Goal: Task Accomplishment & Management: Use online tool/utility

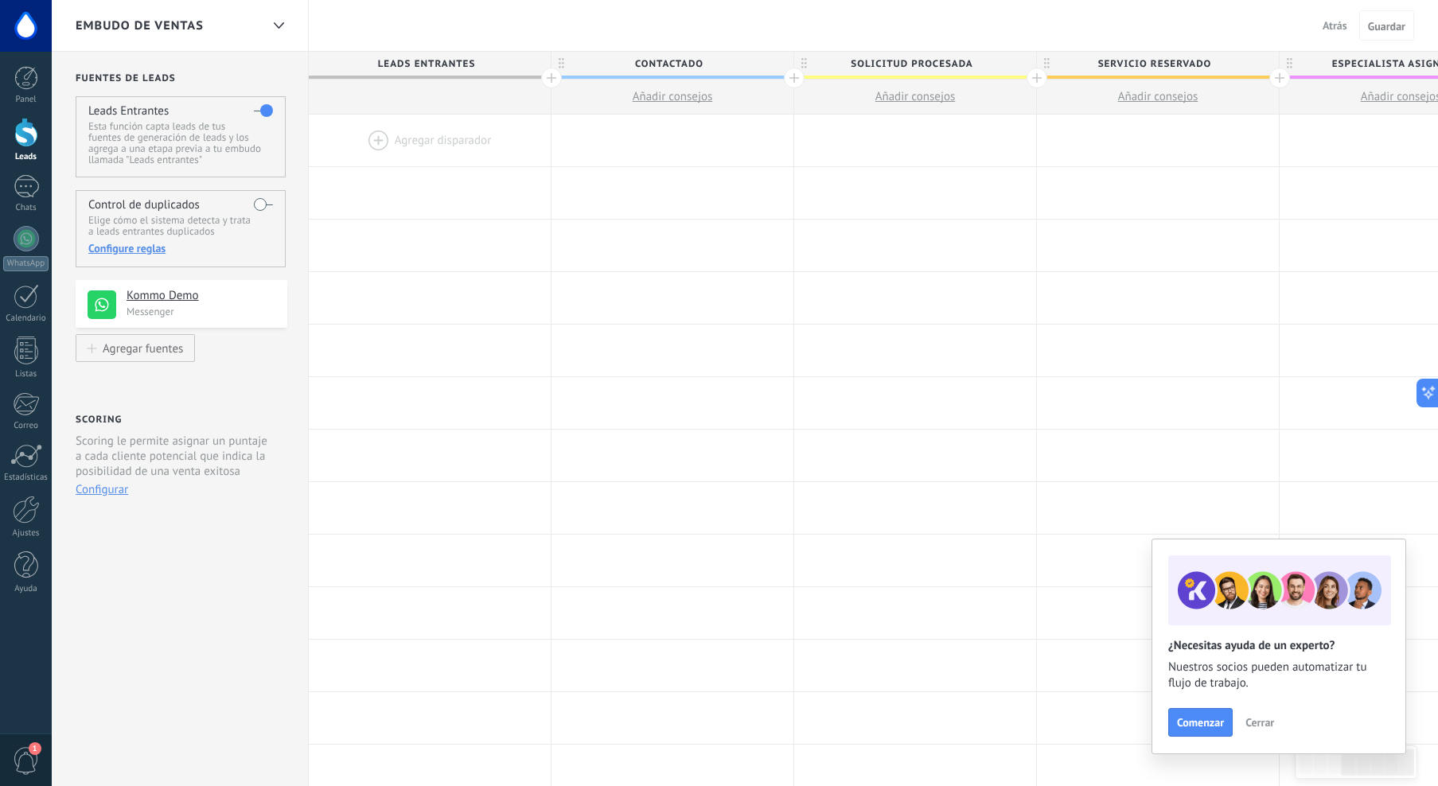
scroll to position [0, 812]
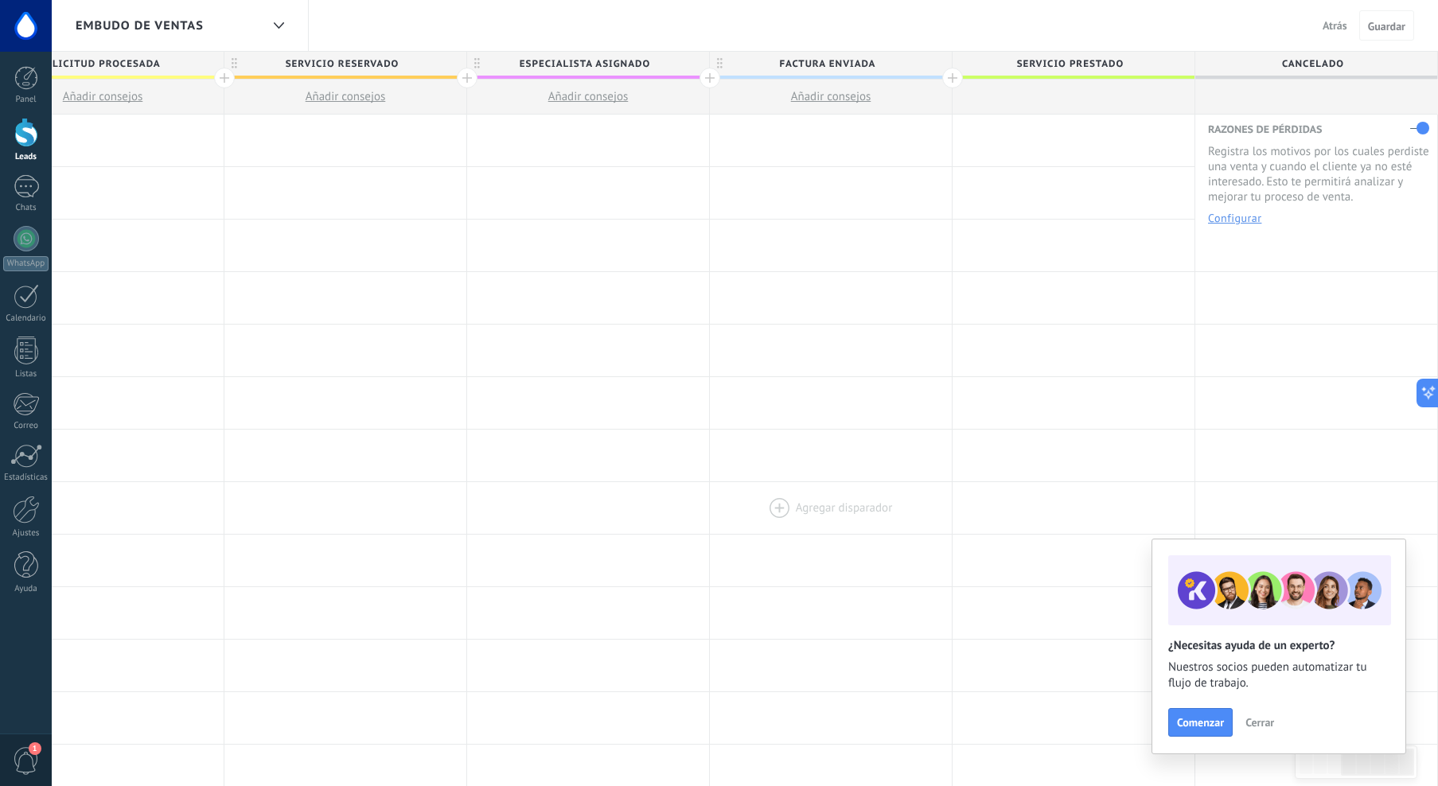
click at [799, 499] on div at bounding box center [831, 508] width 242 height 52
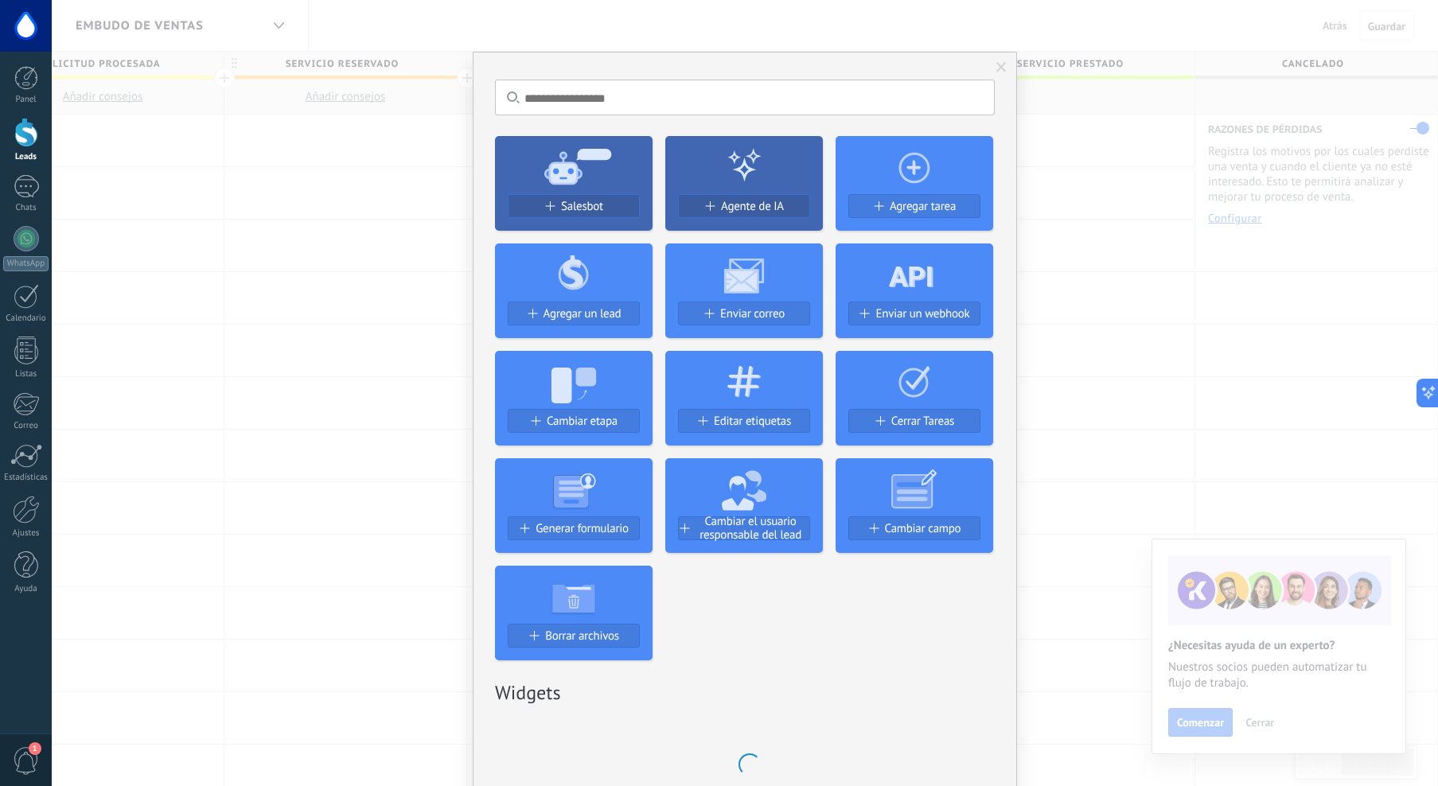
click at [331, 364] on div "No hay resultados Salesbot Agente de IA Agregar tarea Agregar un lead Enviar co…" at bounding box center [745, 393] width 1386 height 786
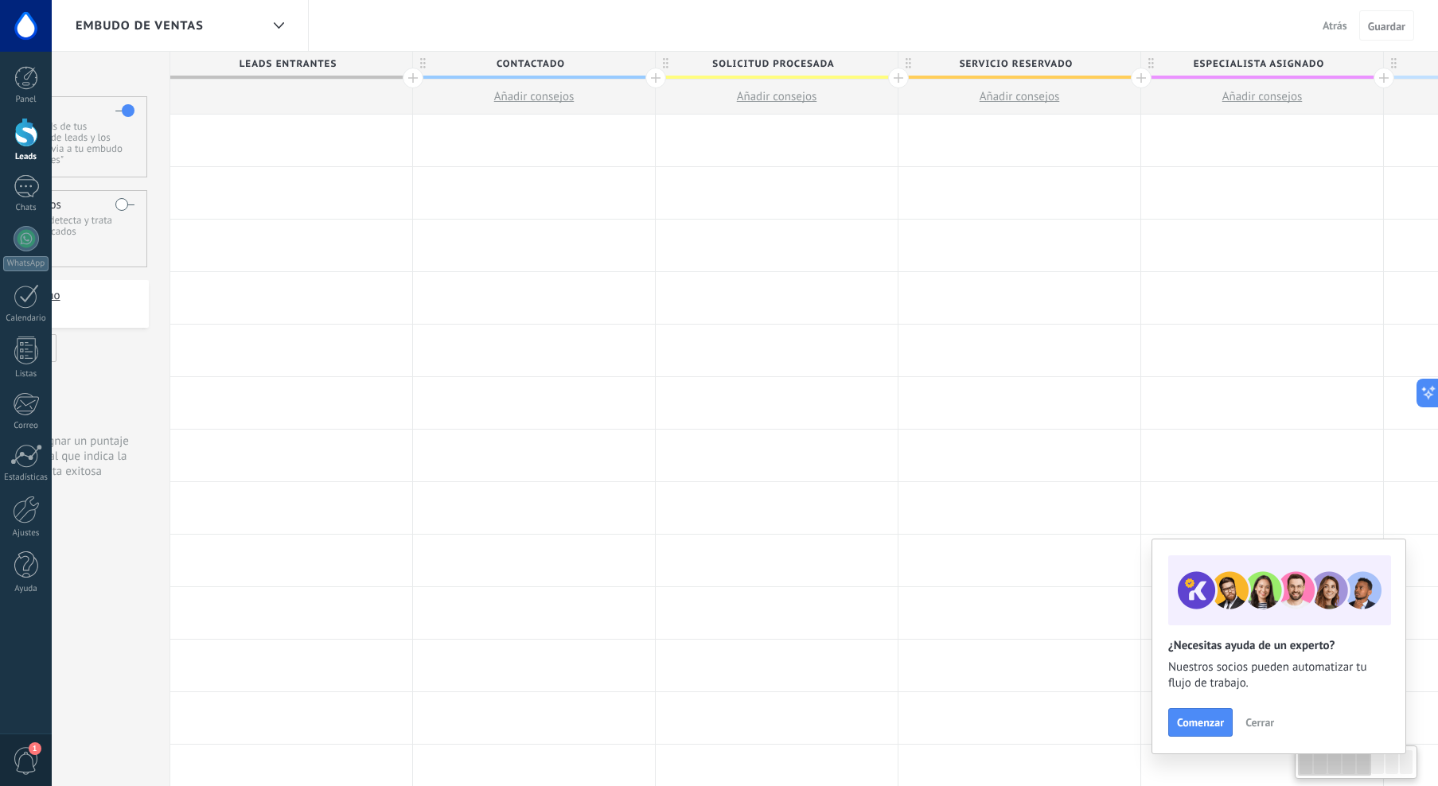
scroll to position [0, 0]
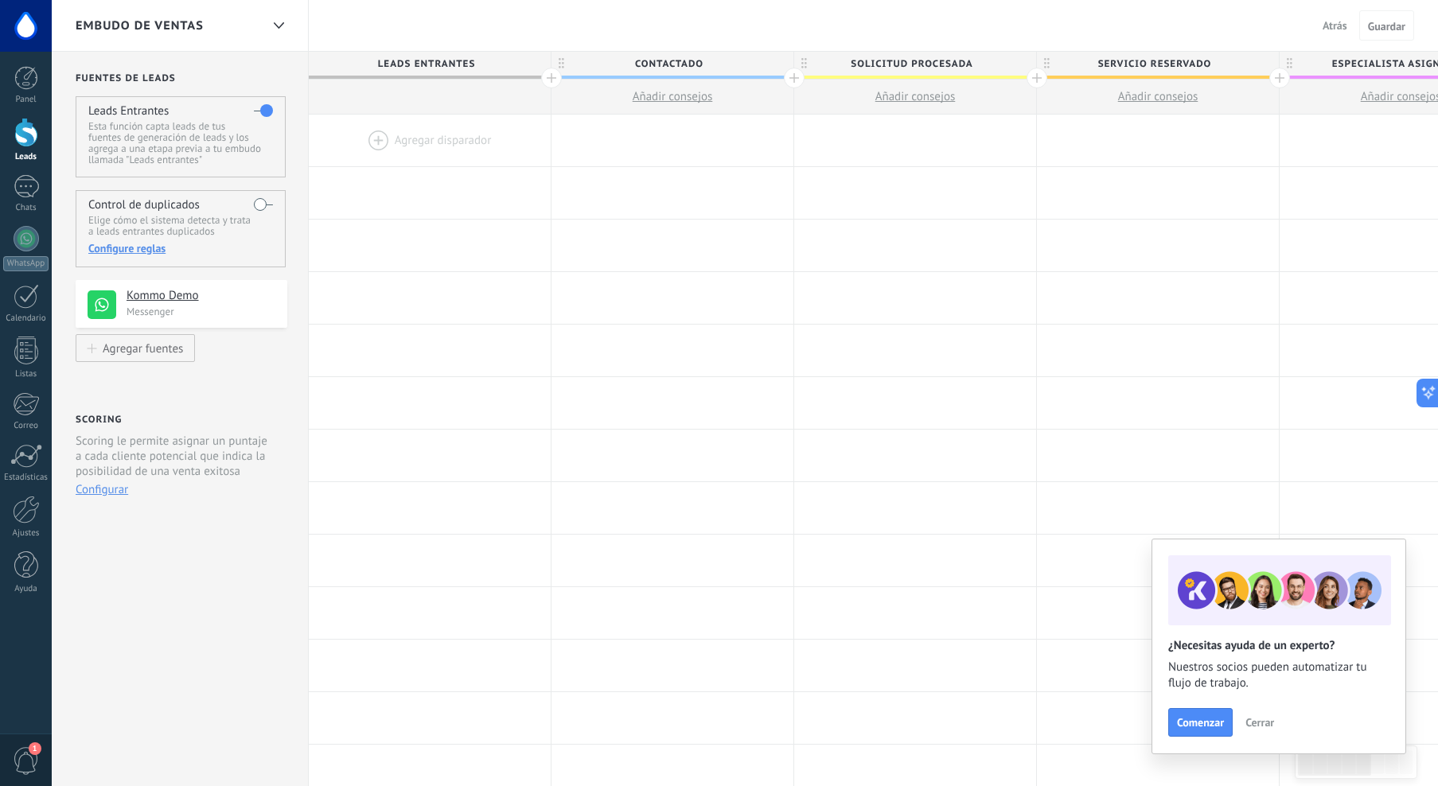
click at [677, 89] on span "Añadir consejos" at bounding box center [673, 96] width 80 height 15
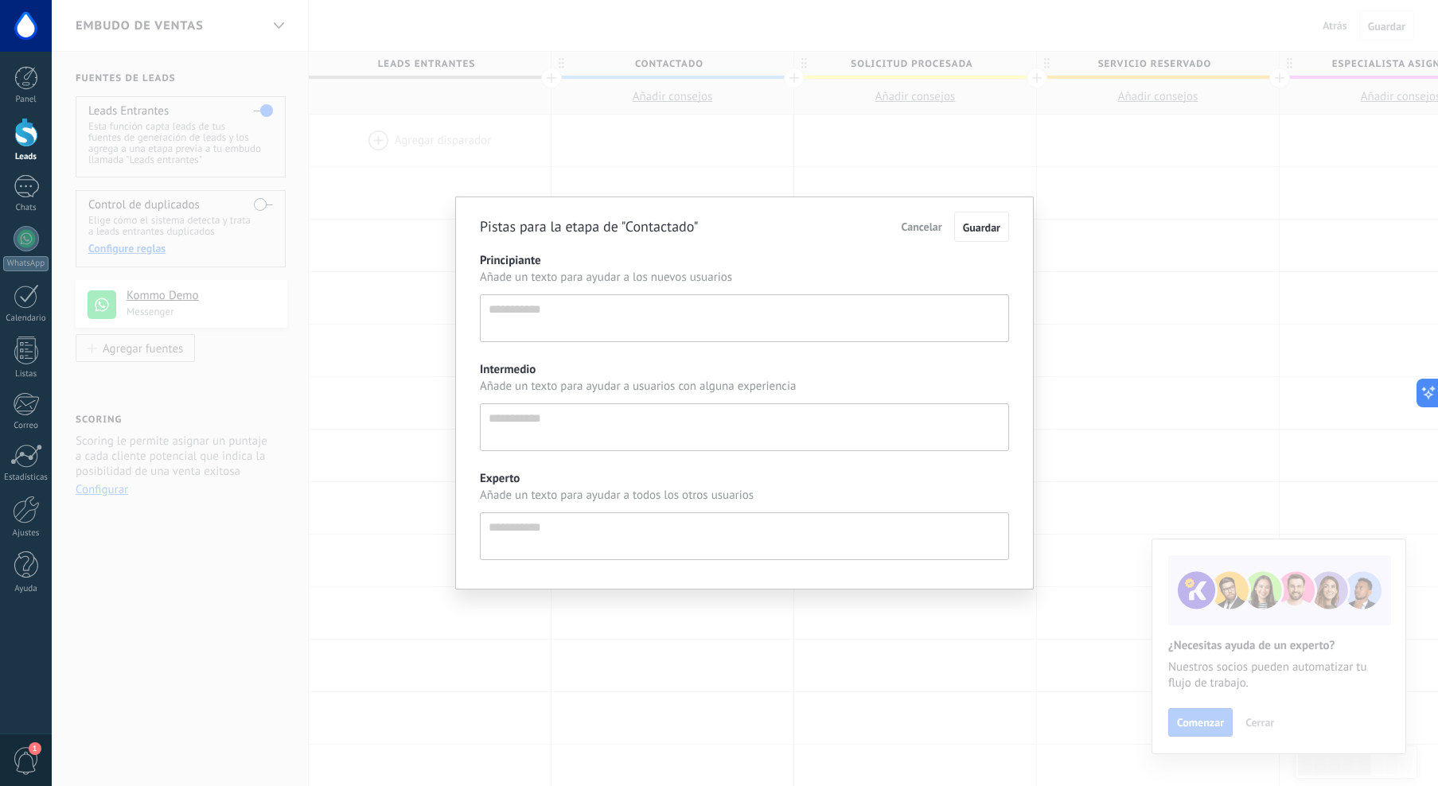
scroll to position [15, 0]
click at [920, 224] on span "Cancelar" at bounding box center [922, 227] width 41 height 14
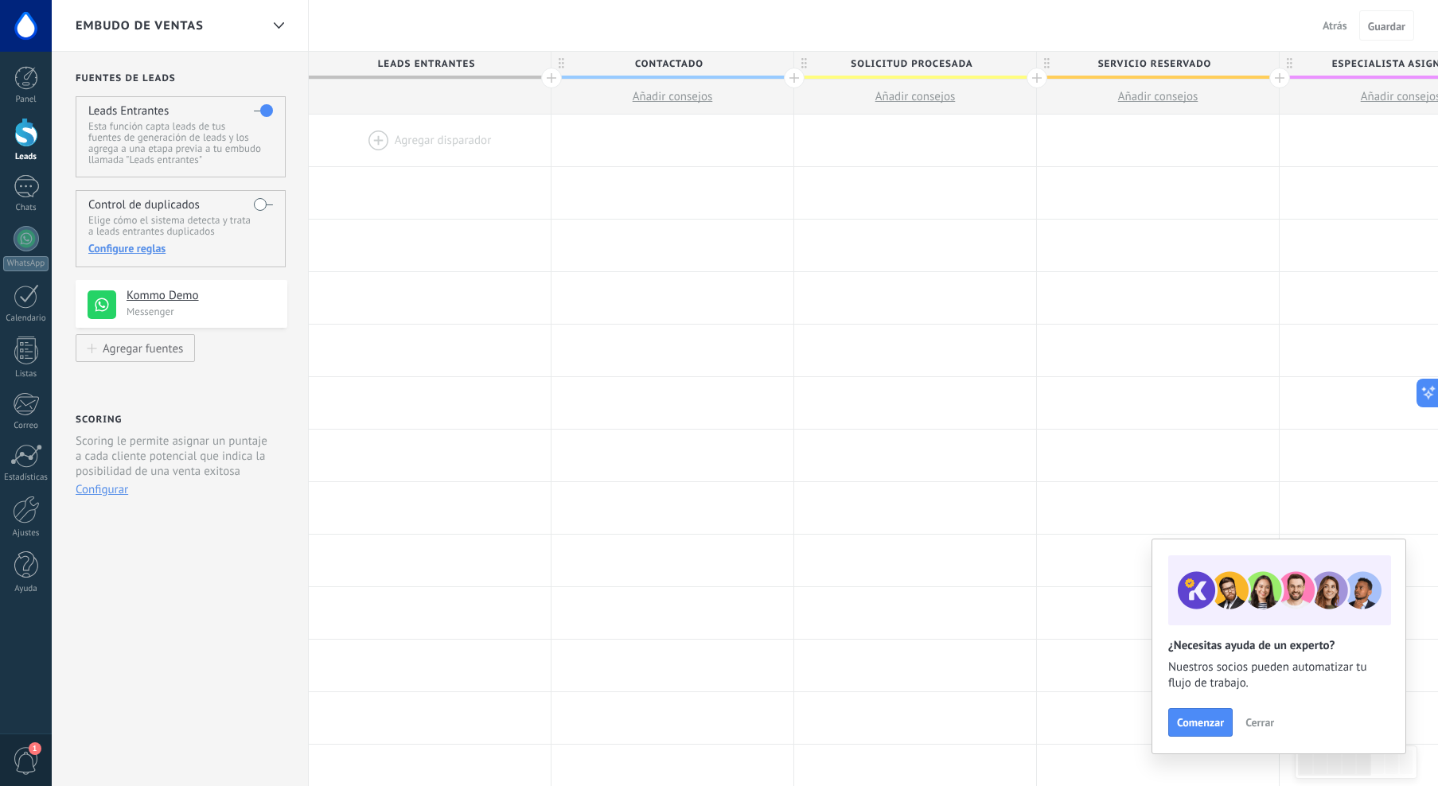
click at [375, 135] on div at bounding box center [430, 141] width 242 height 52
click at [400, 140] on div at bounding box center [430, 141] width 242 height 52
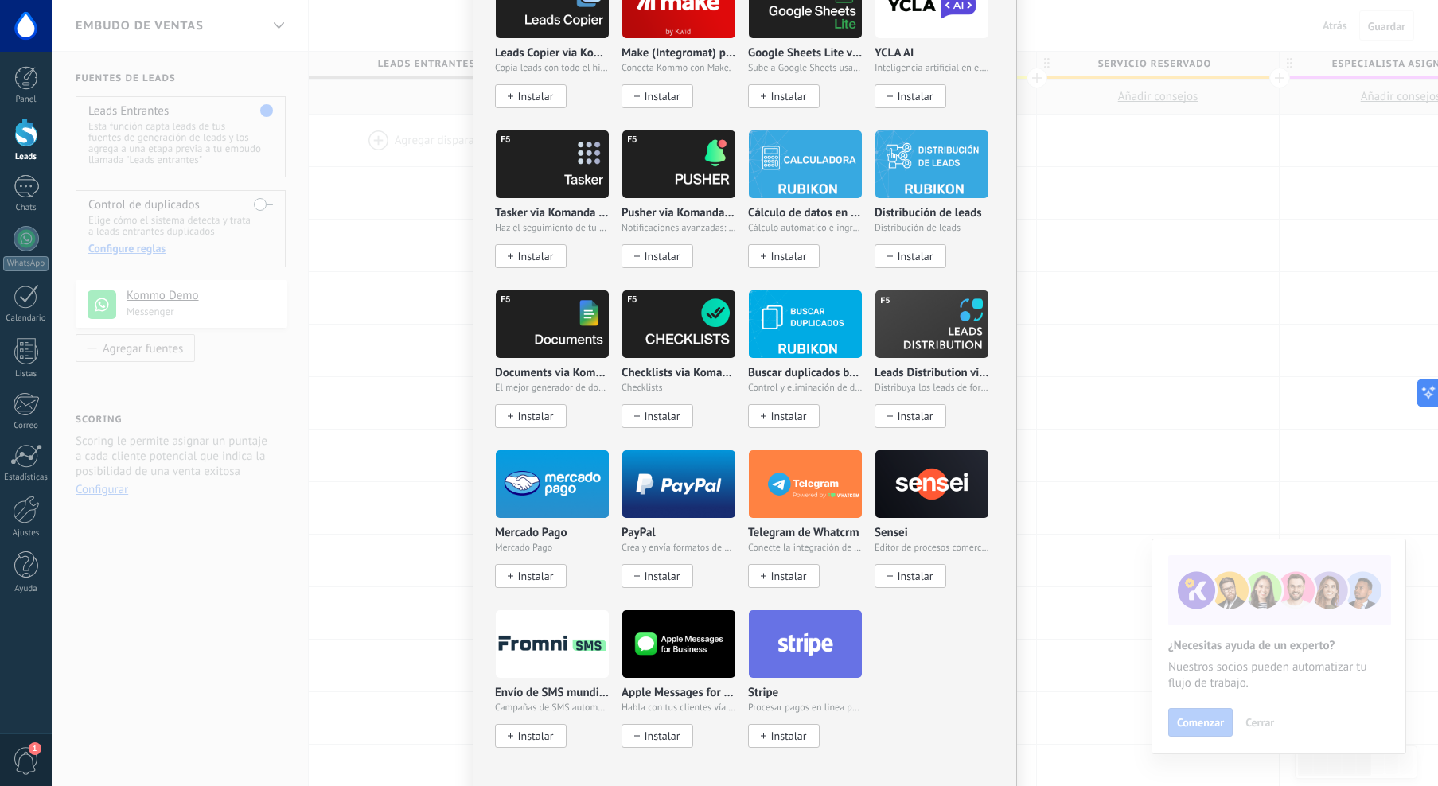
scroll to position [2238, 0]
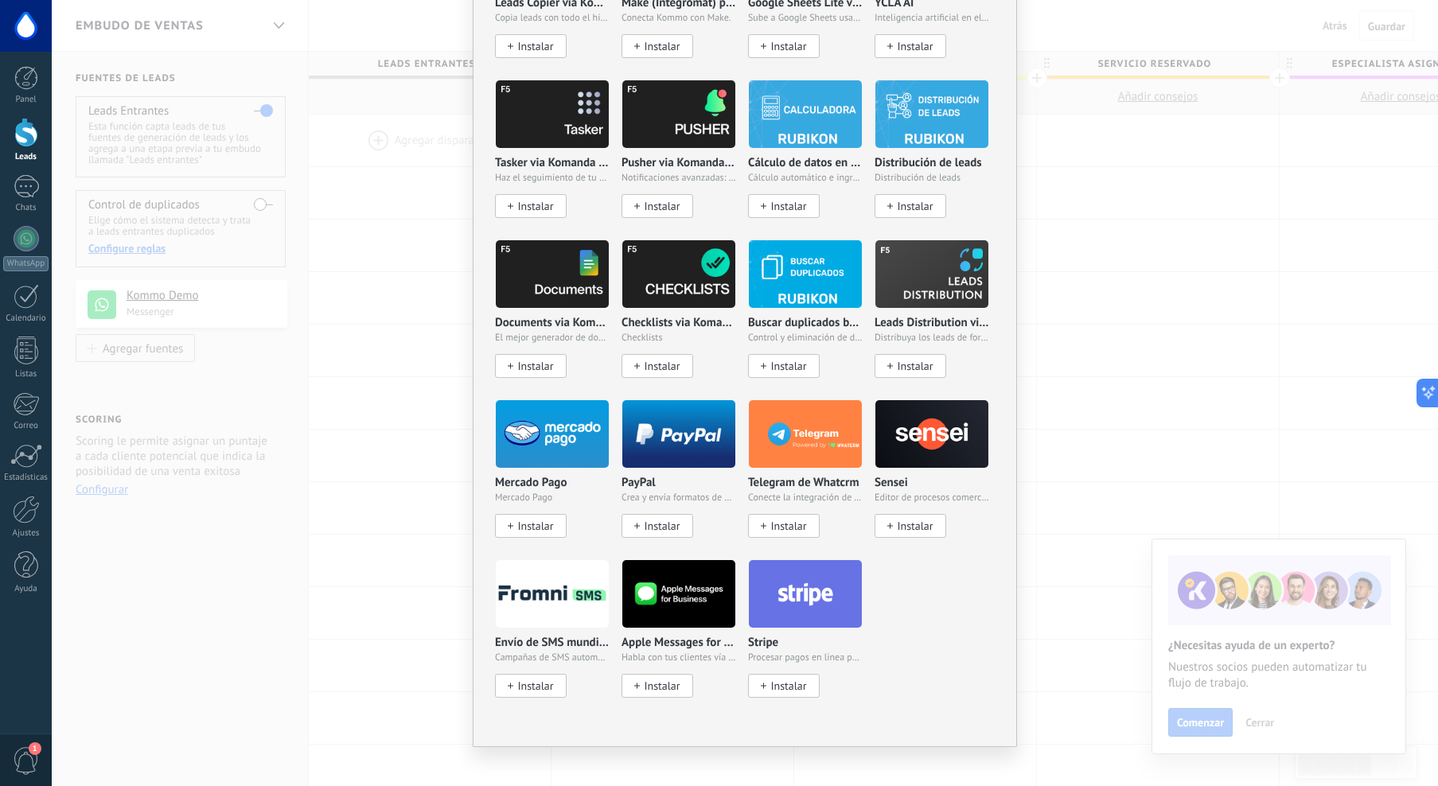
click at [425, 564] on div "No hay resultados Salesbot Agente de IA Agregar tarea Enviar un webhook Cambiar…" at bounding box center [745, 393] width 1386 height 786
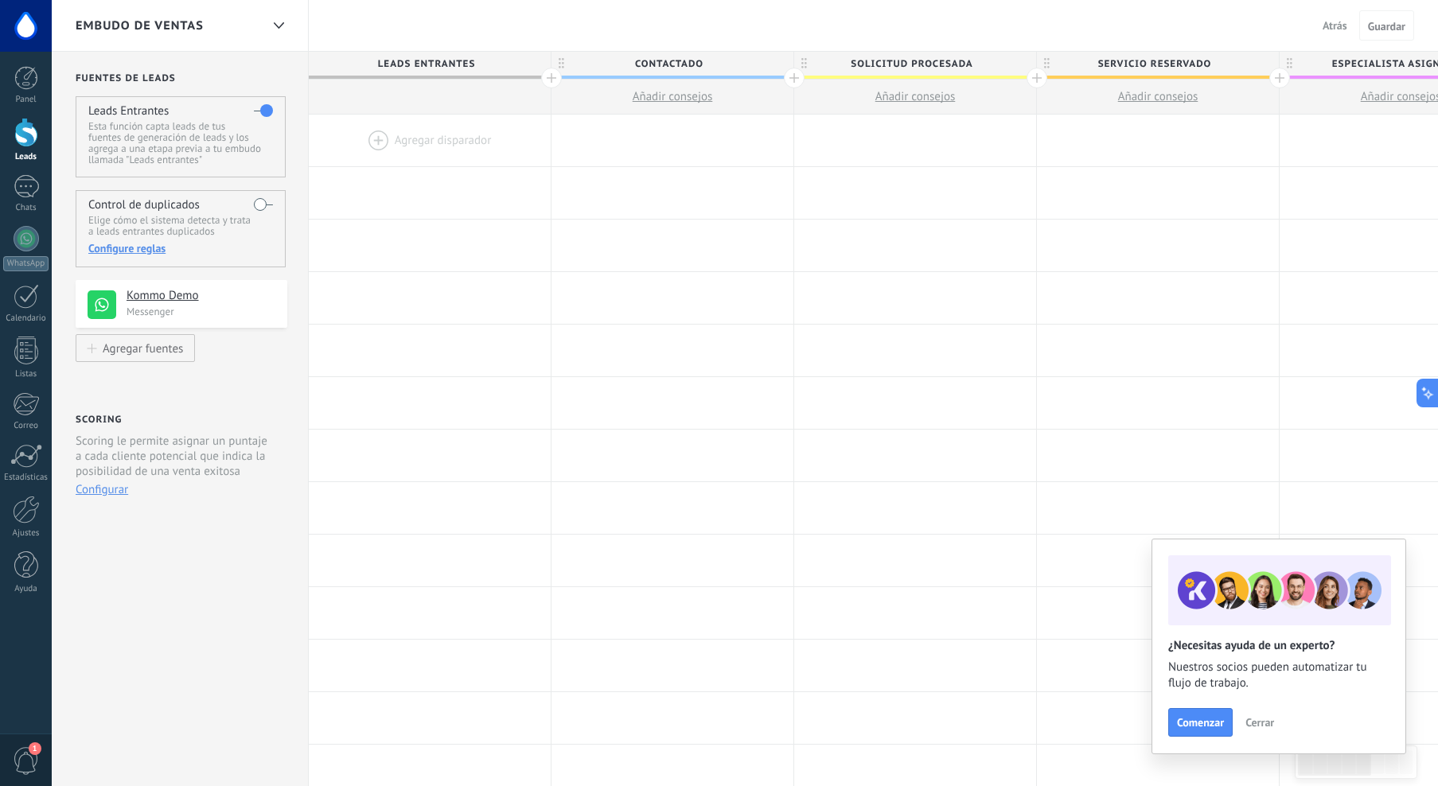
click at [444, 94] on div at bounding box center [430, 97] width 242 height 35
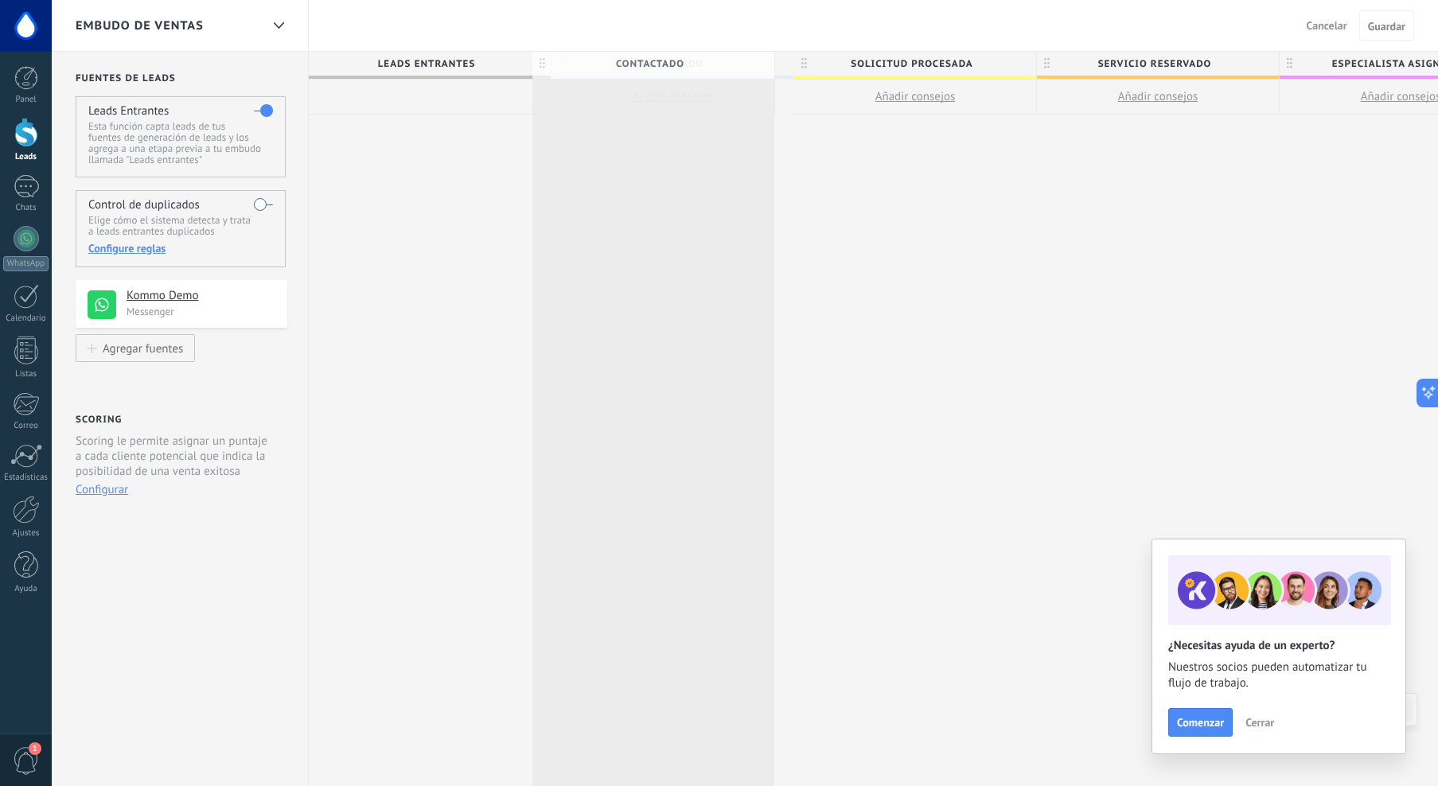
scroll to position [0, 2]
drag, startPoint x: 561, startPoint y: 64, endPoint x: 570, endPoint y: 72, distance: 11.8
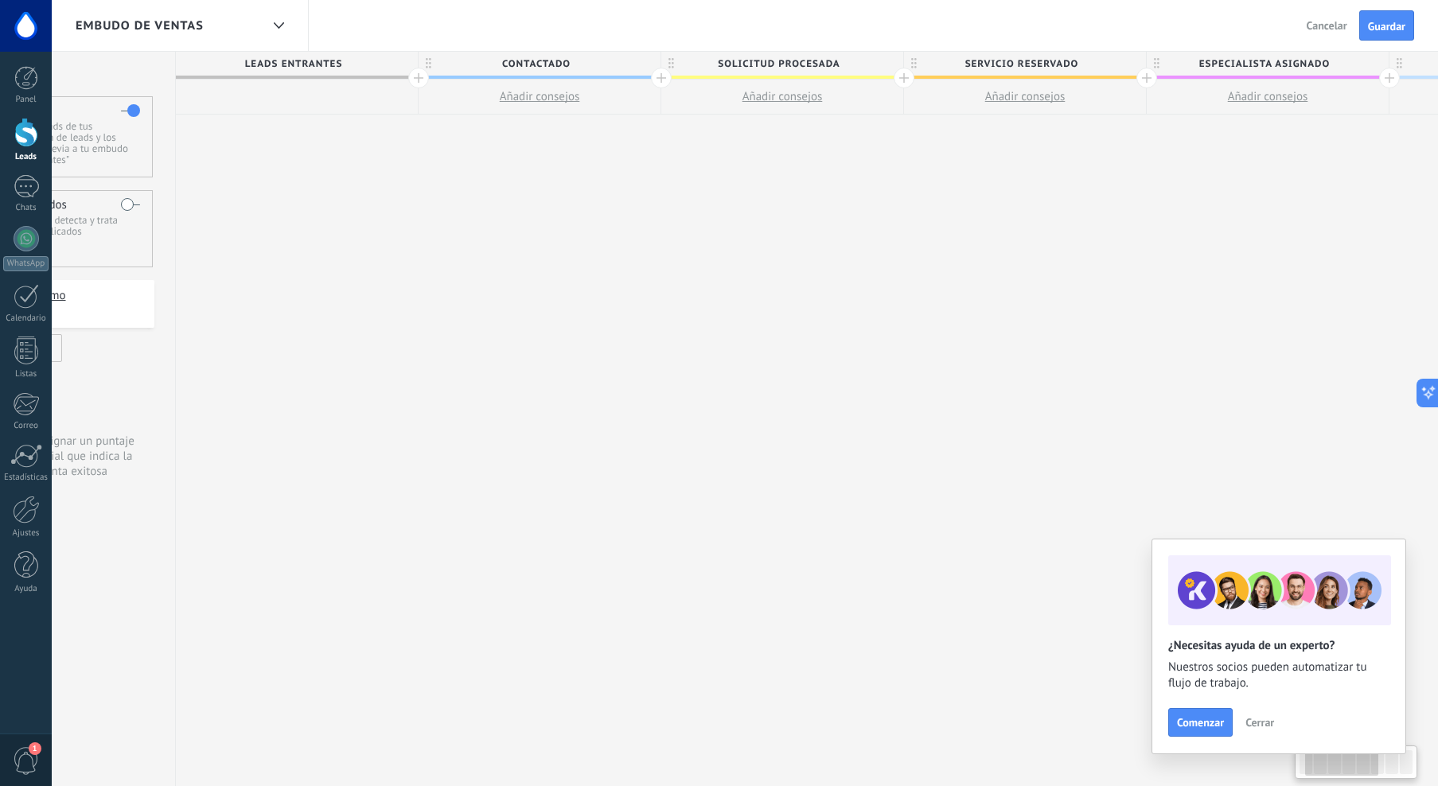
scroll to position [0, 156]
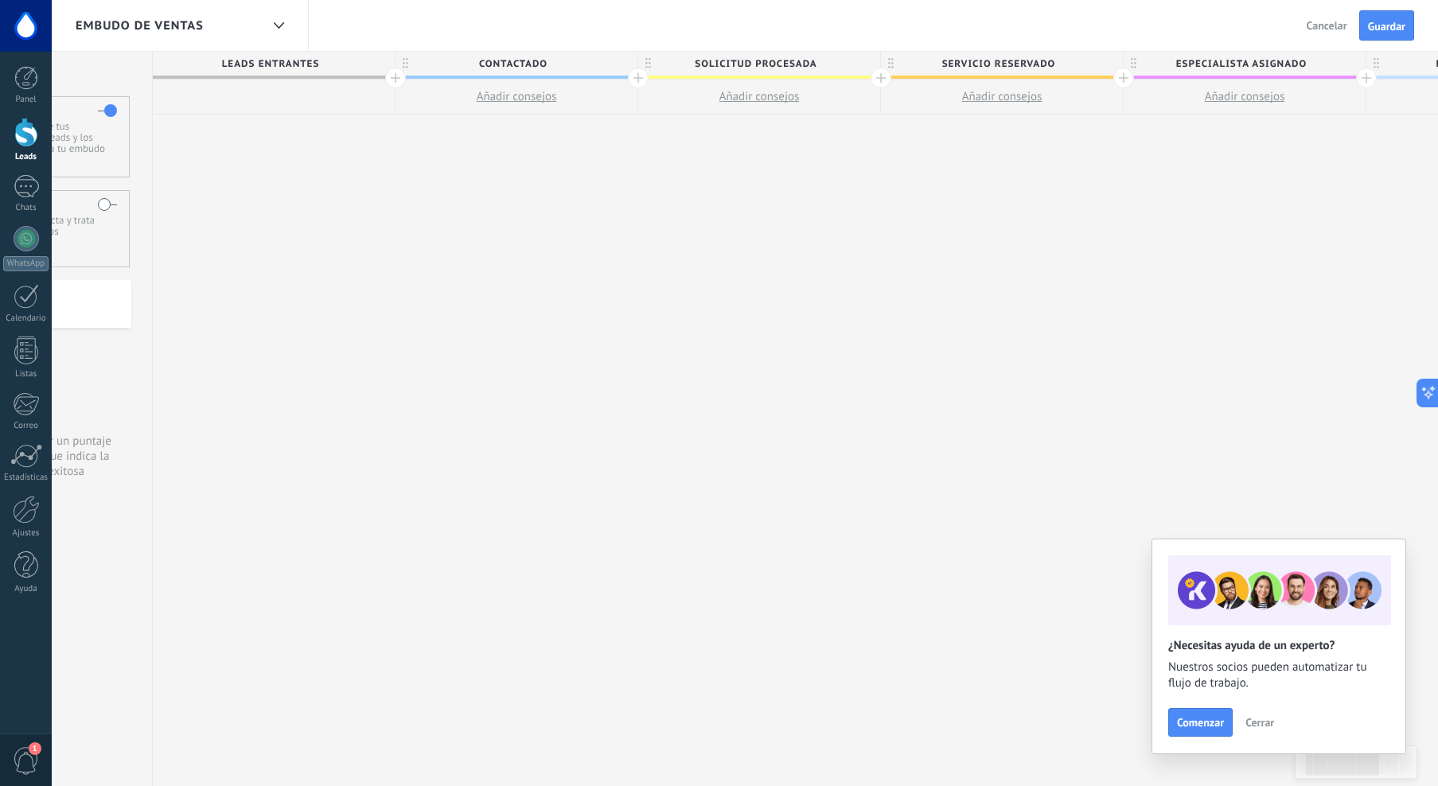
click at [1329, 18] on span "Cancelar" at bounding box center [1327, 25] width 41 height 14
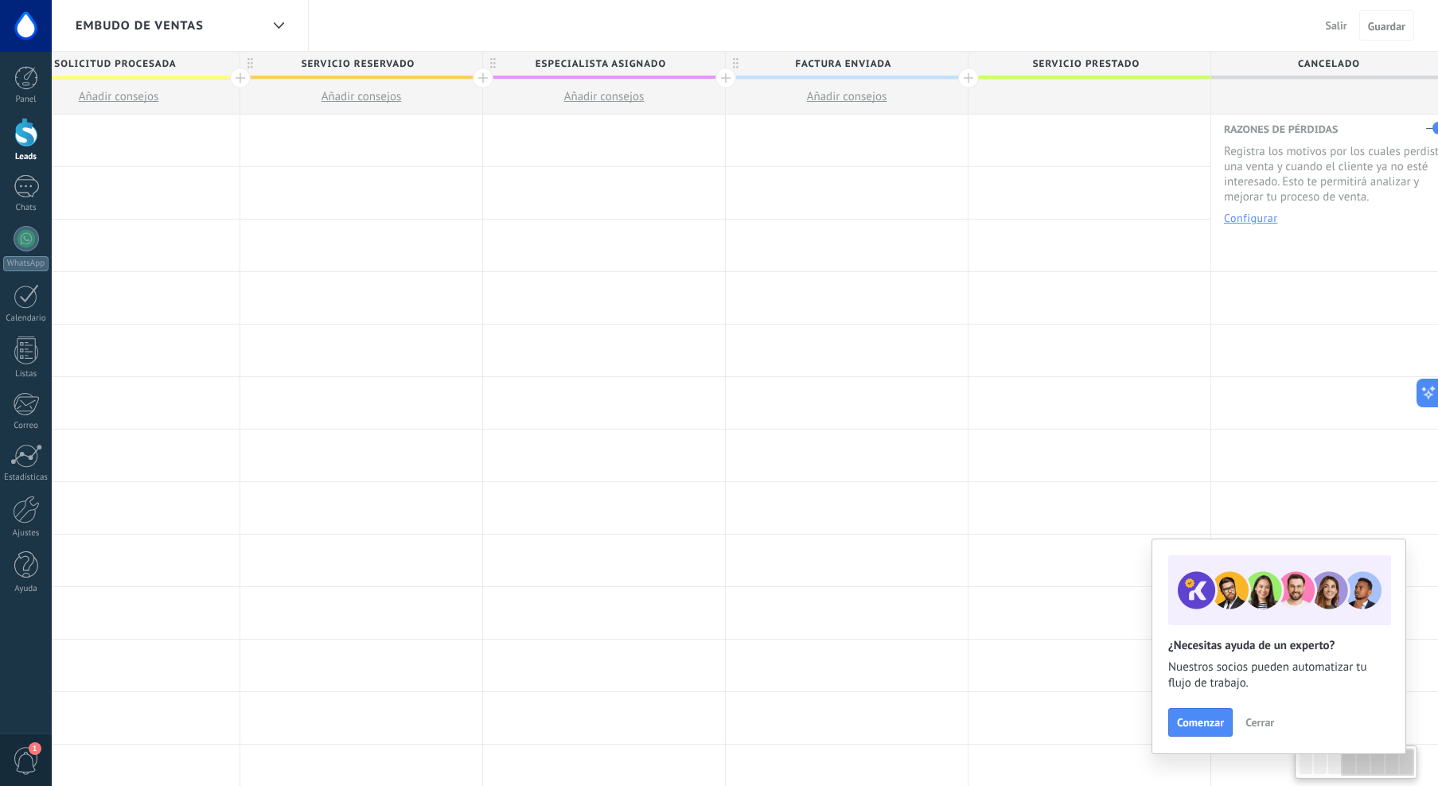
scroll to position [0, 812]
click at [283, 19] on div at bounding box center [278, 25] width 27 height 31
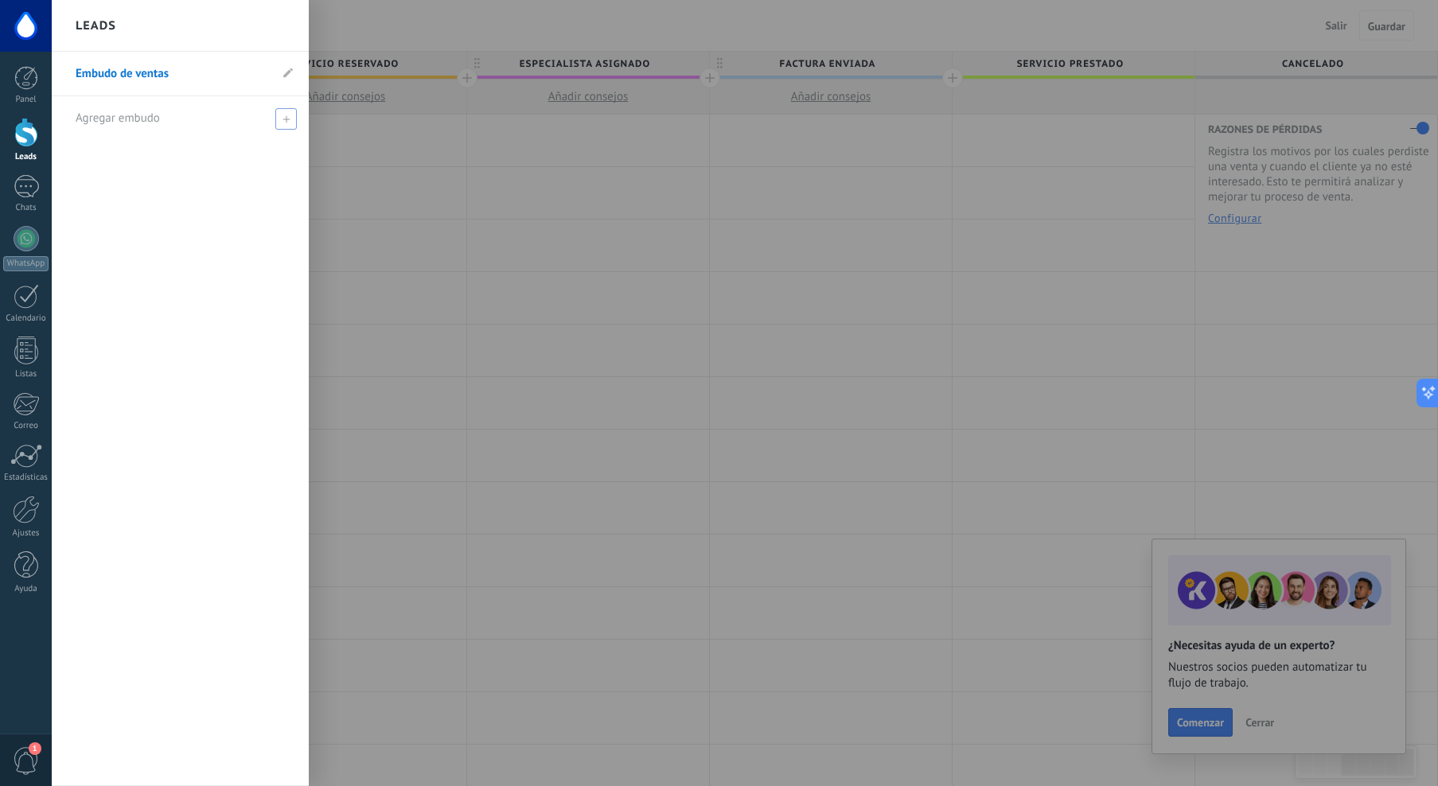
click at [206, 123] on div "Agregar embudo" at bounding box center [184, 118] width 217 height 44
type input "*********"
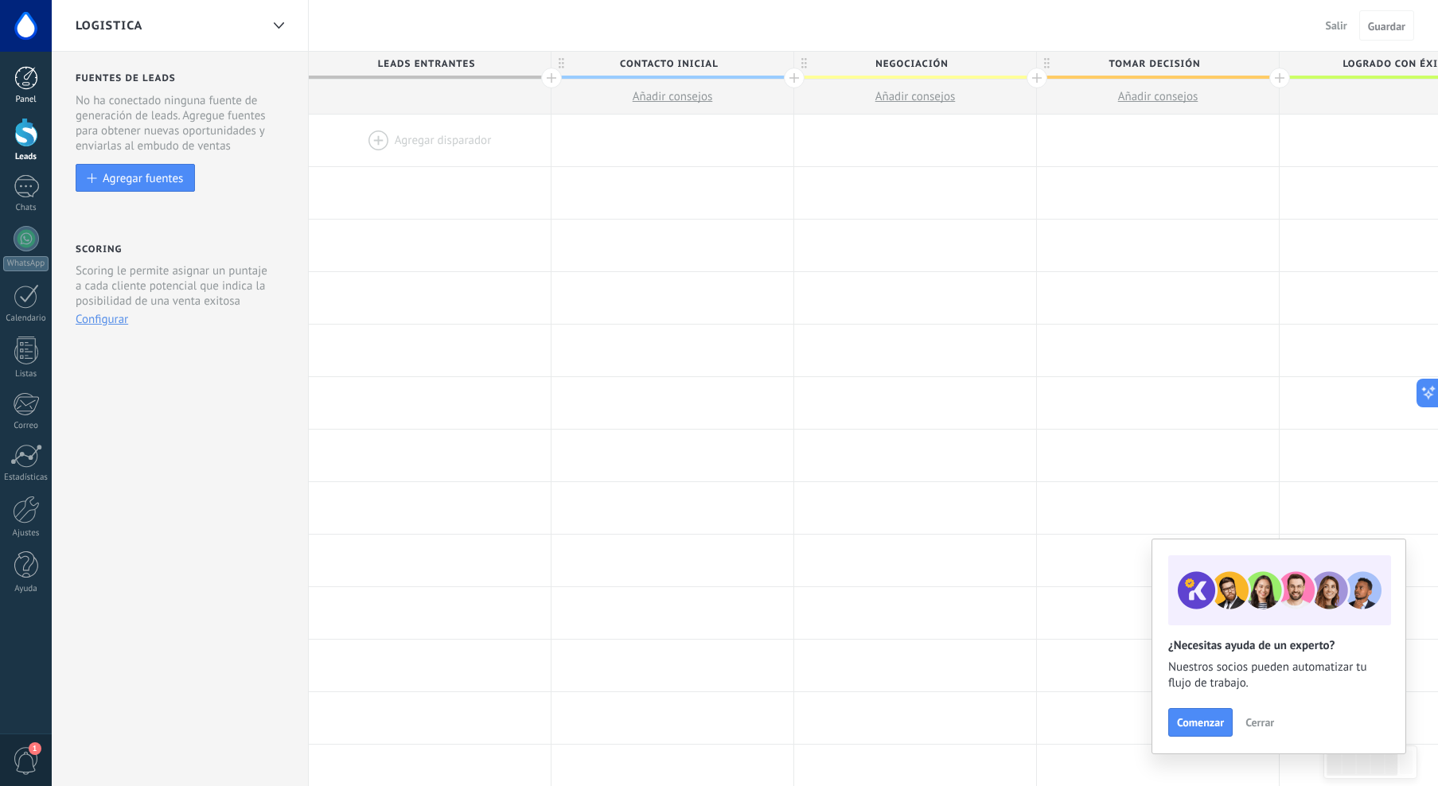
click at [30, 72] on div at bounding box center [26, 78] width 24 height 24
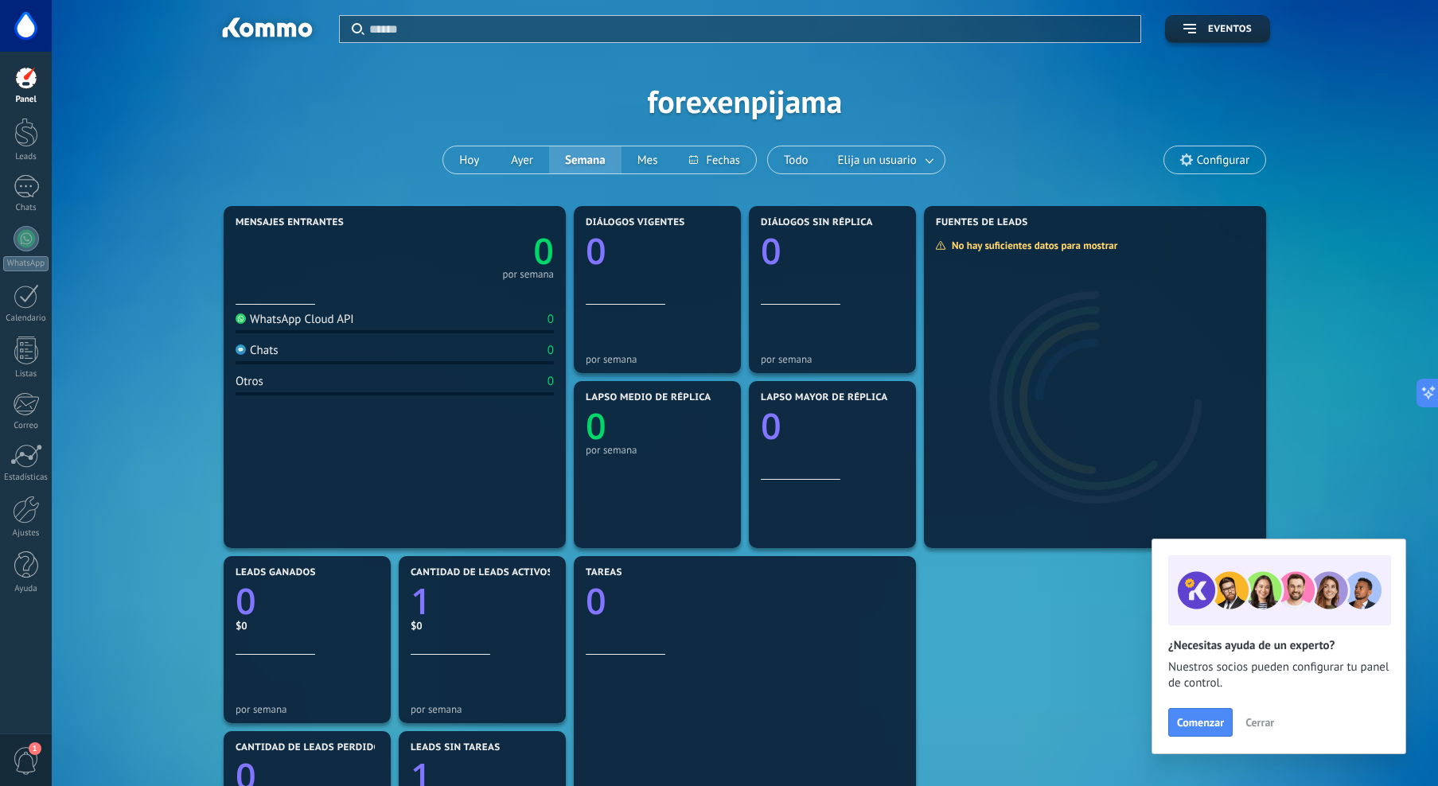
click at [24, 22] on div at bounding box center [26, 26] width 52 height 52
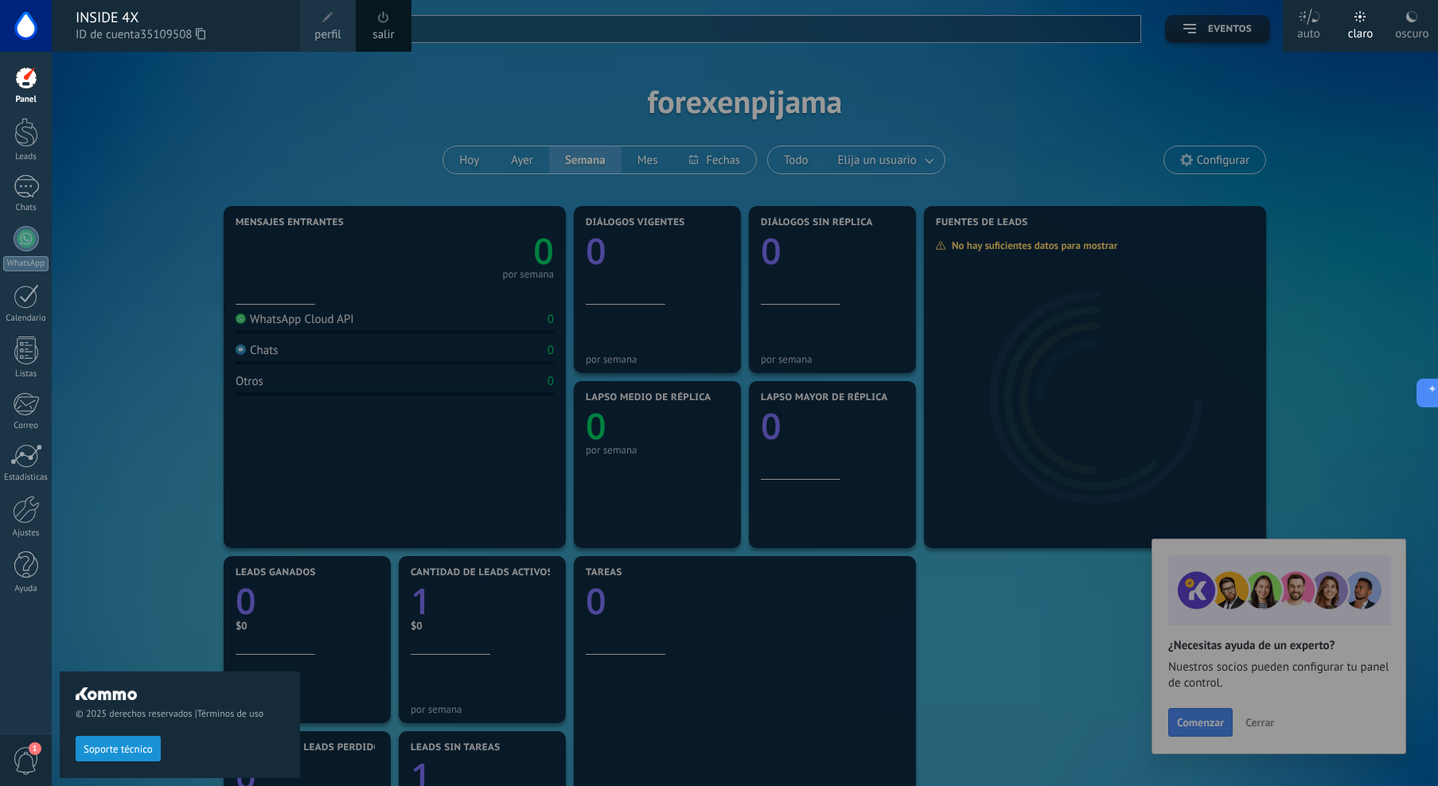
click at [331, 29] on span "perfil" at bounding box center [327, 35] width 26 height 18
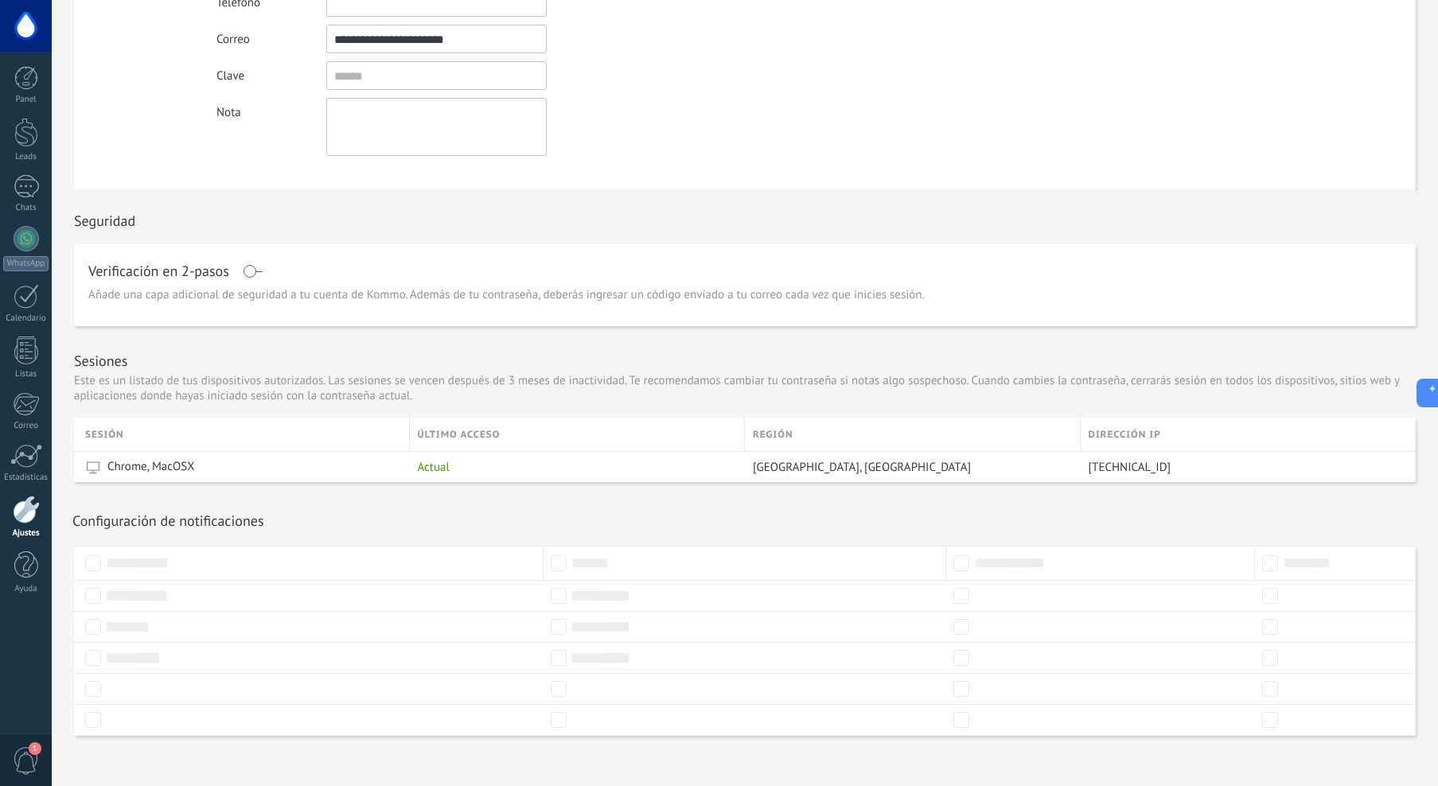
scroll to position [248, 0]
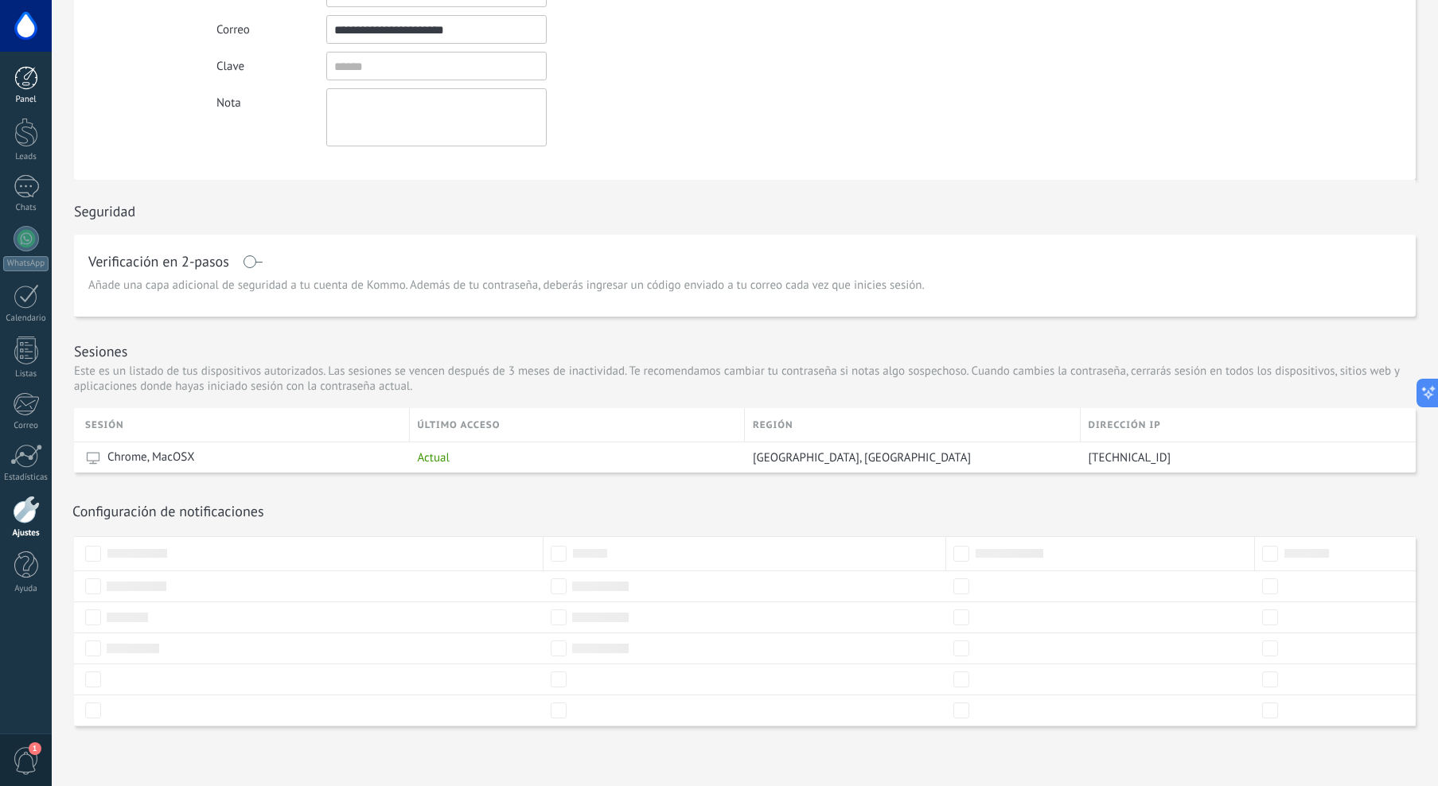
click at [33, 78] on div at bounding box center [26, 78] width 24 height 24
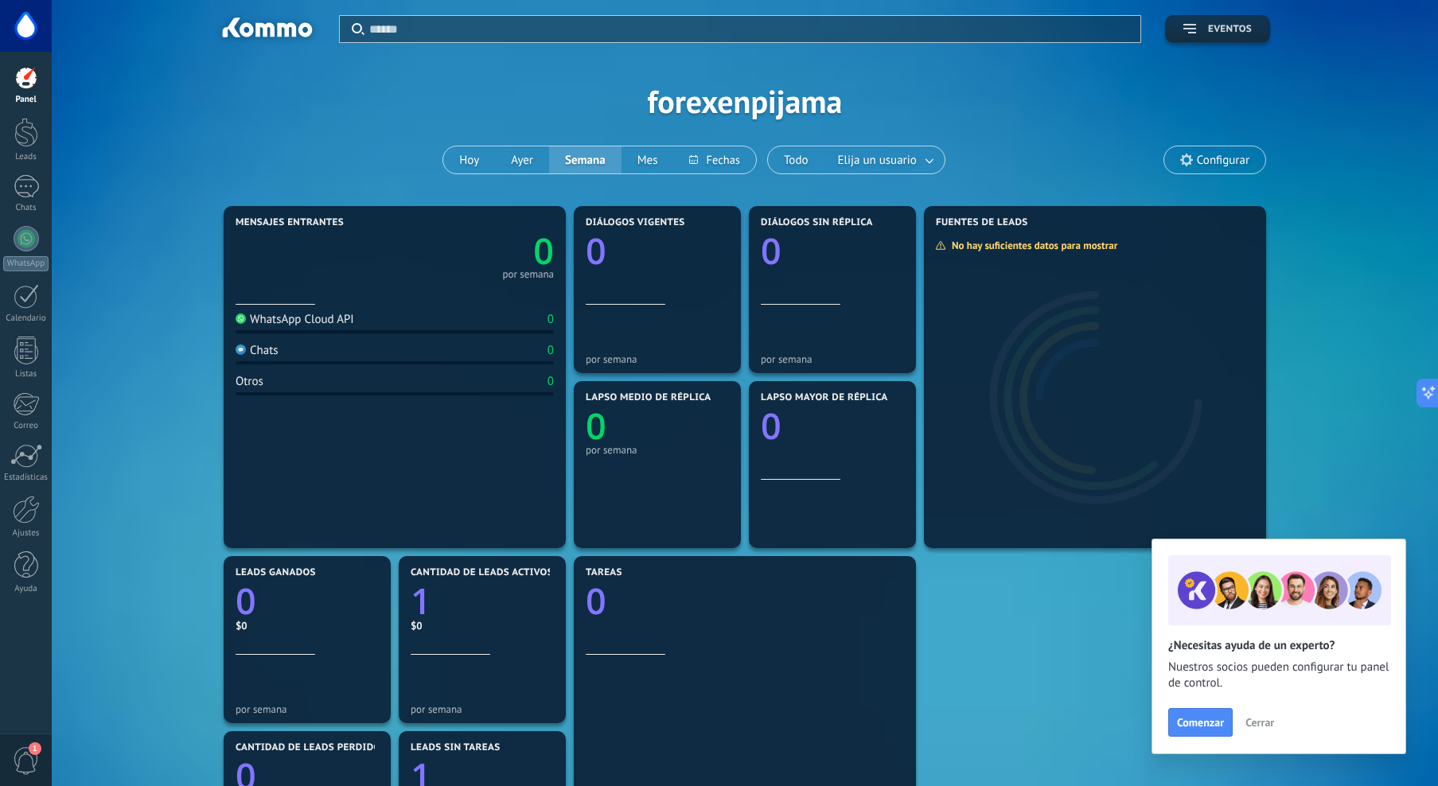
click at [1222, 36] on button "Eventos" at bounding box center [1217, 29] width 105 height 28
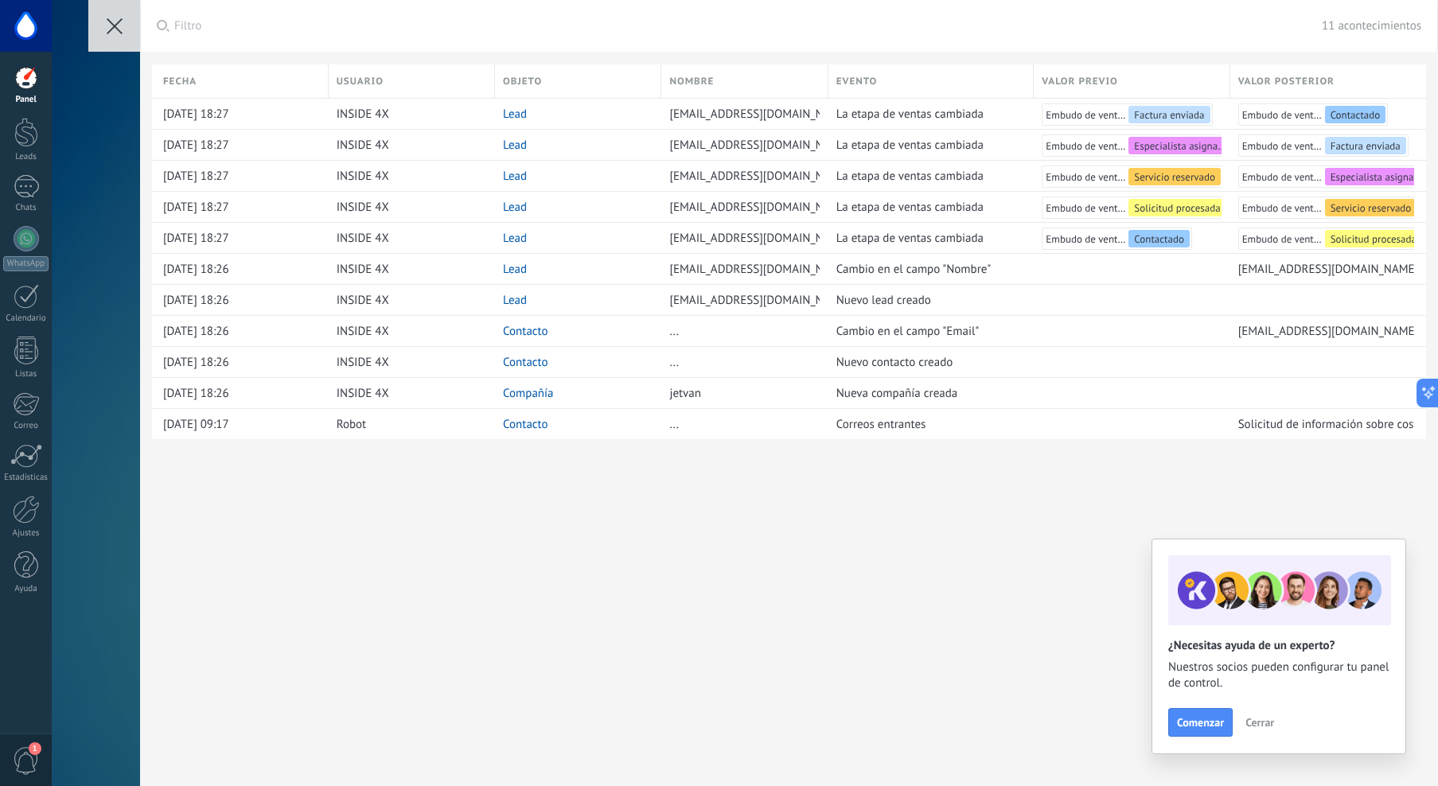
click at [104, 24] on button at bounding box center [114, 26] width 52 height 52
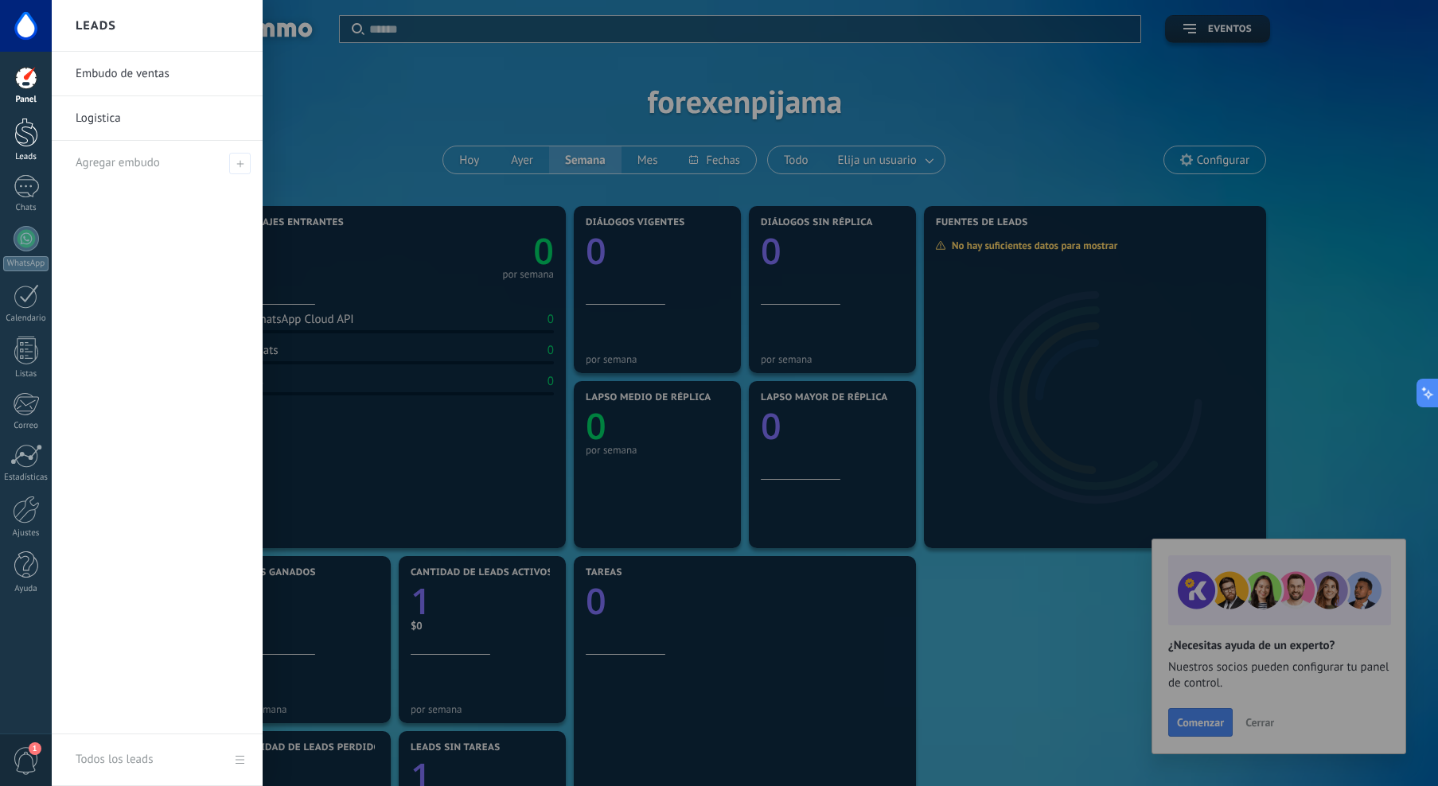
click at [26, 134] on div at bounding box center [26, 132] width 24 height 29
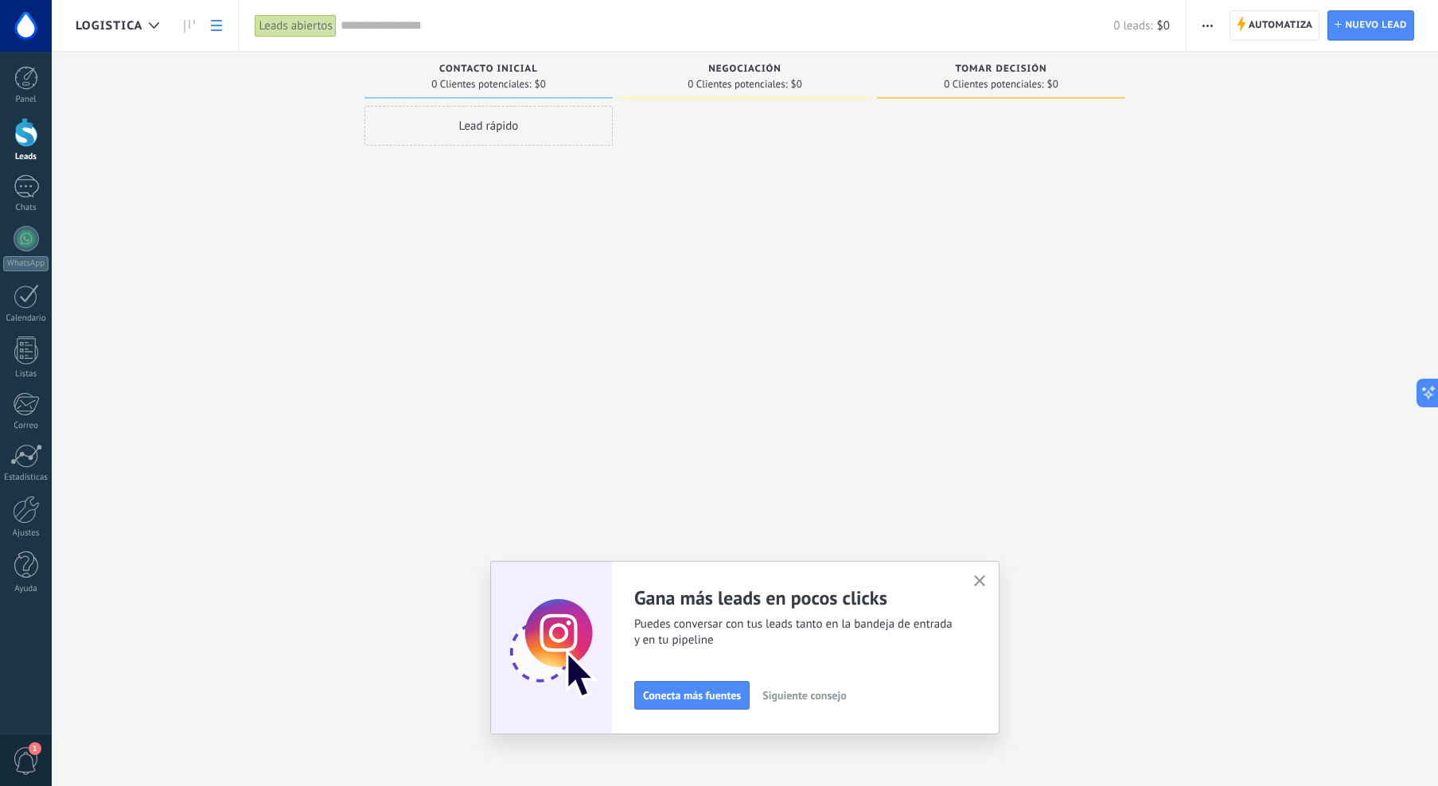
click at [212, 26] on icon at bounding box center [216, 25] width 11 height 11
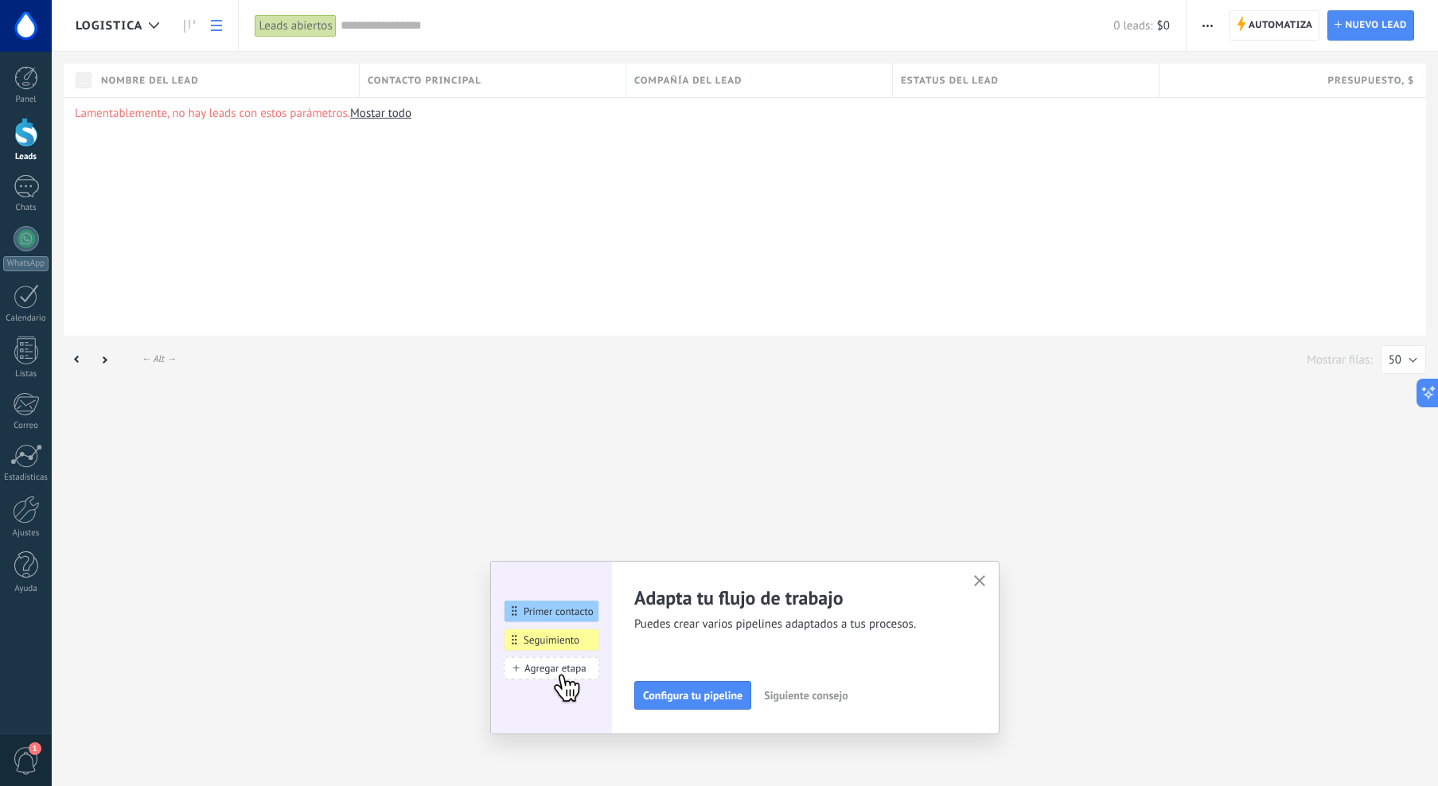
click at [185, 26] on icon at bounding box center [189, 26] width 11 height 13
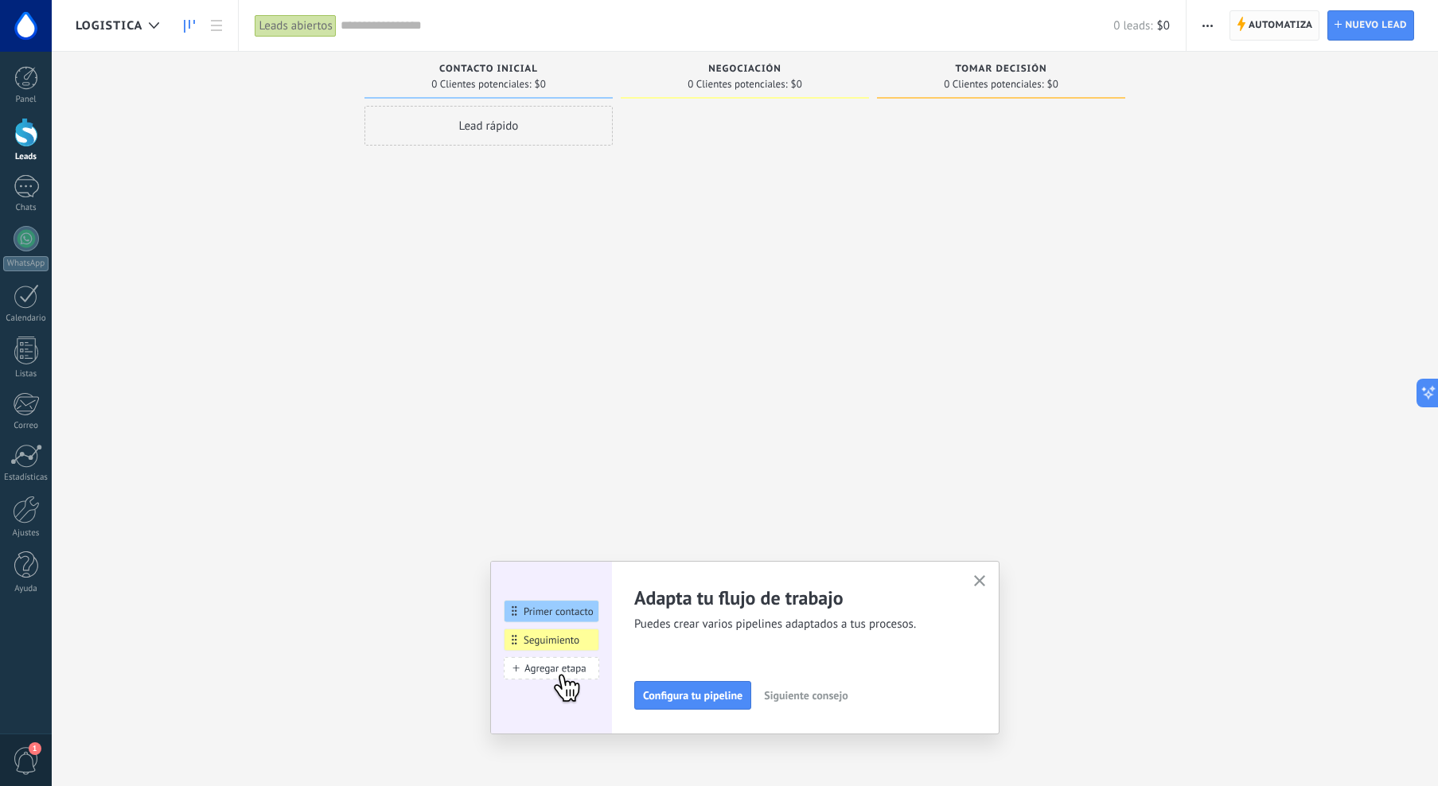
click at [1258, 24] on span "Automatiza" at bounding box center [1280, 25] width 64 height 29
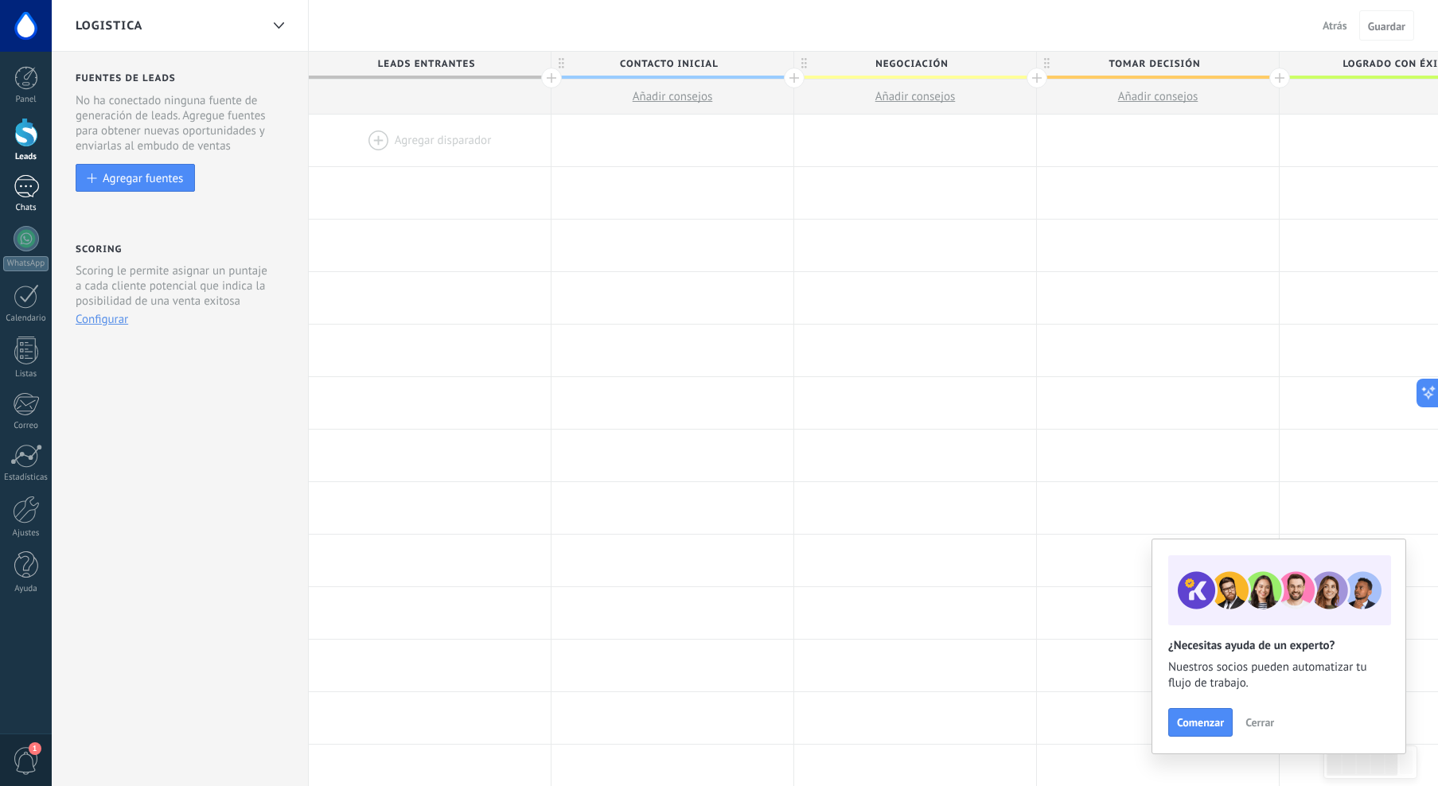
click at [18, 181] on div at bounding box center [26, 186] width 25 height 23
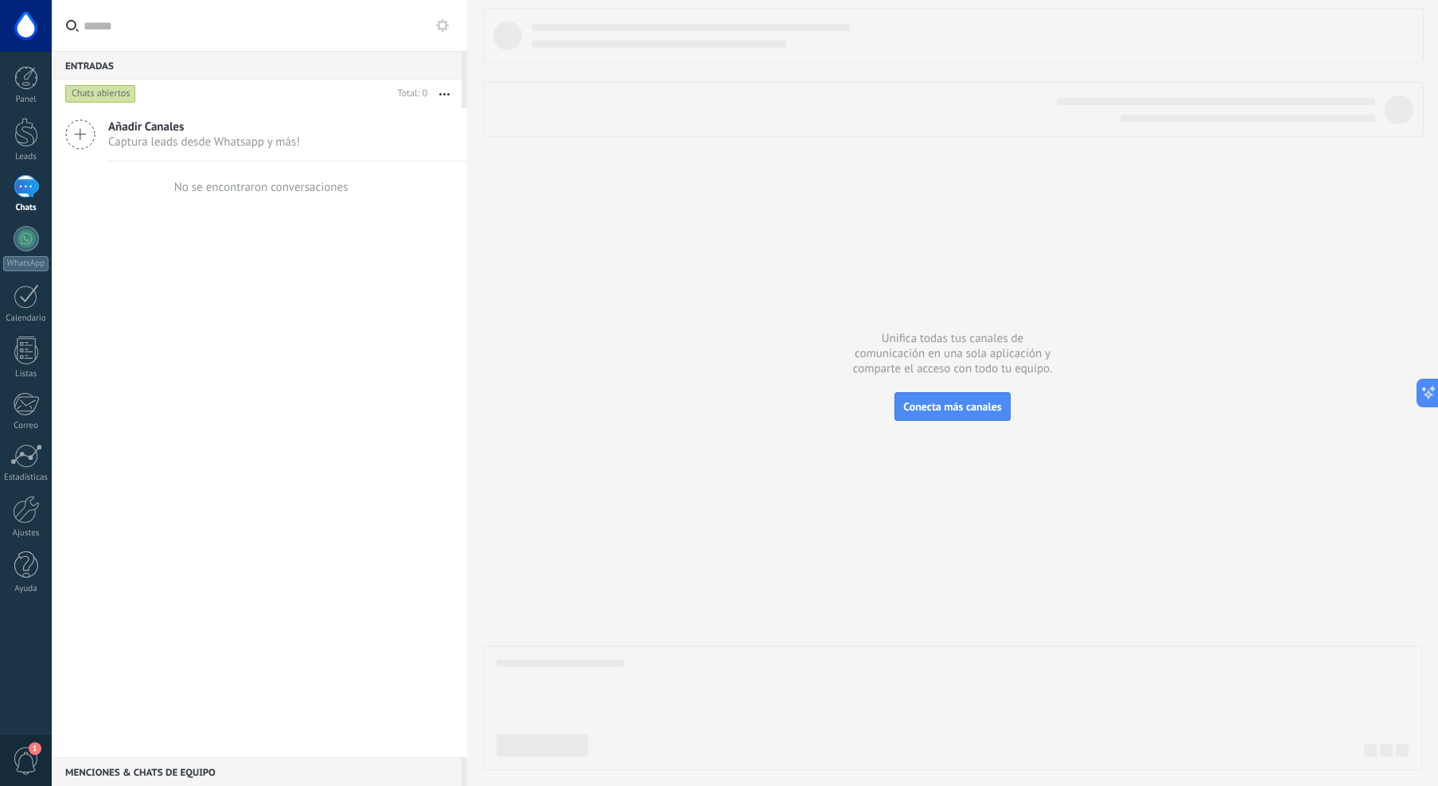
click at [74, 137] on icon at bounding box center [80, 134] width 30 height 30
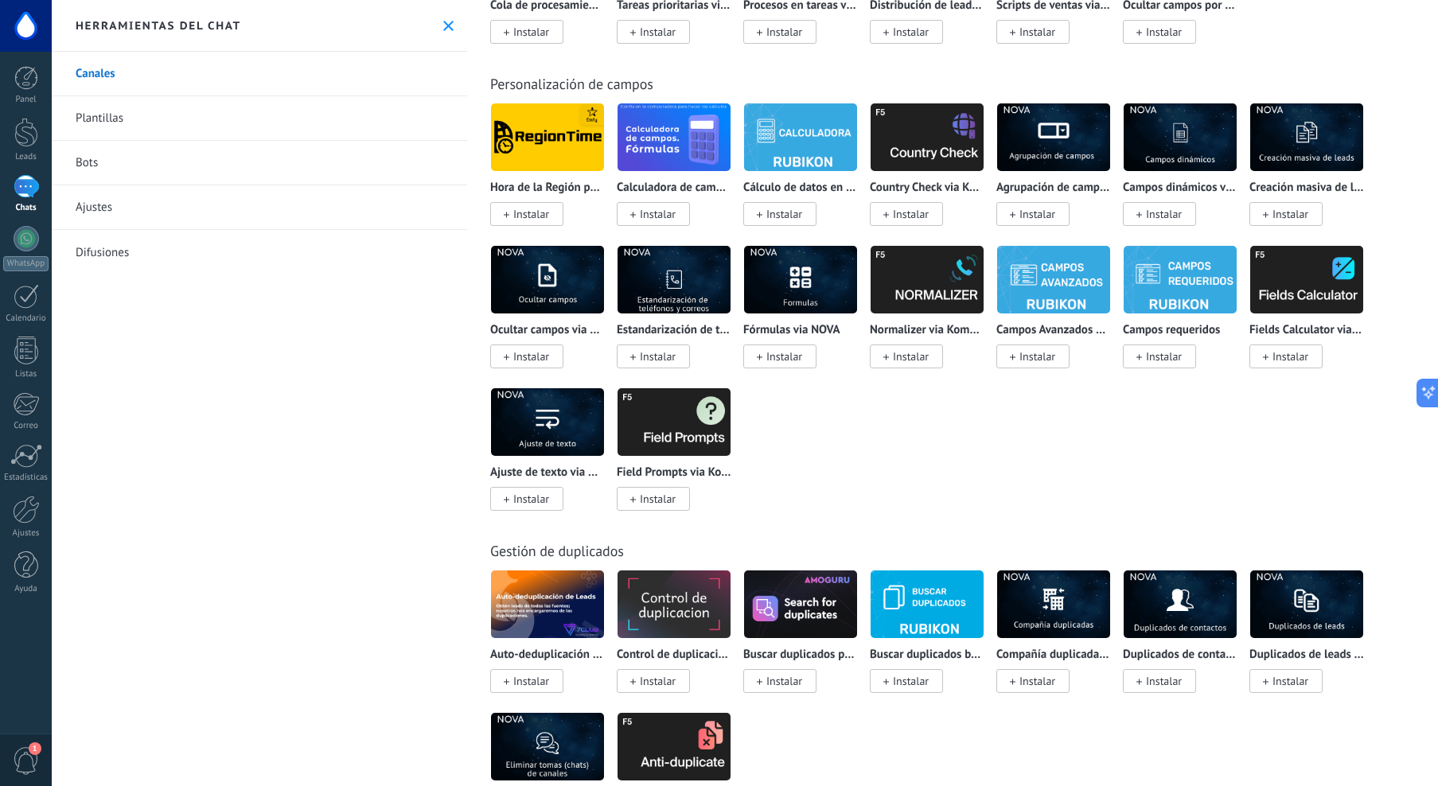
scroll to position [5313, 0]
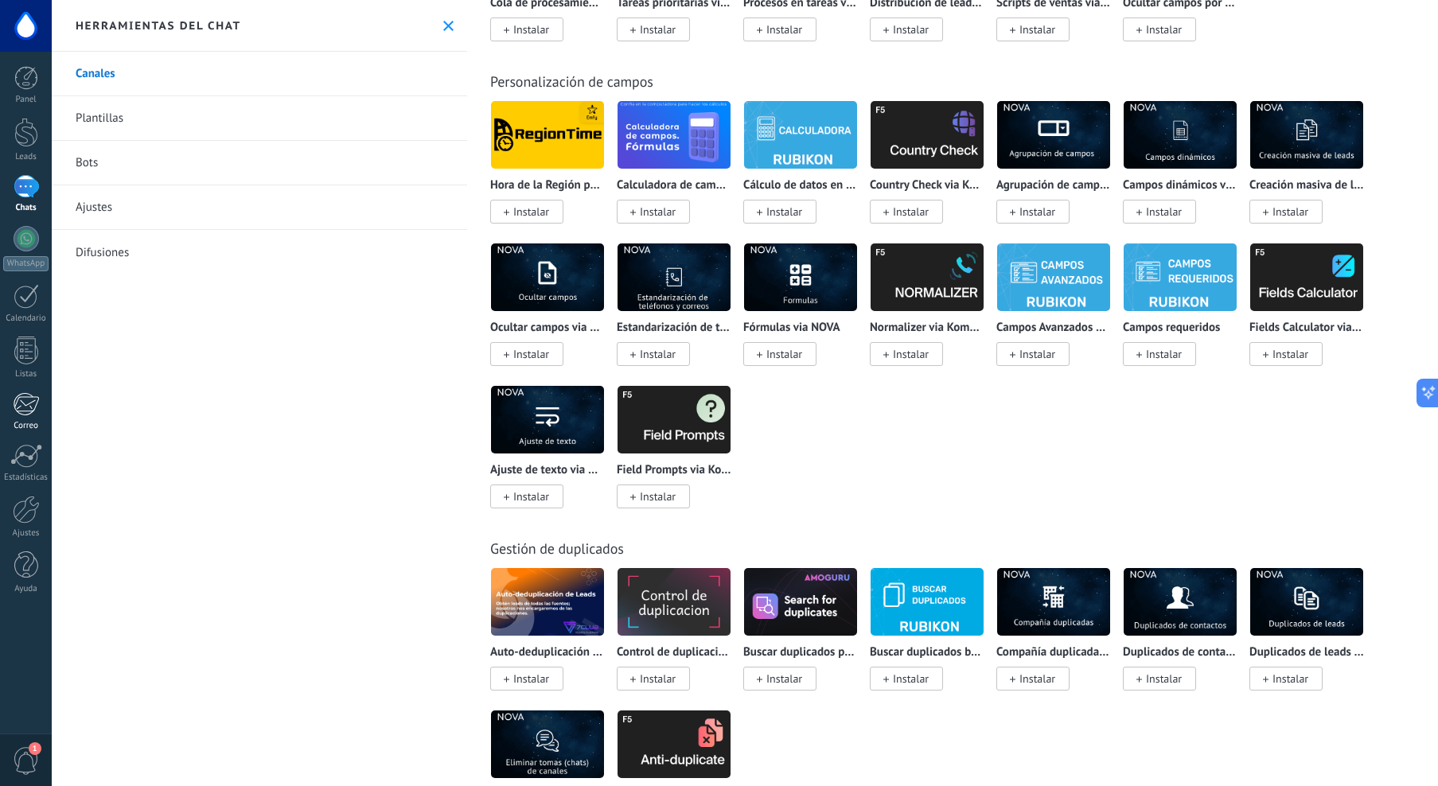
click at [29, 414] on div at bounding box center [26, 404] width 26 height 24
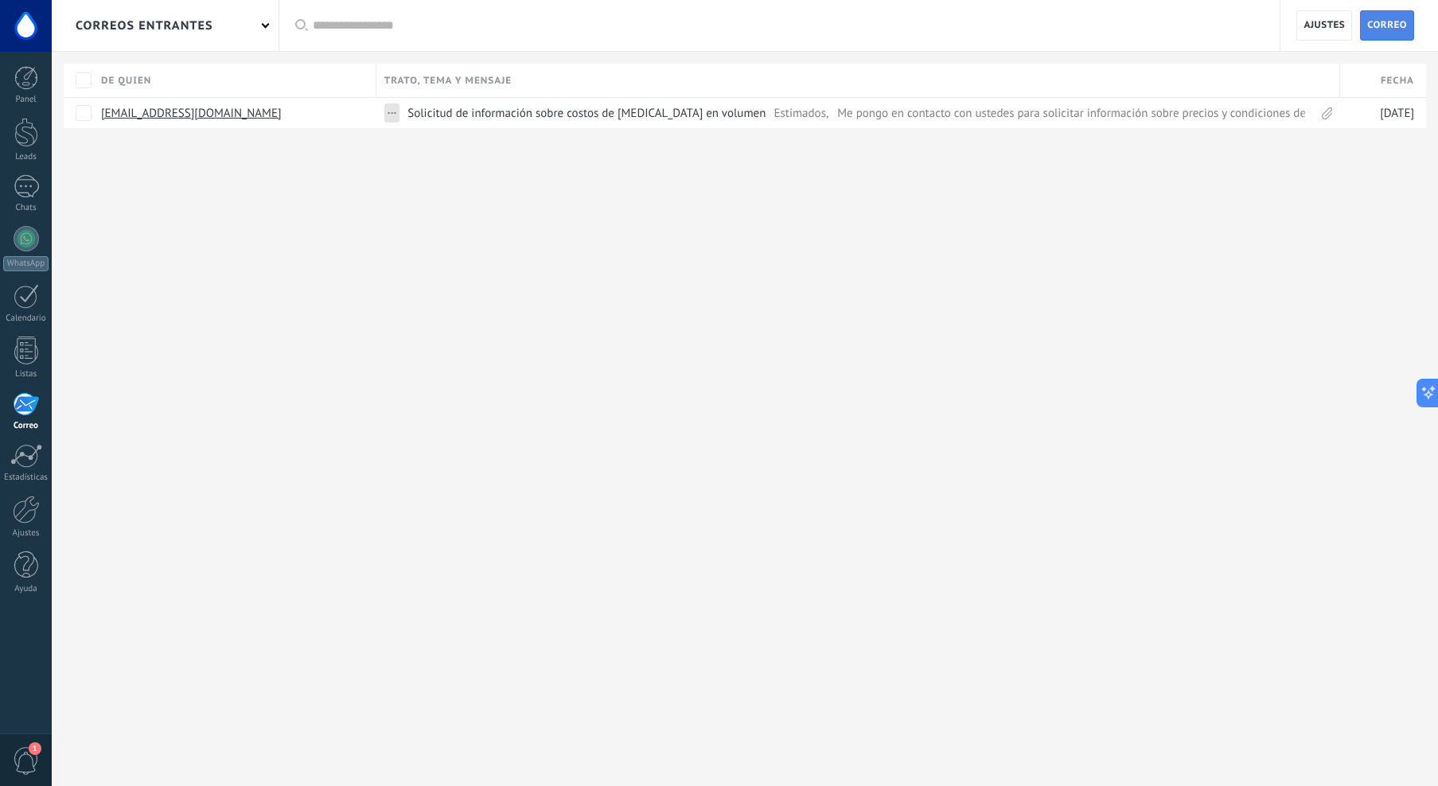
click at [1388, 25] on span "Correo" at bounding box center [1387, 25] width 40 height 29
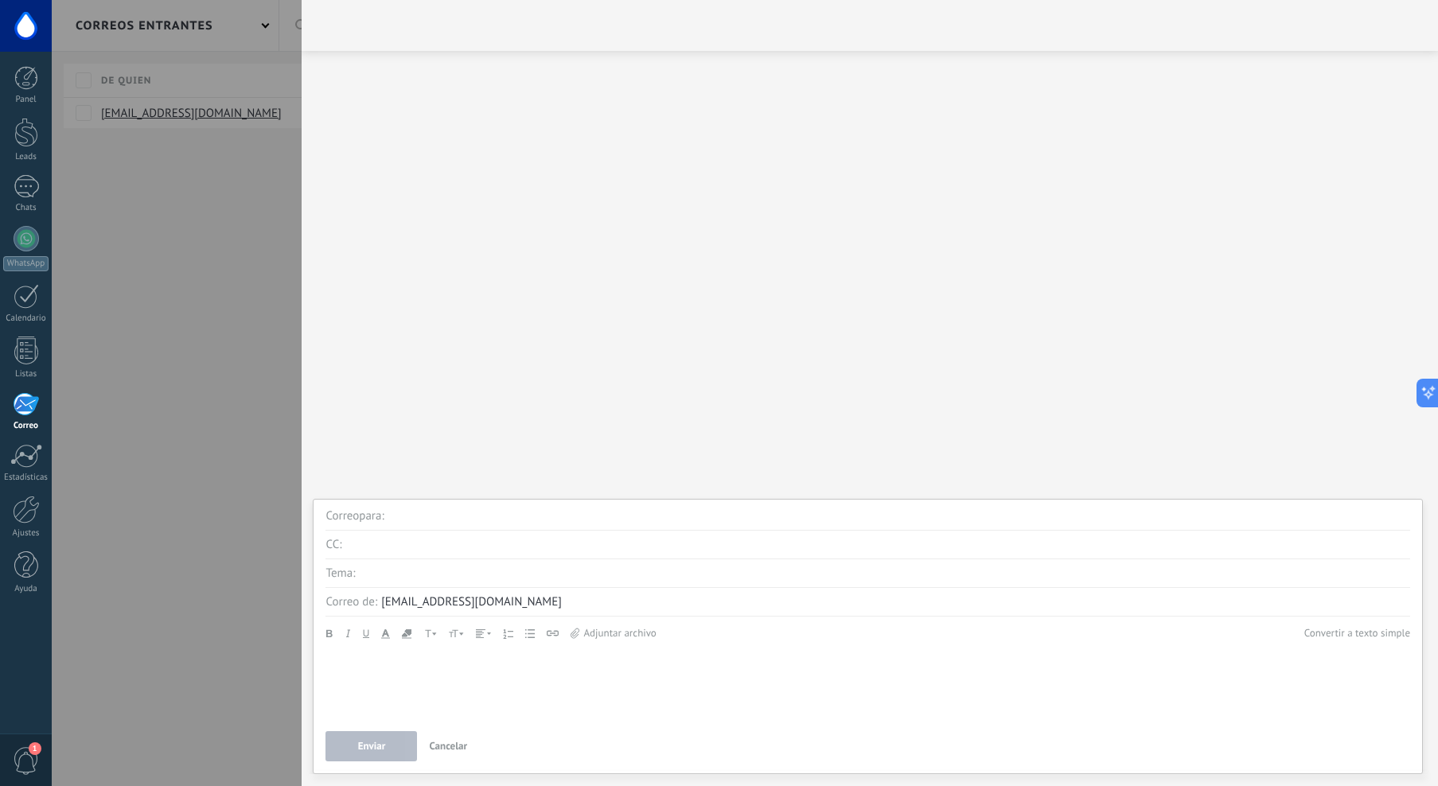
click at [512, 384] on div "Participantes:" at bounding box center [870, 418] width 1136 height 735
click at [166, 404] on div at bounding box center [719, 393] width 1438 height 786
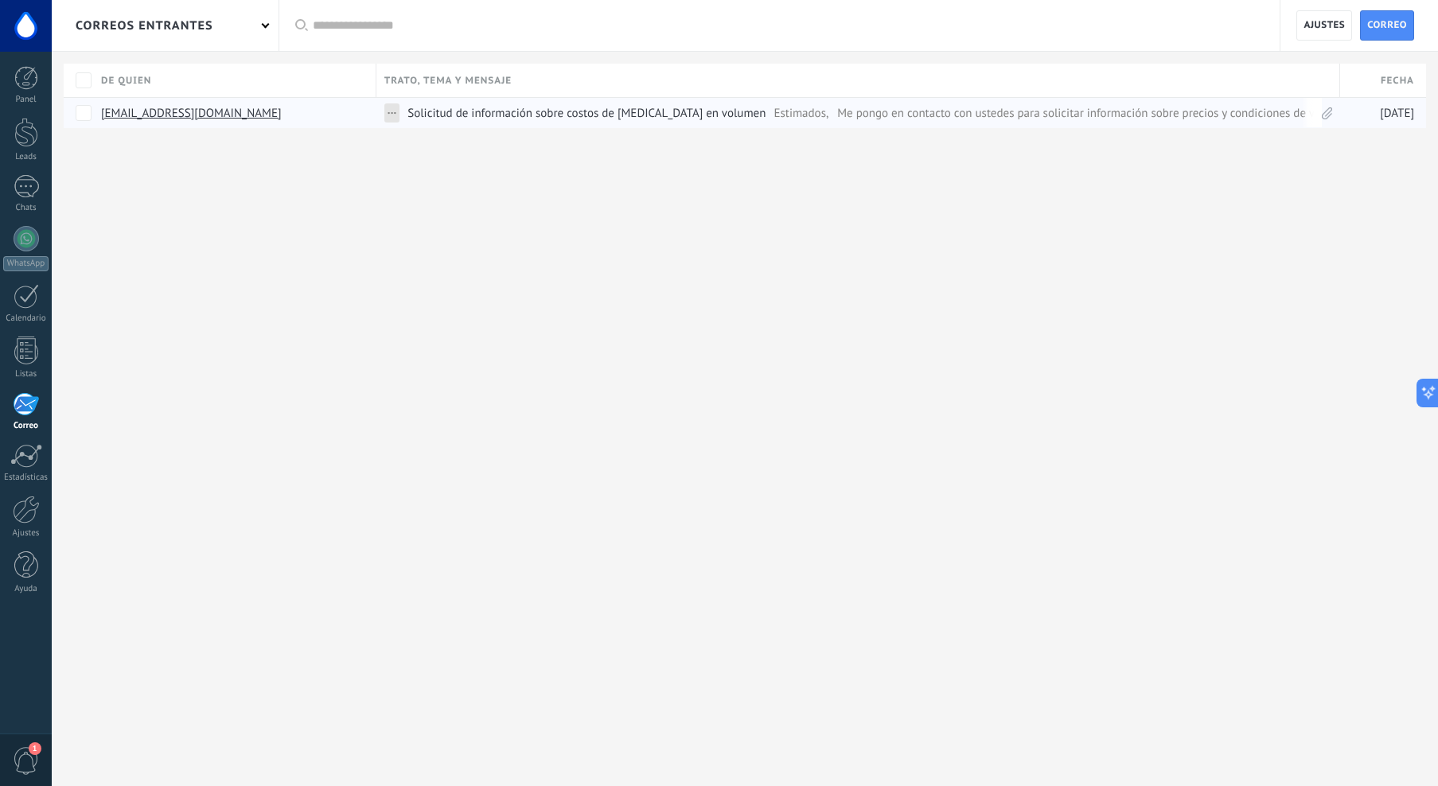
click at [495, 116] on span "Solicitud de información sobre costos de urea en volumen" at bounding box center [586, 113] width 358 height 14
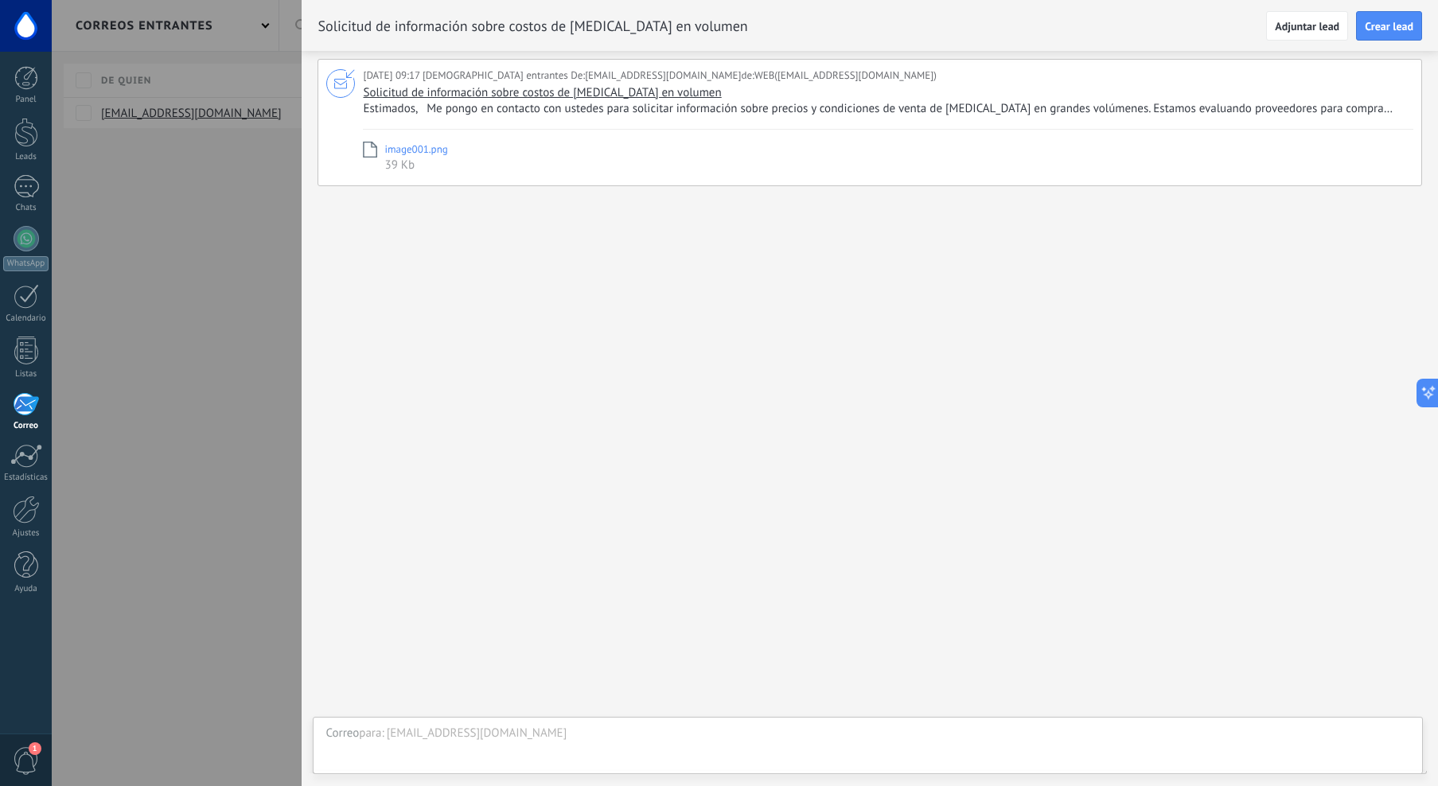
click at [247, 347] on div at bounding box center [719, 393] width 1438 height 786
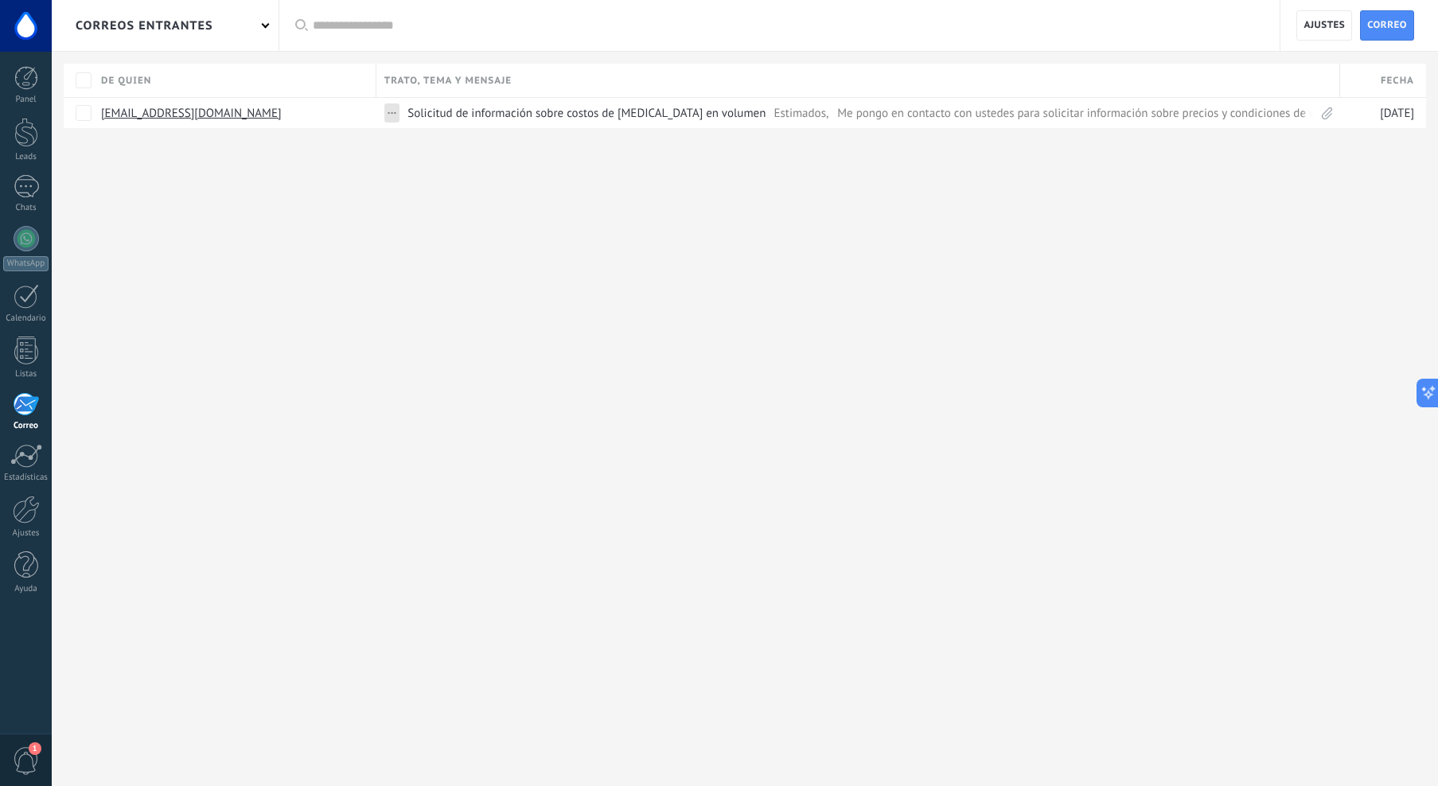
click at [277, 266] on div "correos entrantes Aplicar Todas correos No leído Leído Correos con automatizaci…" at bounding box center [745, 393] width 1386 height 786
click at [224, 111] on link "ejecutivomtto5@jetvan.com.mx" at bounding box center [191, 113] width 181 height 14
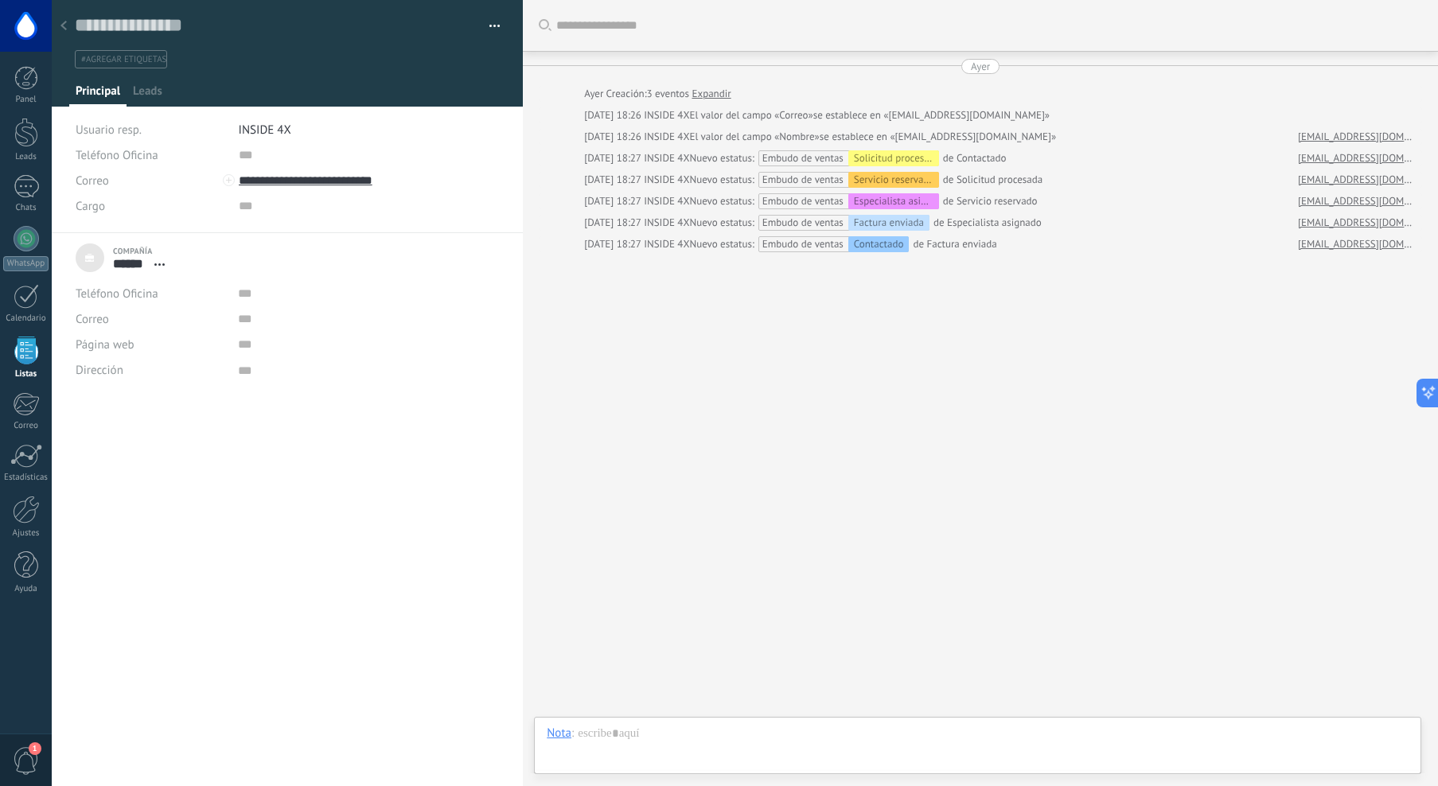
scroll to position [16, 0]
click at [65, 25] on icon at bounding box center [63, 26] width 6 height 10
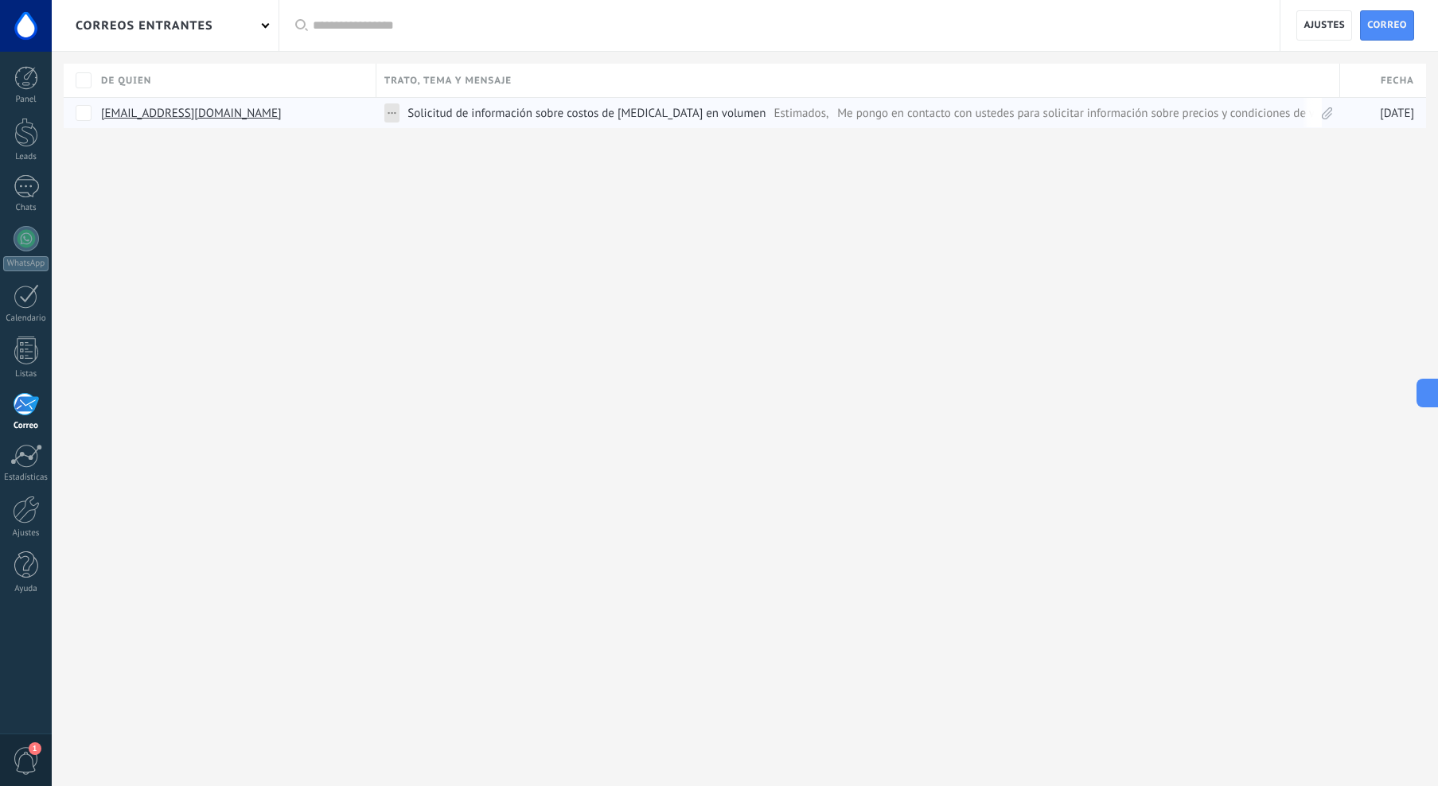
click at [186, 119] on link "ejecutivomtto5@jetvan.com.mx" at bounding box center [191, 113] width 181 height 14
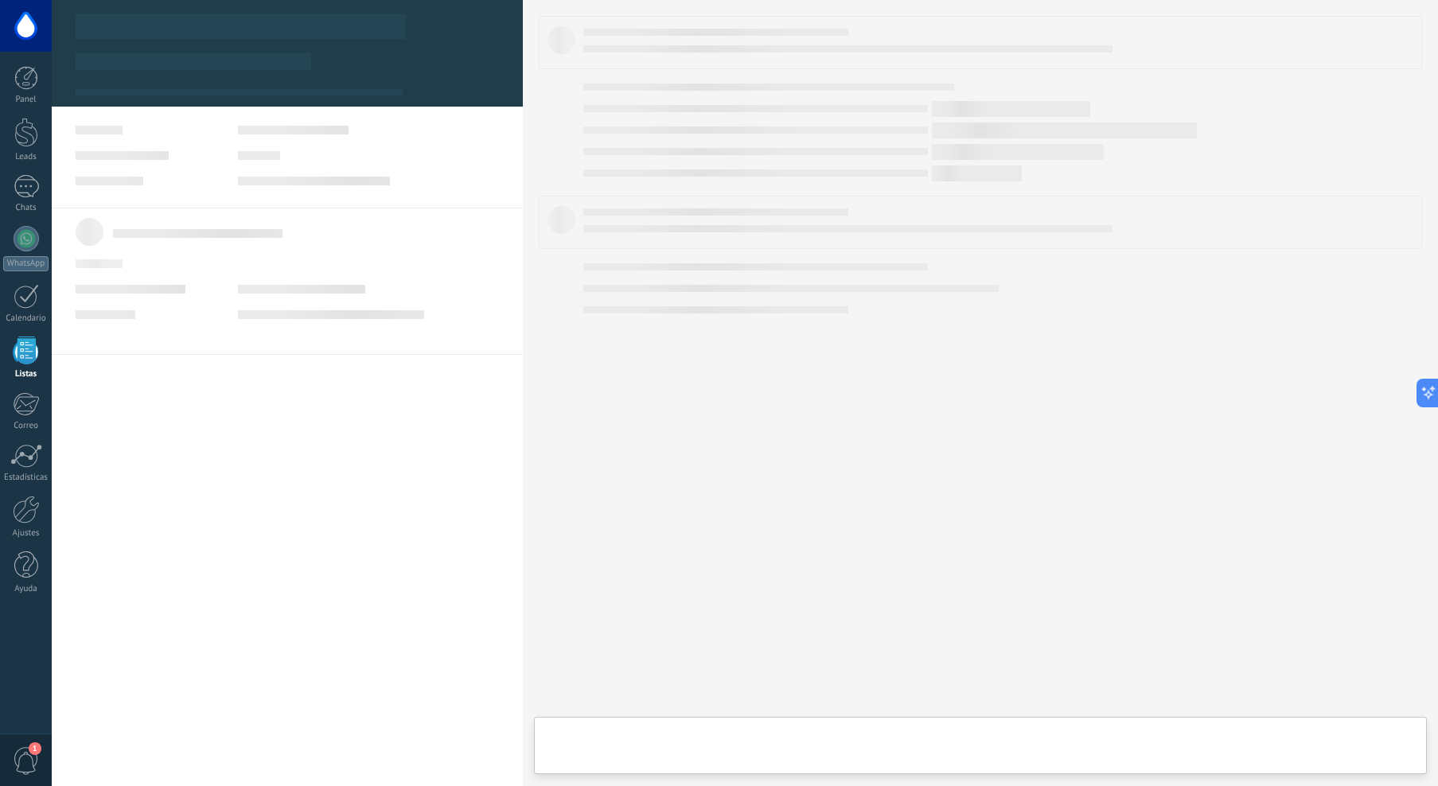
type textarea "***"
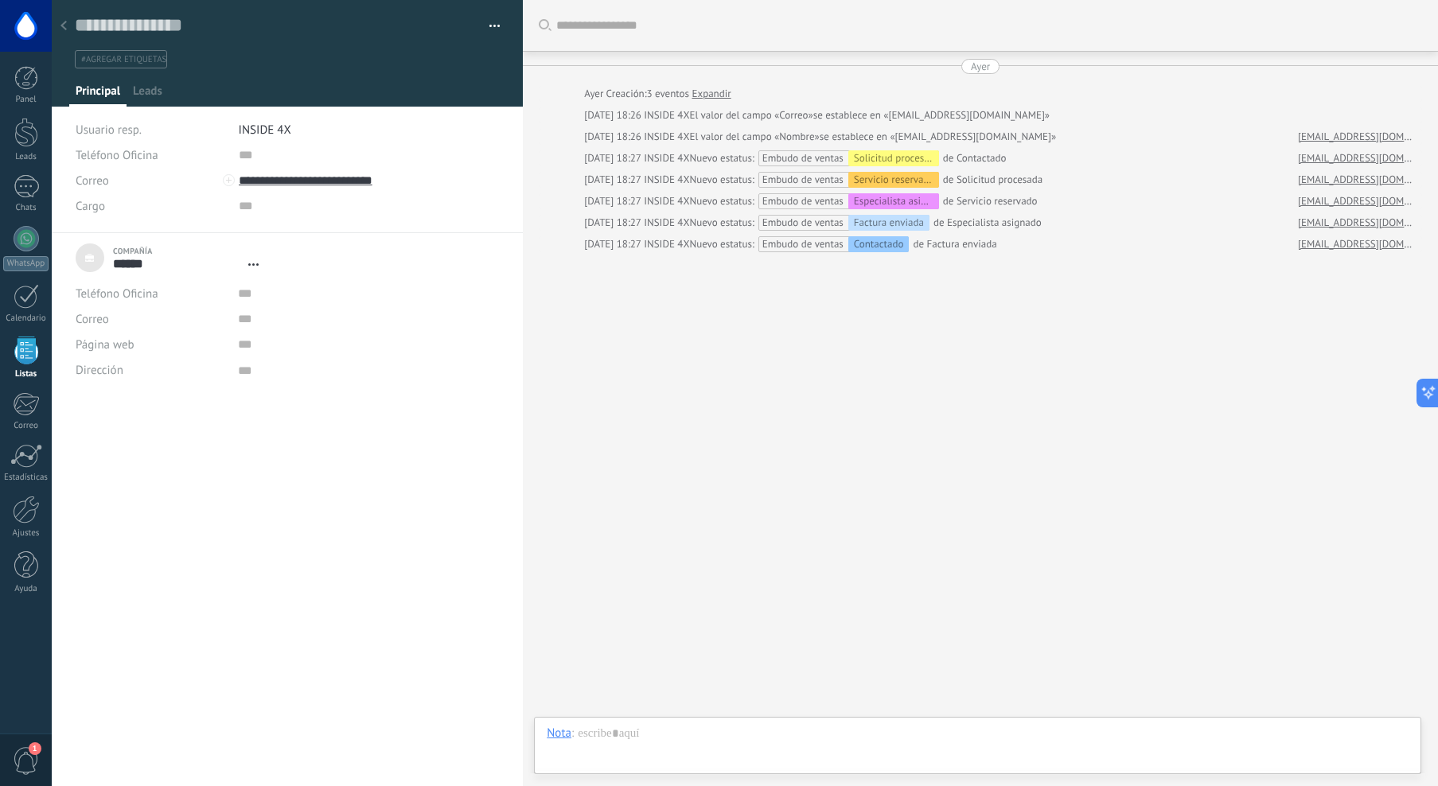
scroll to position [16, 0]
click at [152, 92] on span "Leads" at bounding box center [147, 95] width 29 height 23
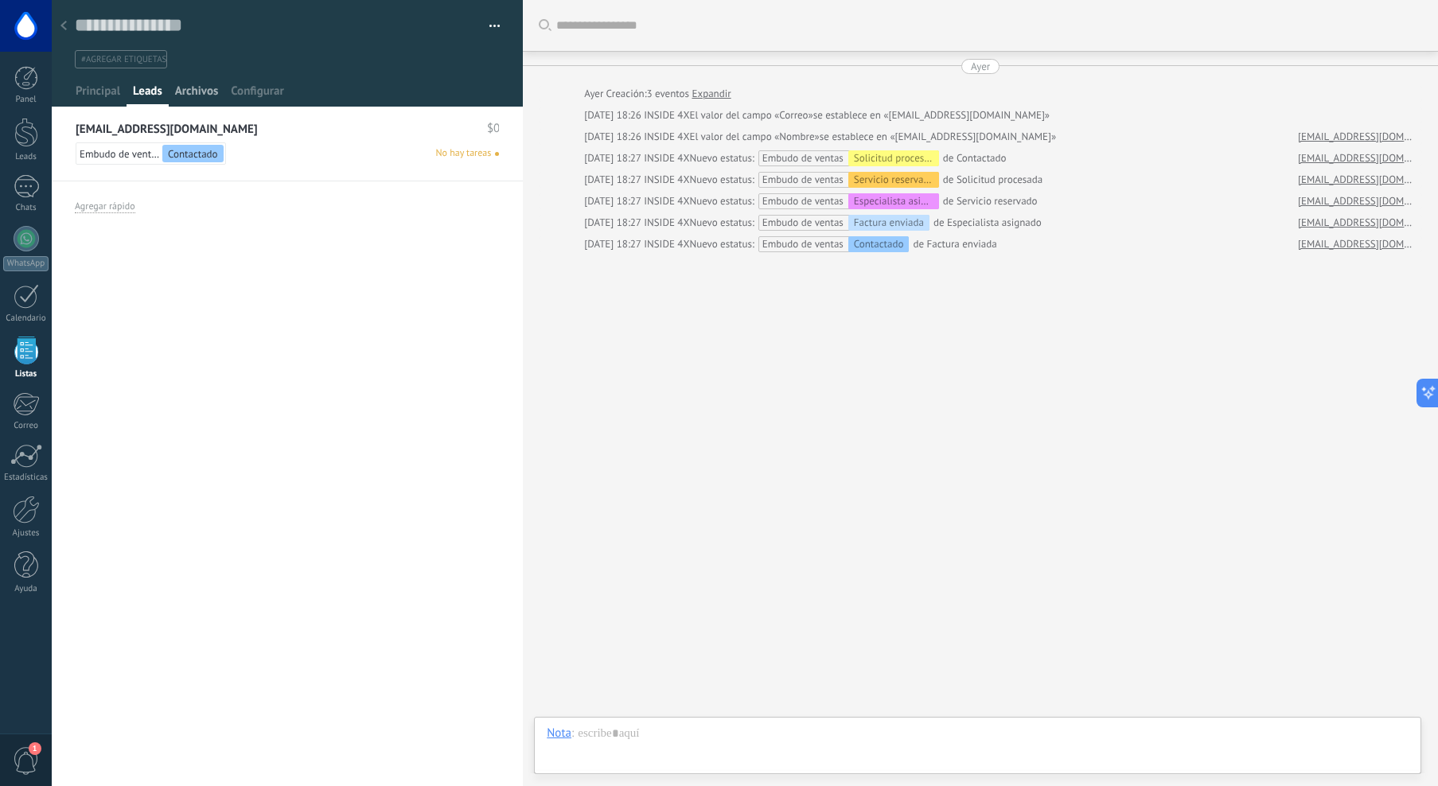
click at [189, 92] on span "Archivos" at bounding box center [196, 95] width 43 height 23
click at [258, 90] on span "Configurar" at bounding box center [257, 95] width 53 height 23
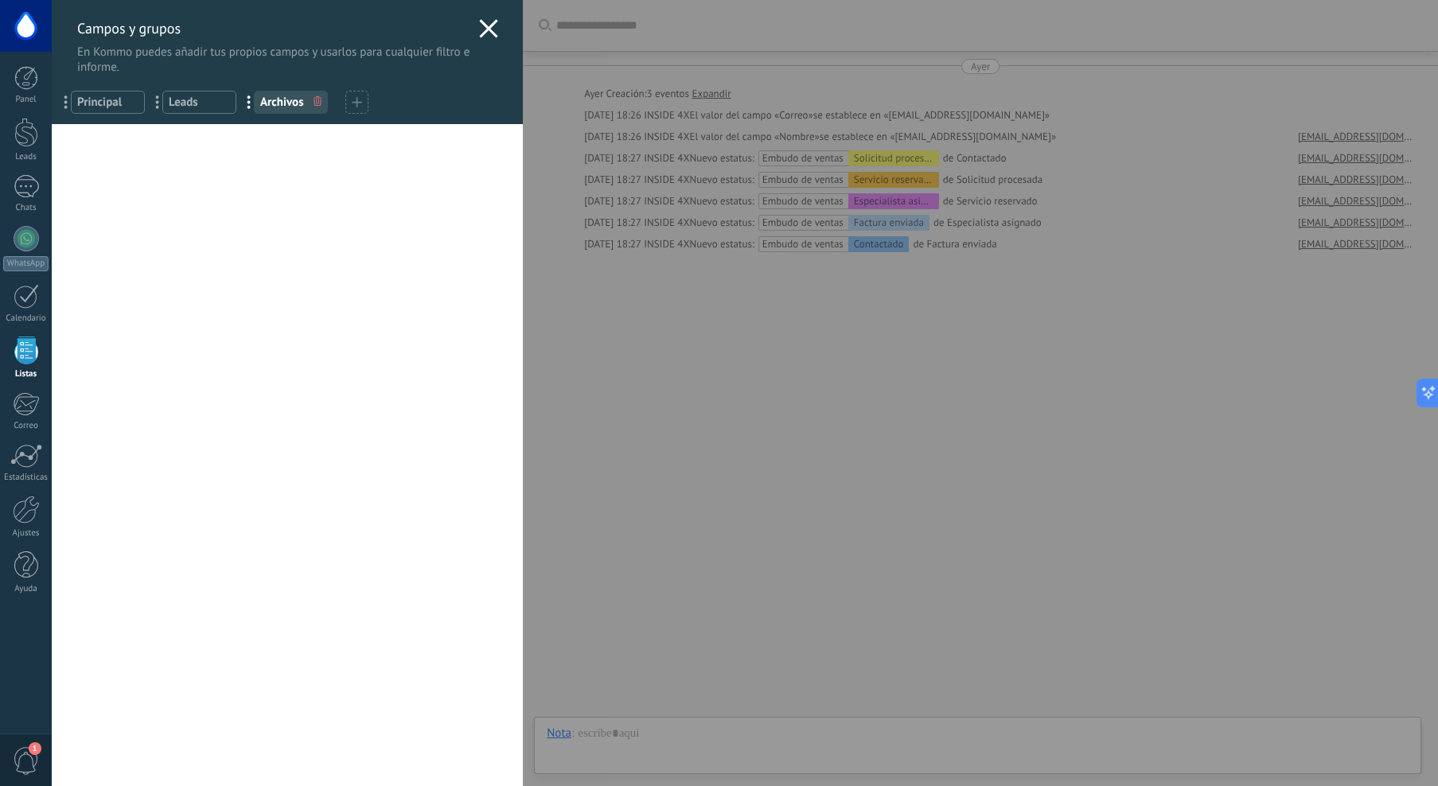
click at [486, 25] on use at bounding box center [489, 28] width 18 height 18
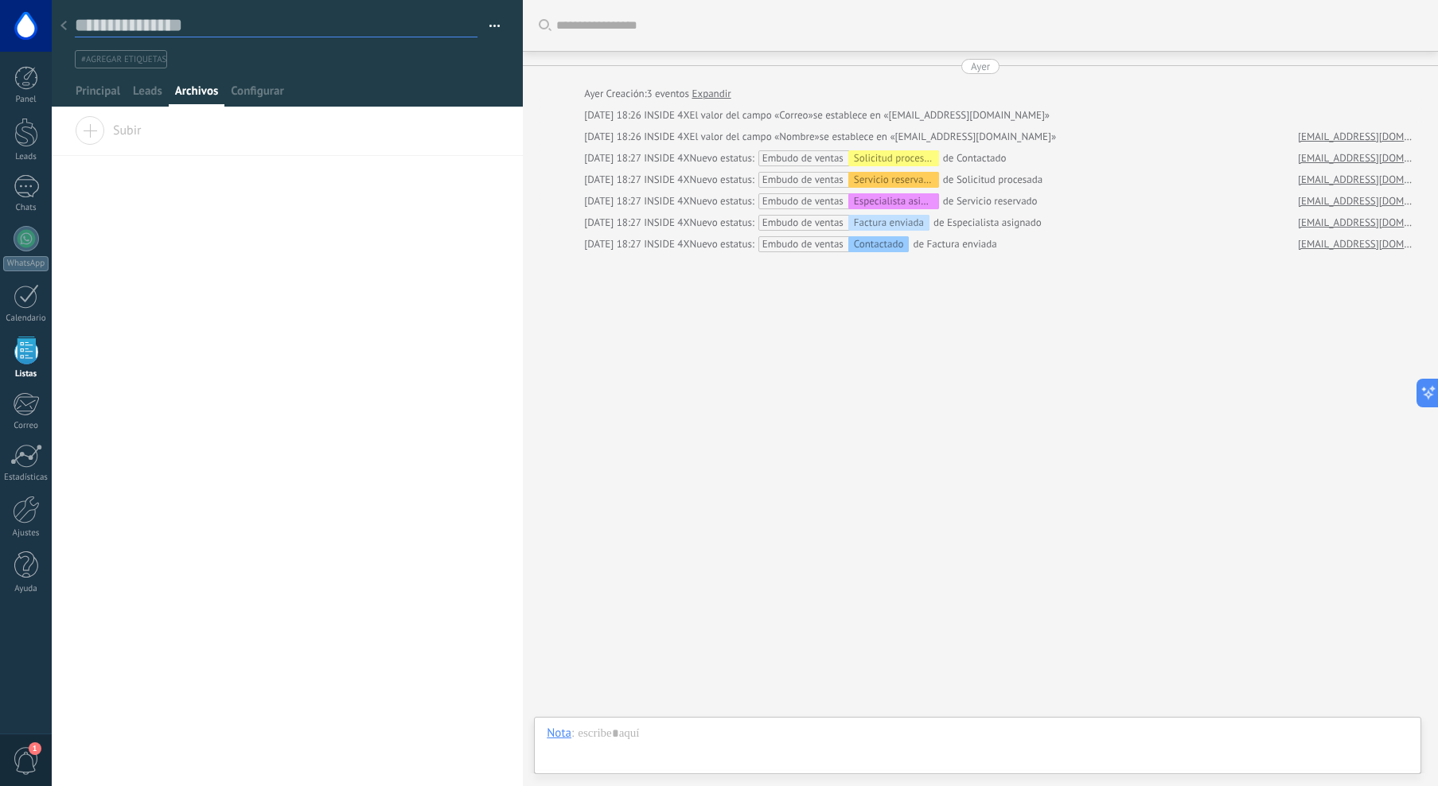
click at [75, 33] on textarea at bounding box center [276, 26] width 403 height 24
click at [63, 25] on icon at bounding box center [63, 26] width 6 height 10
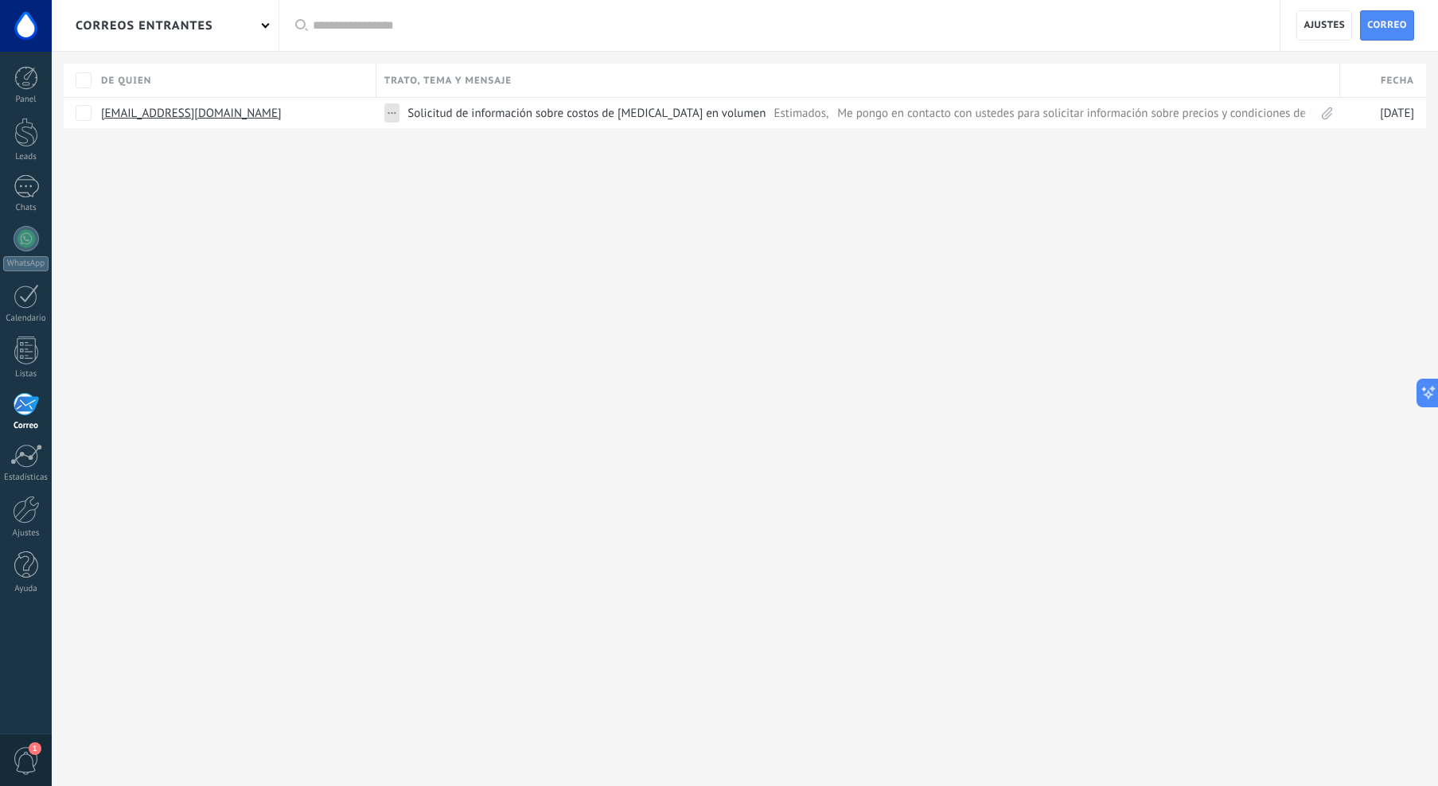
click at [25, 26] on div at bounding box center [26, 26] width 52 height 52
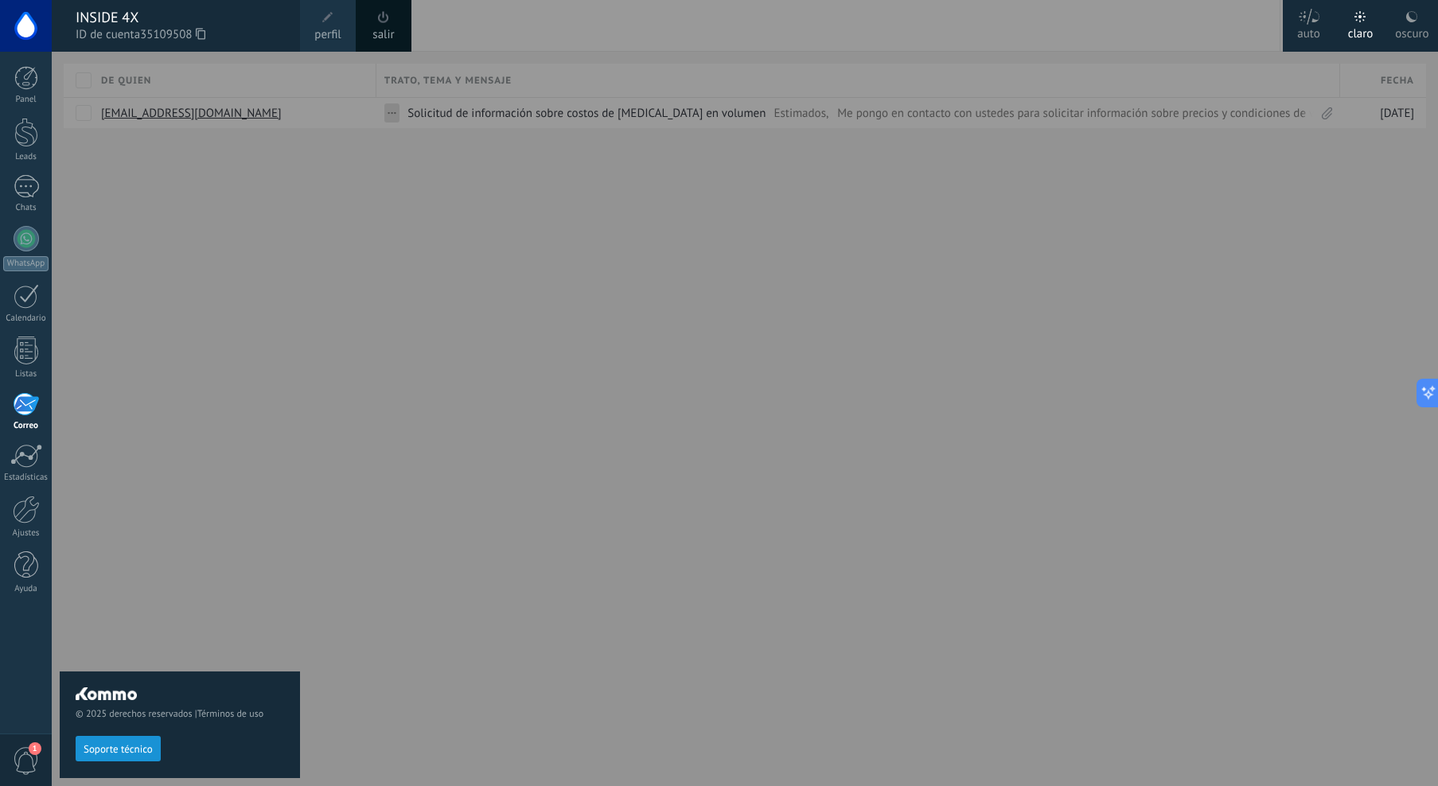
drag, startPoint x: 25, startPoint y: 26, endPoint x: 1046, endPoint y: 230, distance: 1041.0
click at [52, 229] on div "© 2025 derechos reservados | Términos de uso Soporte técnico auto claro oscuro …" at bounding box center [26, 393] width 52 height 786
click at [1405, 14] on icon at bounding box center [1411, 16] width 13 height 13
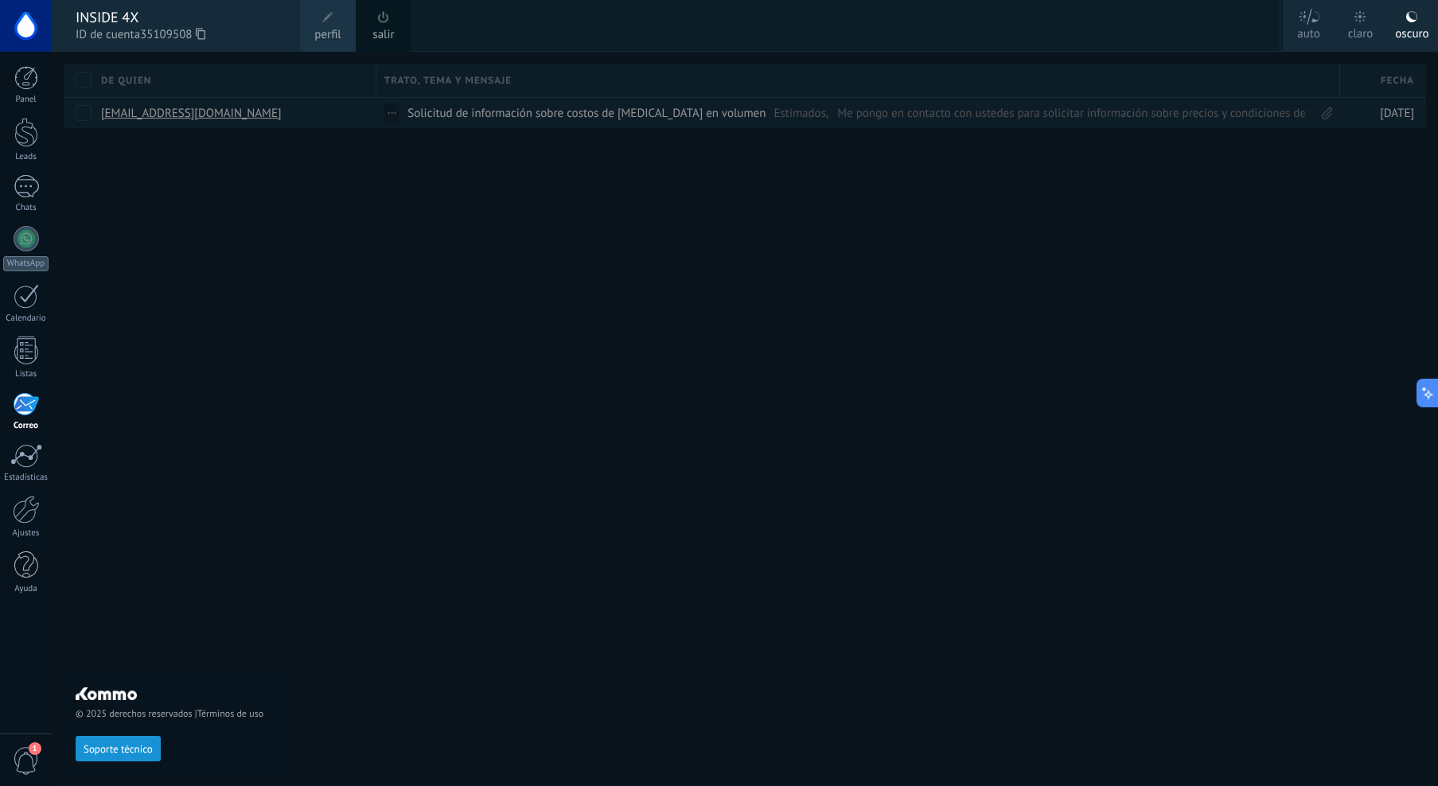
click at [570, 186] on div at bounding box center [771, 393] width 1438 height 786
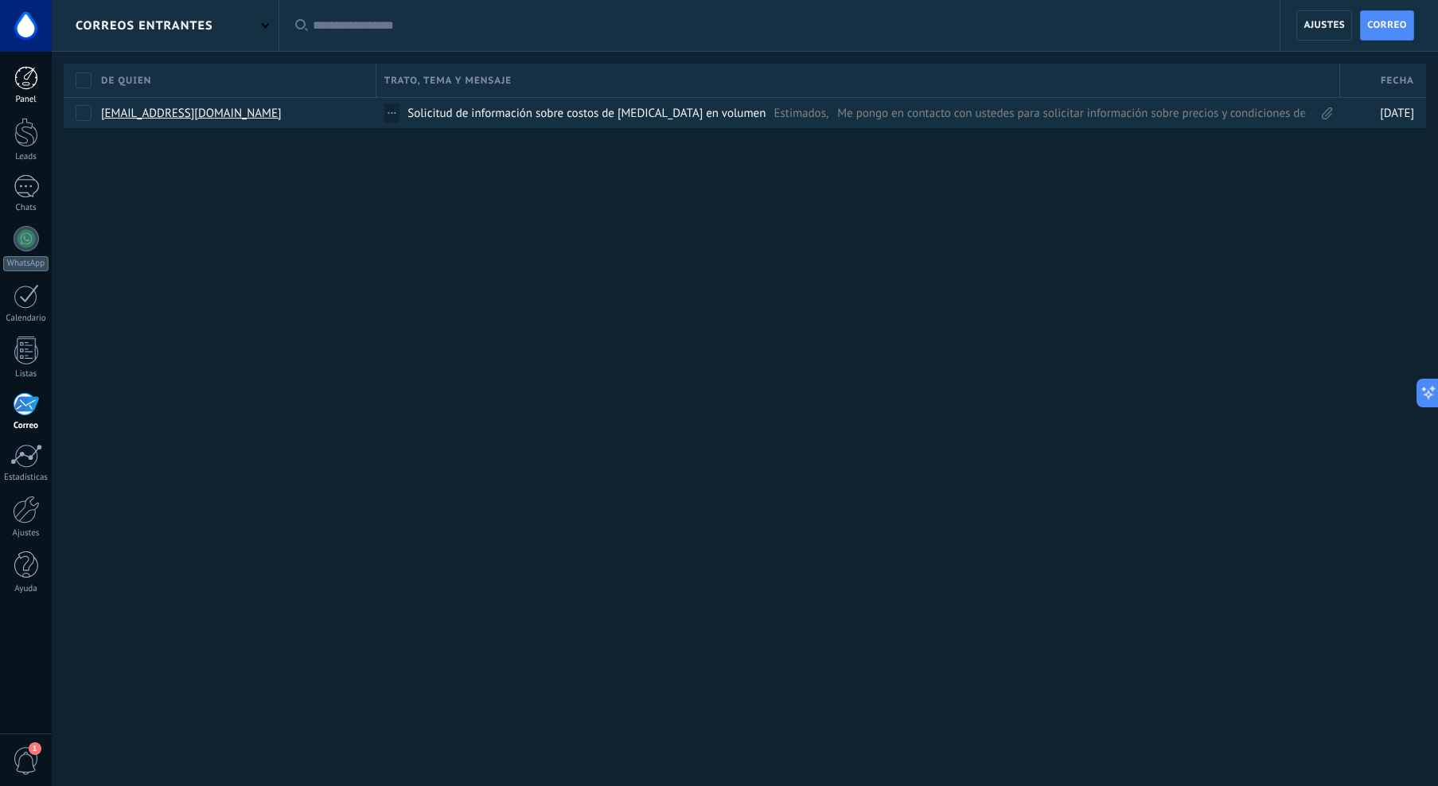
click at [37, 73] on div at bounding box center [26, 78] width 24 height 24
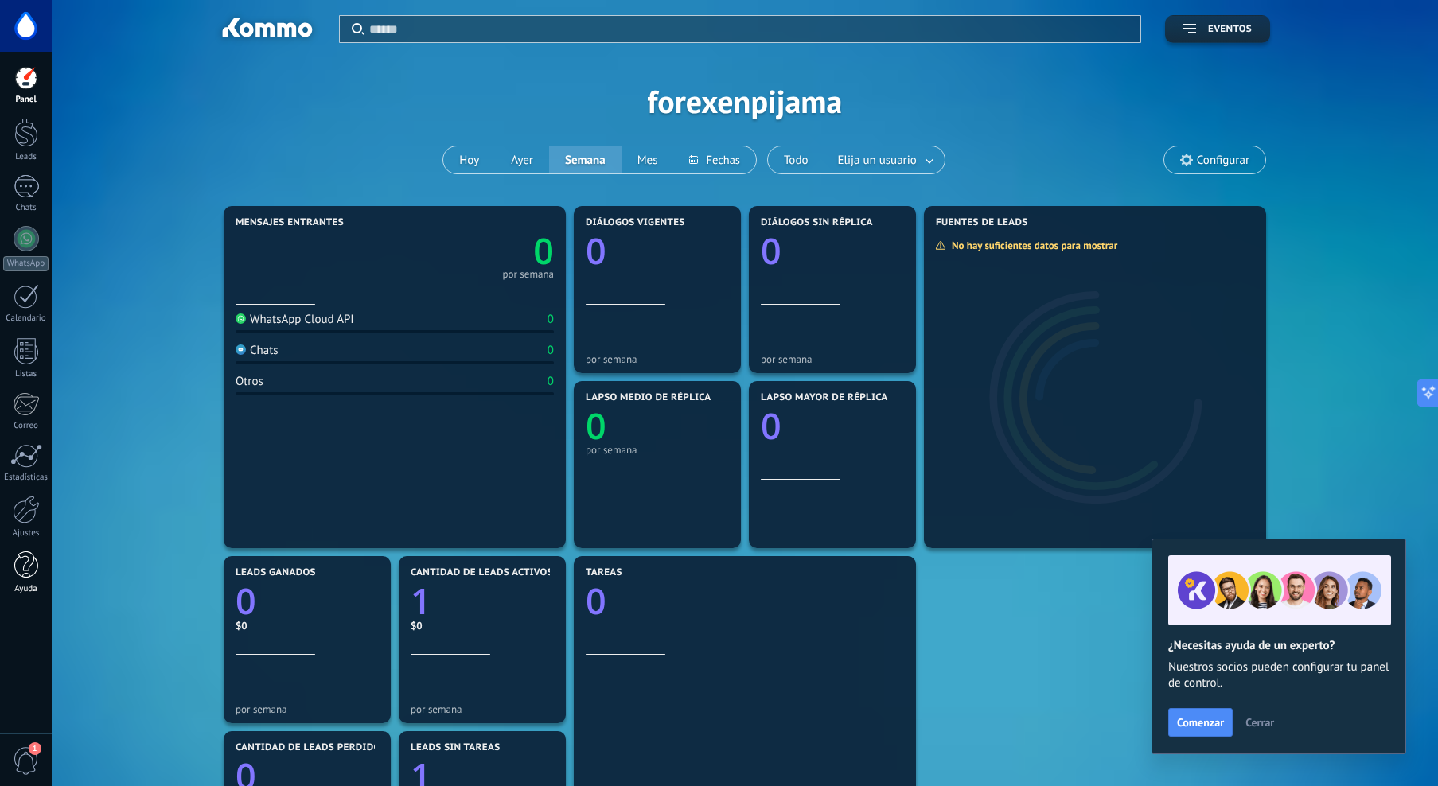
click at [24, 567] on div at bounding box center [26, 565] width 24 height 28
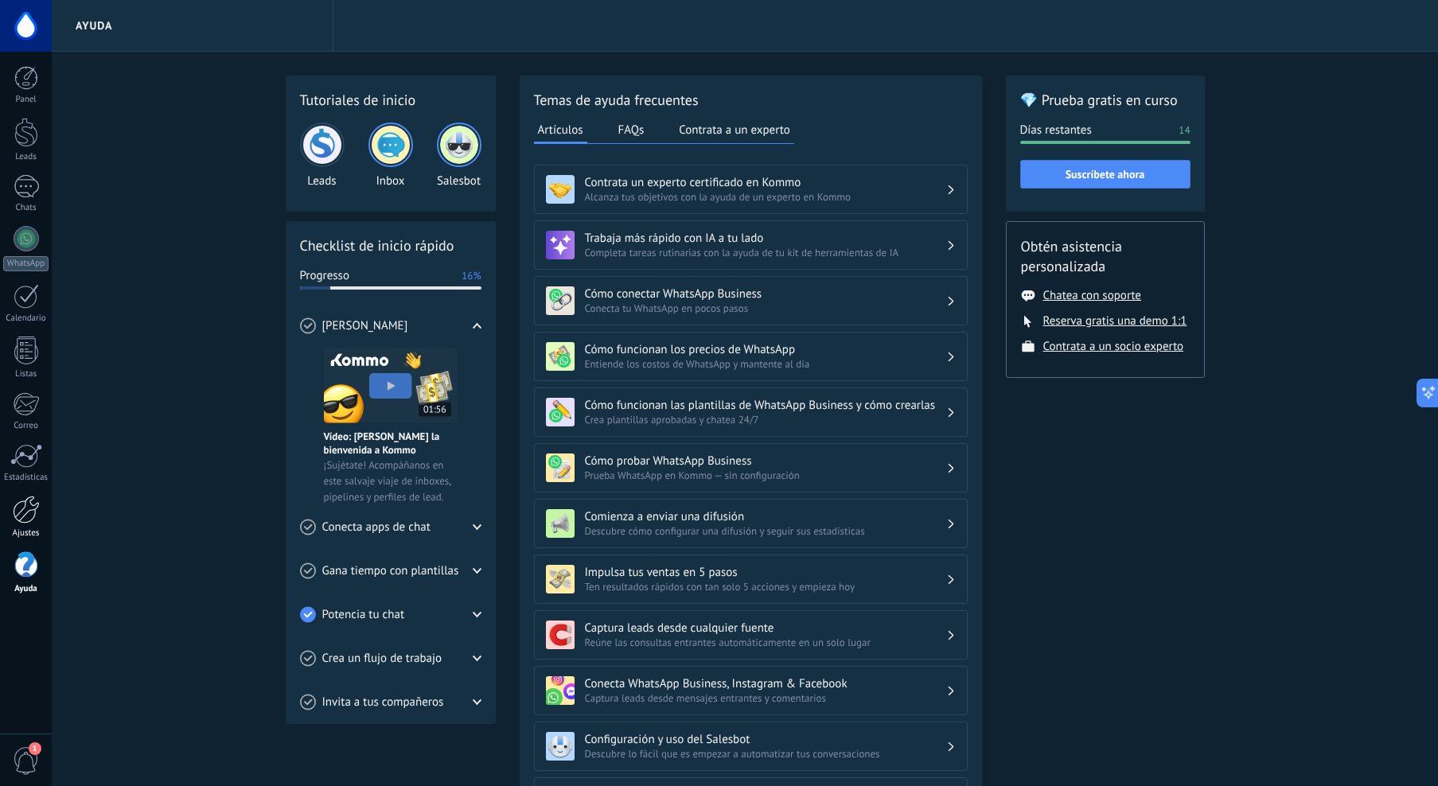
click at [24, 497] on div at bounding box center [26, 510] width 27 height 28
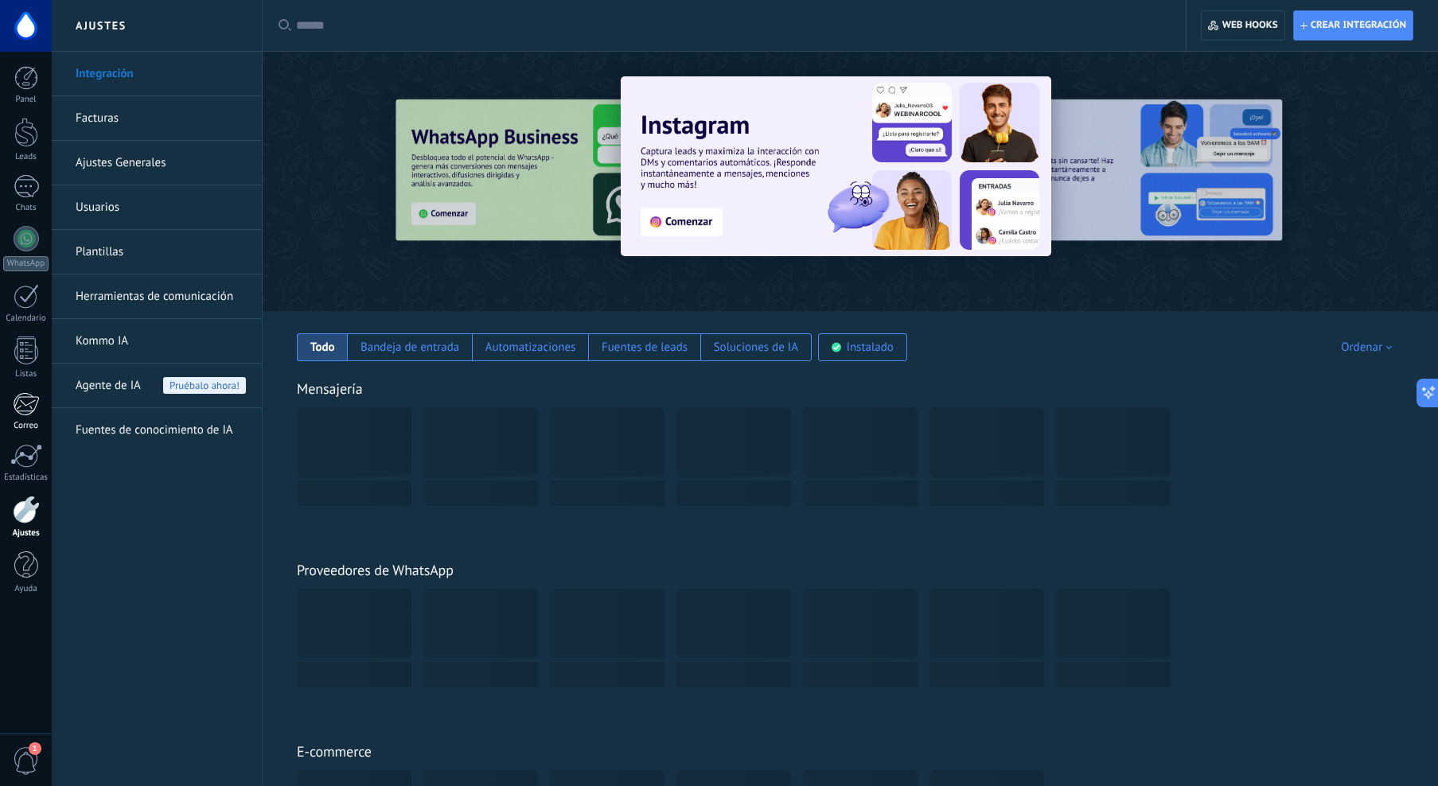
click at [26, 410] on div at bounding box center [26, 404] width 26 height 24
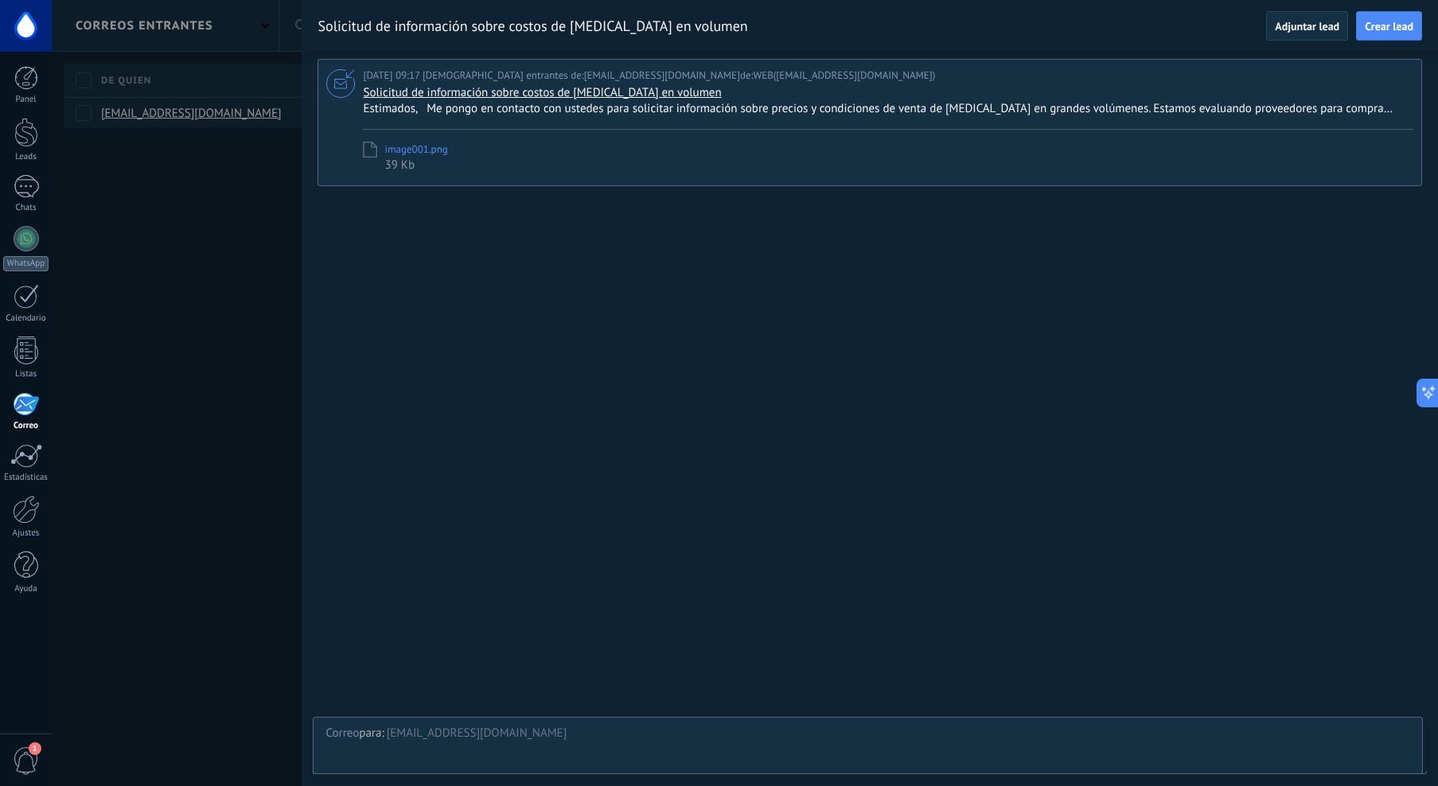
click at [483, 746] on div "**********" at bounding box center [867, 750] width 1085 height 48
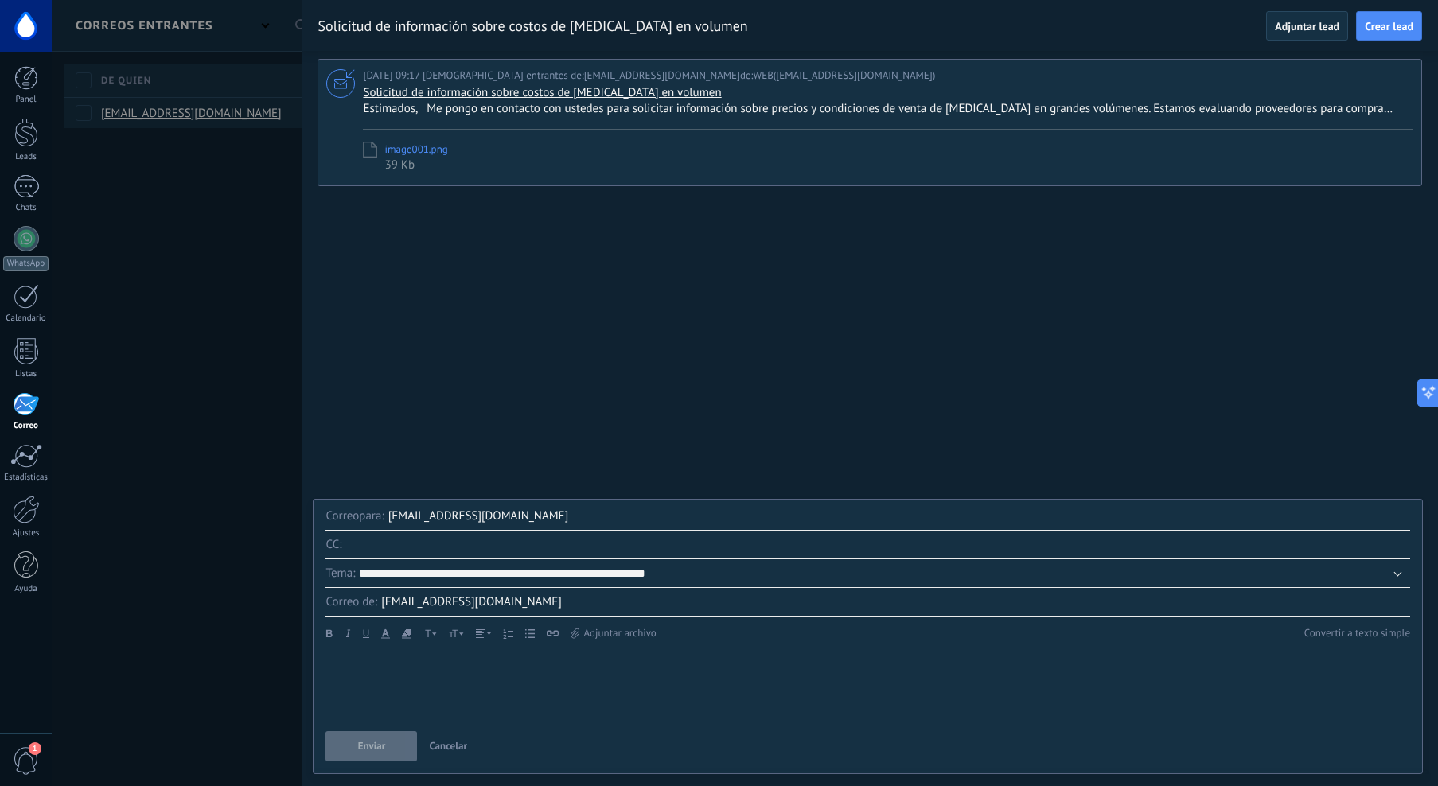
click at [218, 243] on div at bounding box center [719, 393] width 1438 height 786
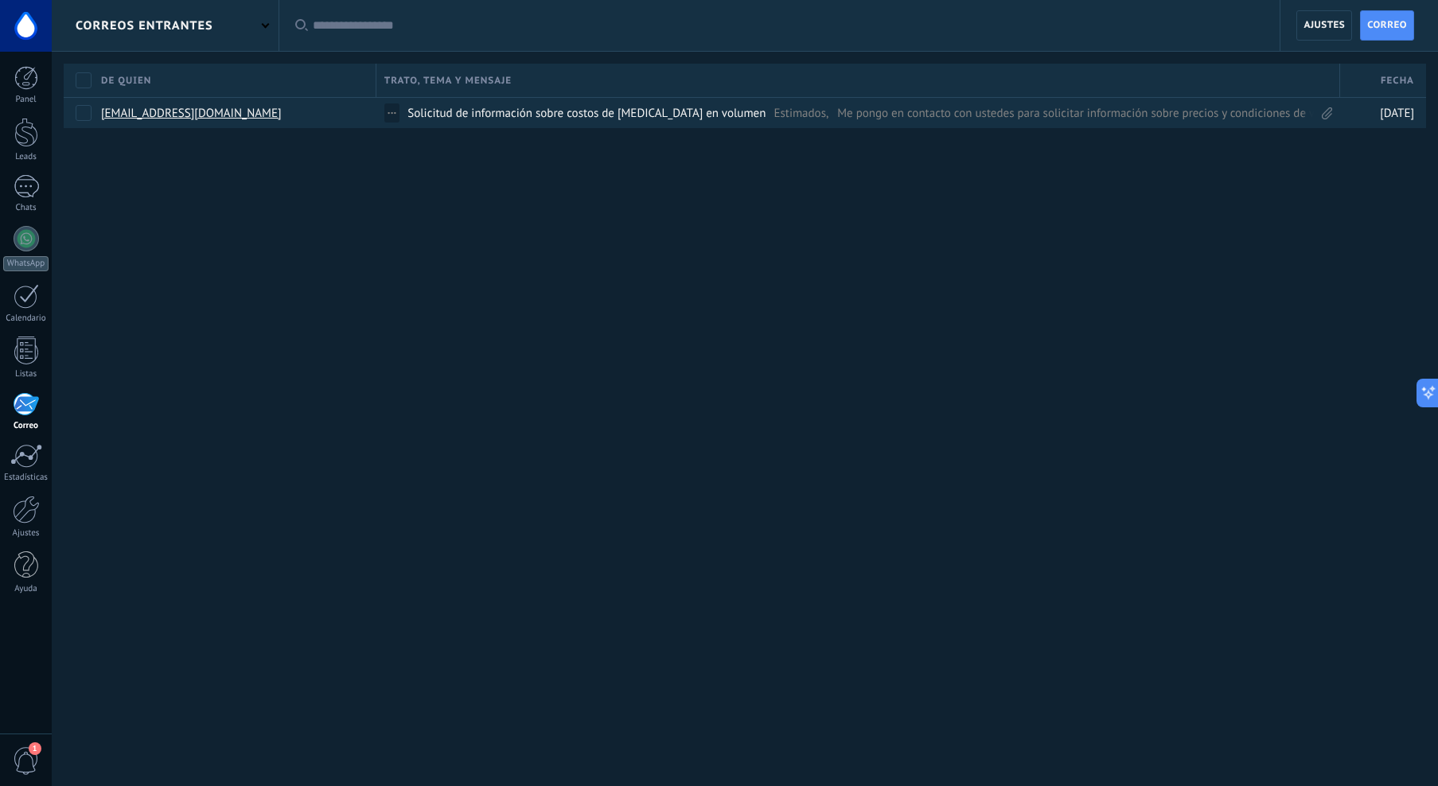
click at [19, 30] on div at bounding box center [26, 26] width 52 height 52
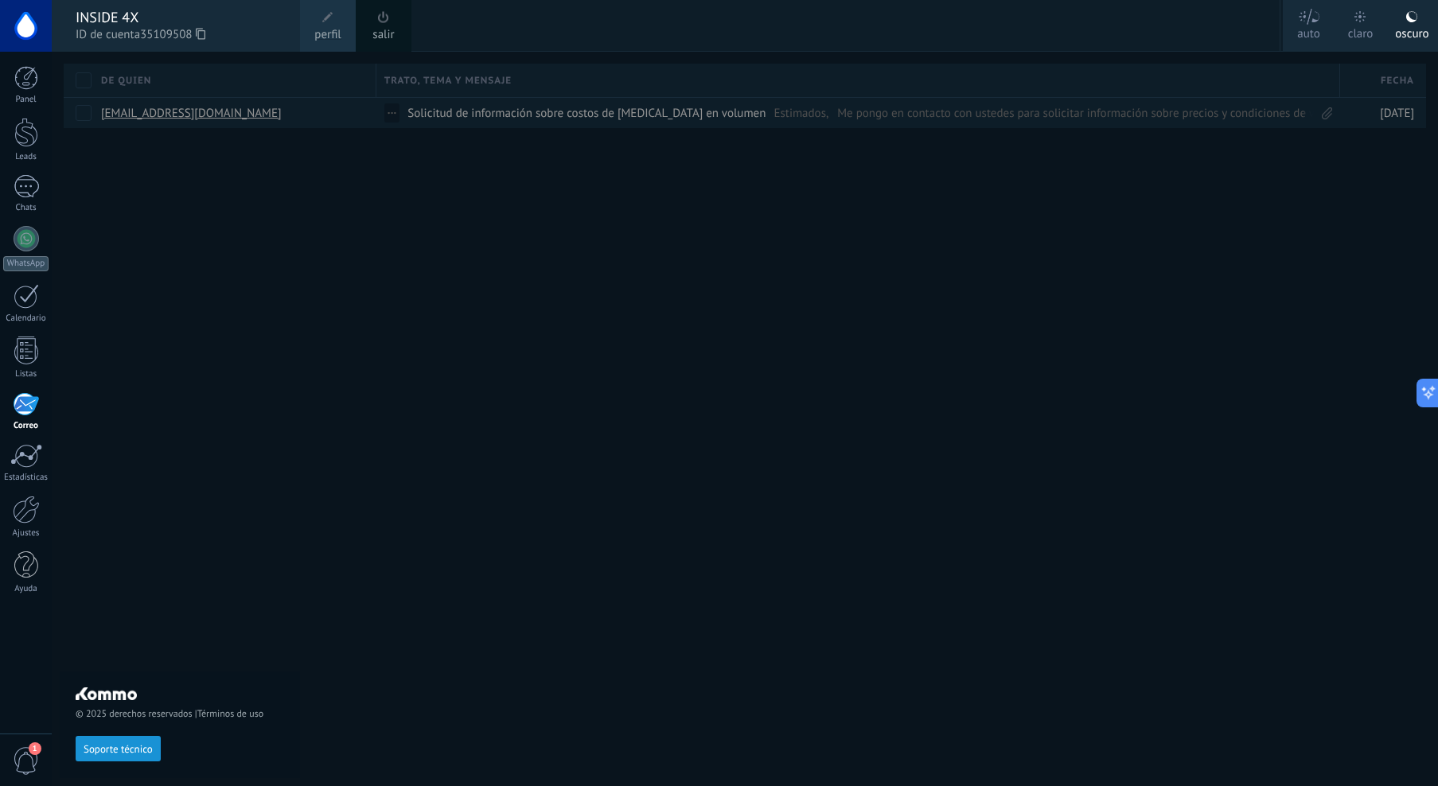
click at [331, 29] on span "perfil" at bounding box center [327, 35] width 26 height 18
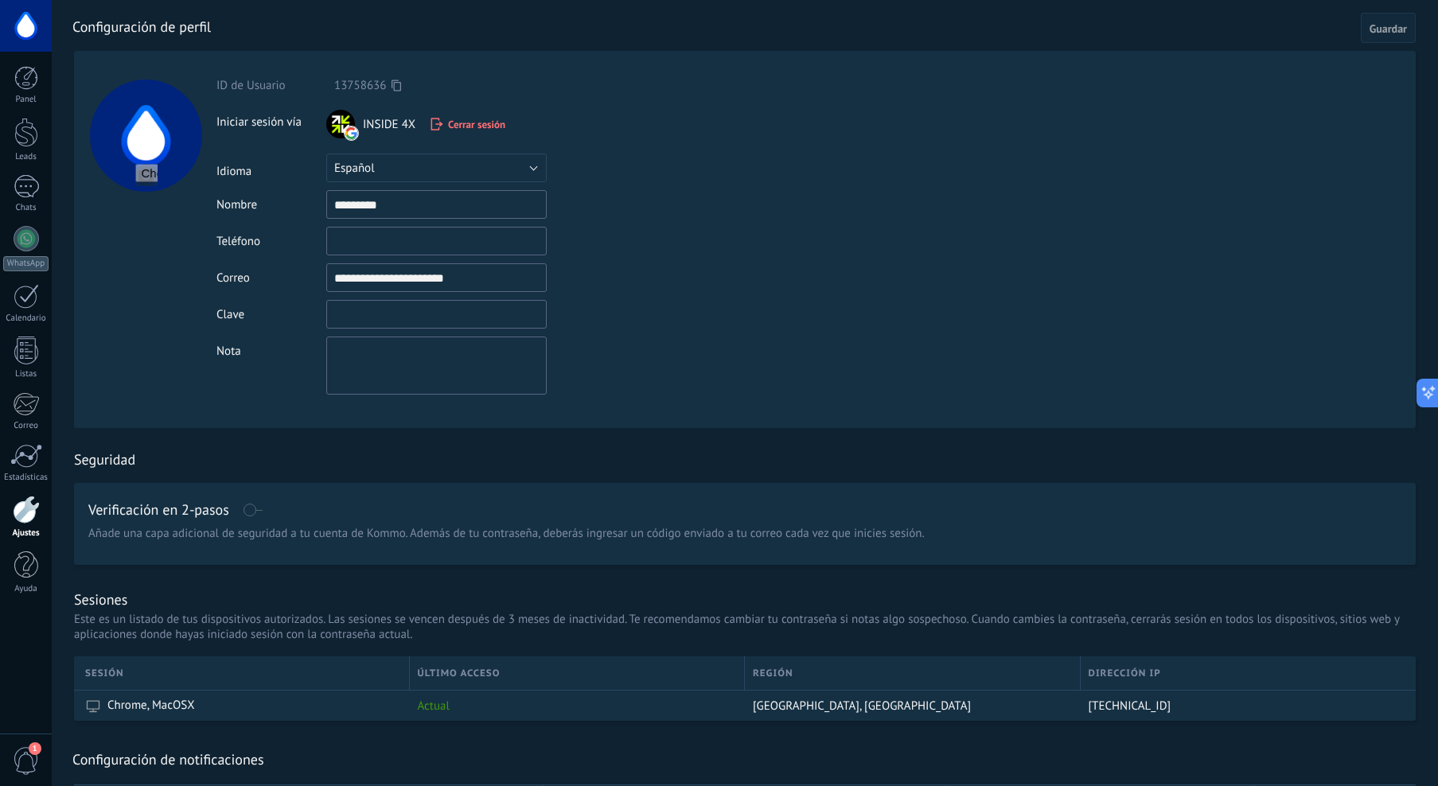
click at [354, 316] on input "textbox" at bounding box center [436, 314] width 220 height 29
click at [111, 216] on div at bounding box center [145, 239] width 142 height 377
click at [25, 497] on div at bounding box center [26, 510] width 27 height 28
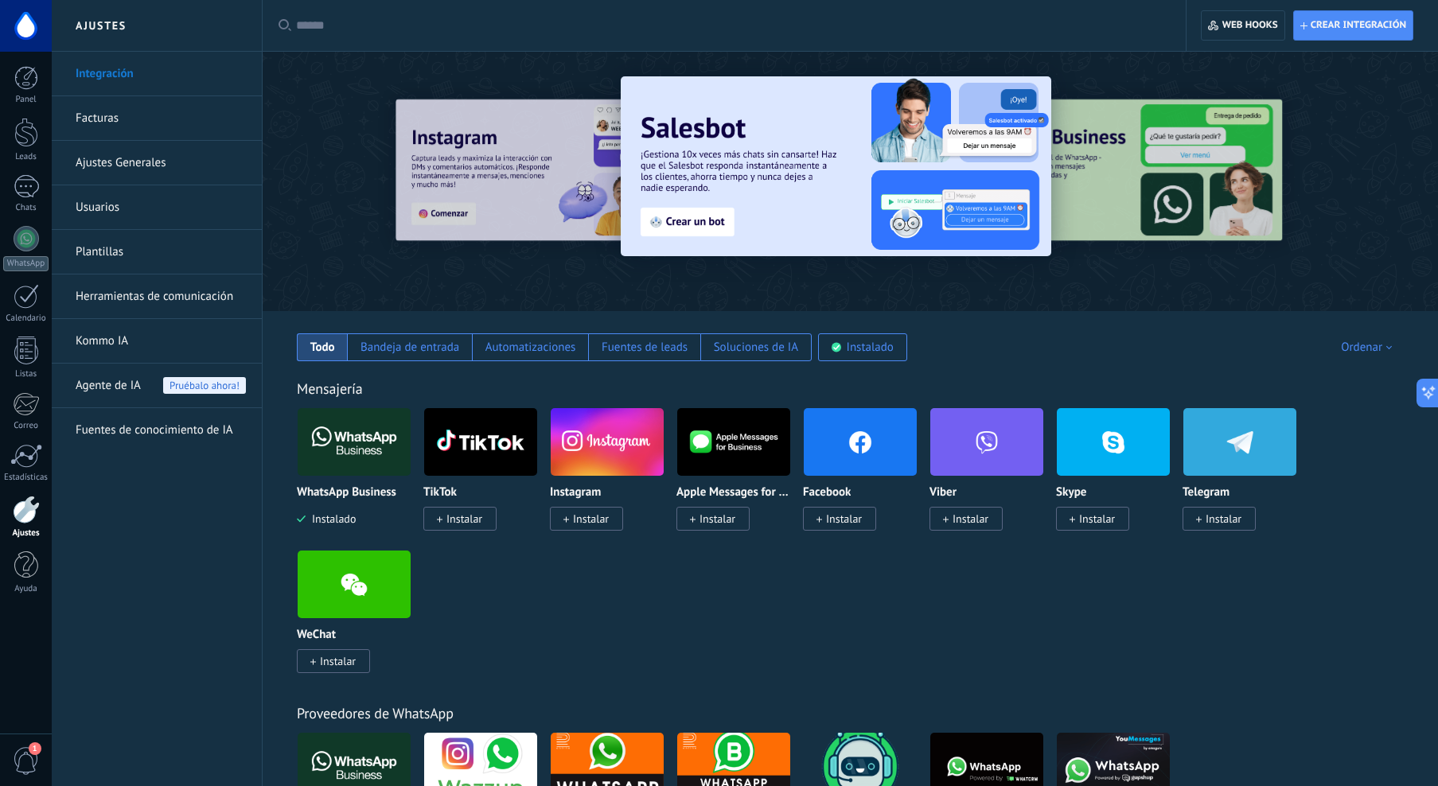
click at [115, 111] on link "Facturas" at bounding box center [161, 118] width 170 height 45
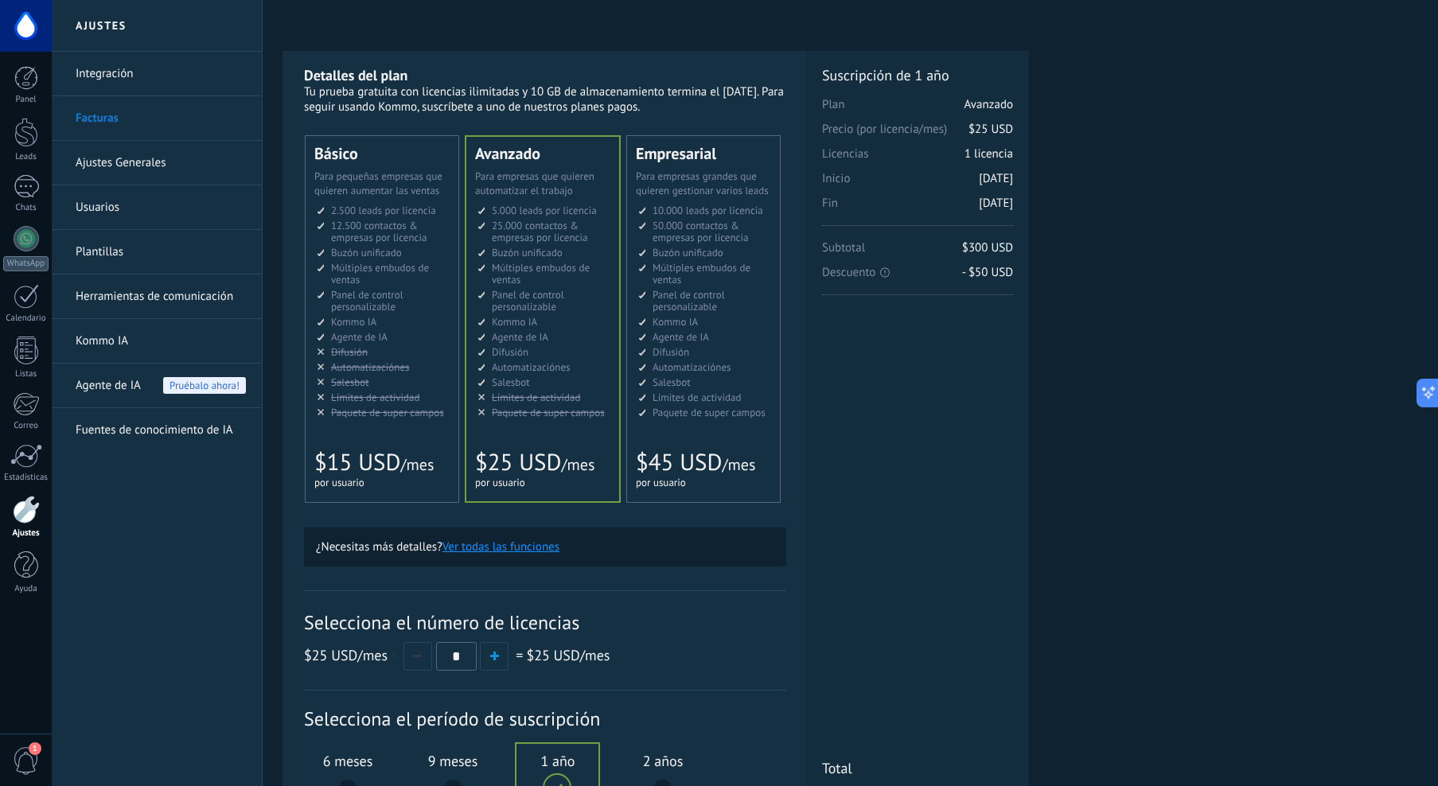
click at [162, 152] on link "Ajustes Generales" at bounding box center [161, 163] width 170 height 45
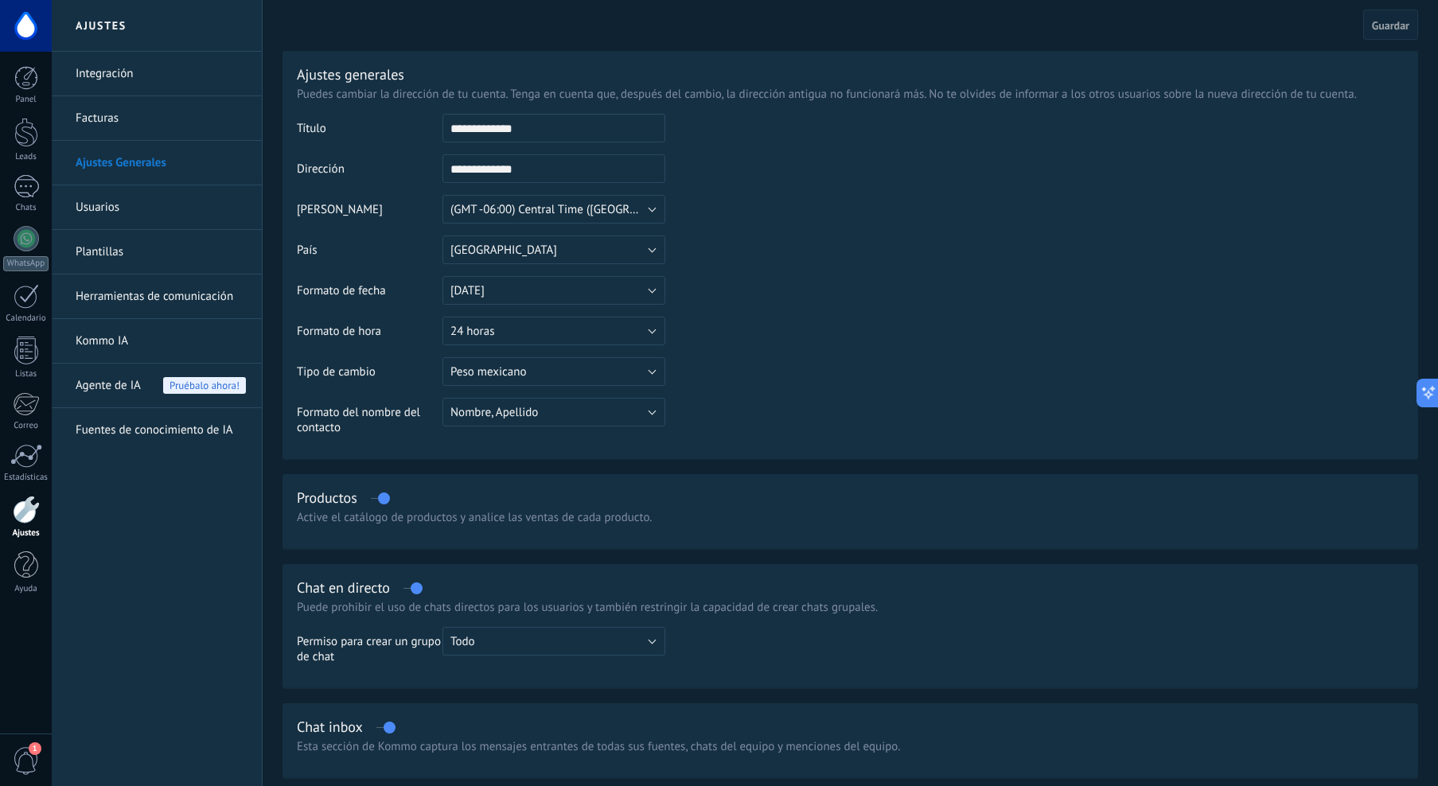
click at [140, 111] on link "Facturas" at bounding box center [161, 118] width 170 height 45
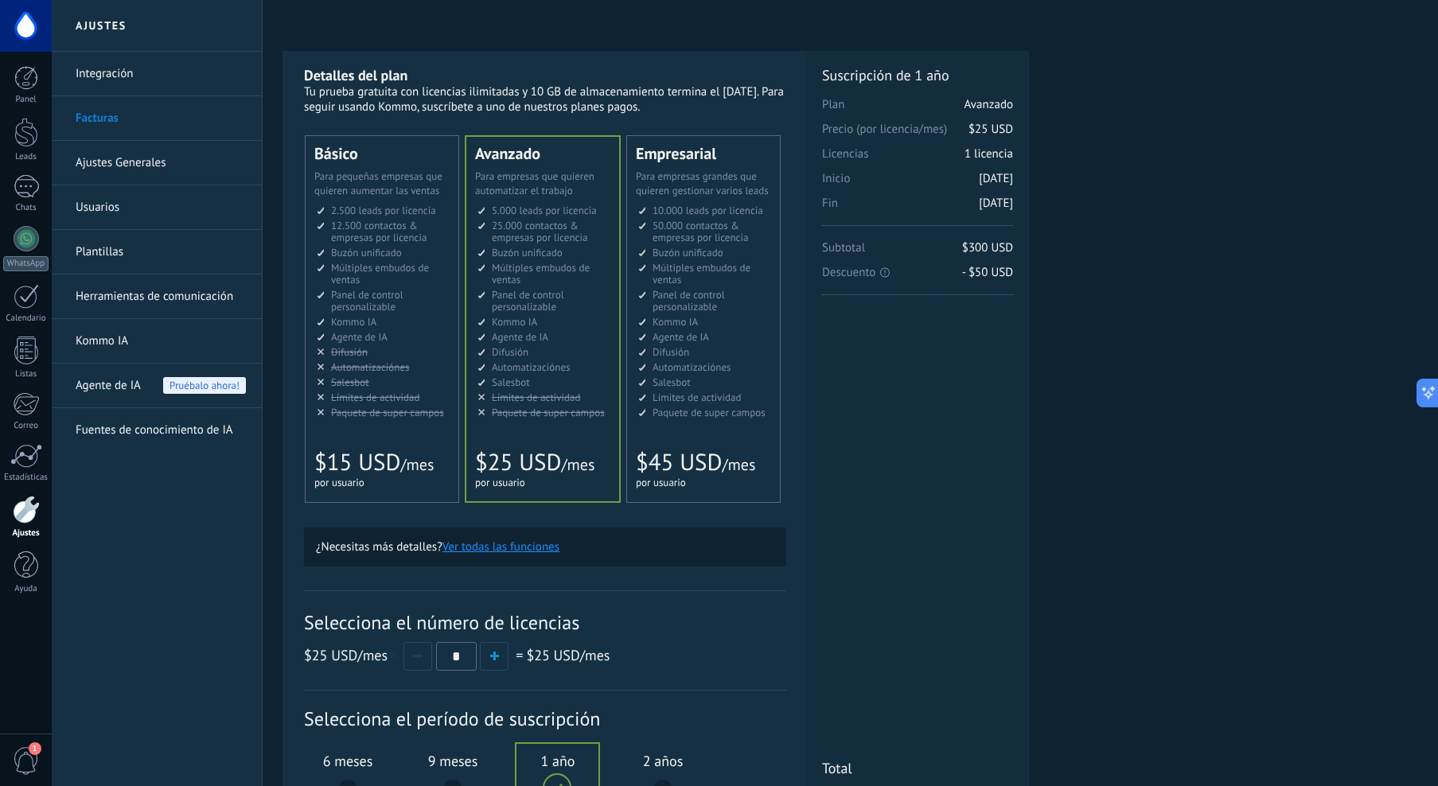
click at [395, 434] on div "Básico Для увеличения продаж в малом бизнесе For small businesses that want to …" at bounding box center [382, 319] width 153 height 366
click at [163, 161] on link "Ajustes Generales" at bounding box center [161, 163] width 170 height 45
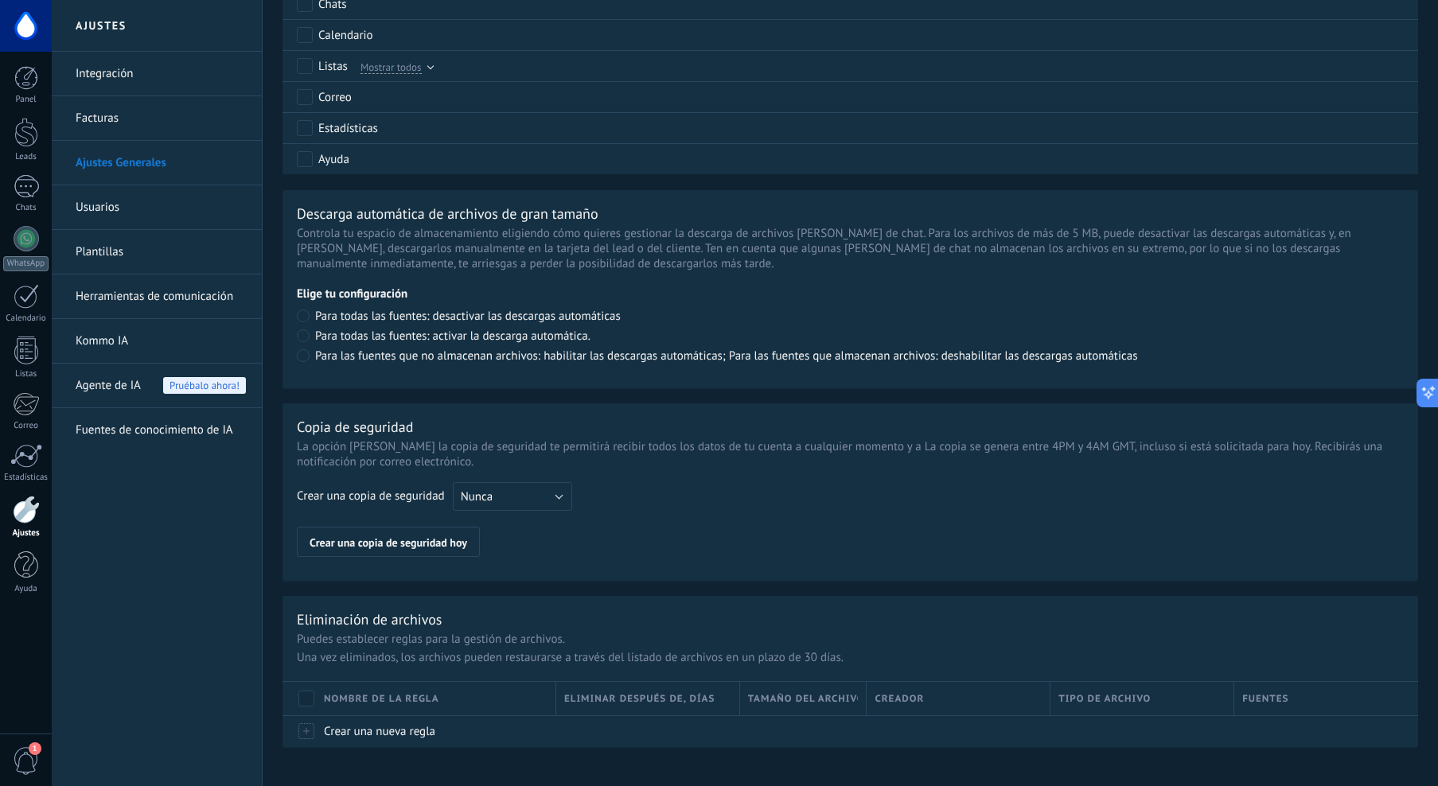
scroll to position [952, 0]
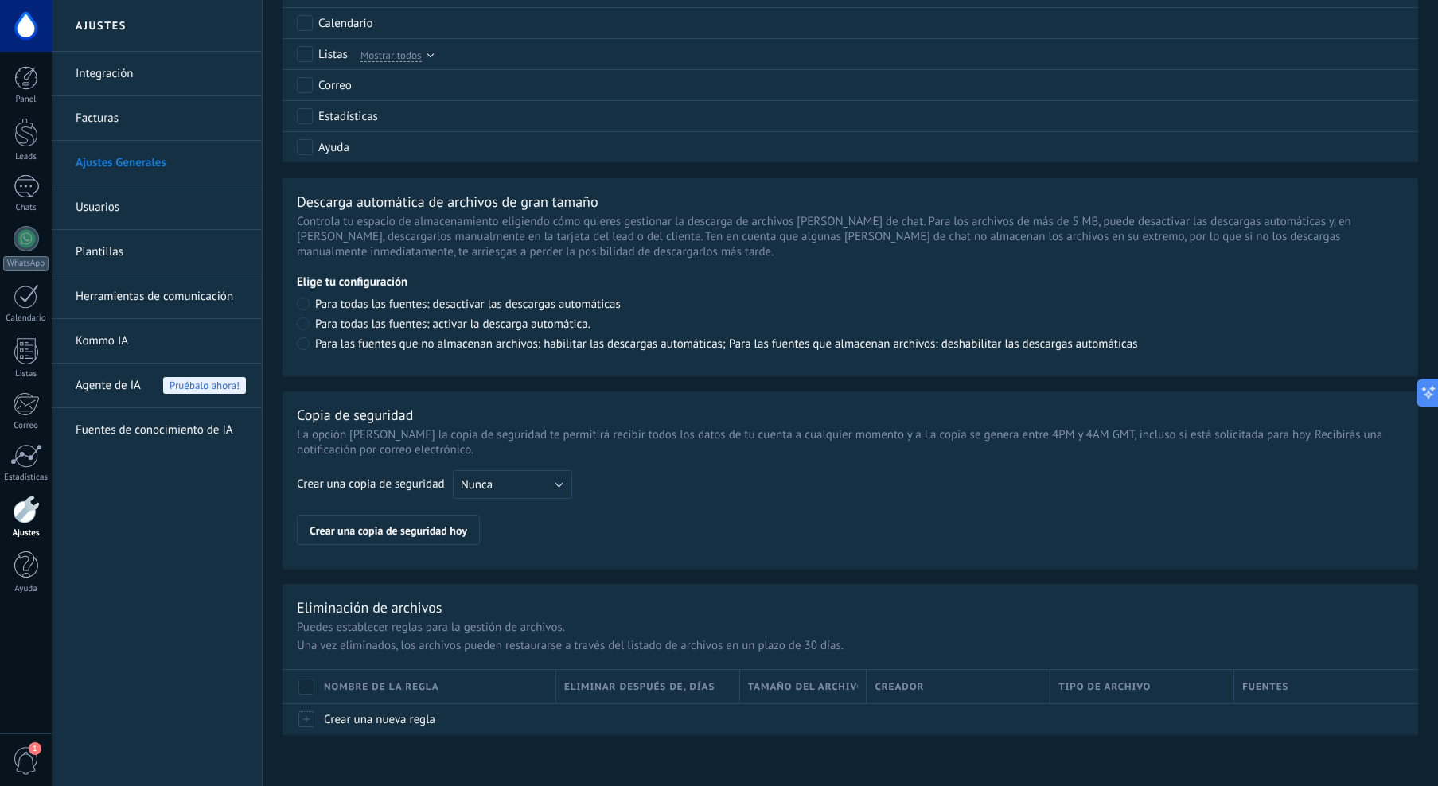
click at [212, 220] on link "Usuarios" at bounding box center [161, 207] width 170 height 45
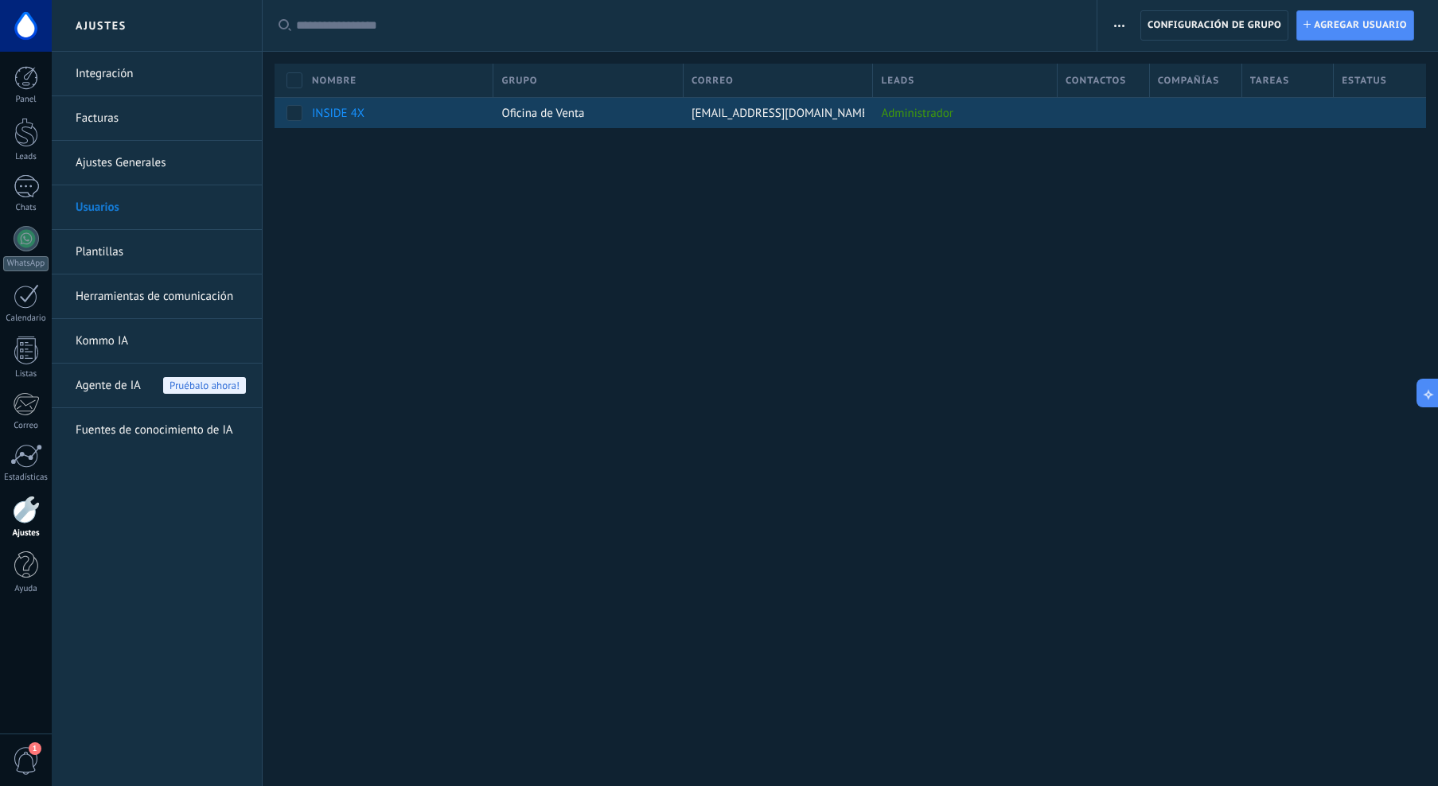
click at [339, 114] on span "INSIDE 4X" at bounding box center [338, 113] width 53 height 15
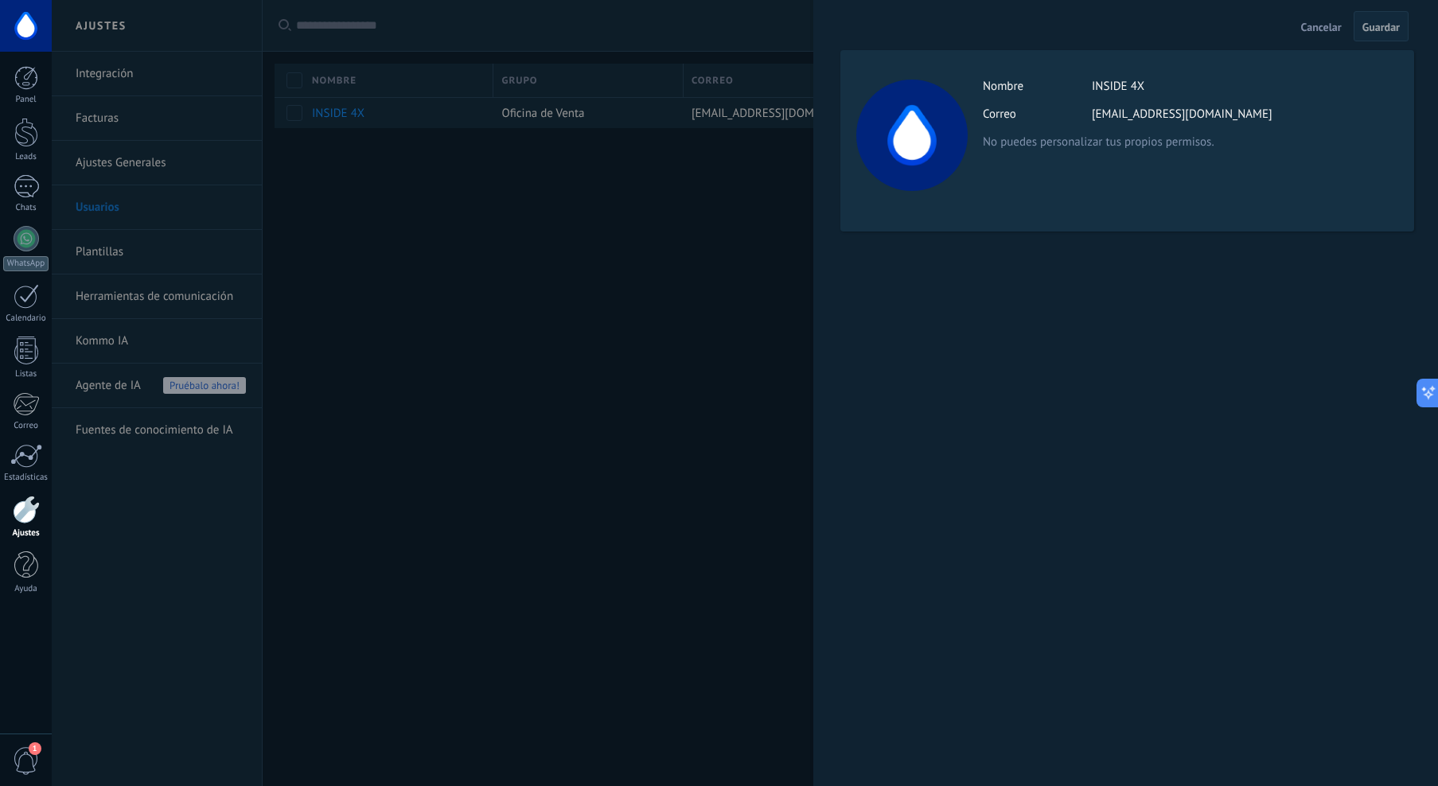
click at [715, 224] on div at bounding box center [719, 393] width 1438 height 786
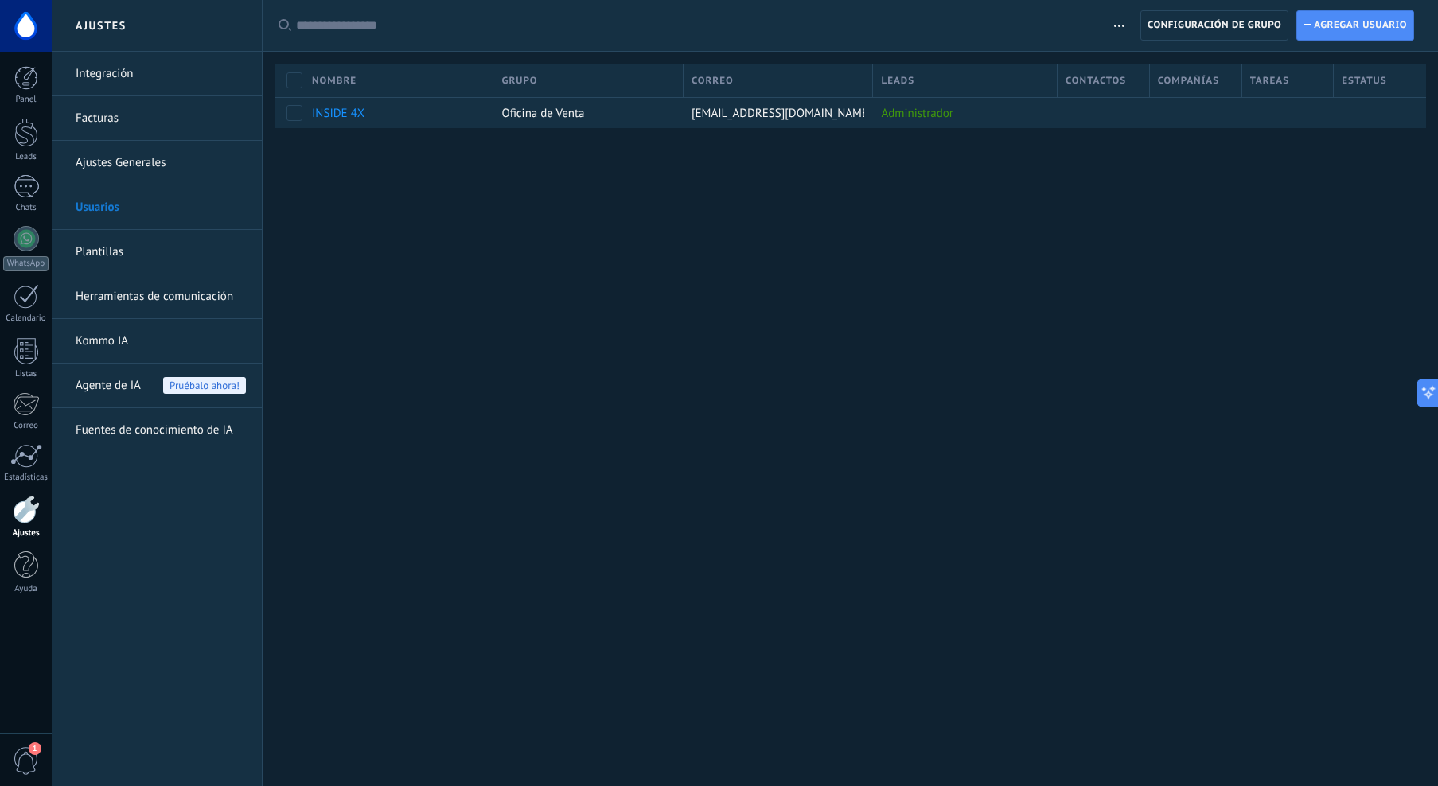
click at [162, 247] on link "Plantillas" at bounding box center [161, 252] width 170 height 45
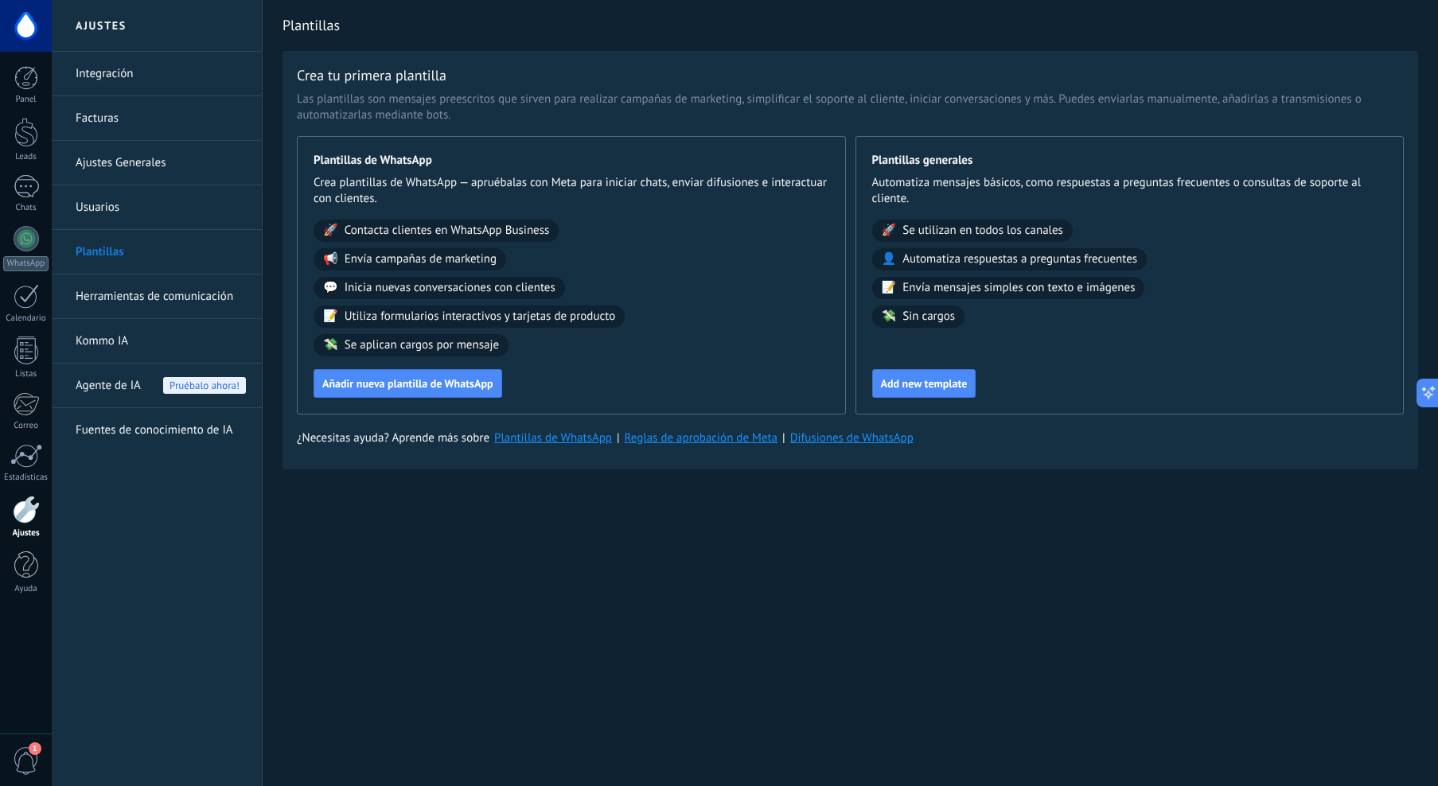
click at [148, 295] on link "Herramientas de comunicación" at bounding box center [161, 297] width 170 height 45
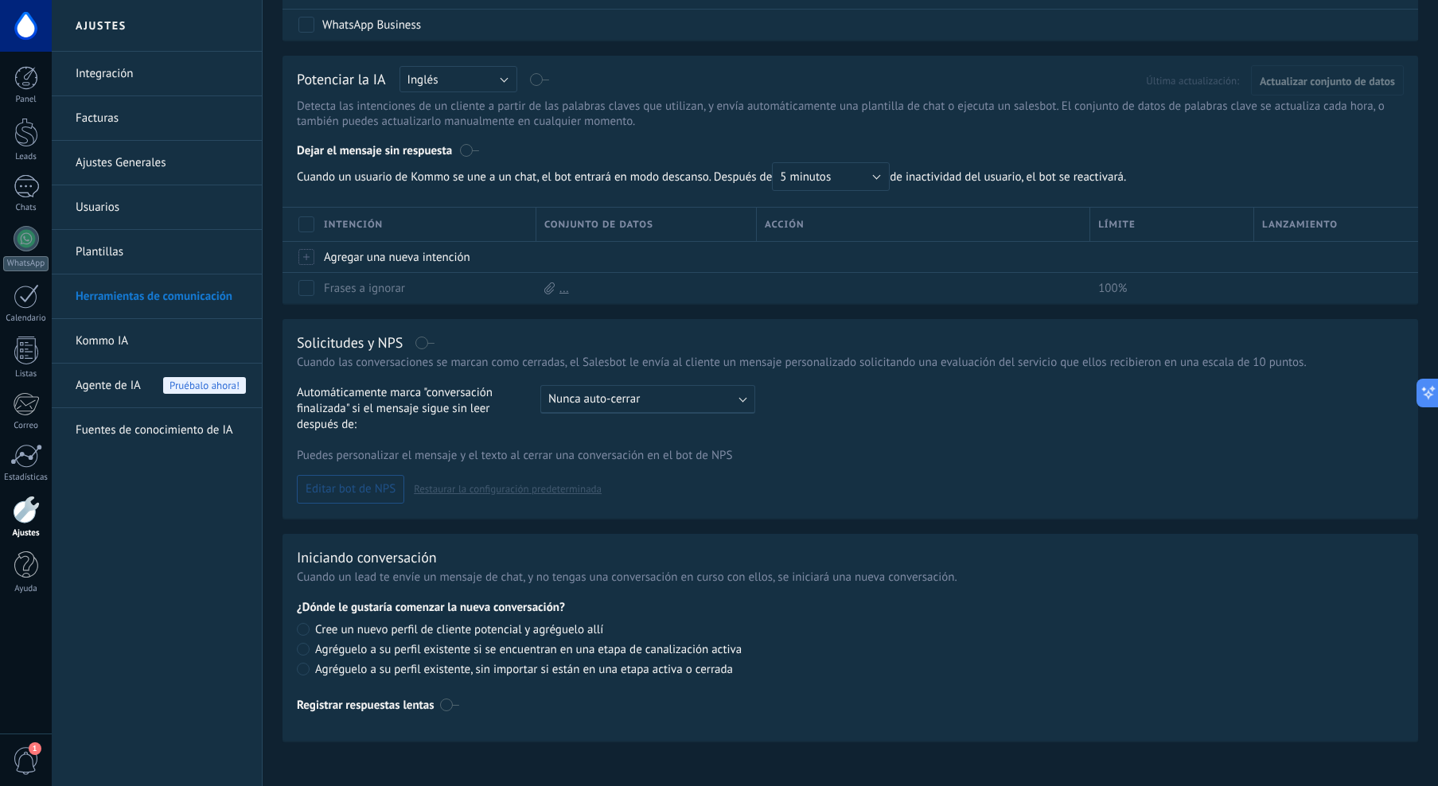
scroll to position [393, 0]
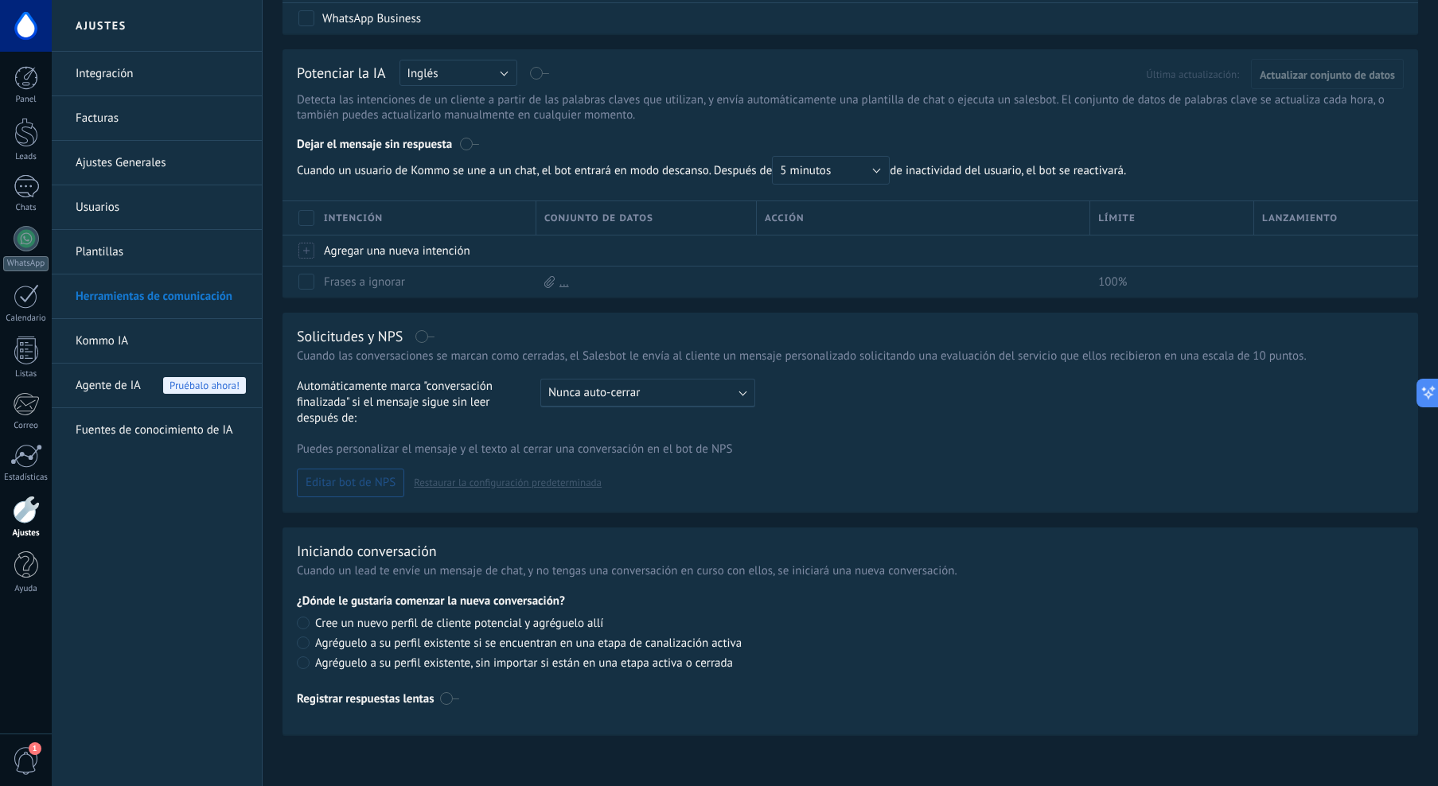
click at [197, 349] on link "Kommo IA" at bounding box center [161, 341] width 170 height 45
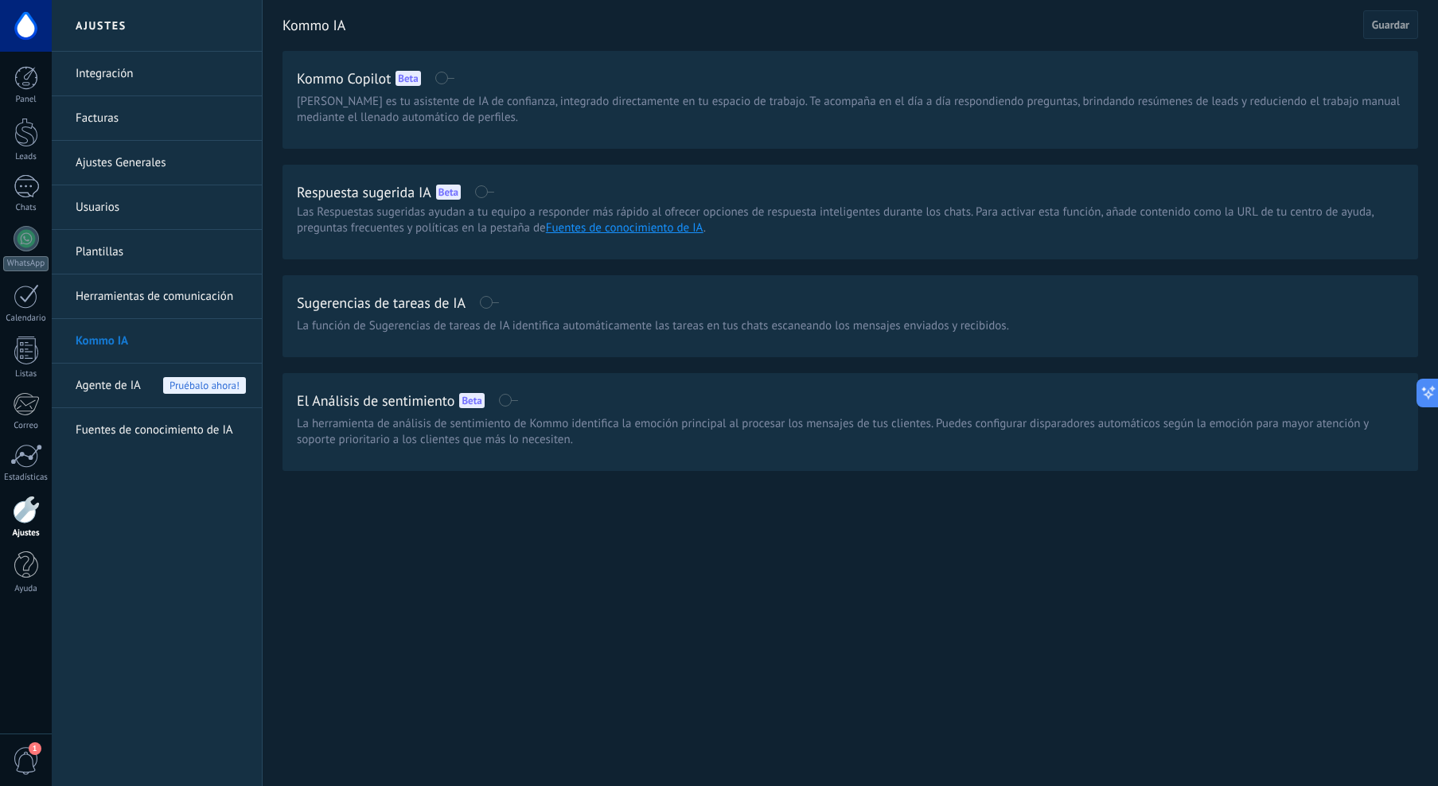
click at [121, 389] on span "Agente de IA" at bounding box center [108, 386] width 65 height 45
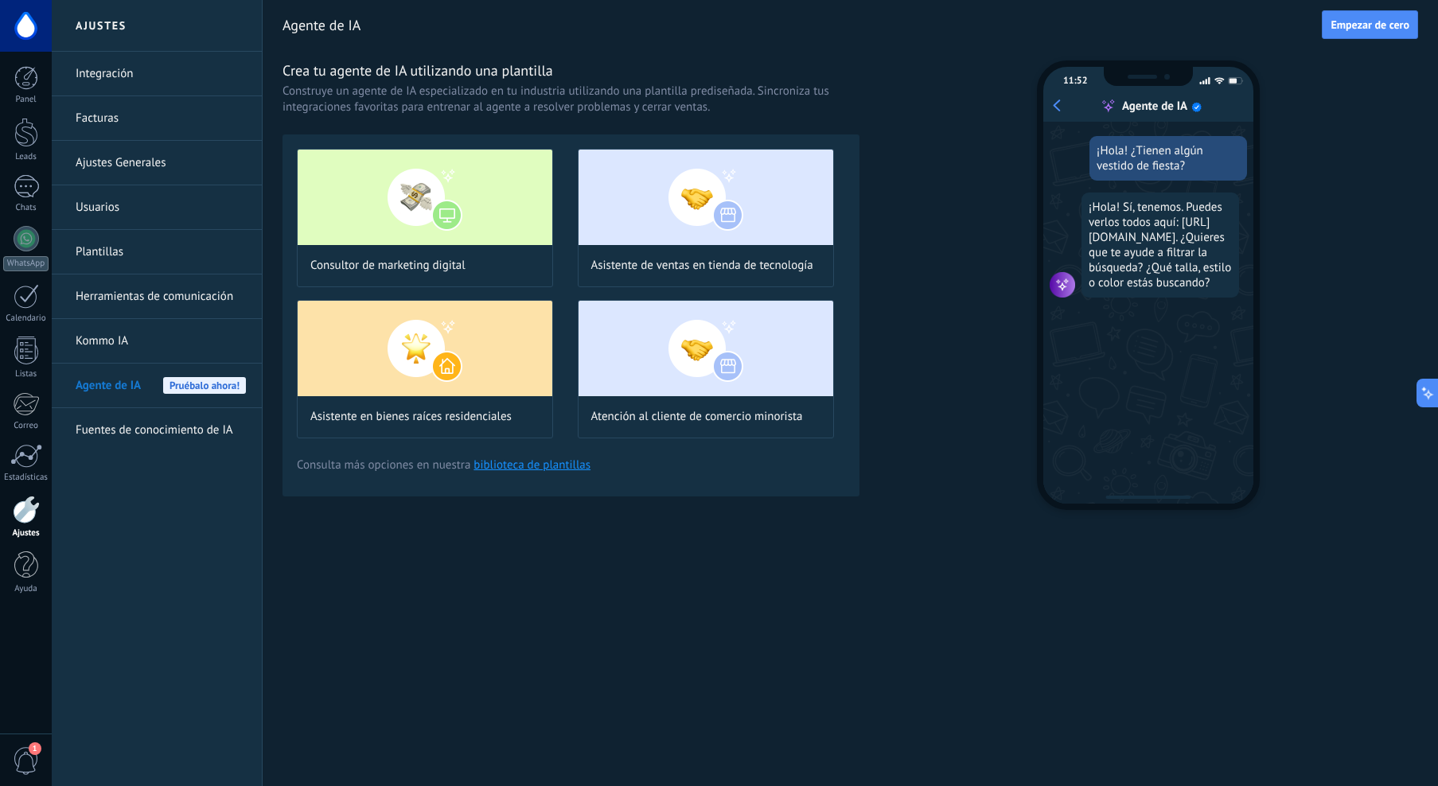
click at [171, 434] on link "Fuentes de conocimiento de IA" at bounding box center [161, 430] width 170 height 45
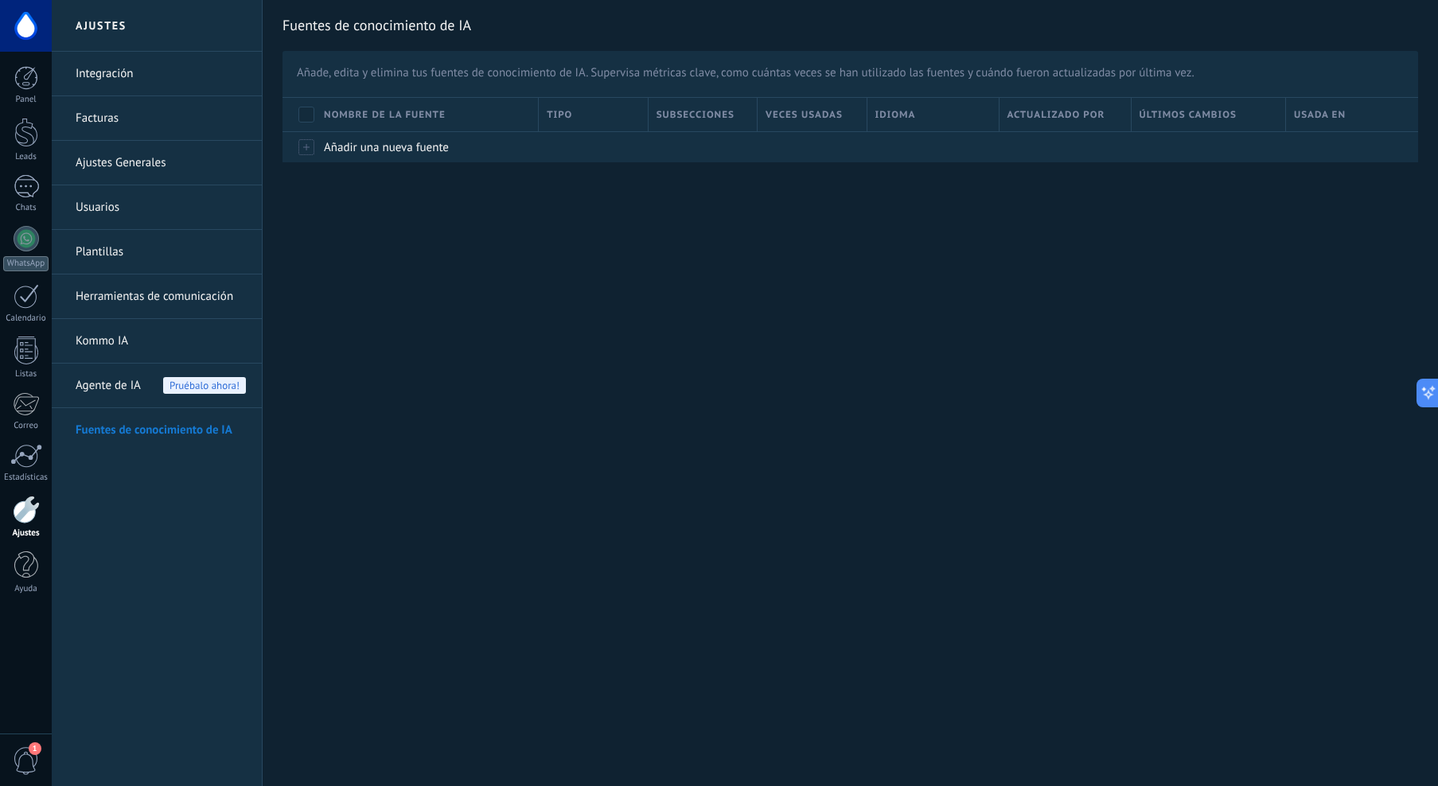
click at [111, 27] on h2 "Ajustes" at bounding box center [157, 26] width 170 height 52
click at [116, 52] on link "Integración" at bounding box center [161, 74] width 170 height 45
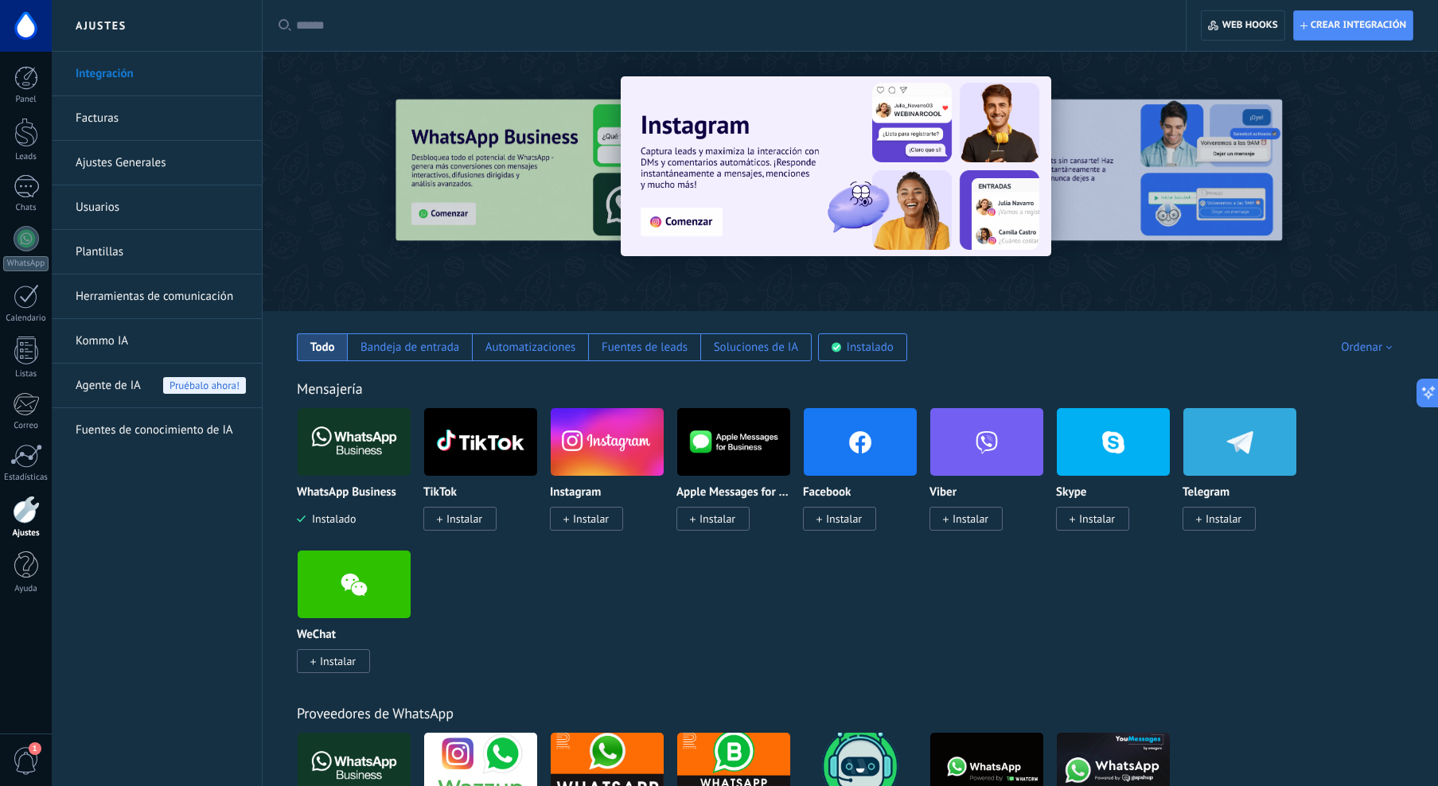
click at [26, 520] on div at bounding box center [26, 510] width 27 height 28
click at [25, 507] on div at bounding box center [26, 510] width 27 height 28
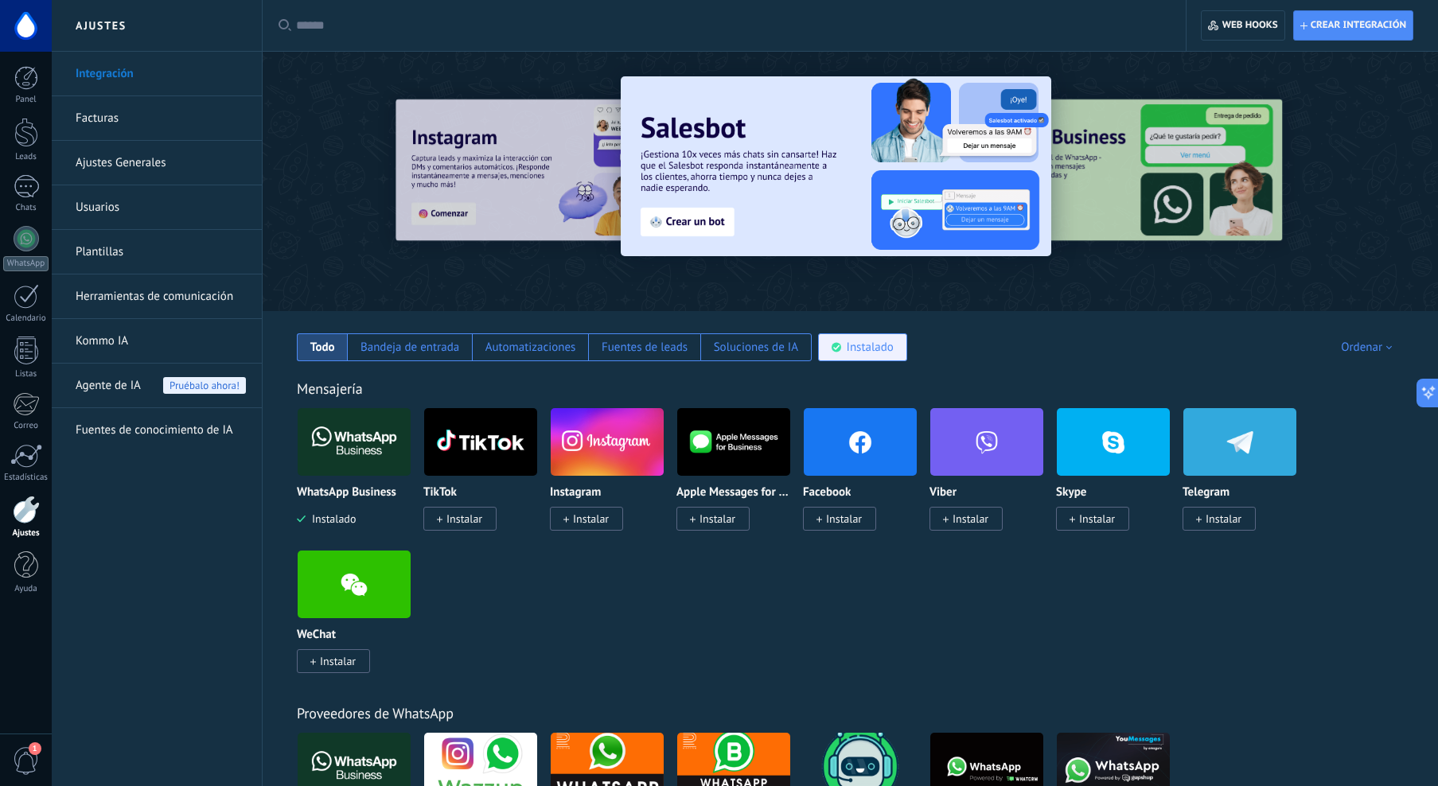
click at [860, 345] on div "Instalado" at bounding box center [870, 347] width 47 height 15
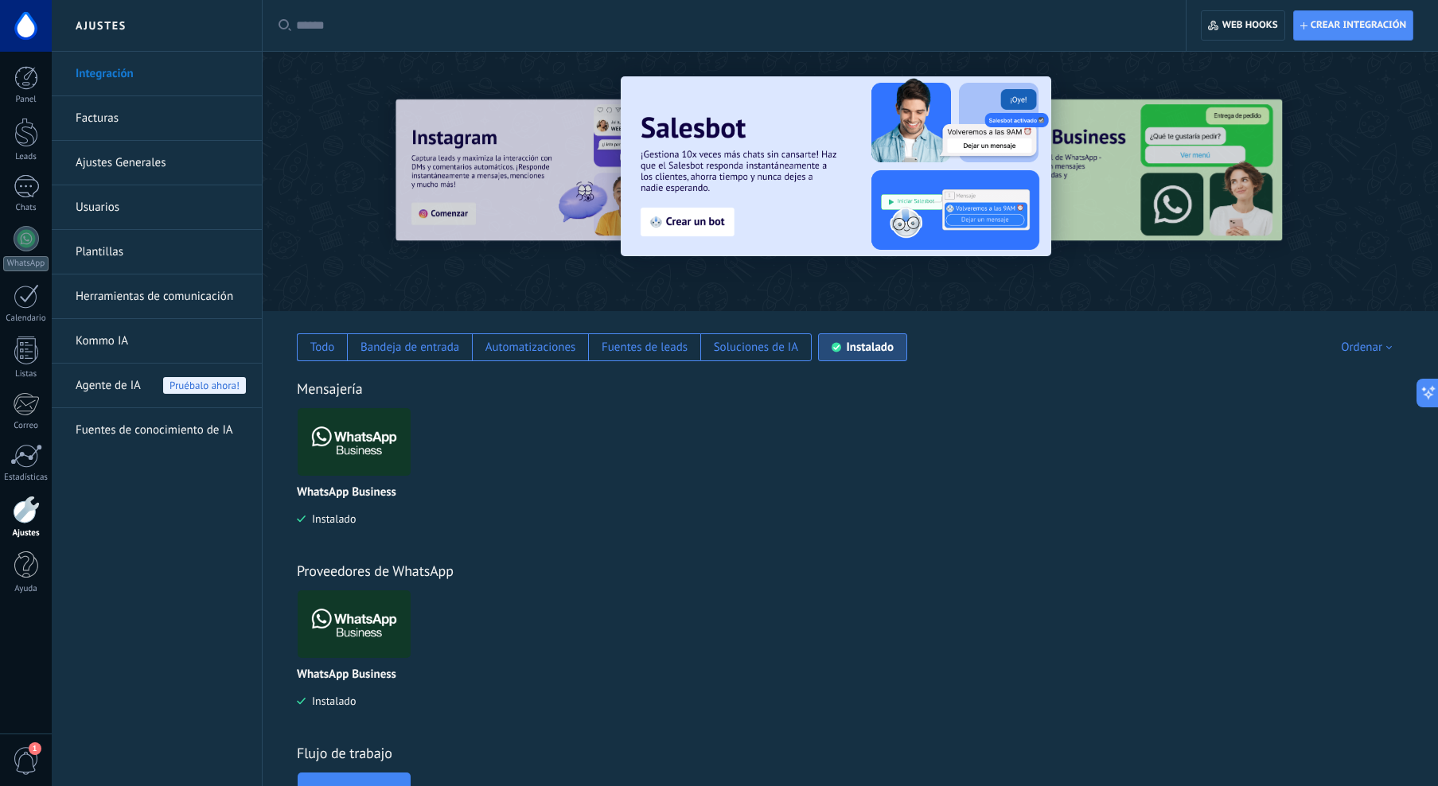
scroll to position [148, 0]
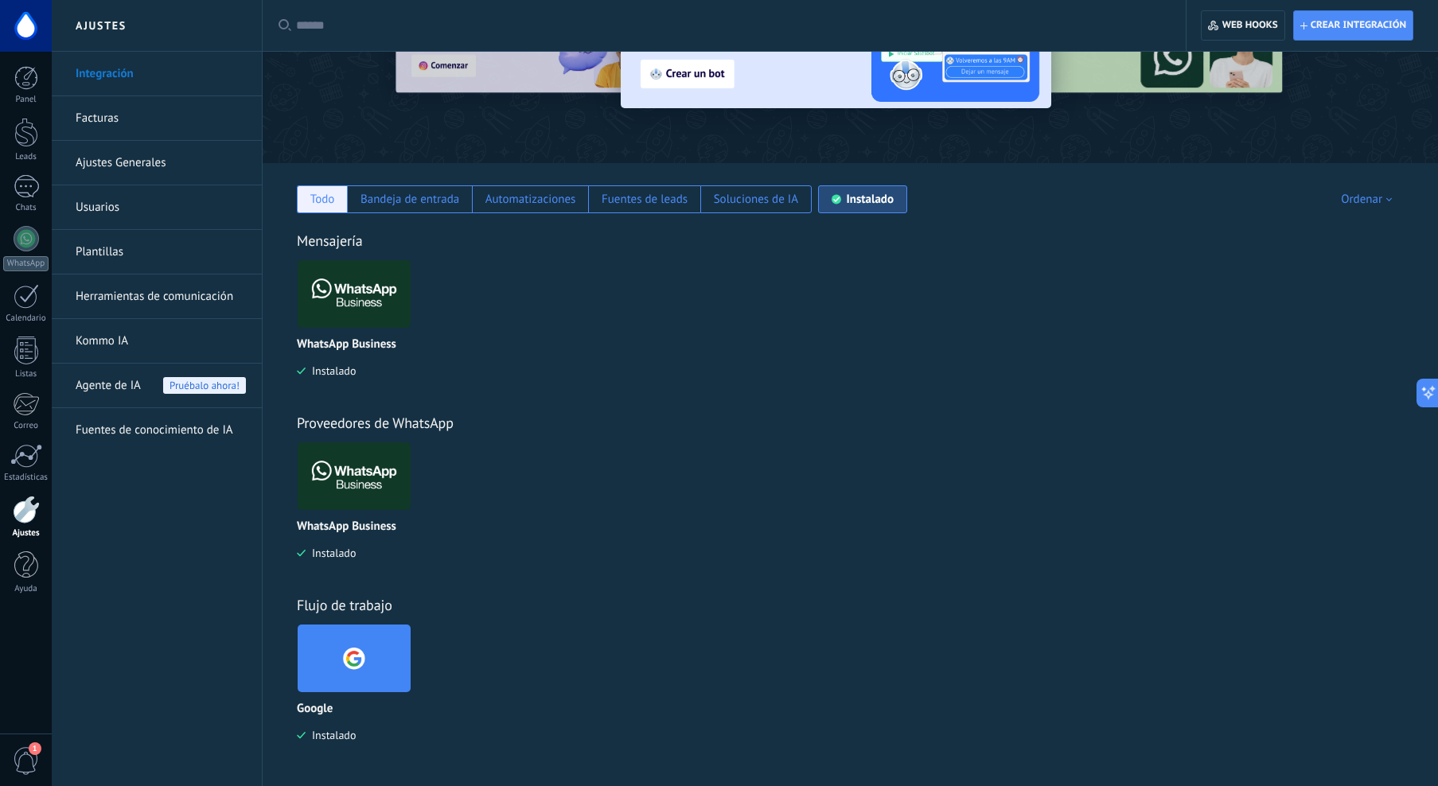
click at [326, 200] on div "Todo" at bounding box center [322, 199] width 25 height 15
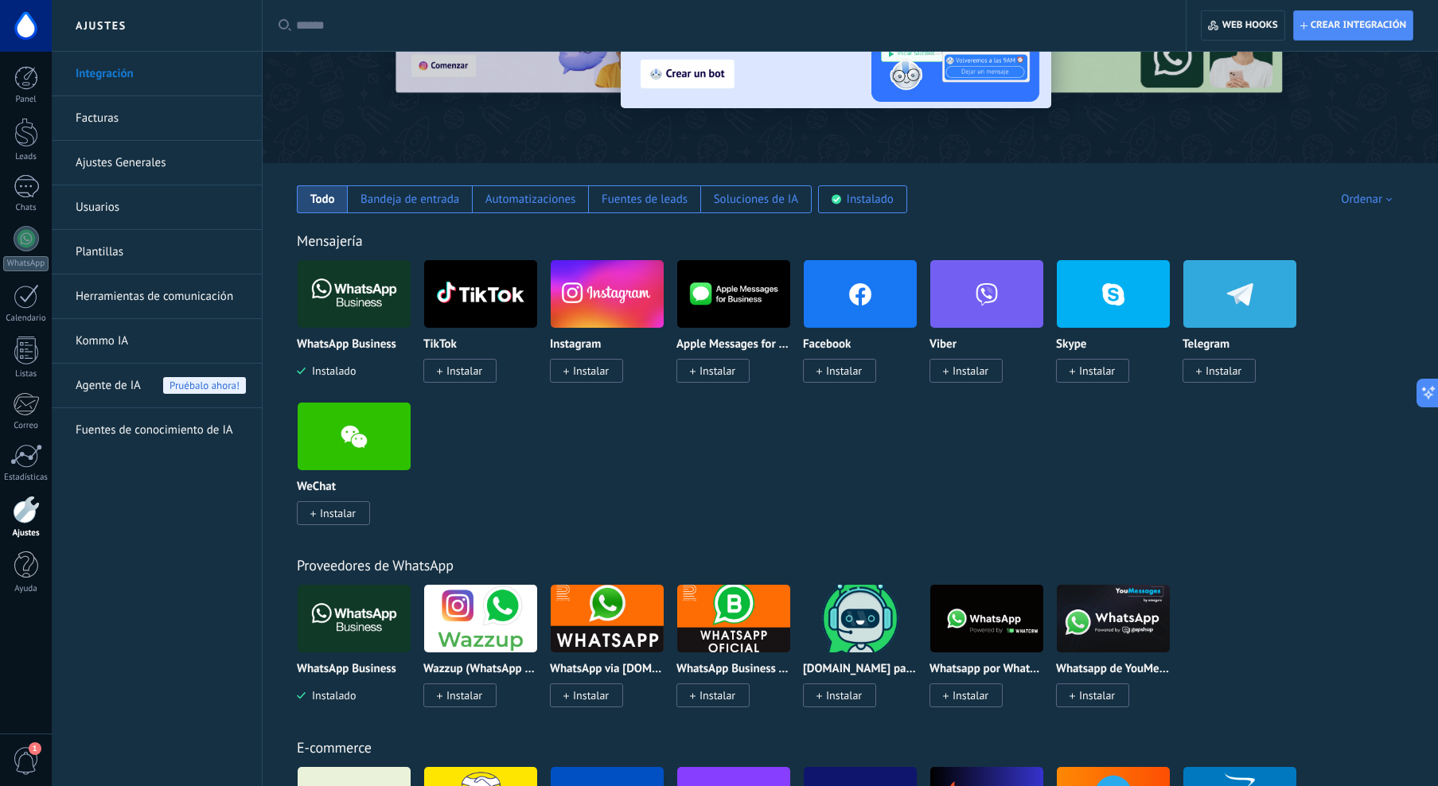
scroll to position [0, 0]
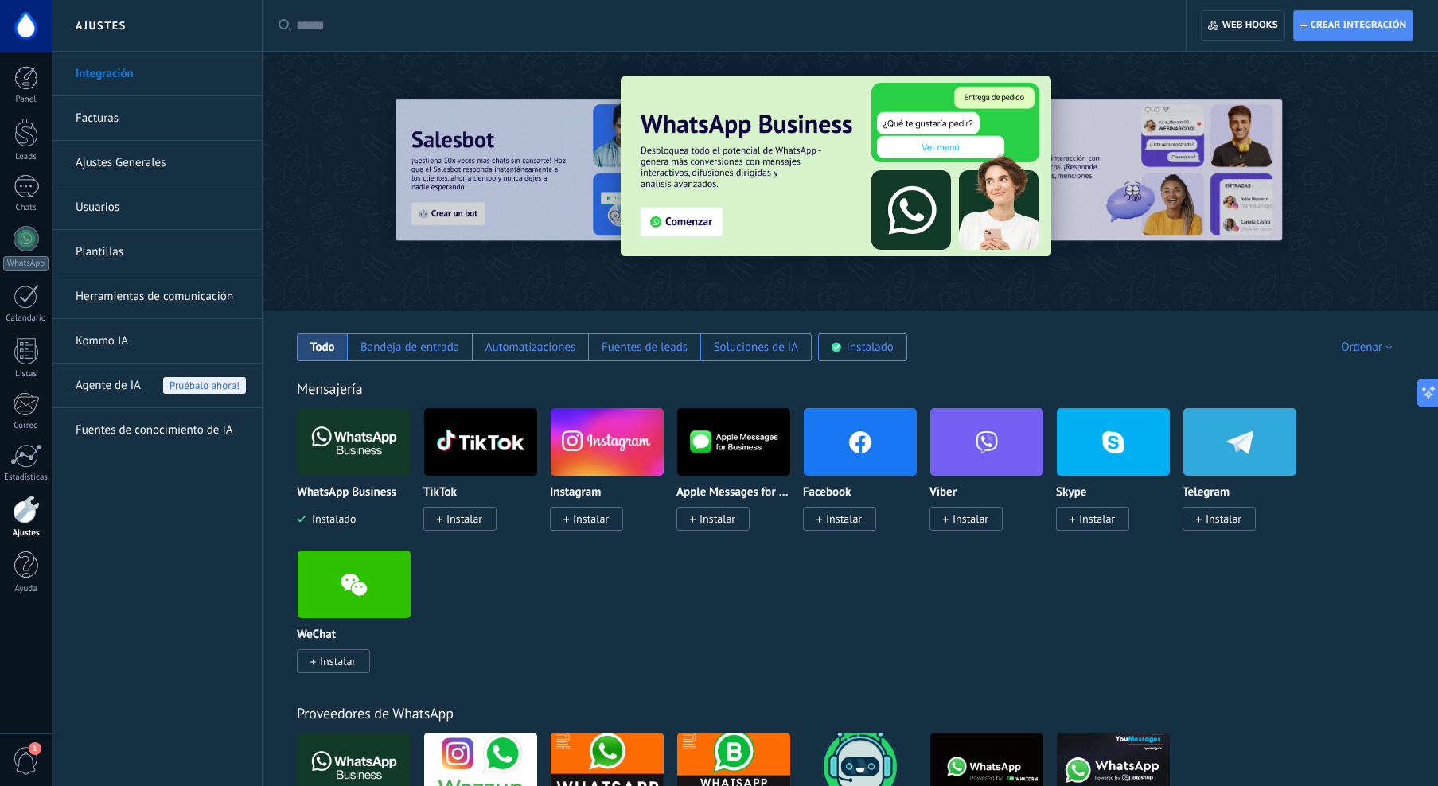
click at [360, 26] on input "text" at bounding box center [729, 26] width 867 height 17
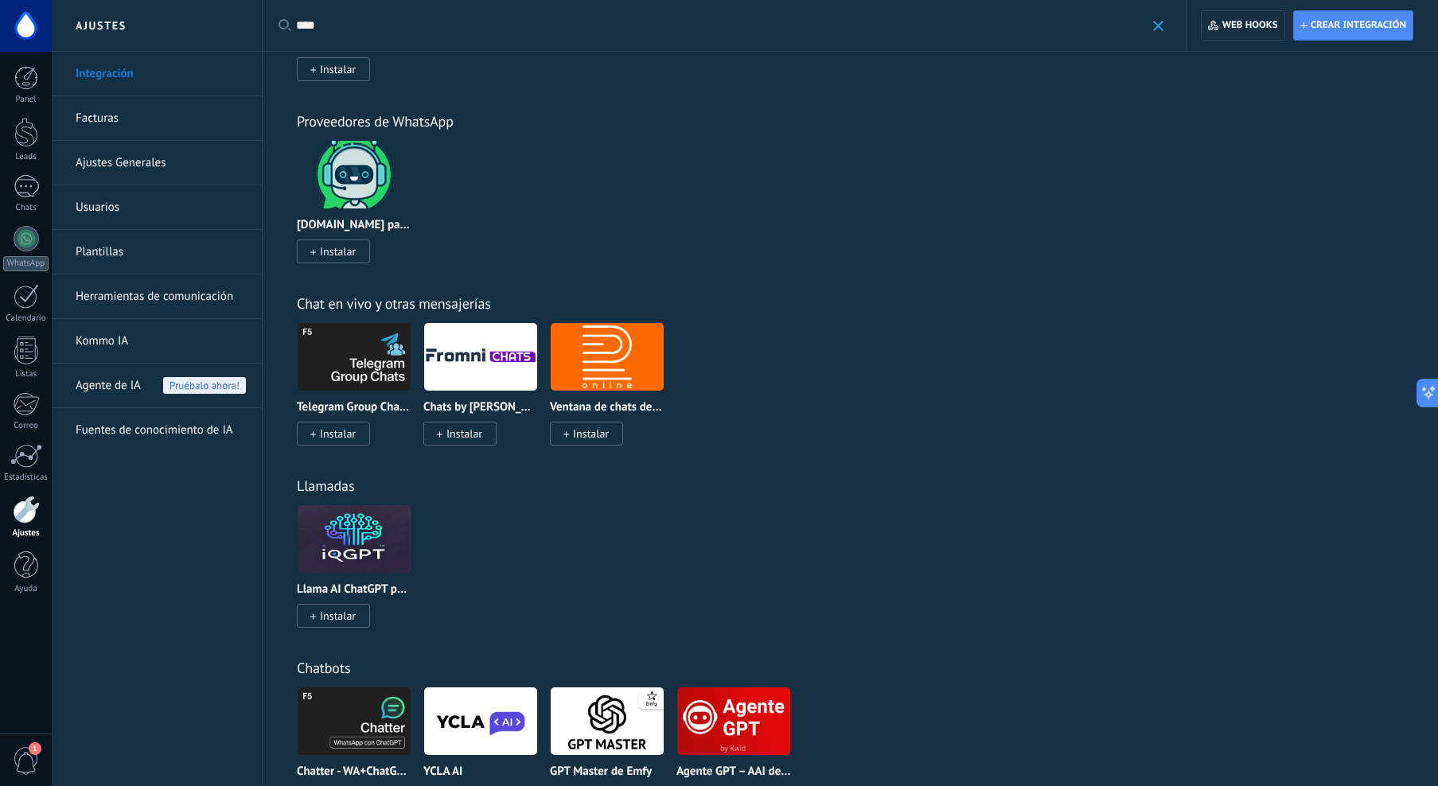
scroll to position [399, 0]
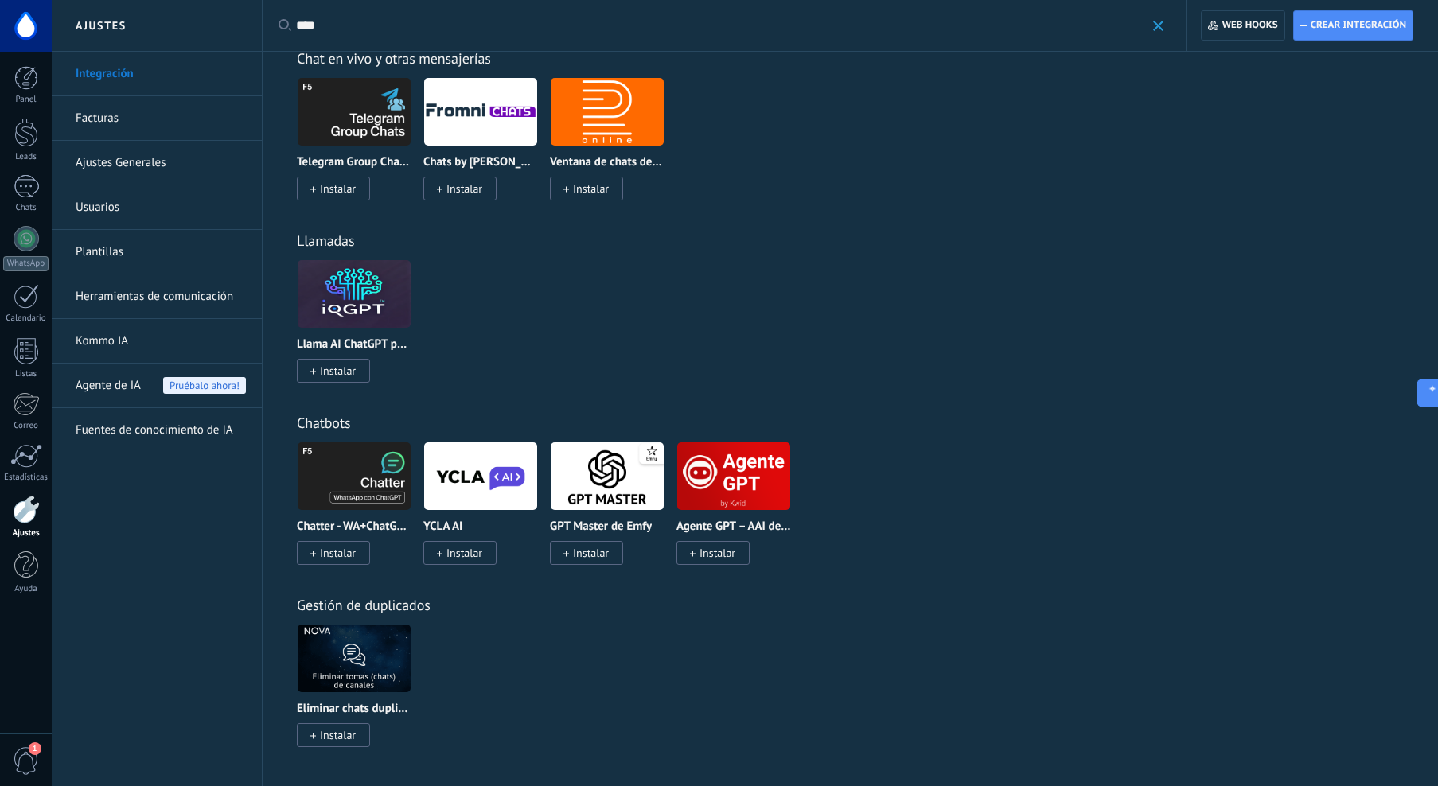
click at [112, 73] on link "Integración" at bounding box center [161, 74] width 170 height 45
click at [339, 21] on input "****" at bounding box center [720, 26] width 849 height 17
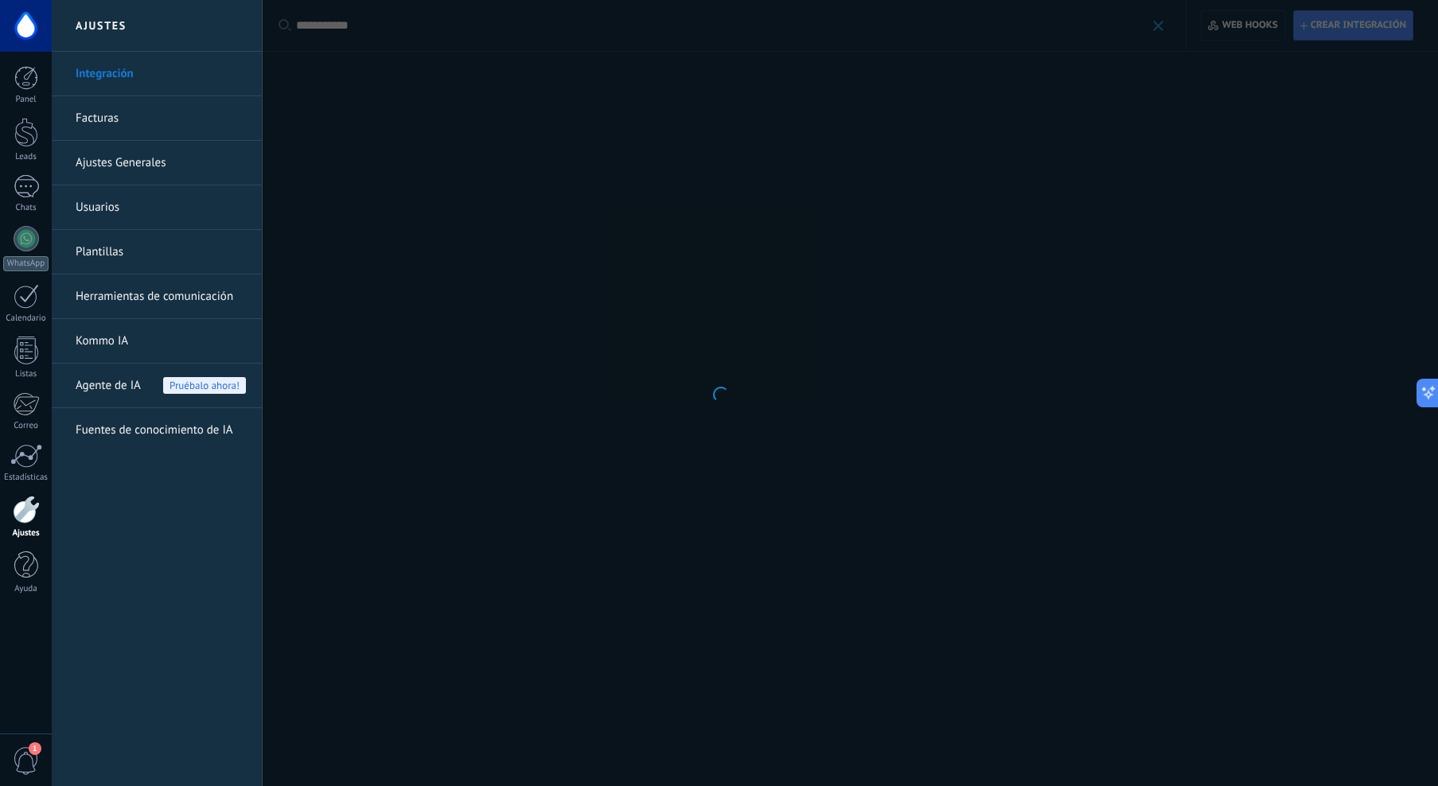
scroll to position [0, 0]
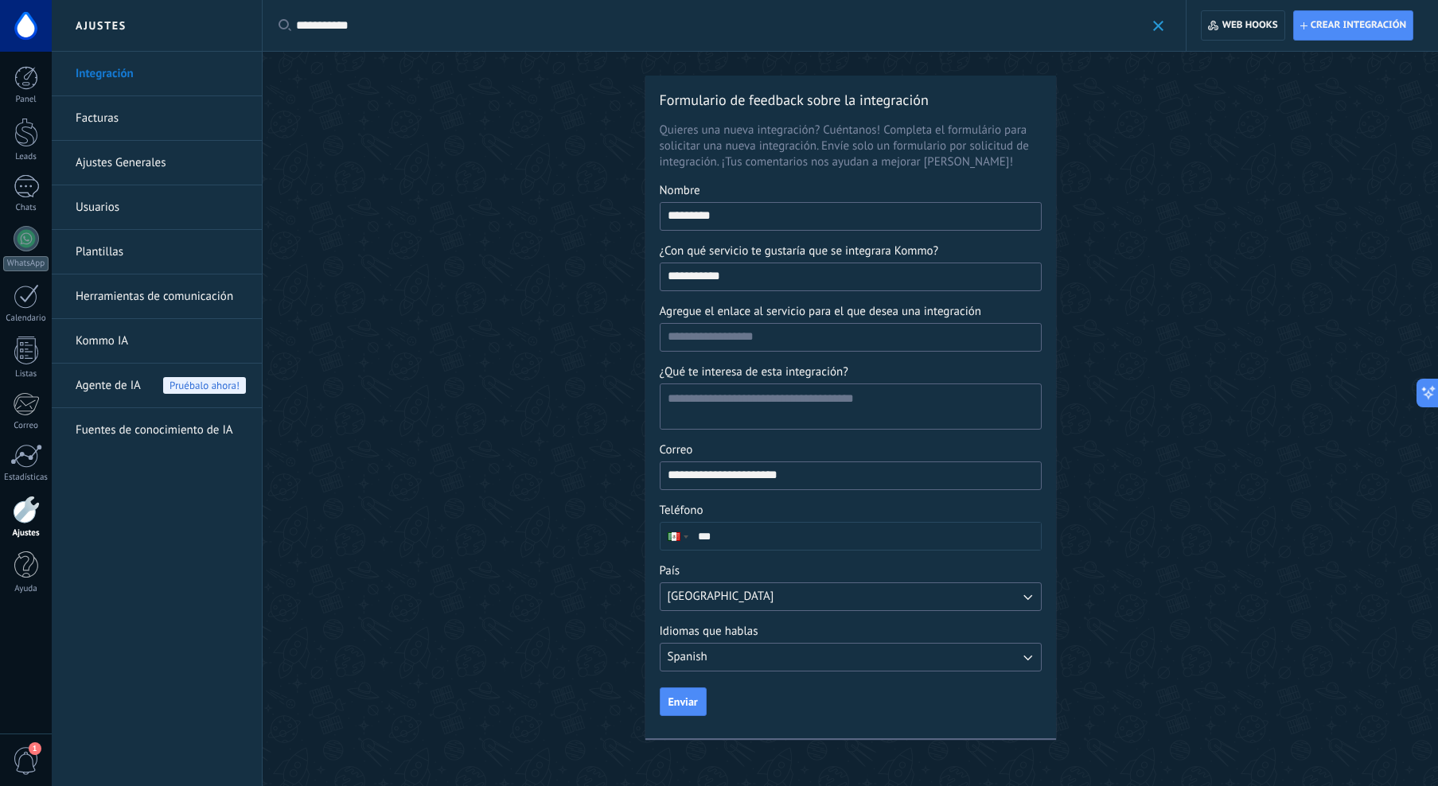
click at [380, 22] on input "**********" at bounding box center [720, 26] width 849 height 17
type input "****"
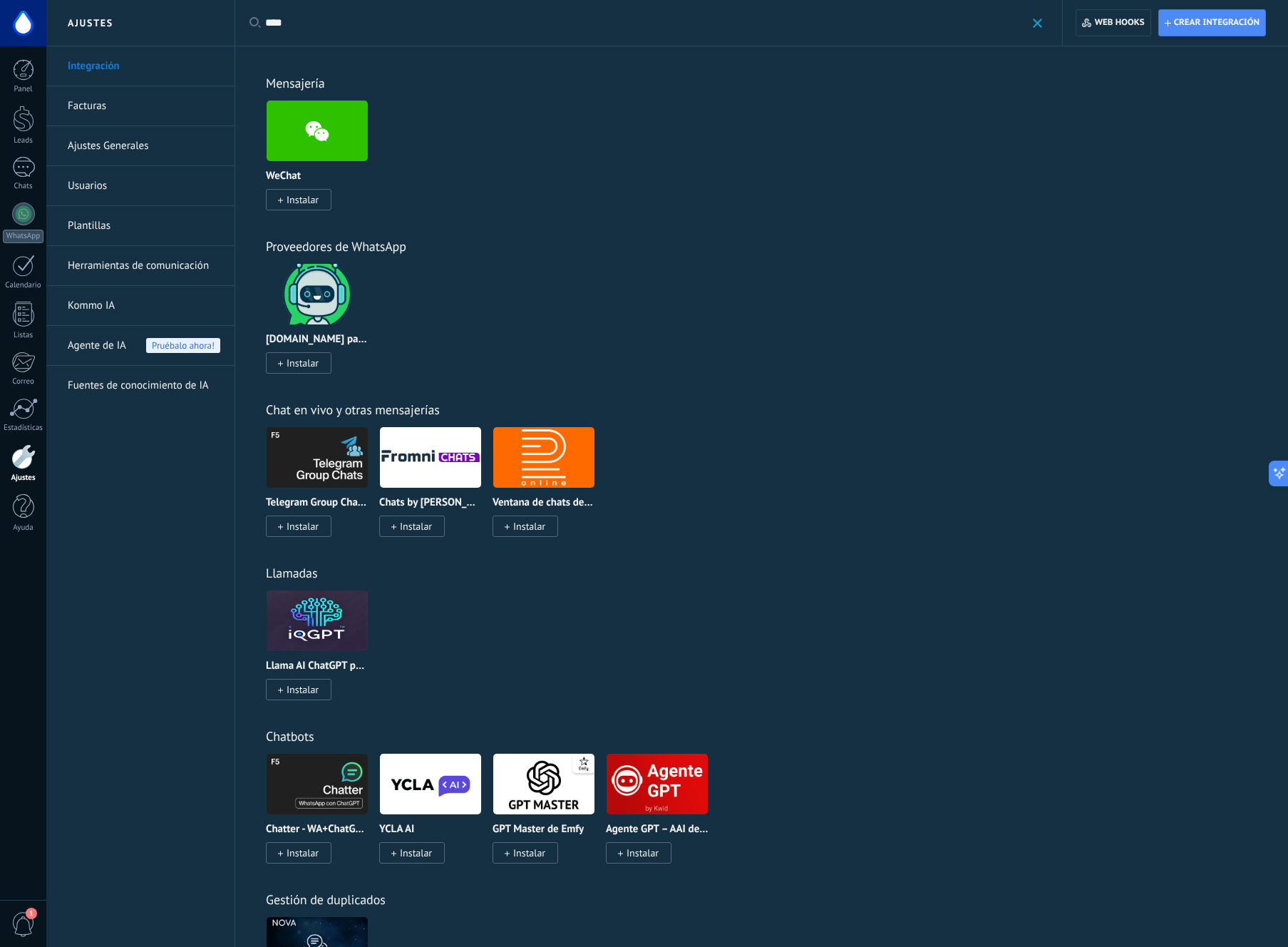
click at [26, 461] on div at bounding box center [23, 457] width 24 height 25
click at [165, 267] on link "Herramientas de comunicación" at bounding box center [144, 266] width 152 height 40
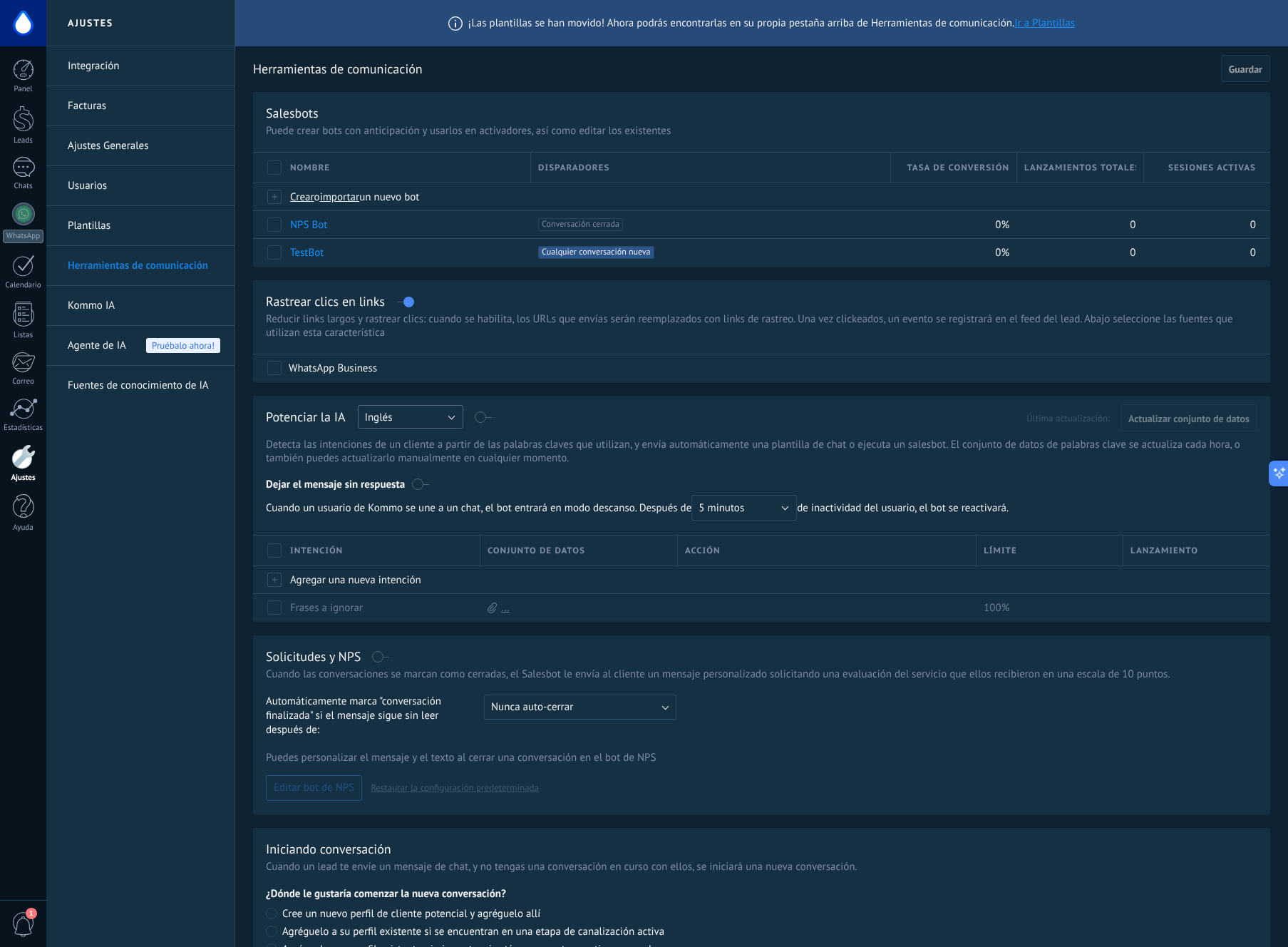
click at [444, 407] on button "Inglés" at bounding box center [410, 417] width 106 height 23
click at [384, 467] on span "Español" at bounding box center [404, 466] width 109 height 13
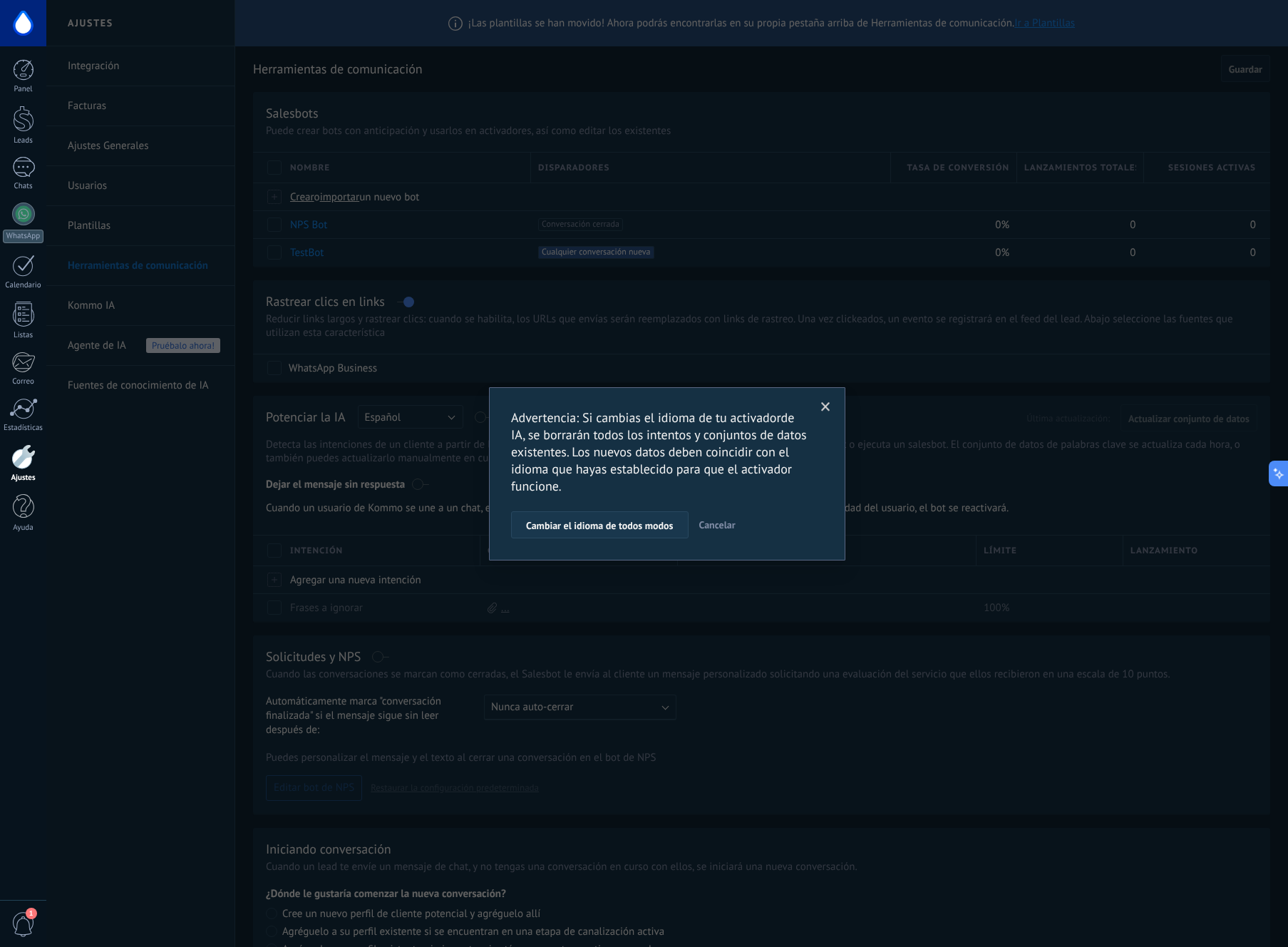
click at [641, 522] on span "Cambiar el idioma de todos modos" at bounding box center [599, 525] width 148 height 10
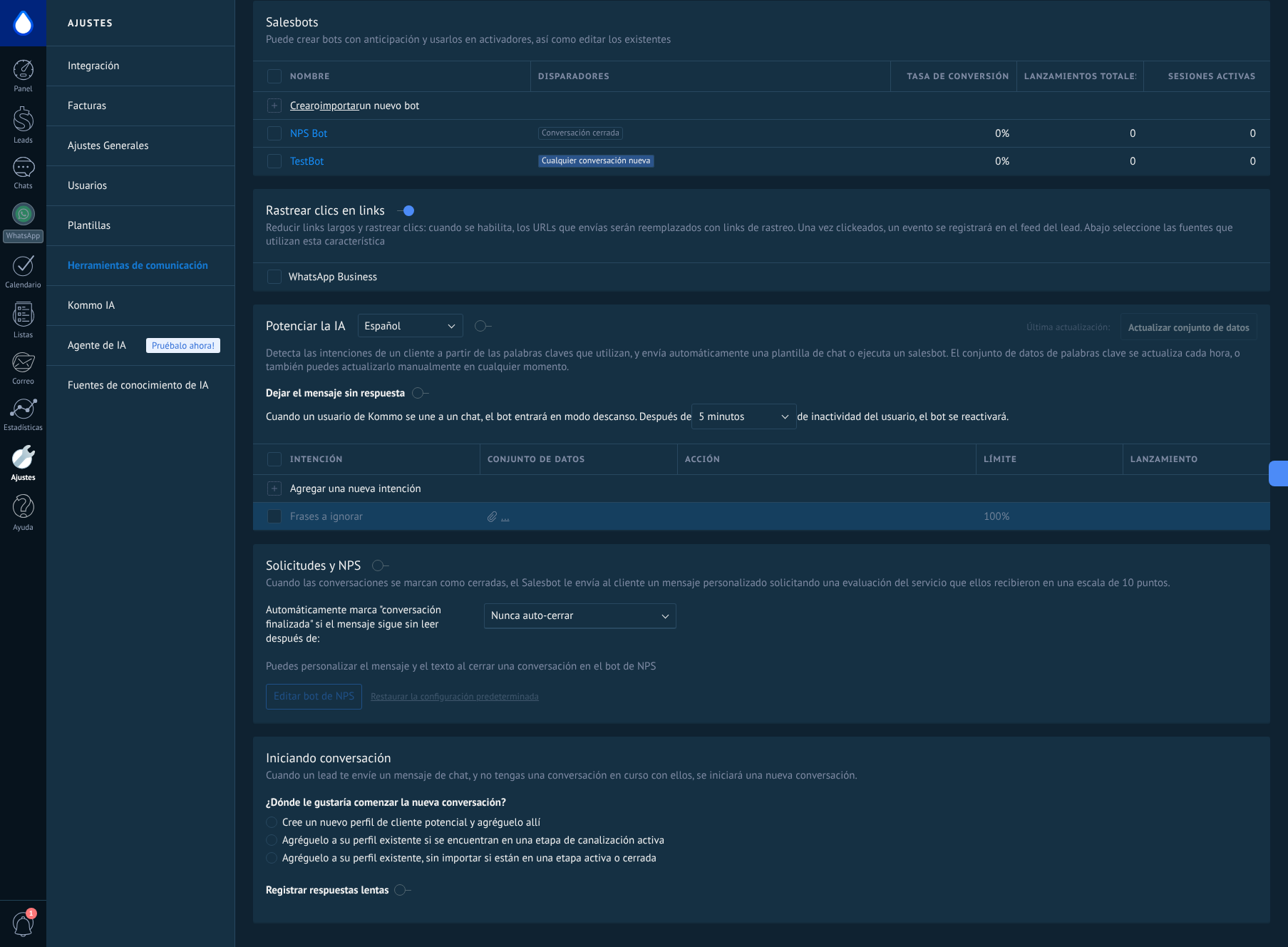
scroll to position [114, 0]
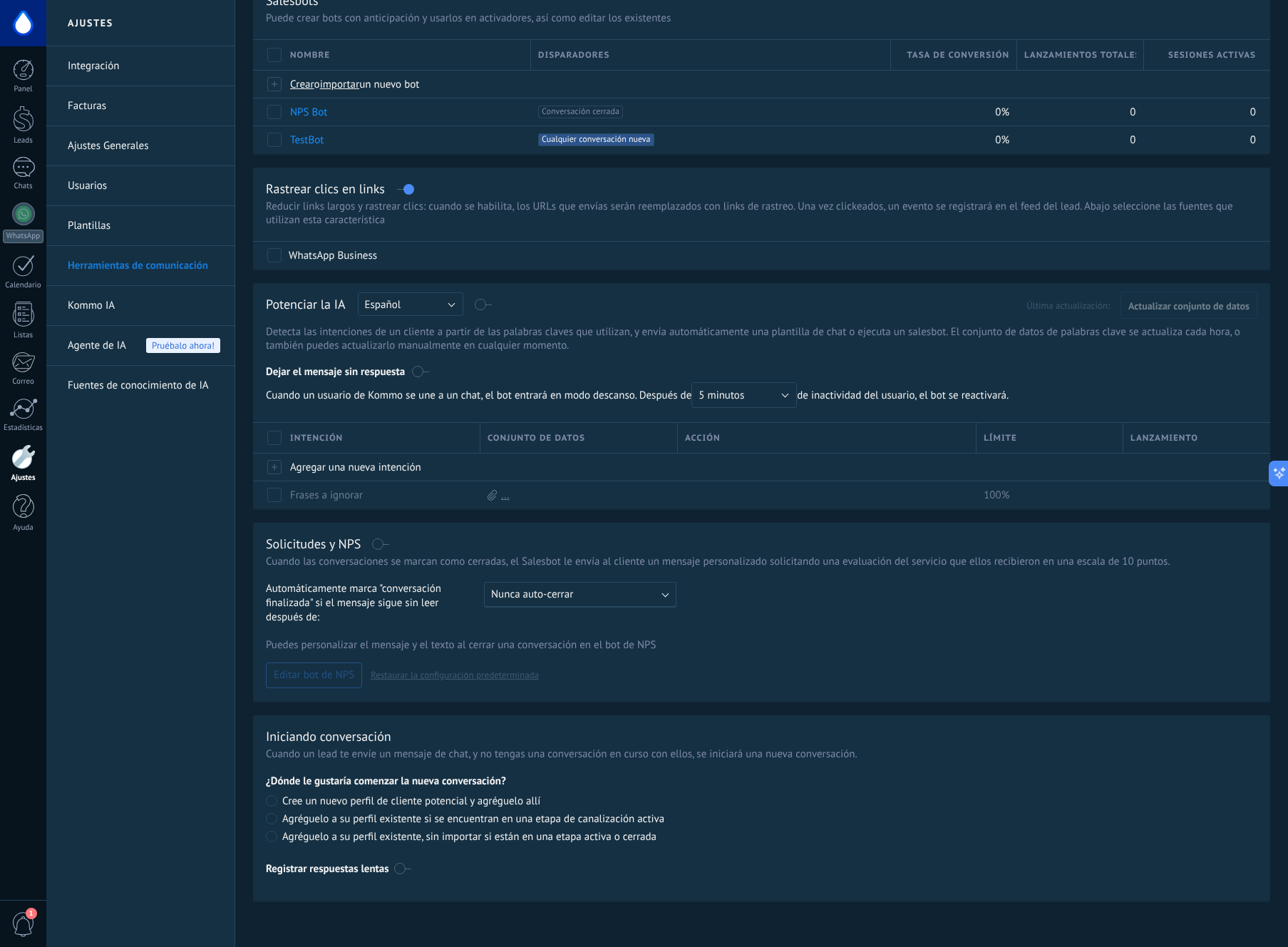
click at [663, 546] on div "Solicitudes y NPS" at bounding box center [761, 544] width 992 height 16
click at [743, 334] on p "Detecta las intenciones de un cliente a partir de las palabras claves que utili…" at bounding box center [761, 339] width 992 height 27
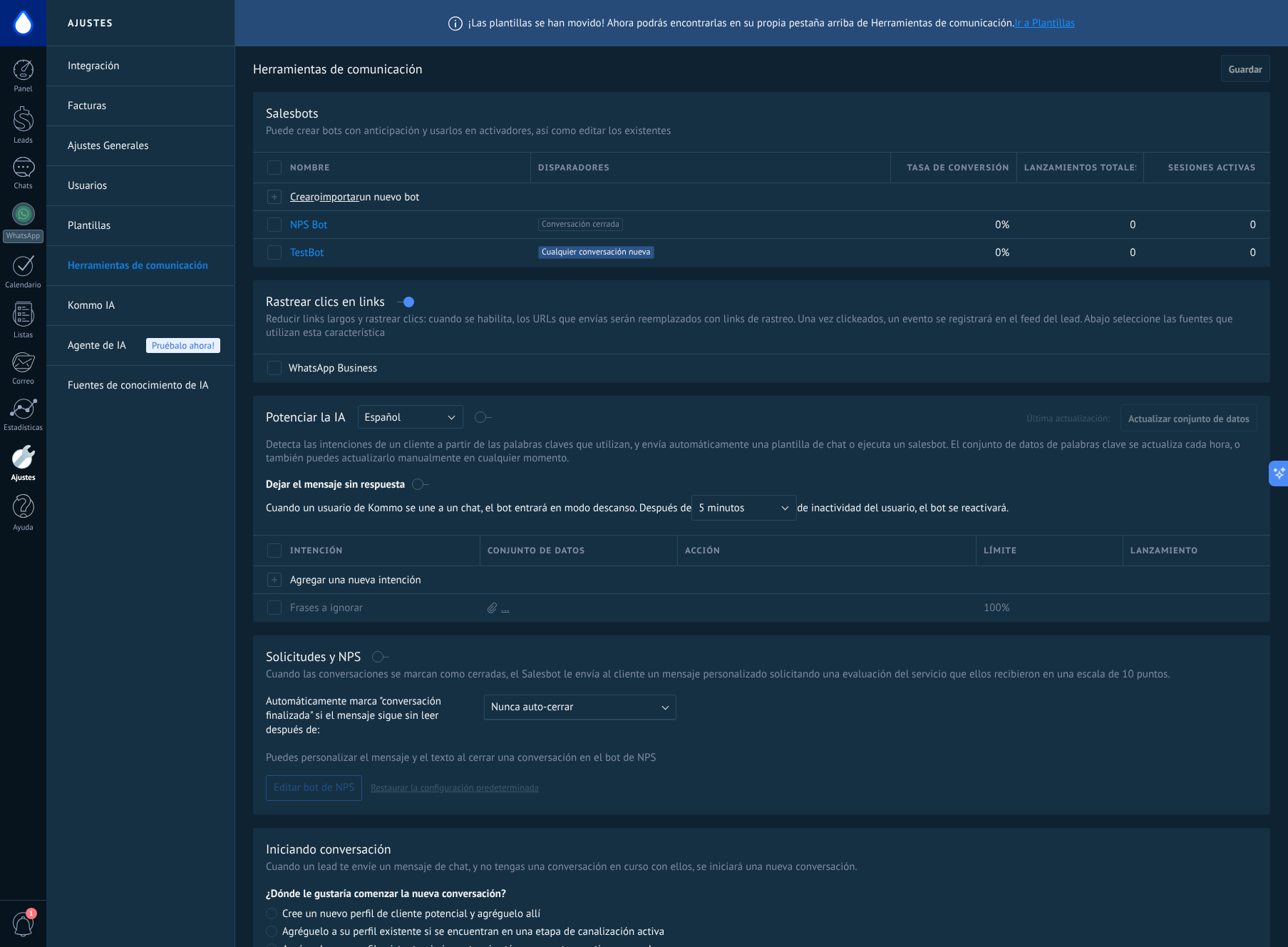
click at [20, 703] on span "1" at bounding box center [23, 925] width 24 height 25
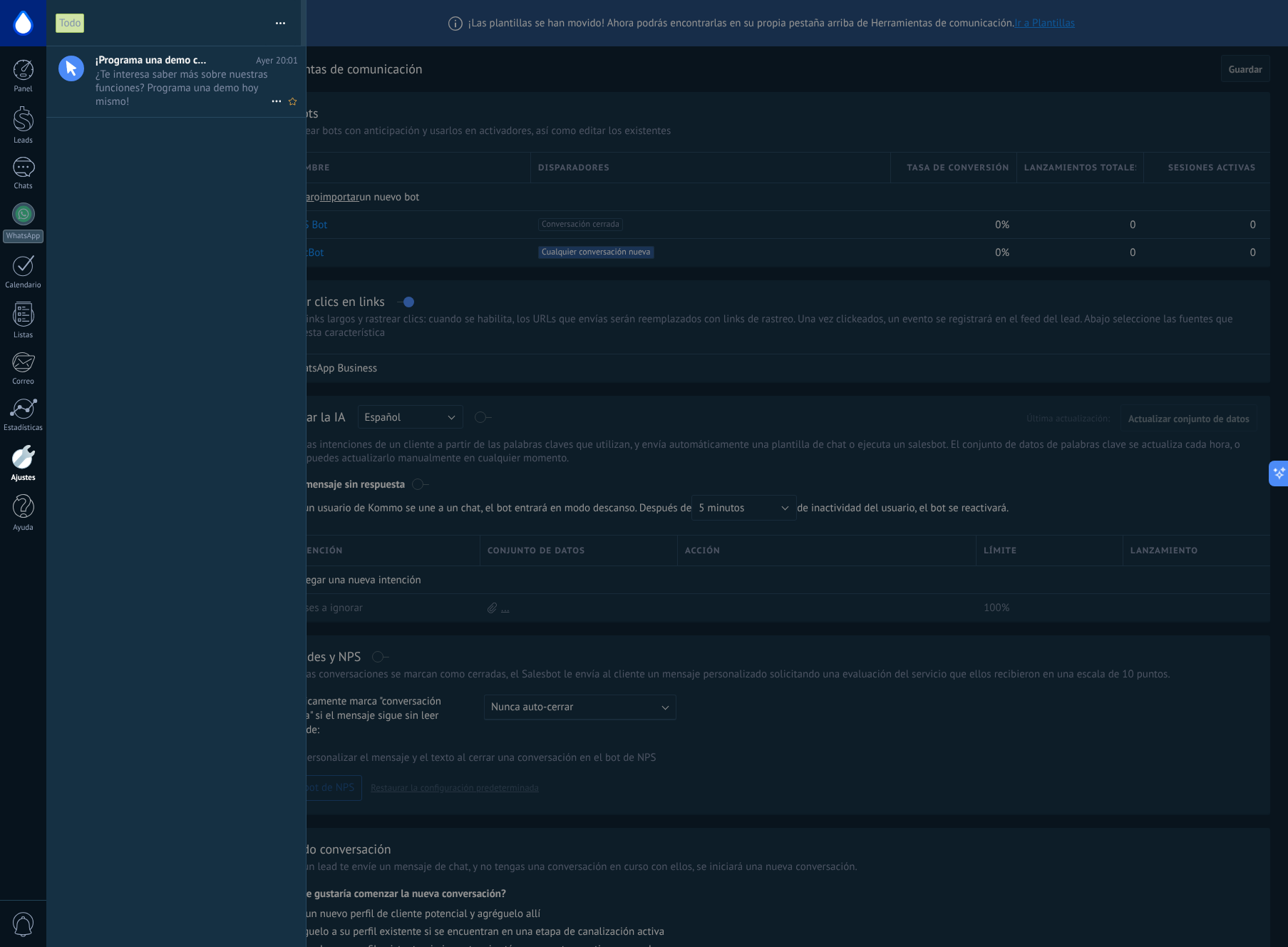
click at [178, 78] on span "¿Te interesa saber más sobre nuestras funciones? Programa una demo hoy mismo! •…" at bounding box center [184, 88] width 176 height 40
click at [786, 110] on div at bounding box center [644, 473] width 1288 height 947
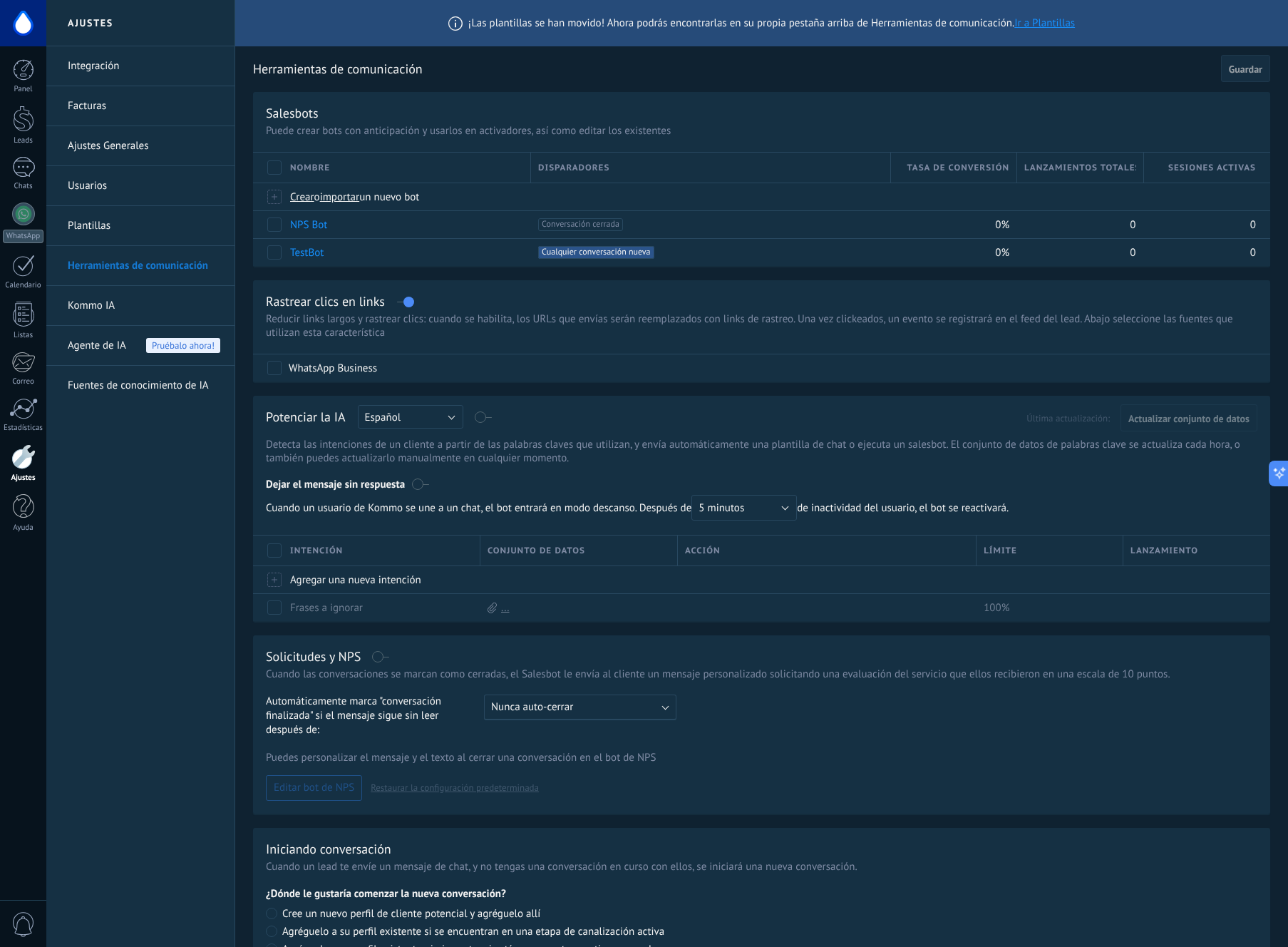
click at [1240, 67] on span "Guardar" at bounding box center [1245, 69] width 33 height 10
click at [1250, 72] on span "Guardar" at bounding box center [1245, 69] width 33 height 10
click at [766, 121] on div "Salesbots Puede crear bots con anticipación y usarlos en activadores, así como …" at bounding box center [760, 179] width 1017 height 174
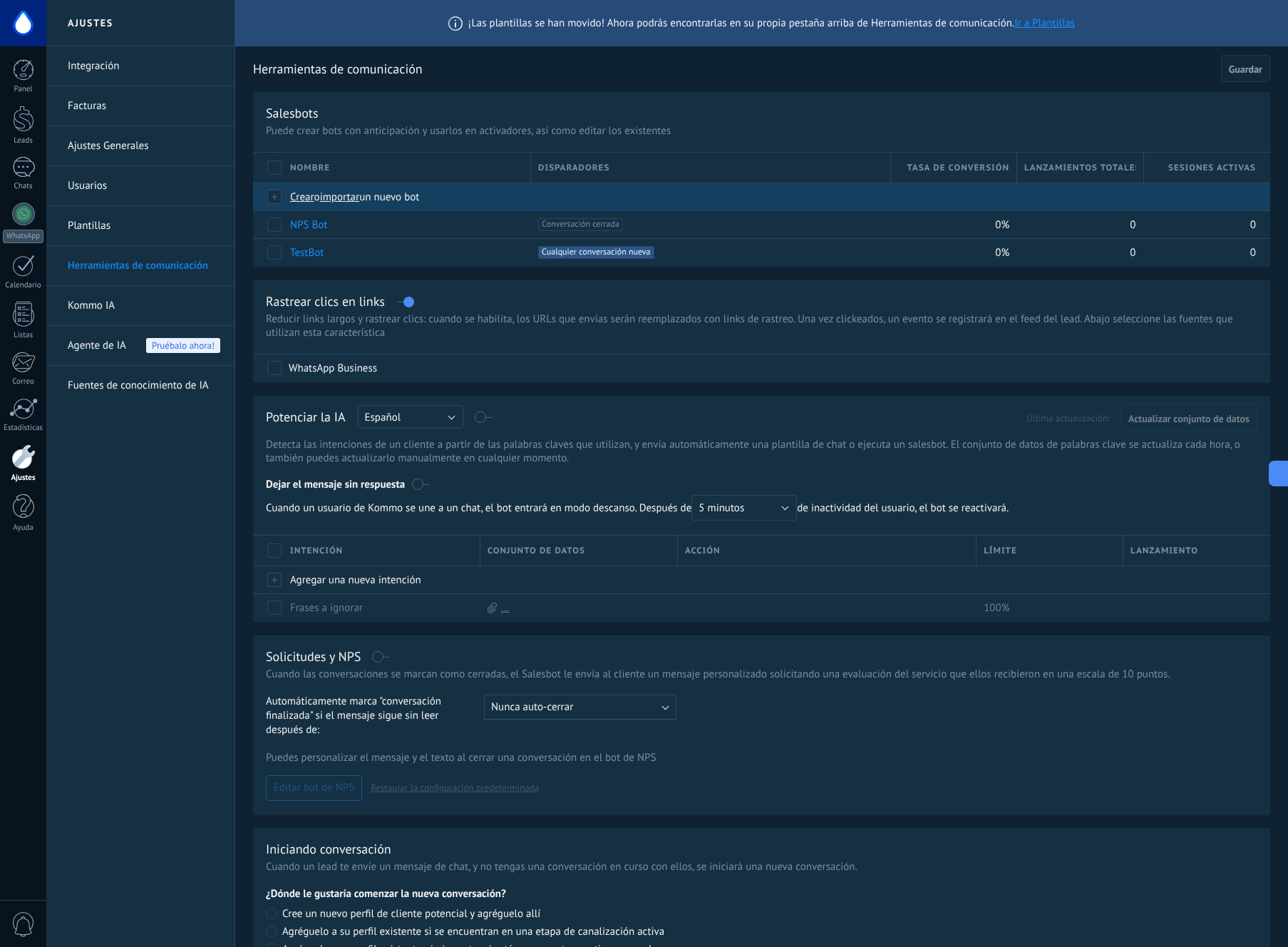
click at [301, 194] on span "Crear" at bounding box center [302, 196] width 24 height 13
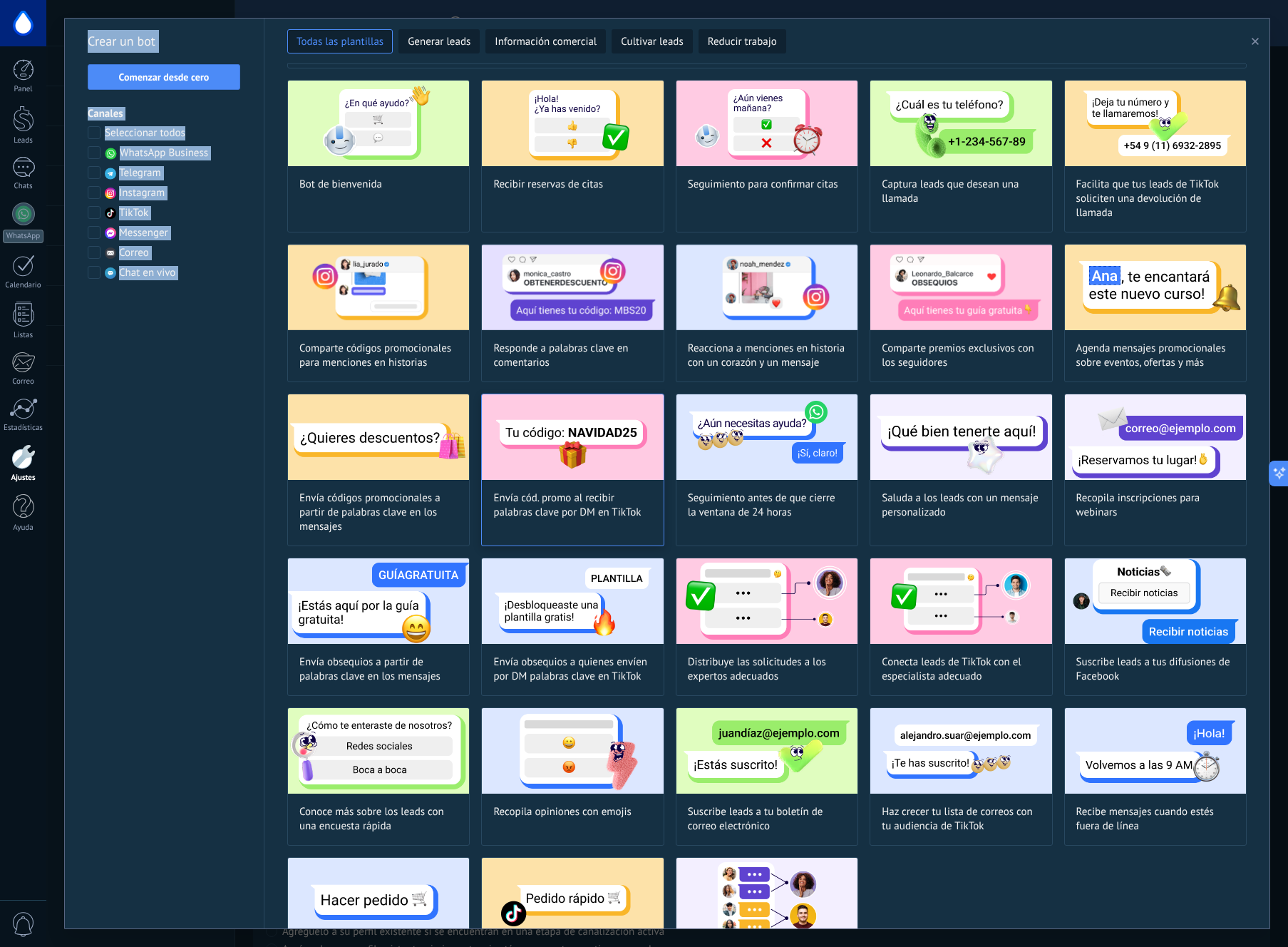
scroll to position [36, 0]
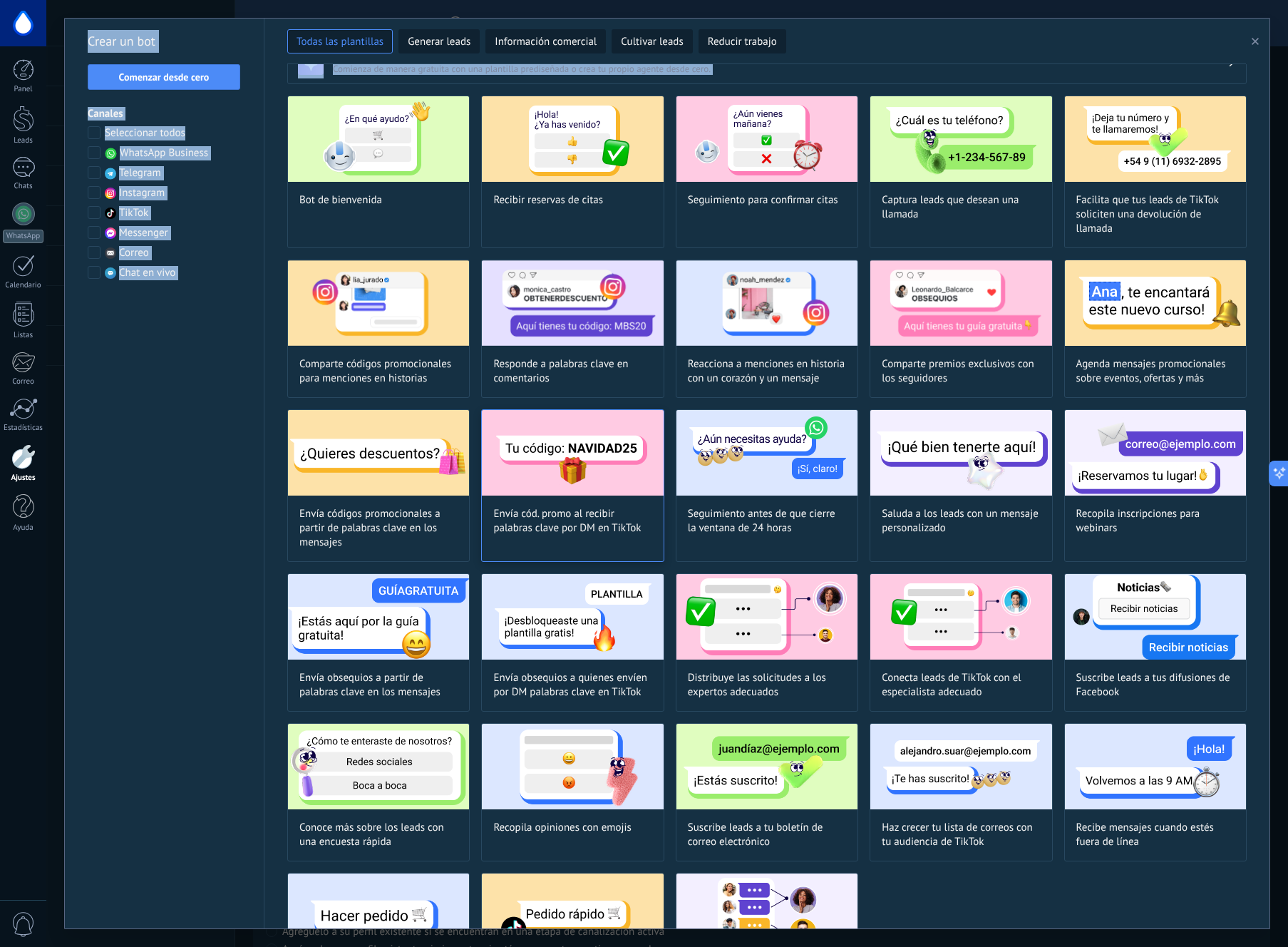
drag, startPoint x: 280, startPoint y: 40, endPoint x: 646, endPoint y: 558, distance: 634.3
click at [646, 558] on div "Todas las plantillas Generar leads Información comercial Cultivar leads Reducir…" at bounding box center [666, 473] width 1205 height 909
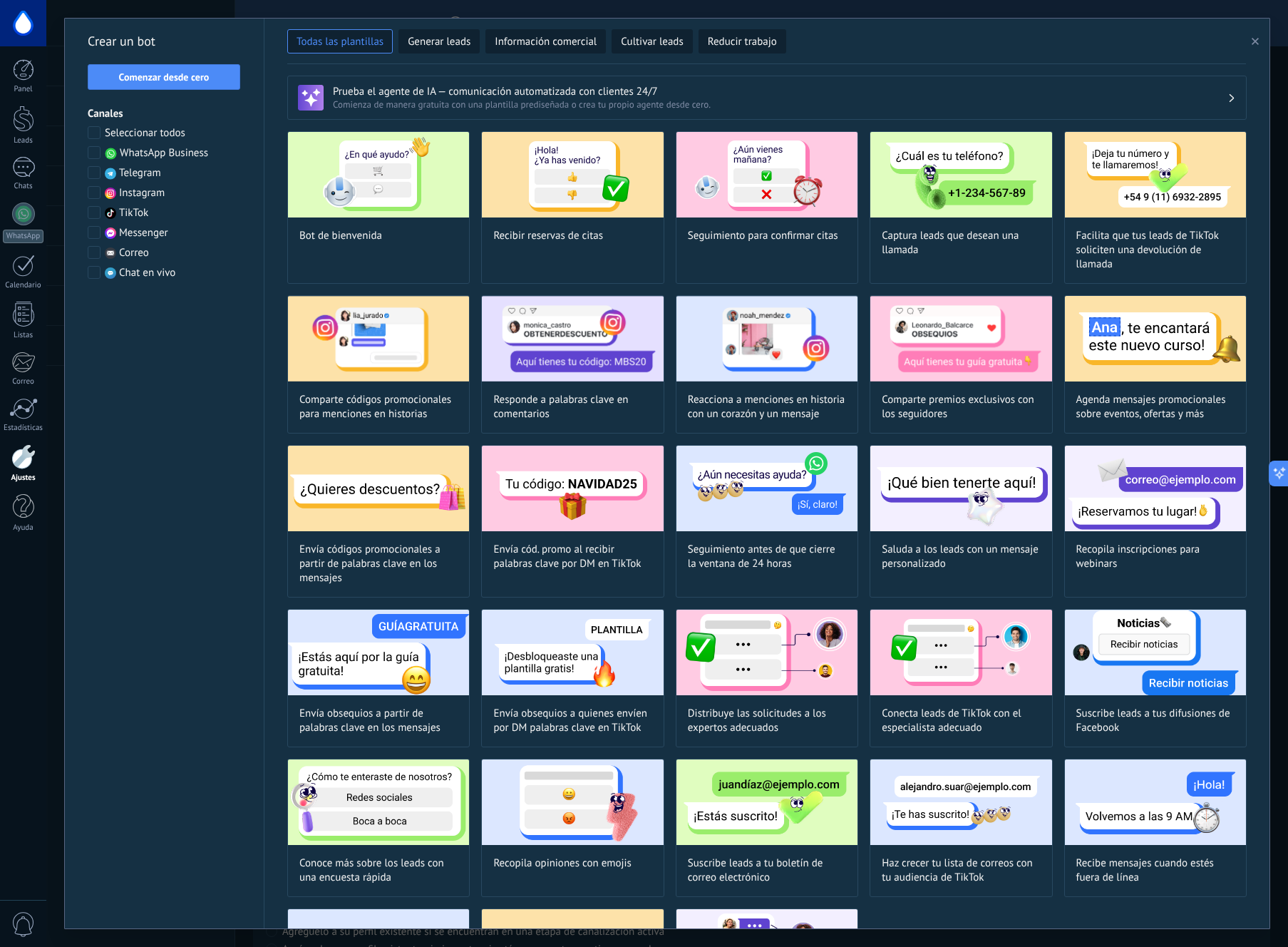
click at [175, 452] on div "Crear un bot Comenzar desde cero [PERSON_NAME] Seleccionar todos WhatsApp Busin…" at bounding box center [164, 473] width 200 height 909
click at [738, 514] on img at bounding box center [767, 487] width 181 height 85
type input "**********"
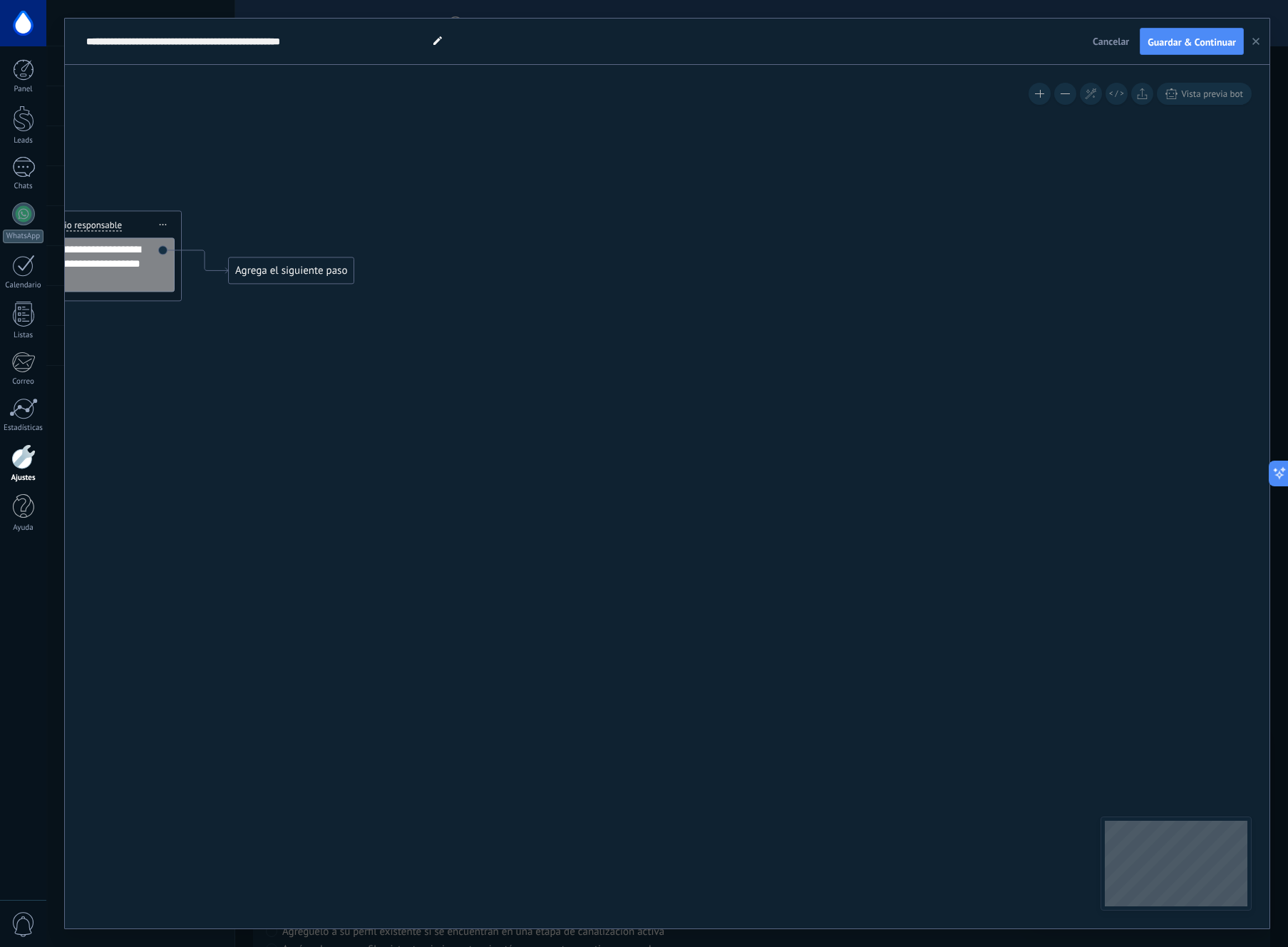
click at [1254, 41] on icon "button" at bounding box center [1256, 41] width 7 height 7
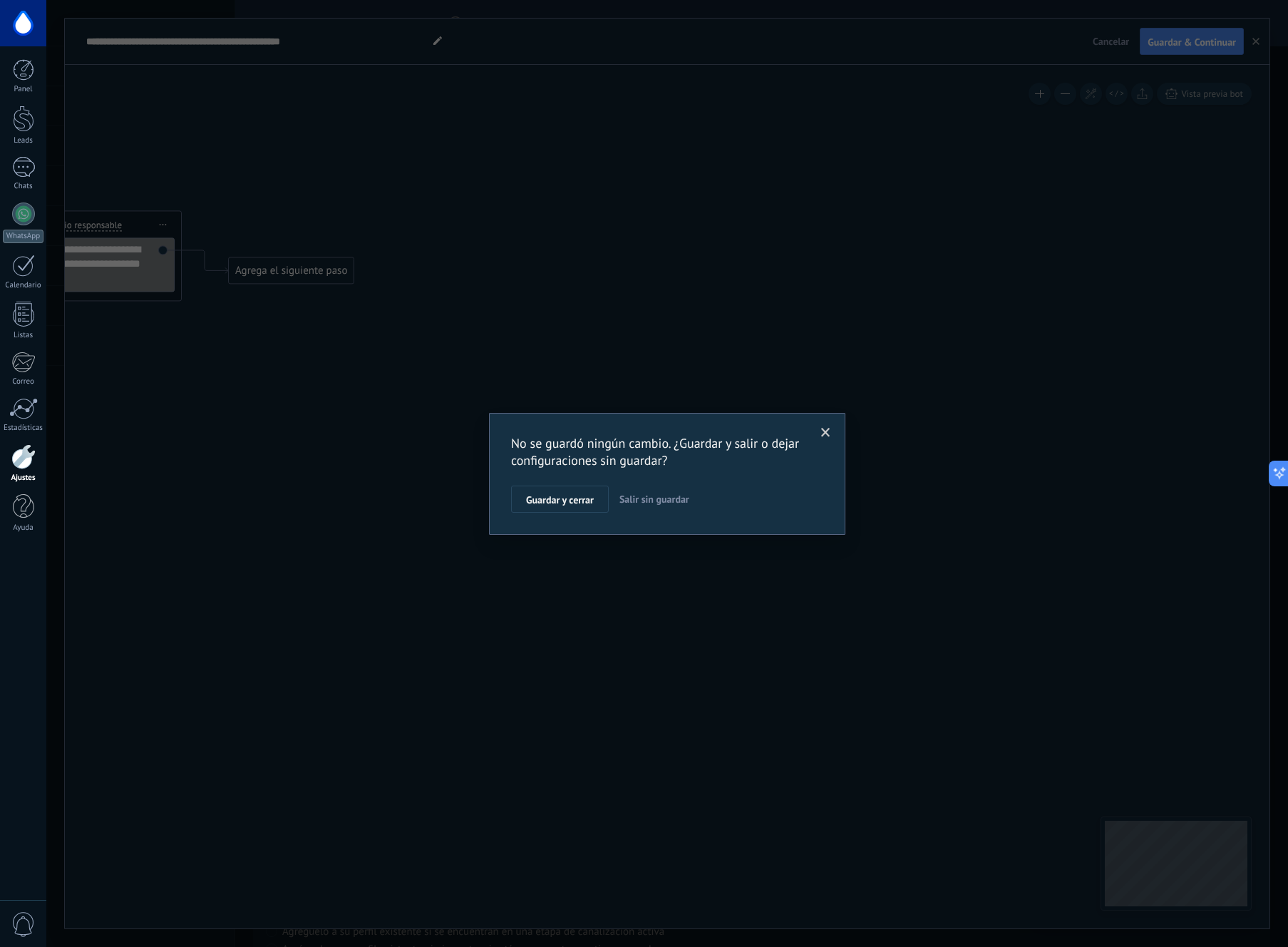
click at [655, 498] on span "Salir sin guardar" at bounding box center [654, 499] width 70 height 13
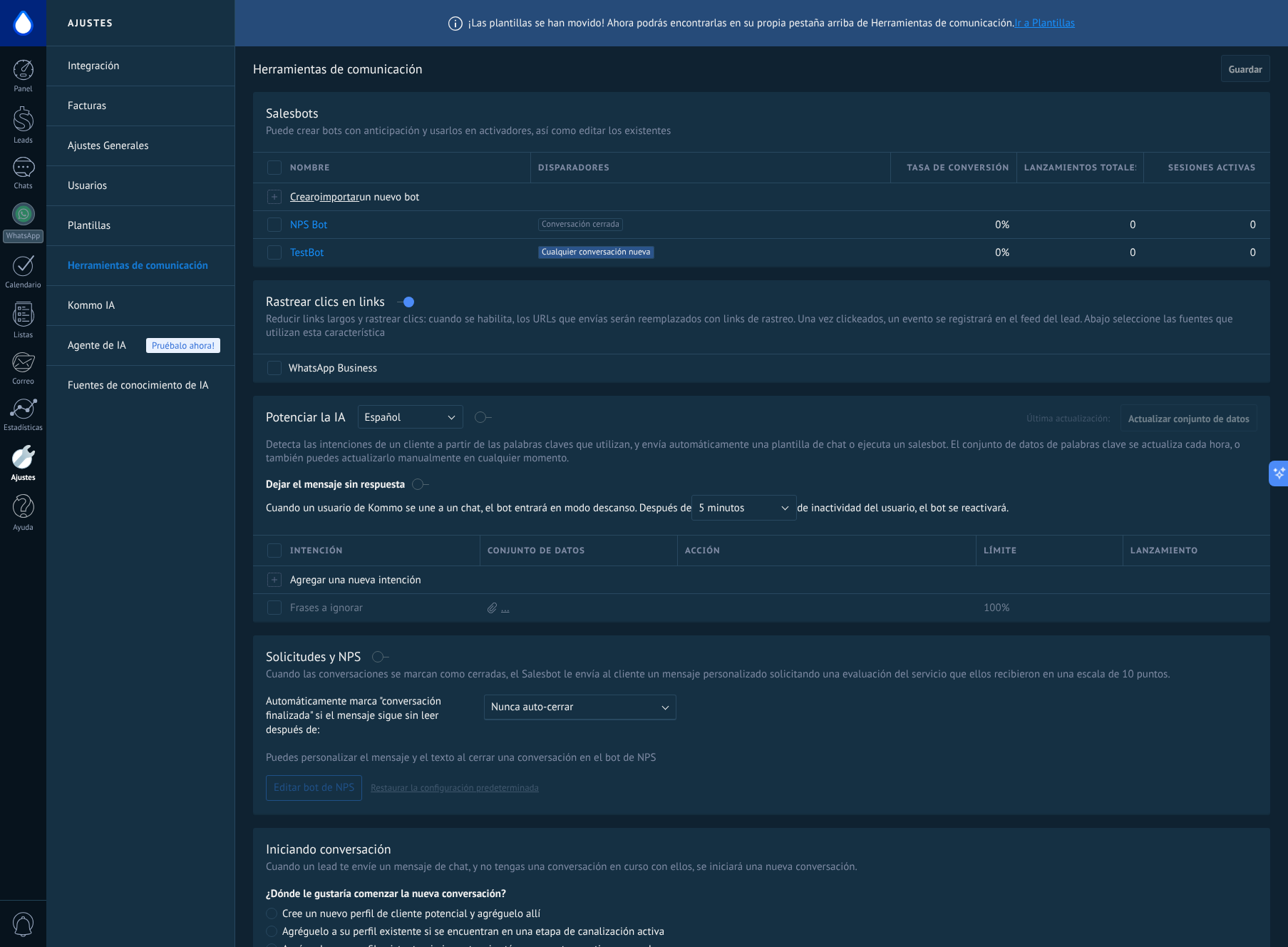
click at [119, 430] on div "Integración Facturas Ajustes Generales Usuarios Plantillas Herramientas de comu…" at bounding box center [141, 496] width 188 height 900
click at [27, 175] on div at bounding box center [23, 167] width 22 height 21
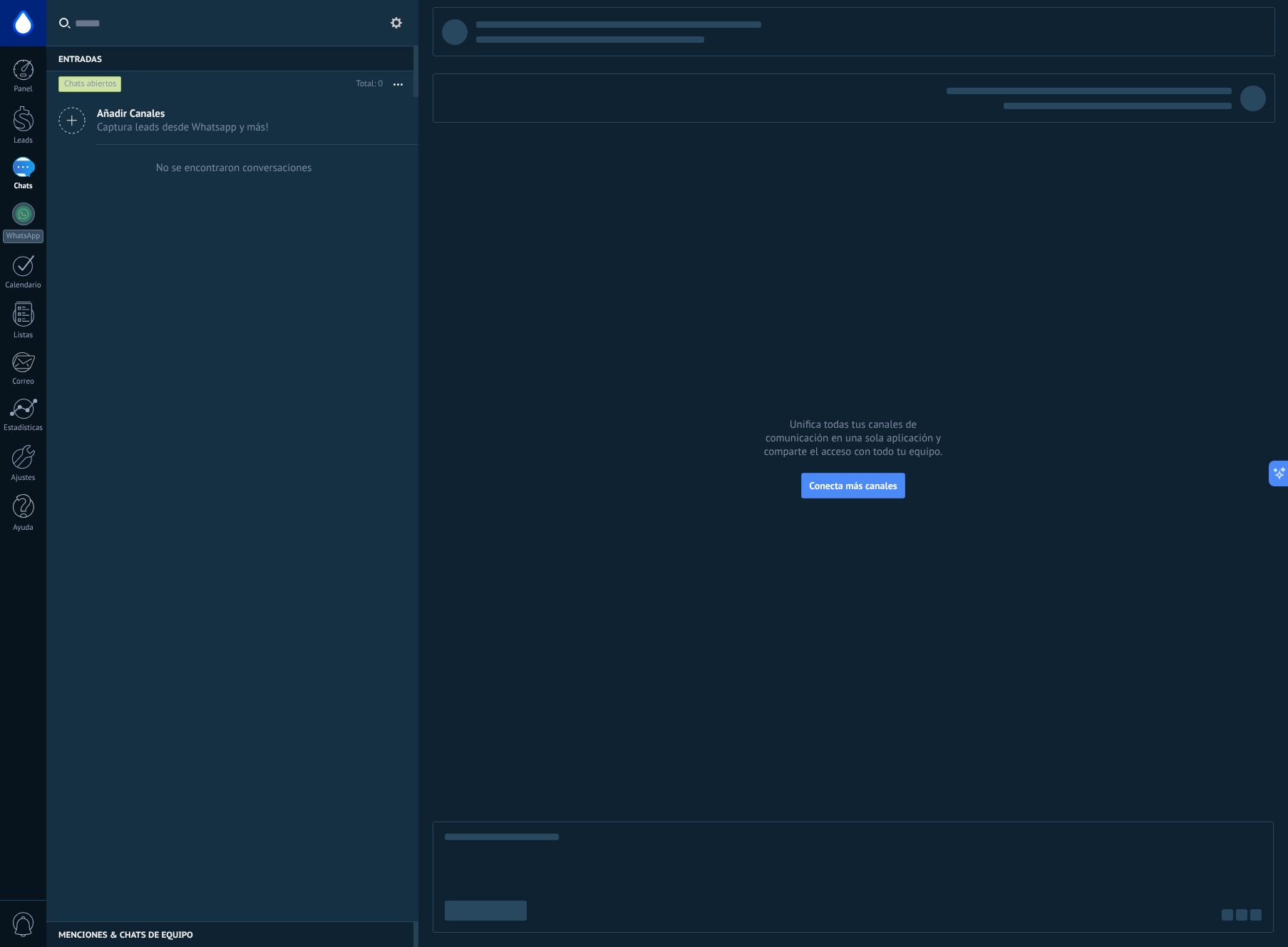
click at [74, 120] on icon at bounding box center [72, 120] width 27 height 27
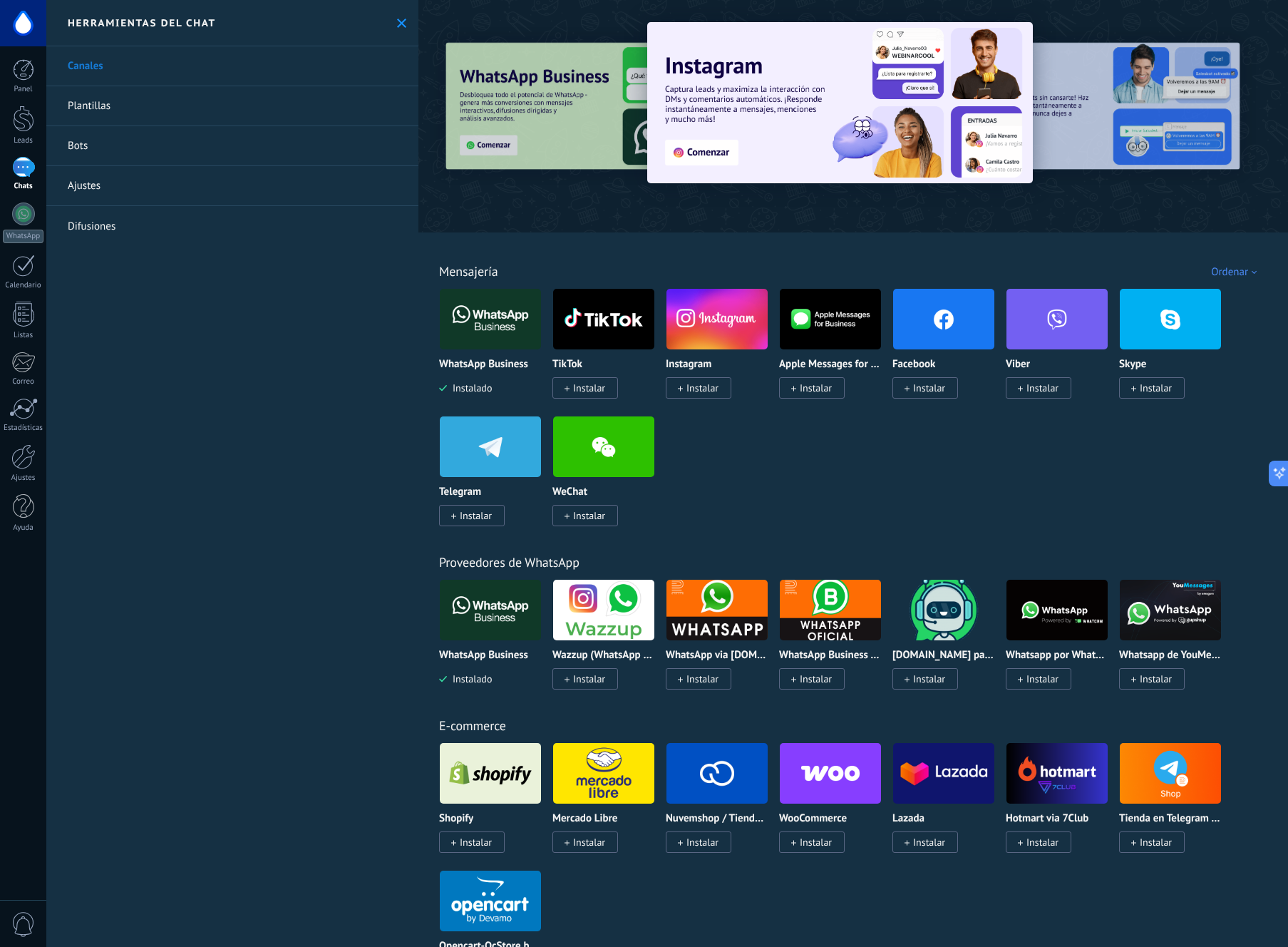
click at [137, 70] on link "Canales" at bounding box center [232, 66] width 372 height 40
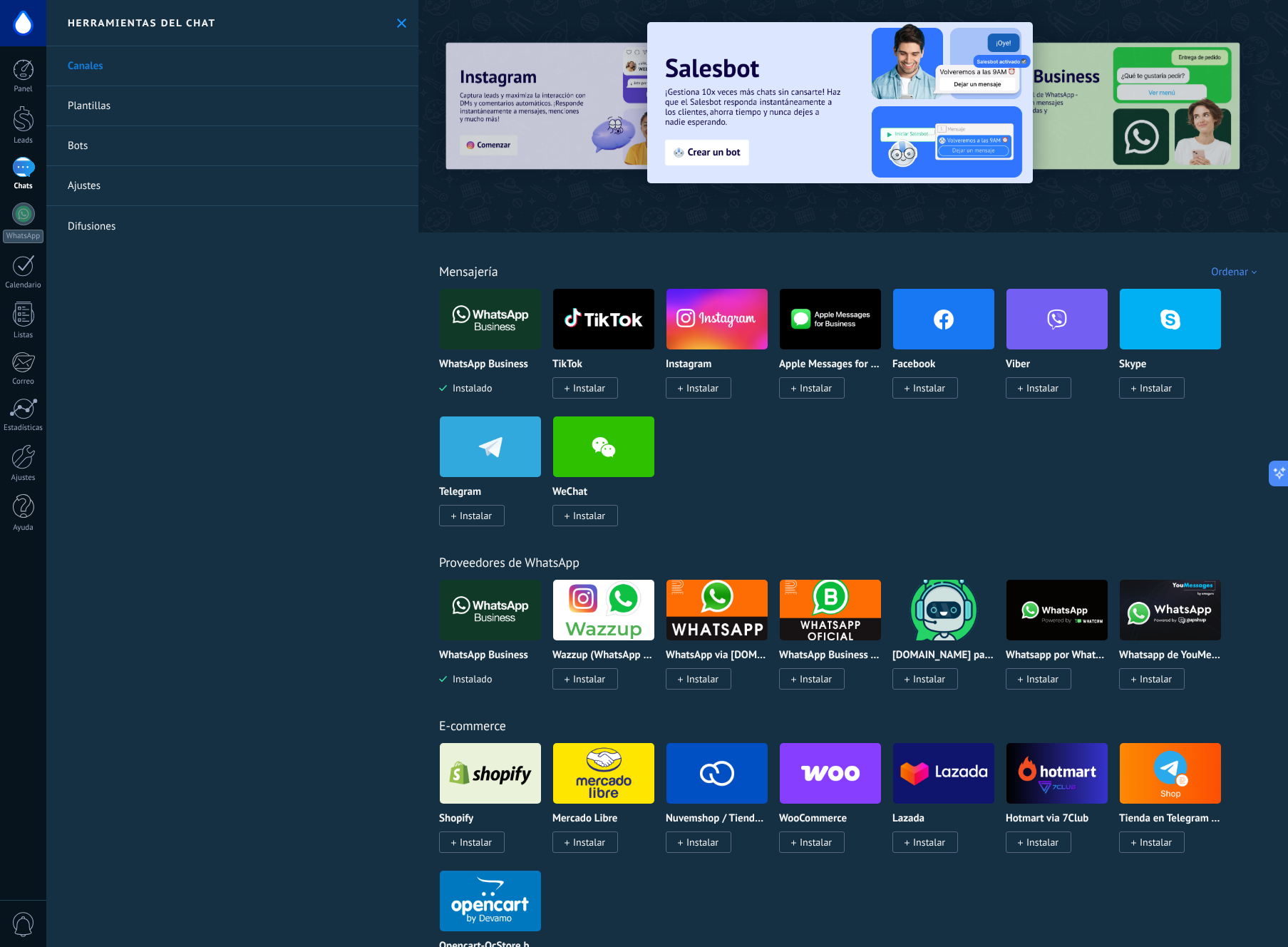
click at [765, 110] on img at bounding box center [839, 103] width 385 height 161
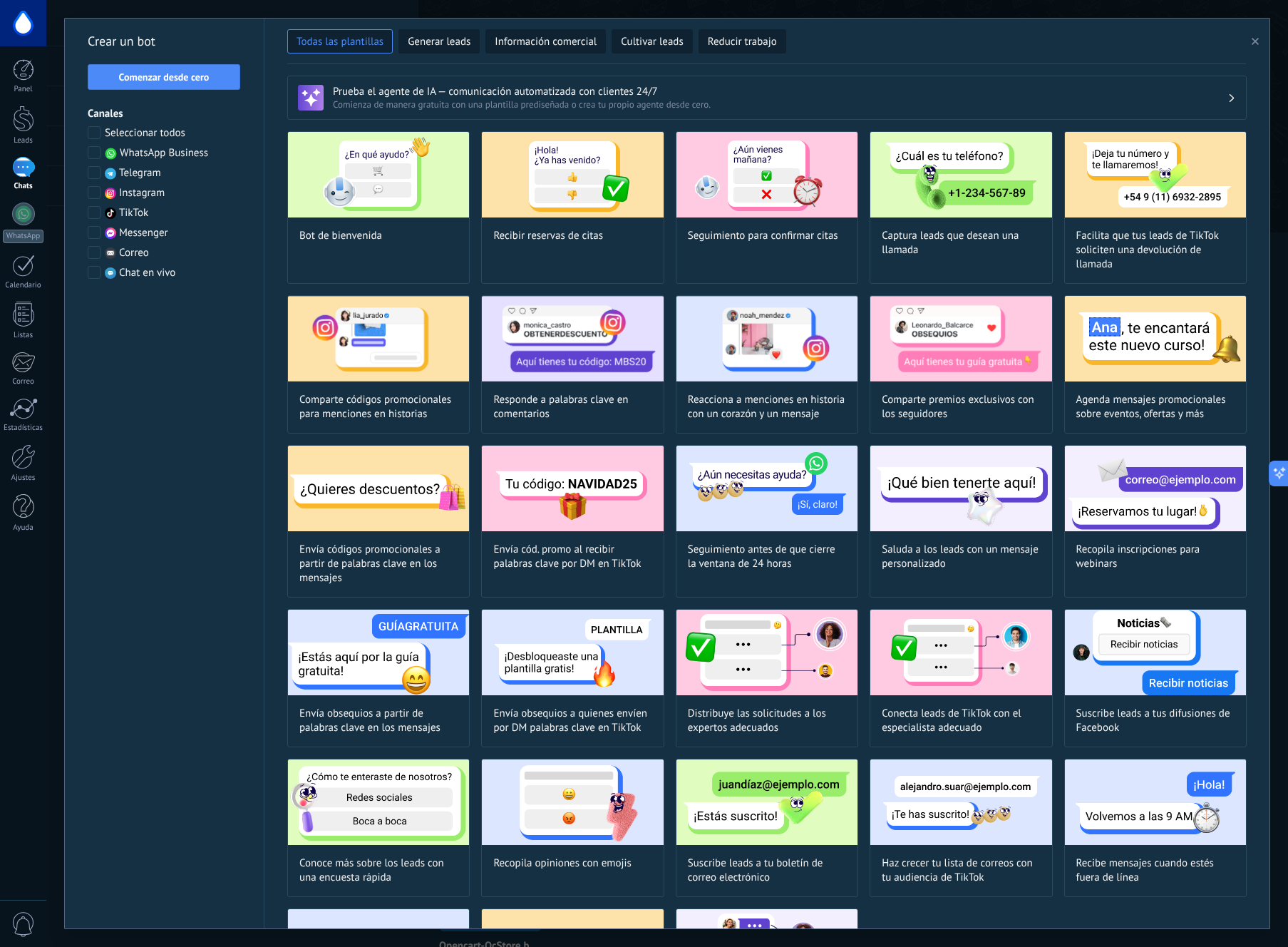
click at [1253, 38] on icon "button" at bounding box center [1255, 41] width 7 height 7
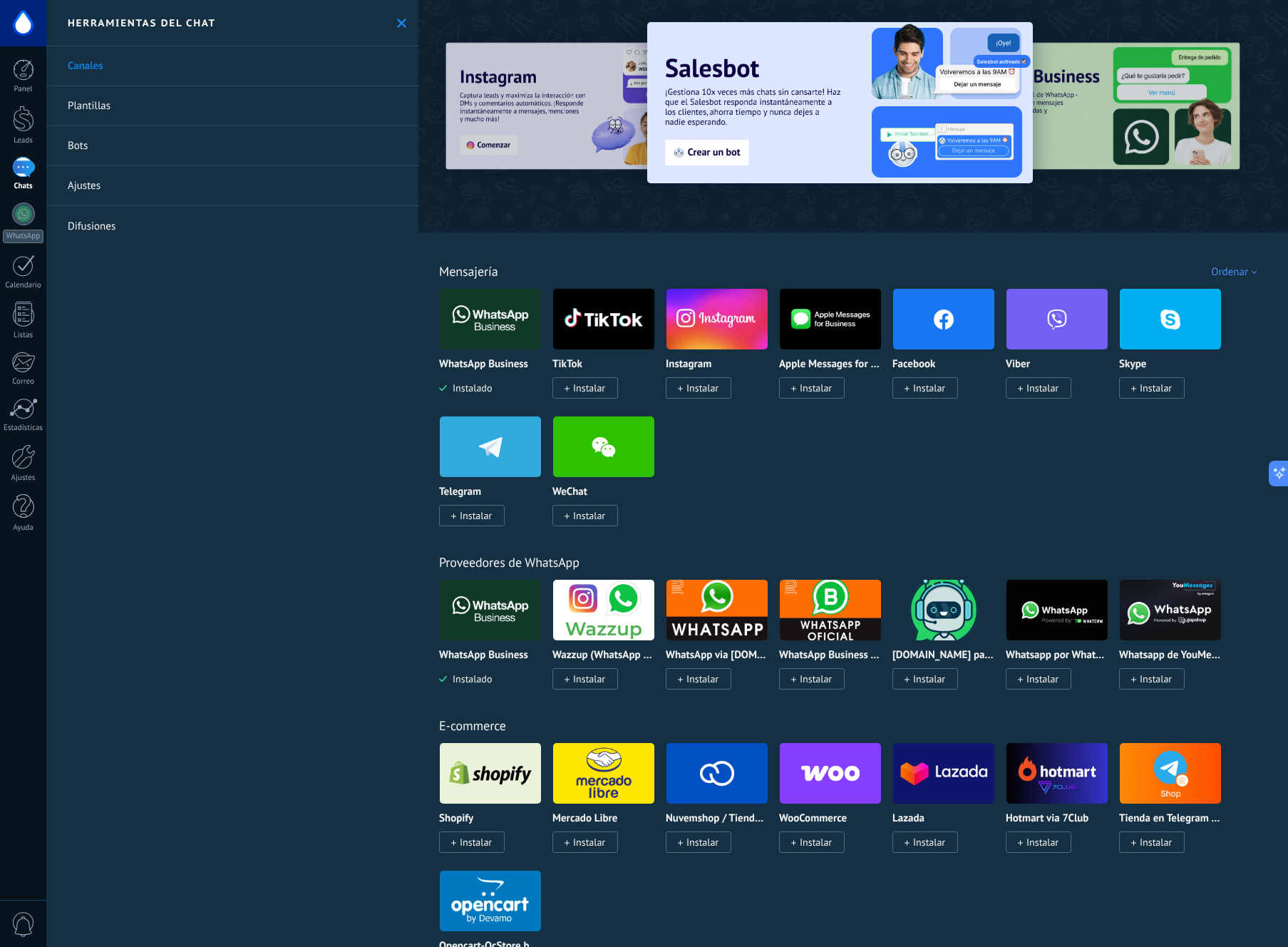
click at [168, 67] on link "Canales" at bounding box center [232, 66] width 372 height 40
click at [940, 604] on img at bounding box center [943, 609] width 101 height 69
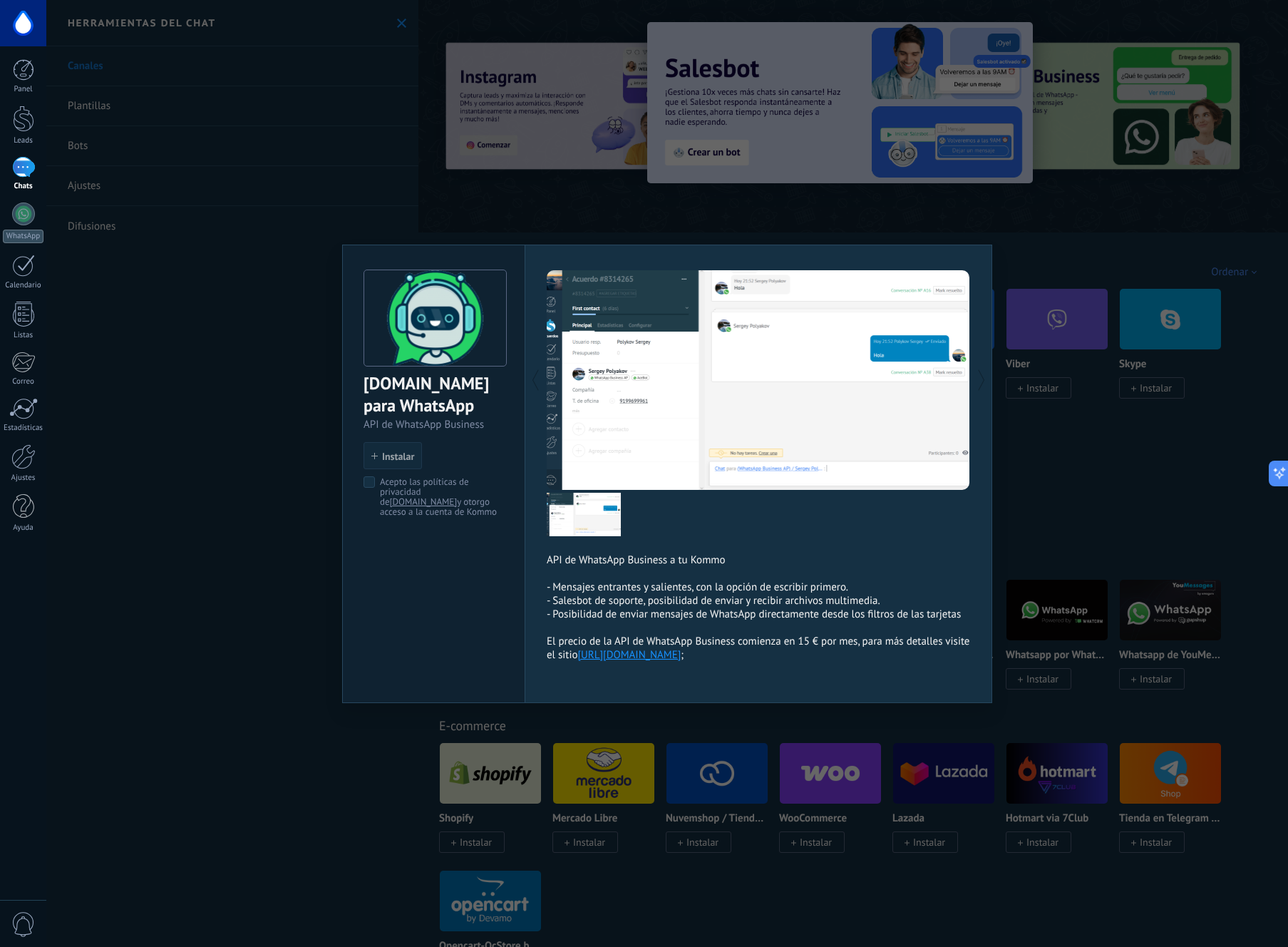
click at [246, 585] on div "[DOMAIN_NAME] para WhatsApp API de WhatsApp Business install Instalar Acepto la…" at bounding box center [667, 473] width 1241 height 947
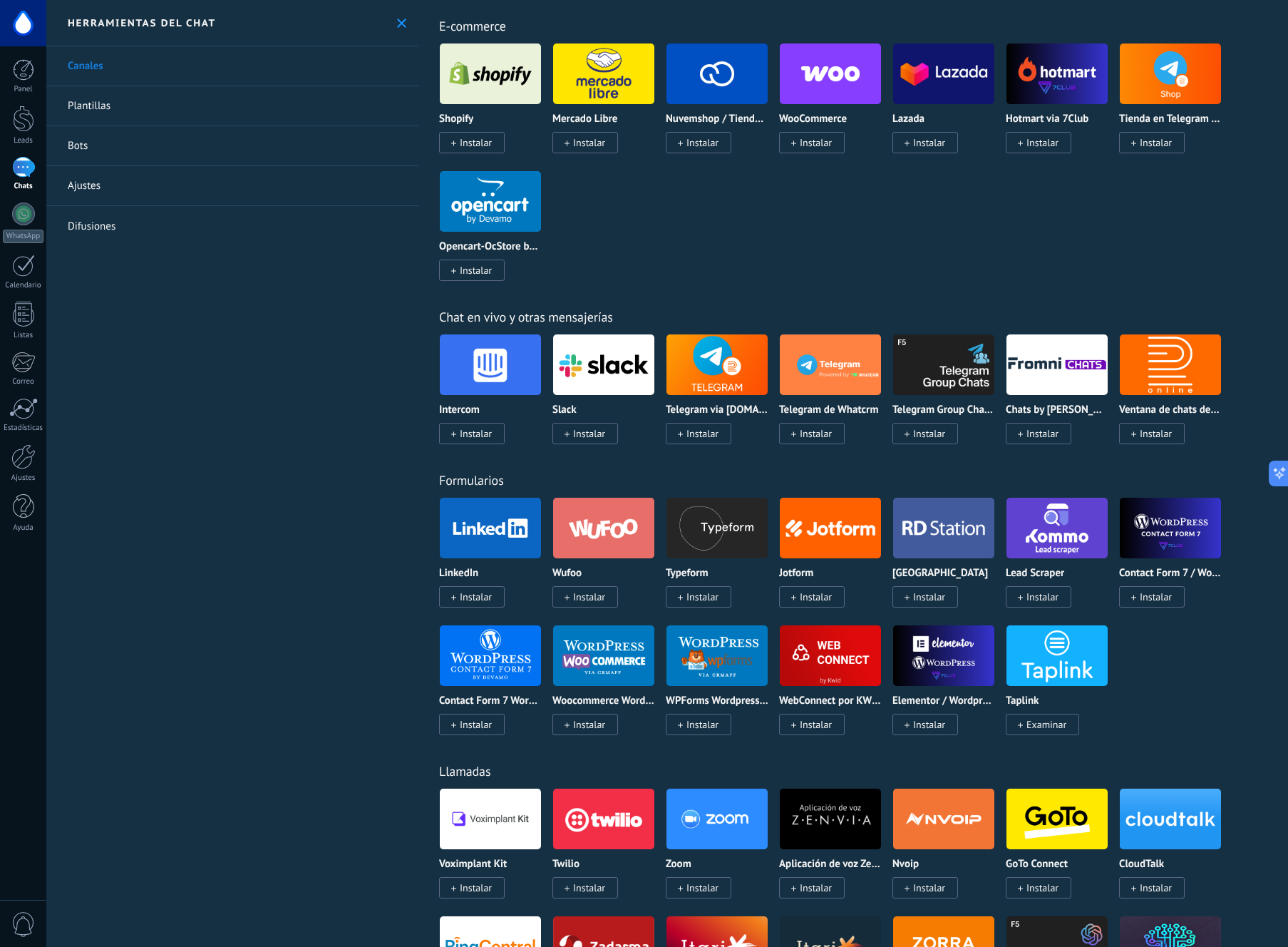
scroll to position [699, 0]
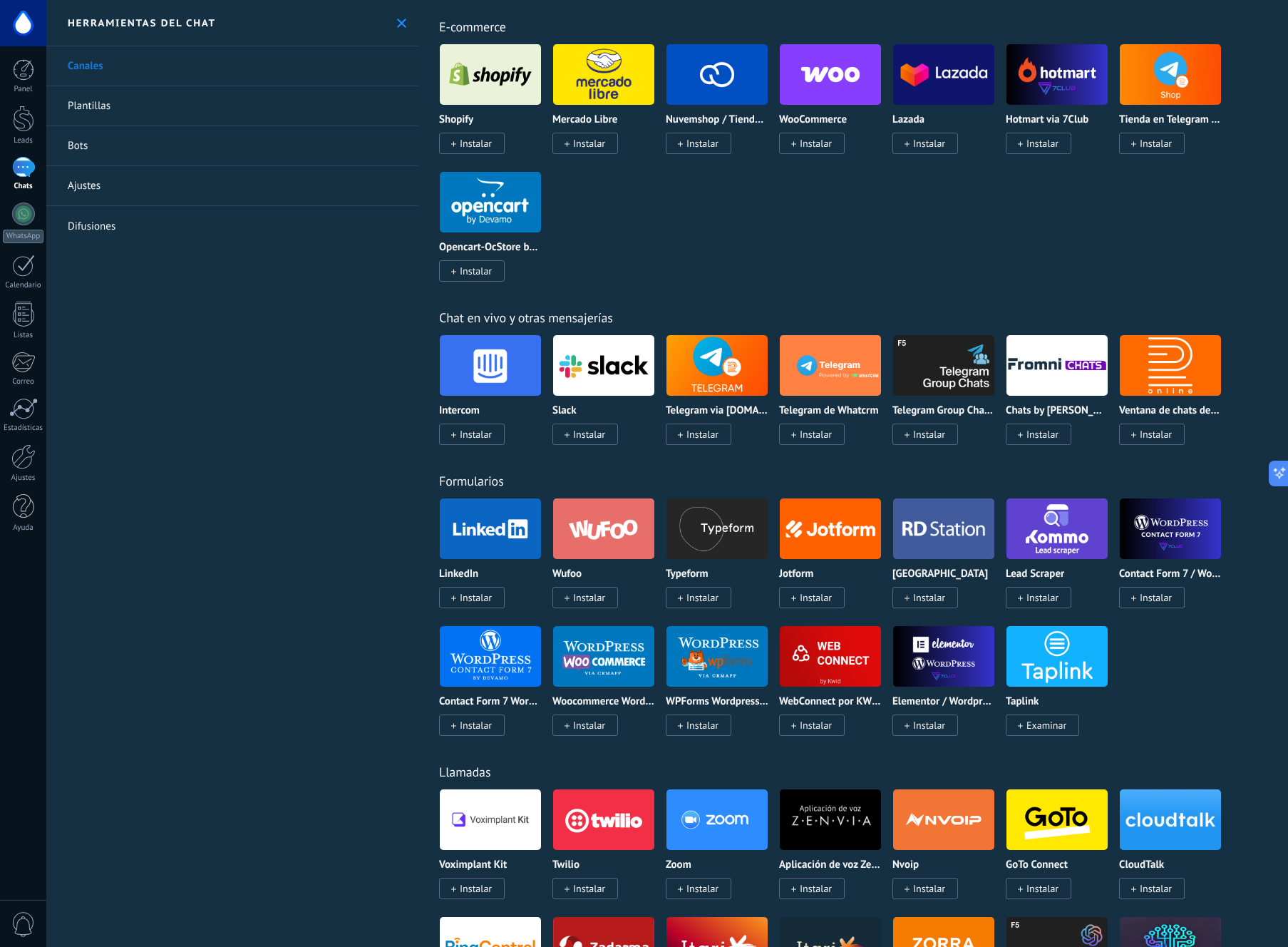
click at [1174, 379] on img at bounding box center [1170, 365] width 101 height 69
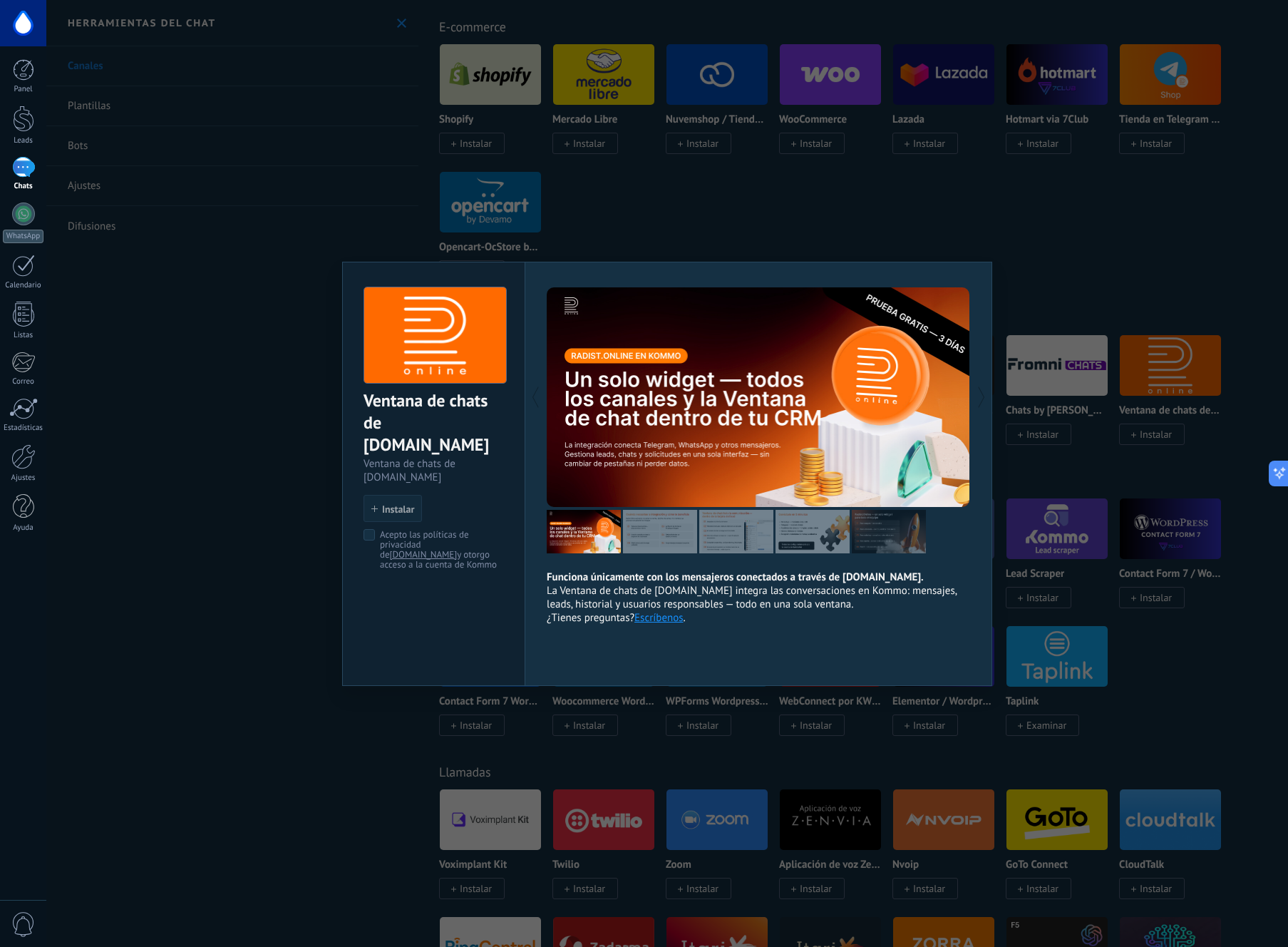
click at [640, 531] on img at bounding box center [659, 531] width 74 height 44
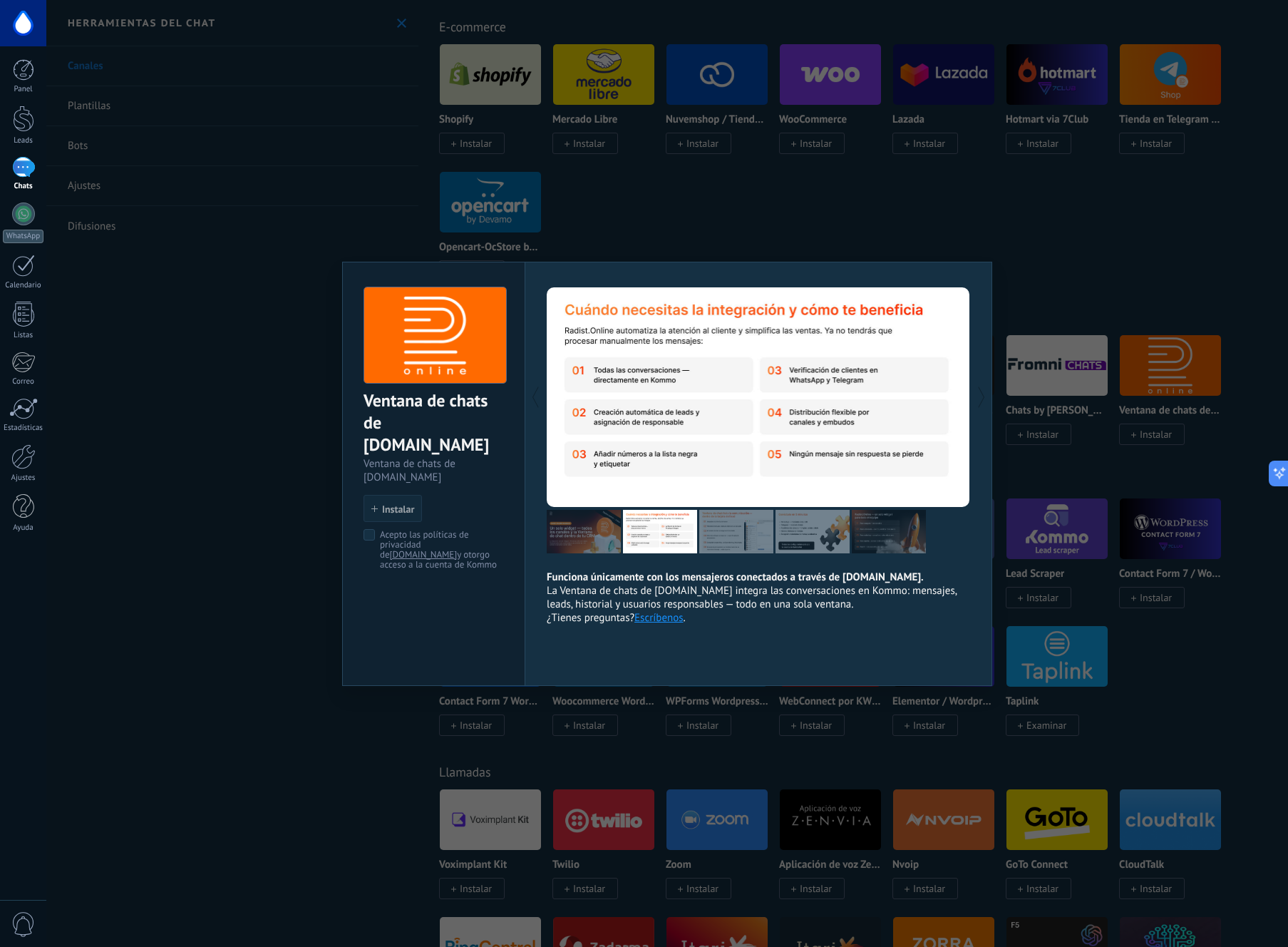
click at [736, 533] on img at bounding box center [736, 531] width 74 height 44
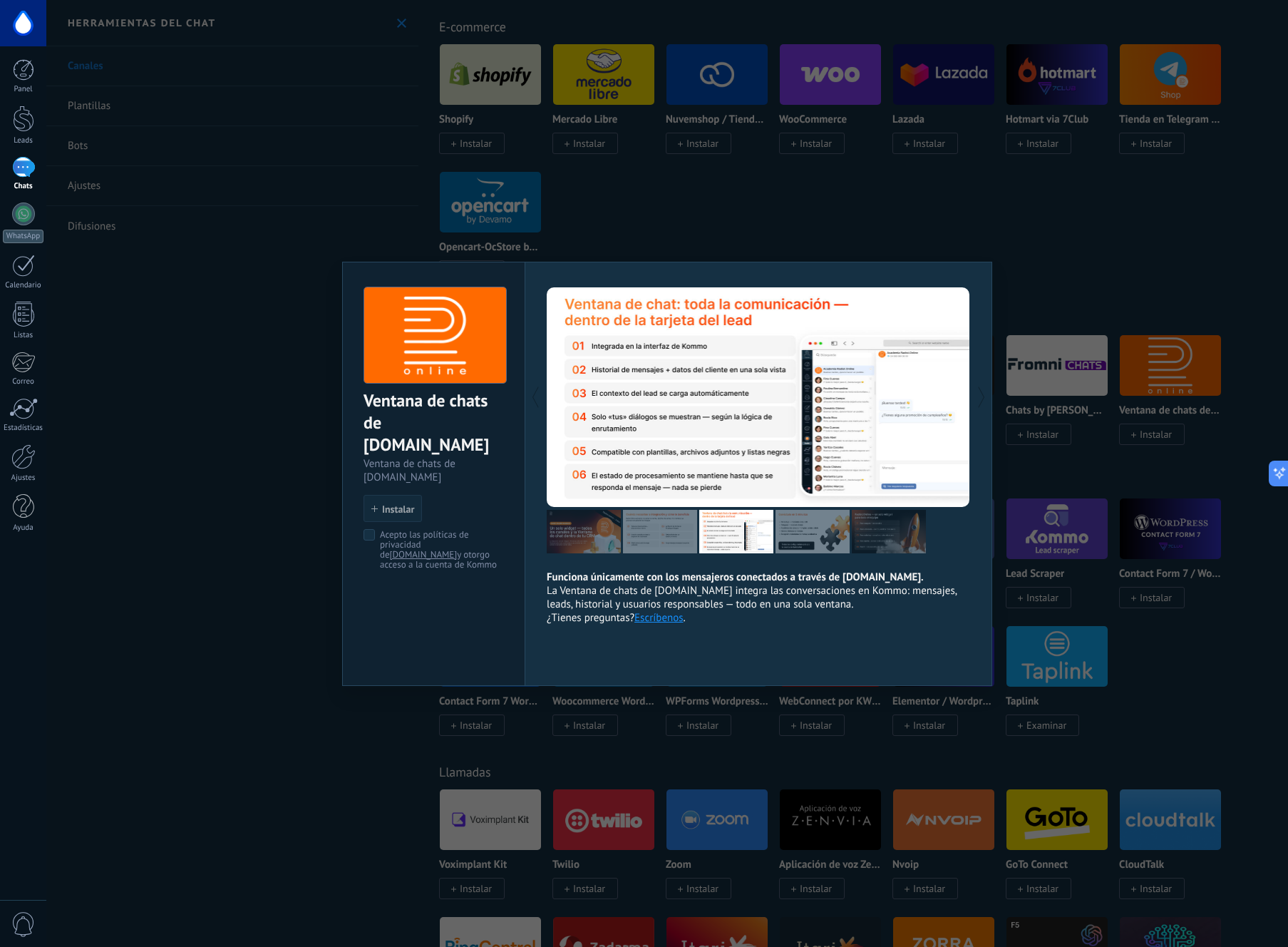
click at [815, 536] on img at bounding box center [812, 531] width 74 height 44
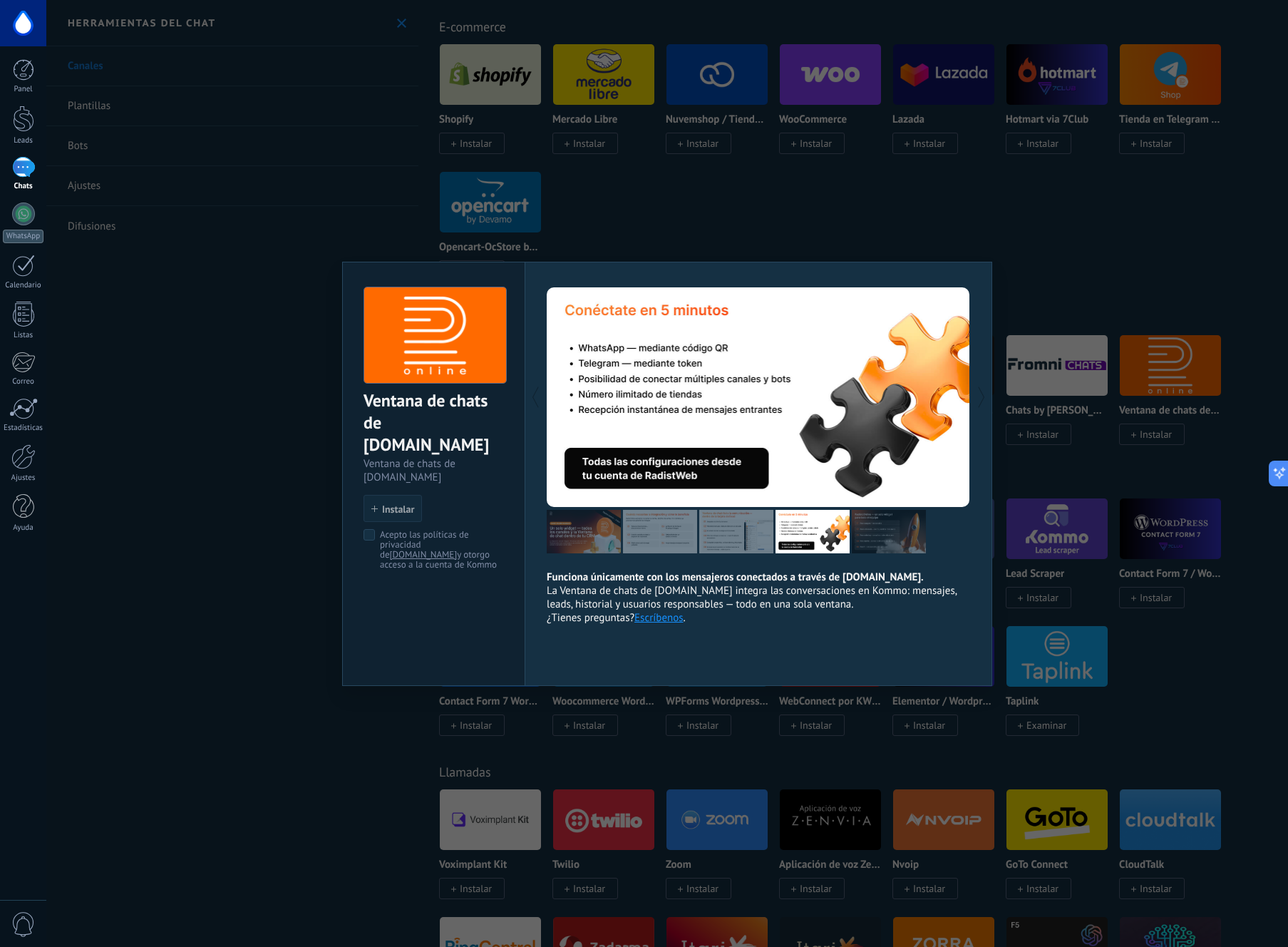
click at [885, 532] on img at bounding box center [889, 531] width 74 height 44
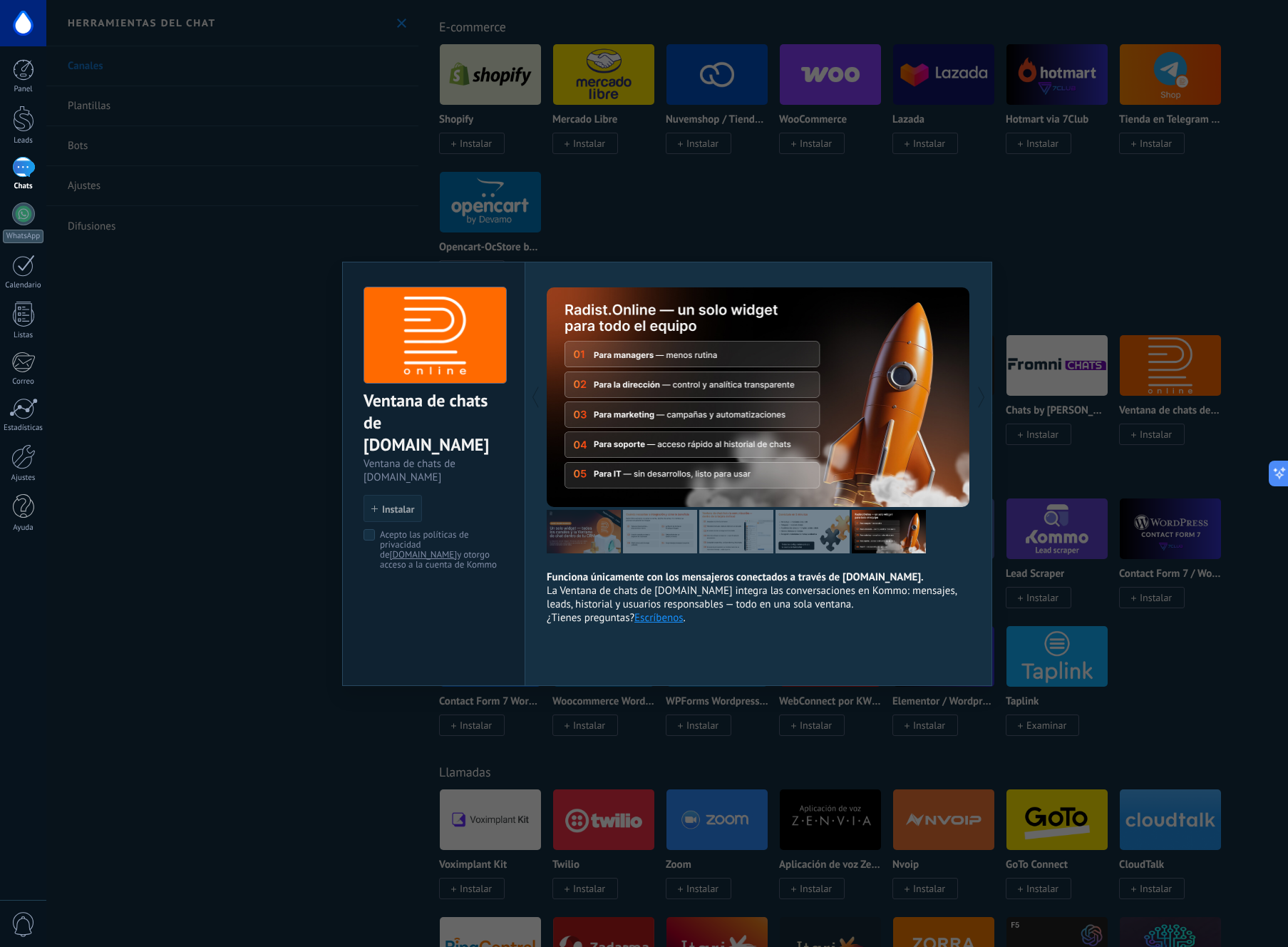
click at [1067, 251] on div "Ventana de chats de [DOMAIN_NAME] Ventana de chats de [DOMAIN_NAME] install Ins…" at bounding box center [667, 473] width 1241 height 947
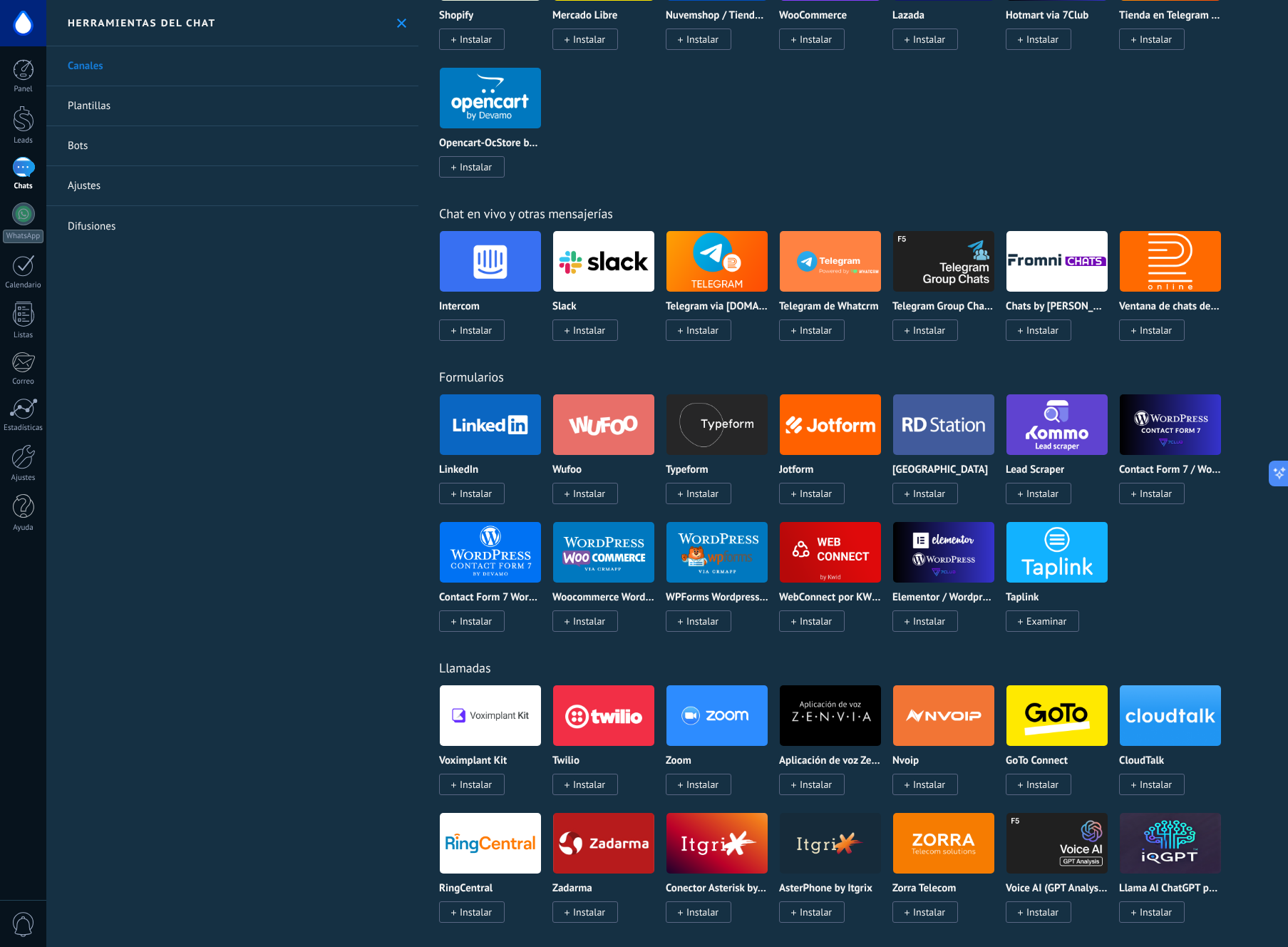
scroll to position [0, 0]
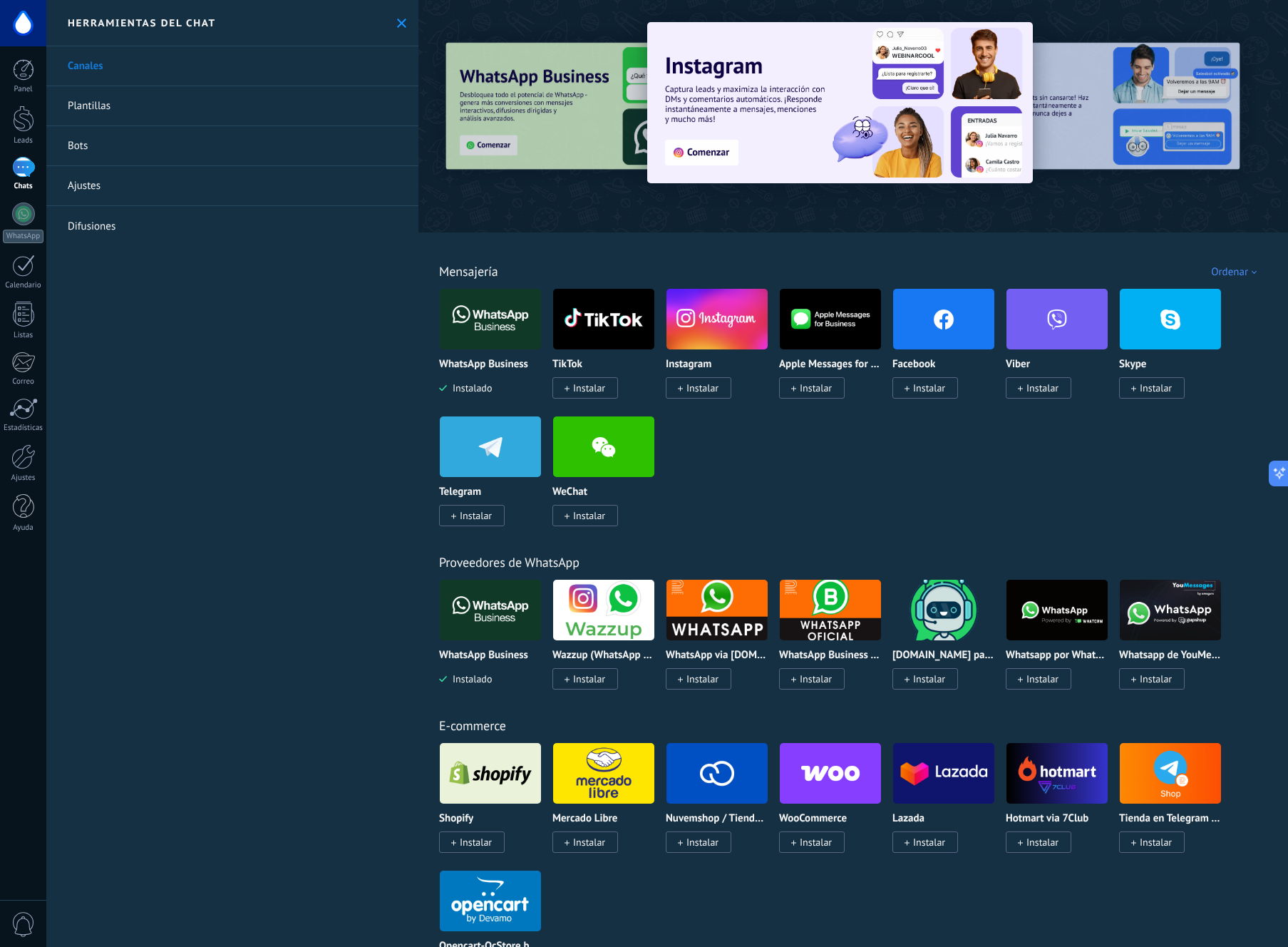
click at [135, 116] on link "Plantillas" at bounding box center [232, 106] width 372 height 40
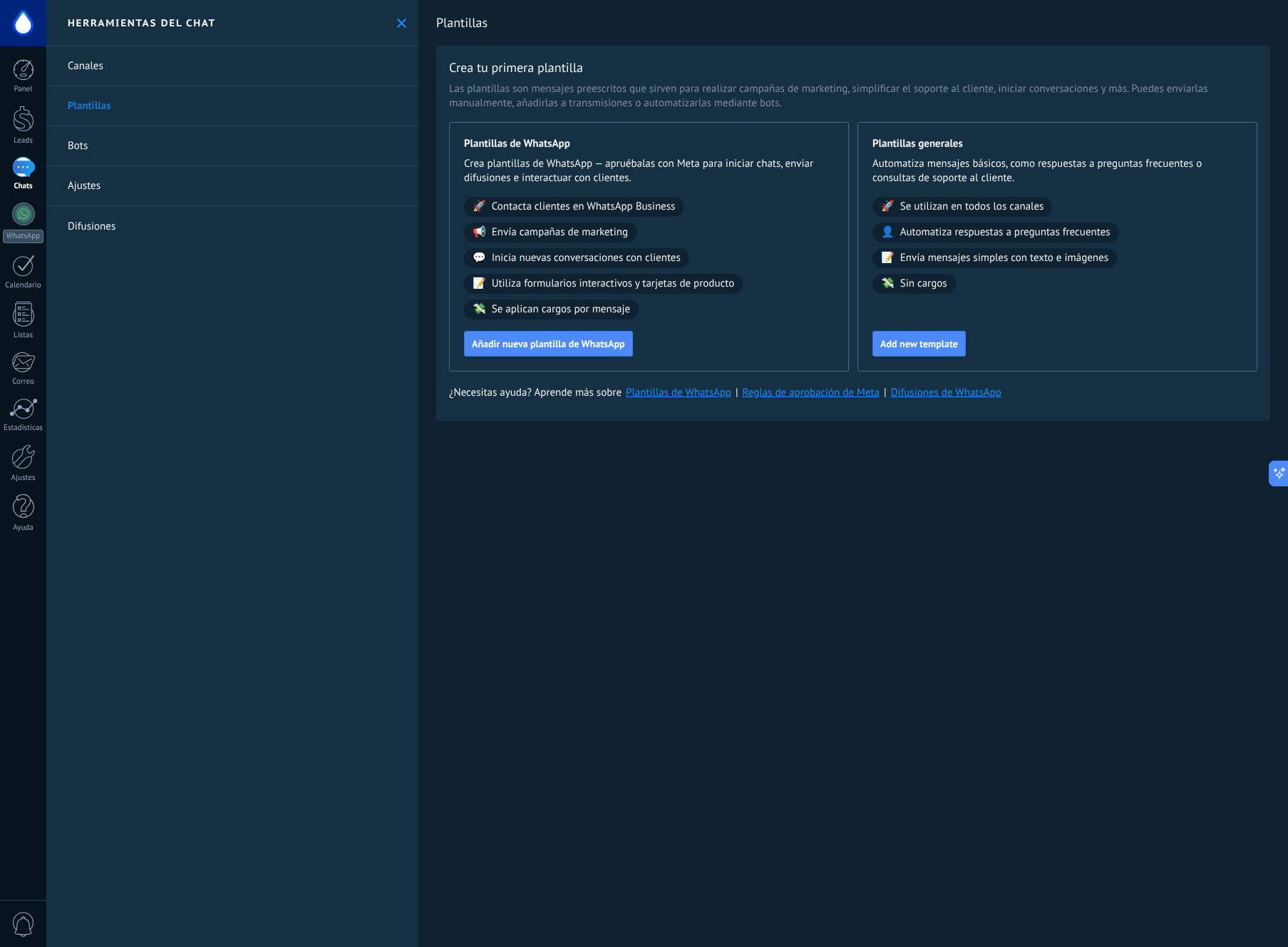
click at [134, 142] on link "Bots" at bounding box center [232, 146] width 372 height 40
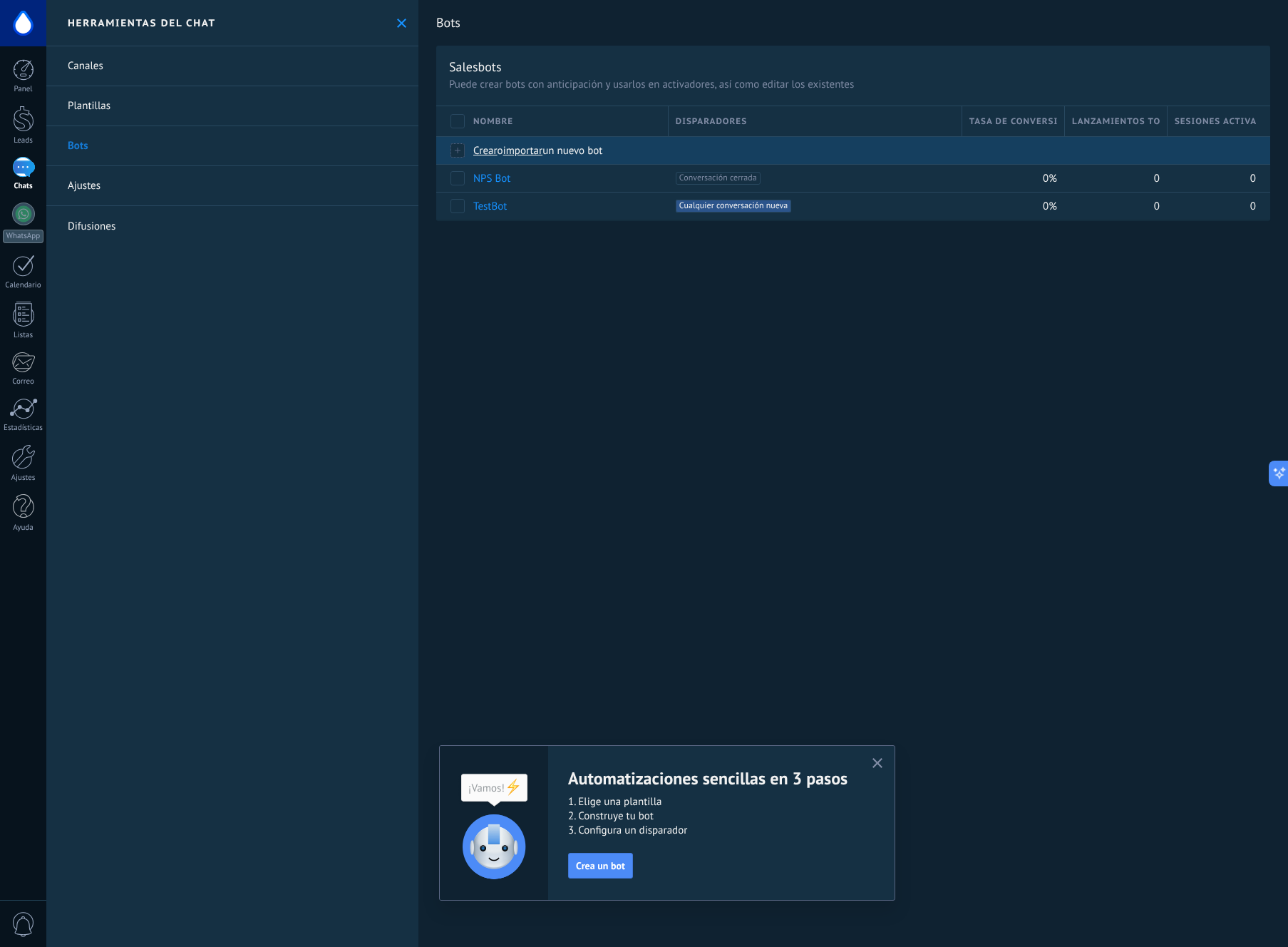
click at [479, 151] on span "Crear" at bounding box center [485, 151] width 24 height 13
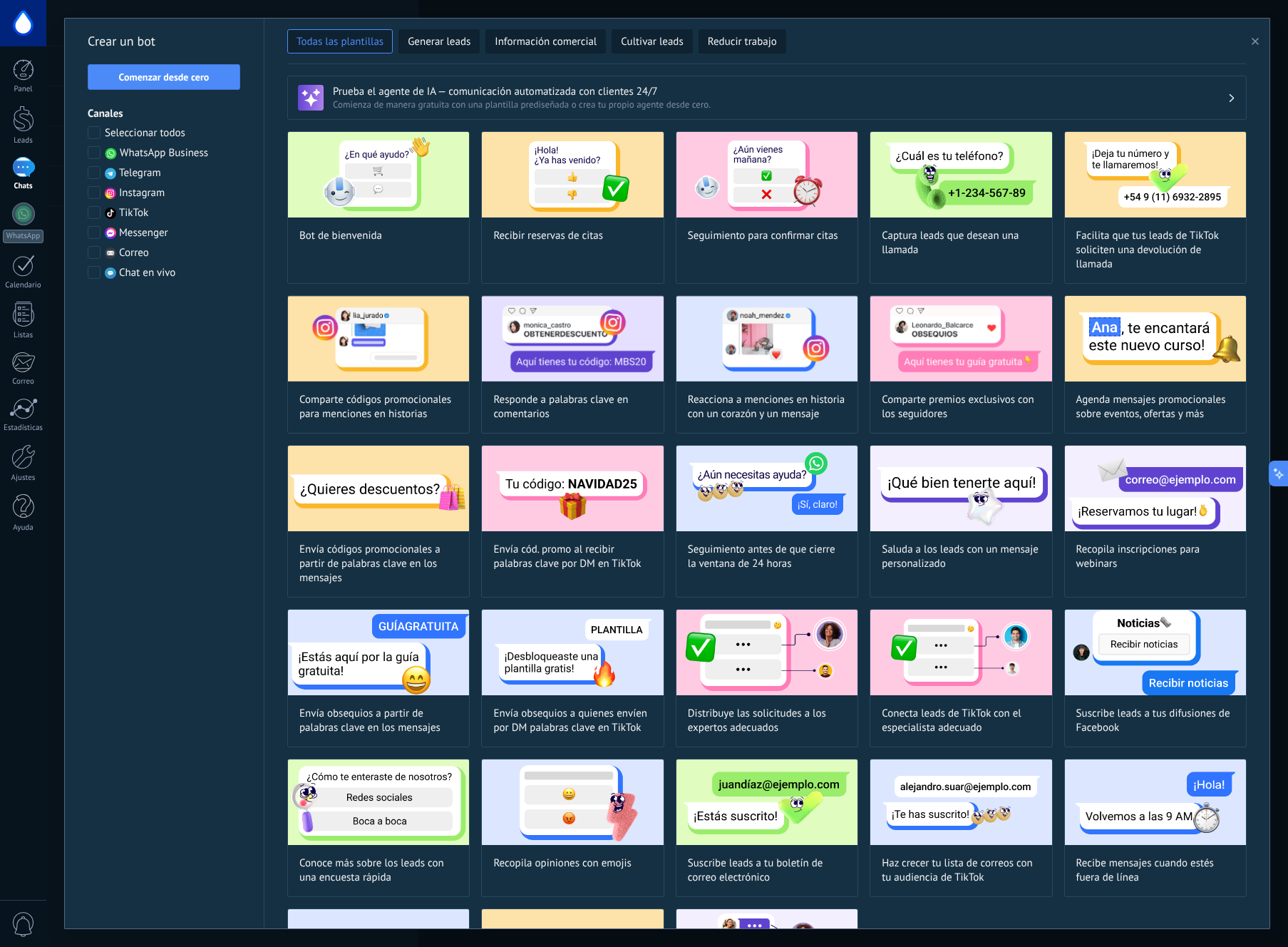
click at [92, 272] on span at bounding box center [94, 272] width 13 height 13
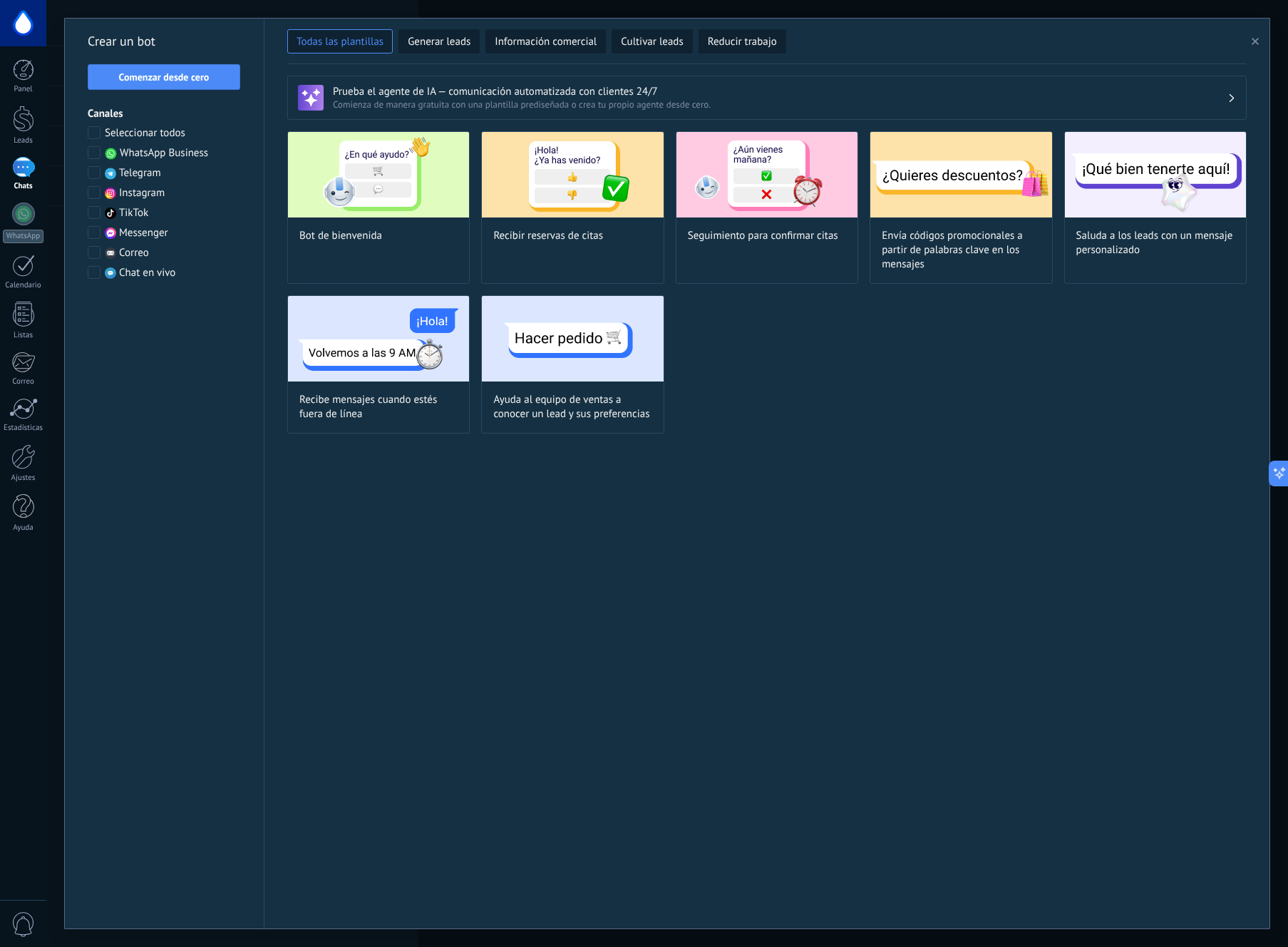
click at [91, 274] on span at bounding box center [94, 272] width 13 height 13
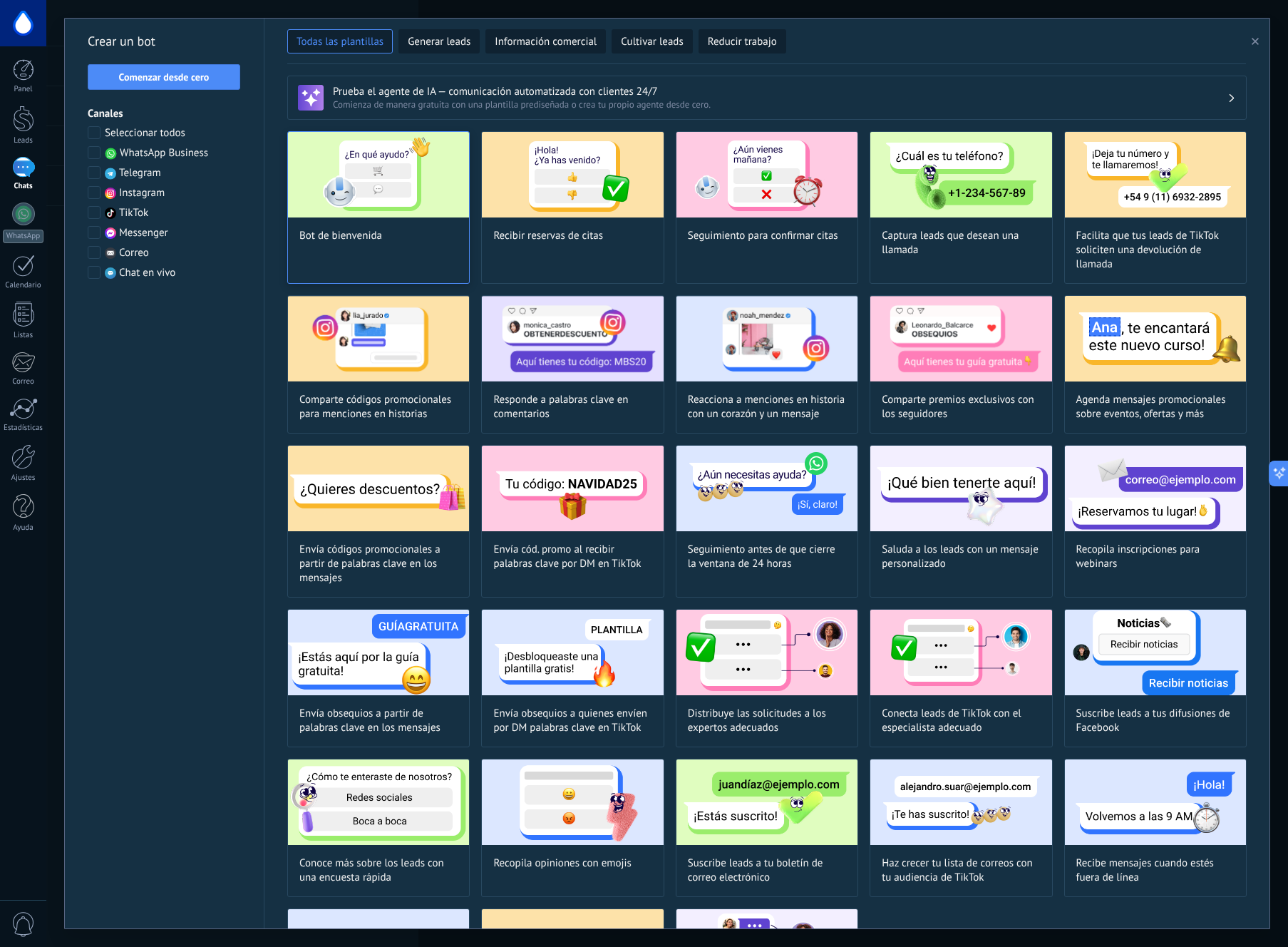
click at [394, 185] on img at bounding box center [378, 174] width 181 height 85
type input "**********"
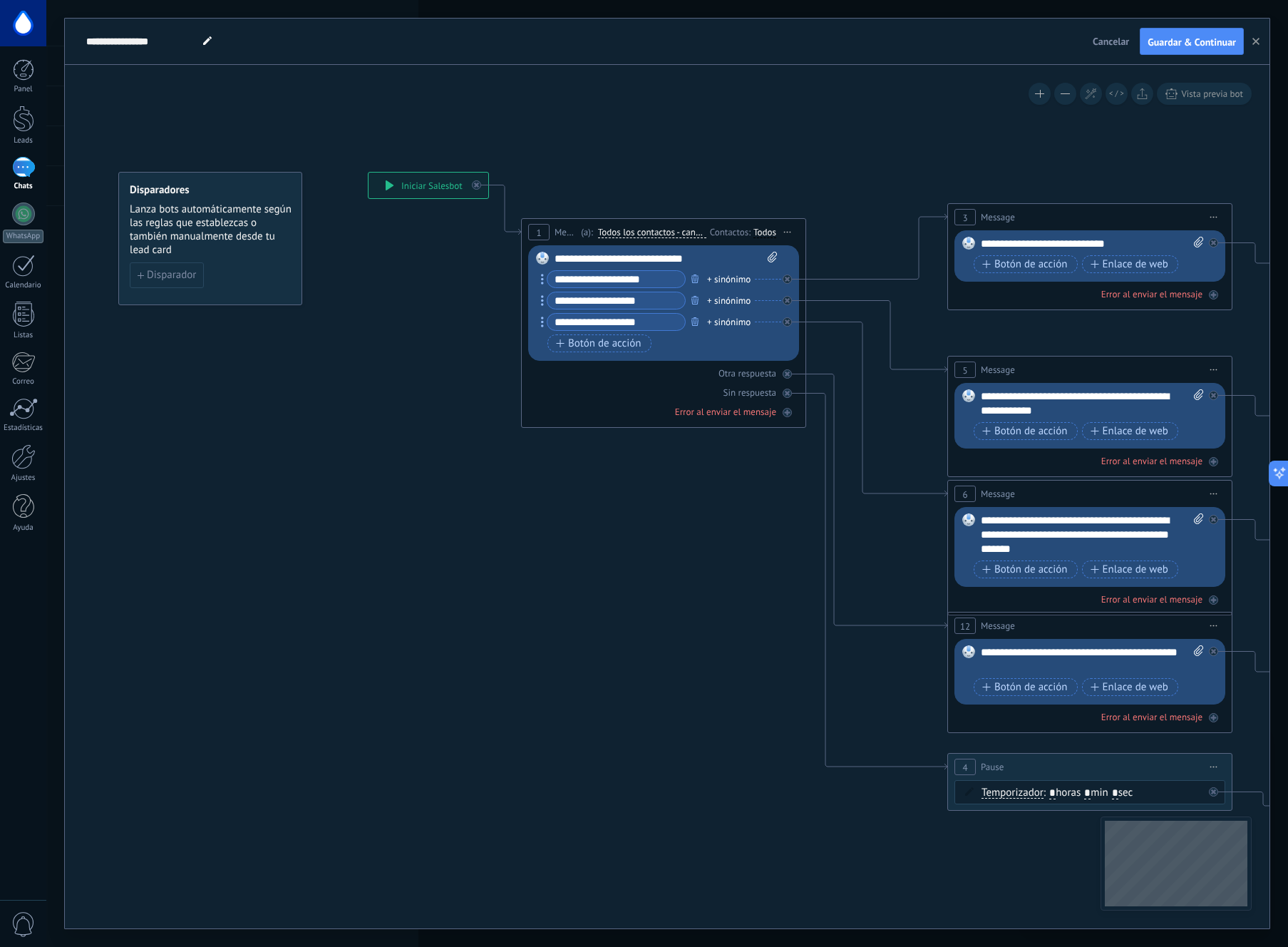
click at [727, 278] on div "+ sinónimo" at bounding box center [728, 280] width 44 height 14
click at [730, 159] on icon at bounding box center [1122, 535] width 2221 height 1440
click at [420, 180] on div "**********" at bounding box center [428, 185] width 120 height 26
click at [385, 184] on icon at bounding box center [389, 185] width 8 height 10
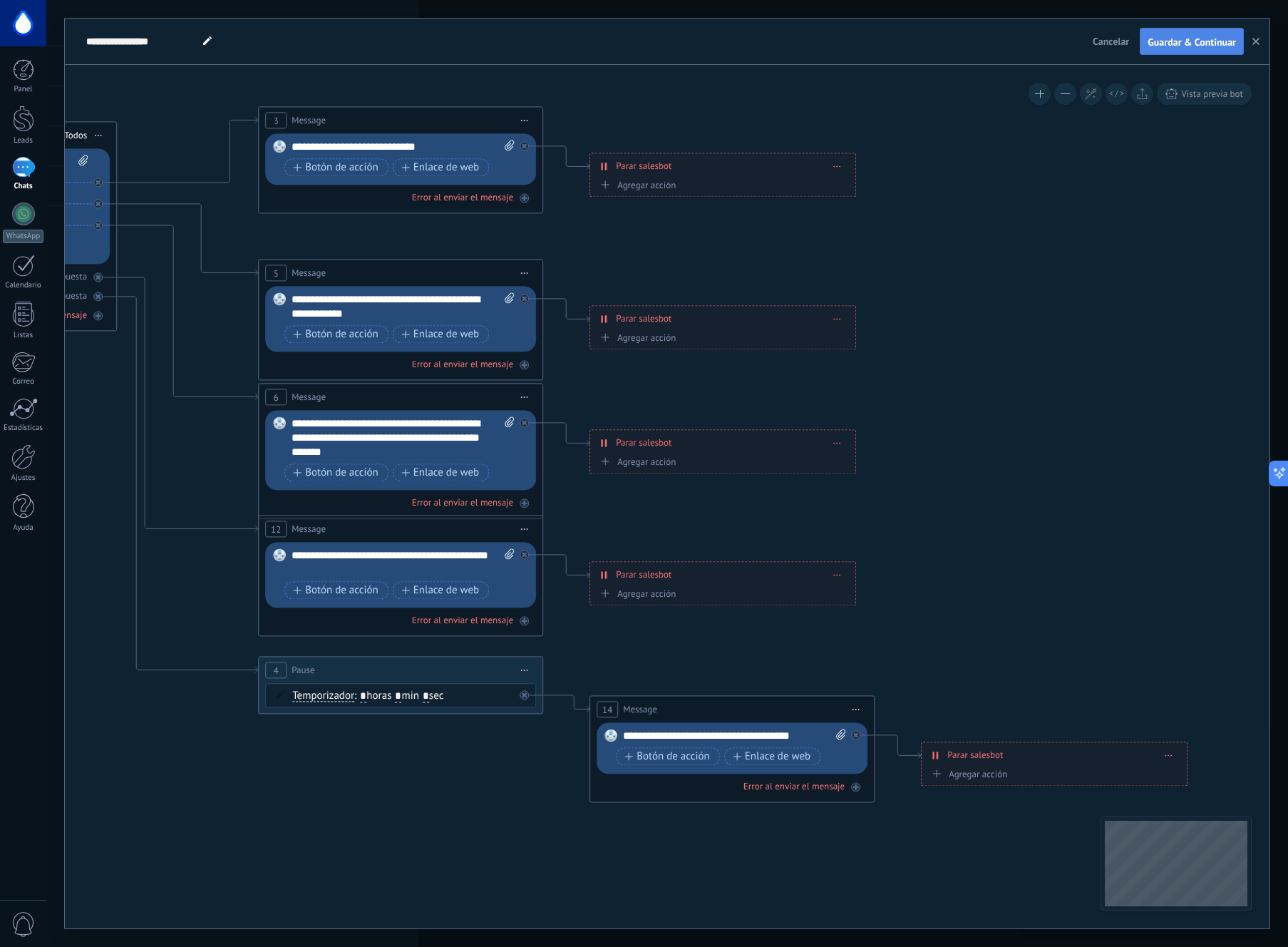
click at [1176, 39] on span "Guardar & Continuar" at bounding box center [1191, 41] width 89 height 10
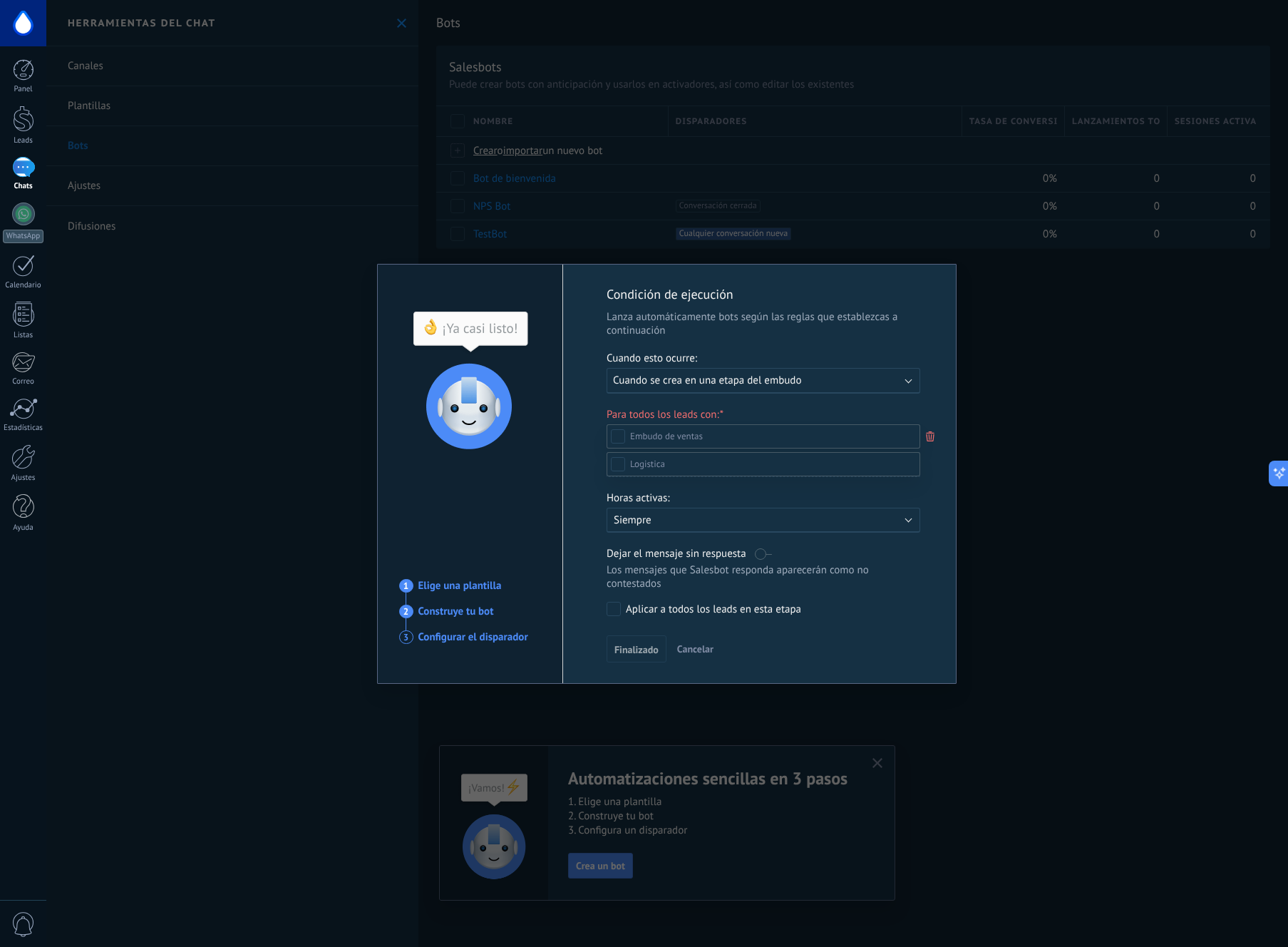
click at [843, 380] on div at bounding box center [667, 473] width 1241 height 947
click at [874, 380] on div "Ejecutar: Cuando se crea en una etapa del embudo" at bounding box center [757, 380] width 289 height 13
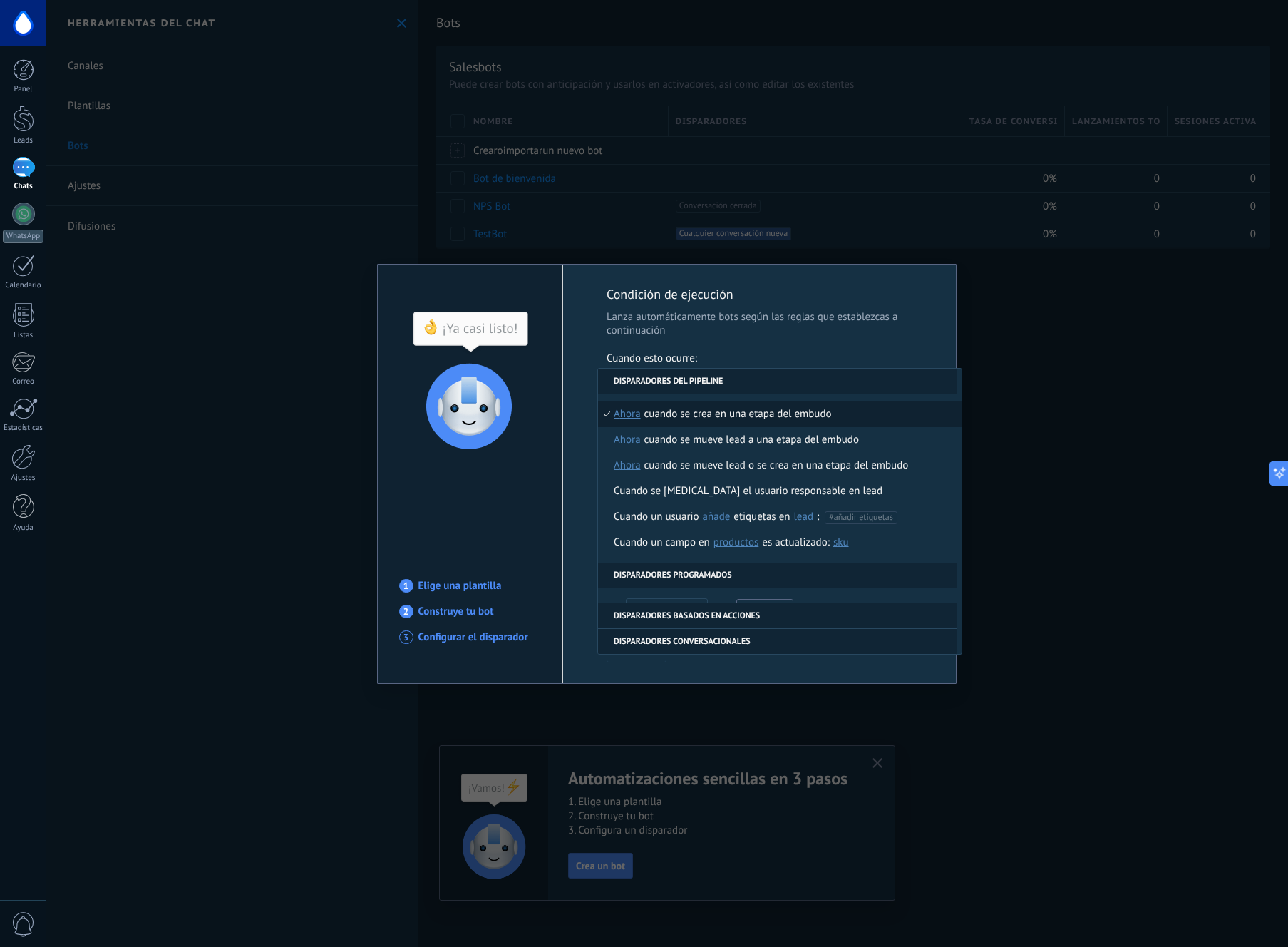
click at [787, 337] on div "**********" at bounding box center [770, 473] width 371 height 418
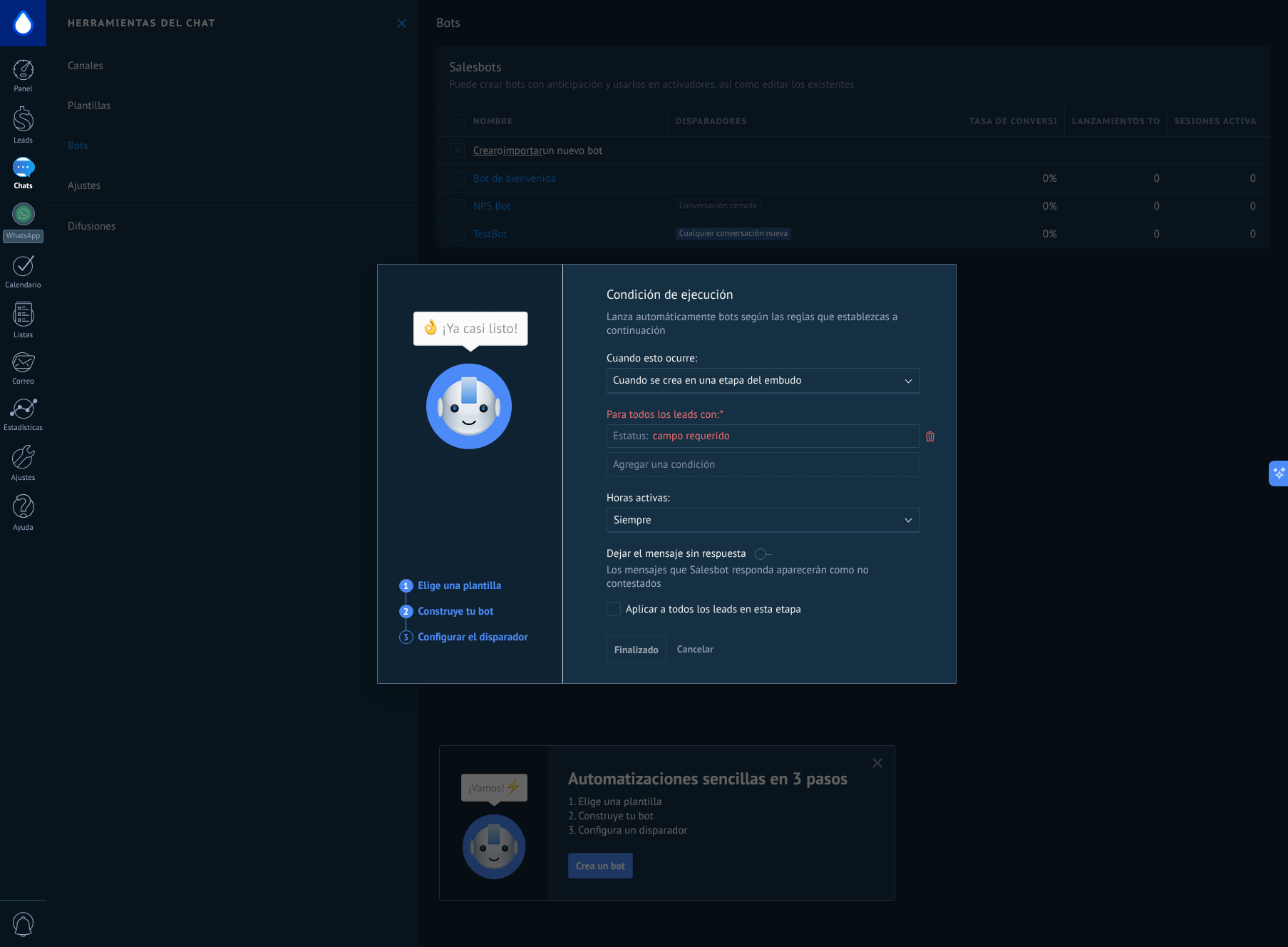
click at [701, 652] on span "Cancelar" at bounding box center [695, 649] width 37 height 13
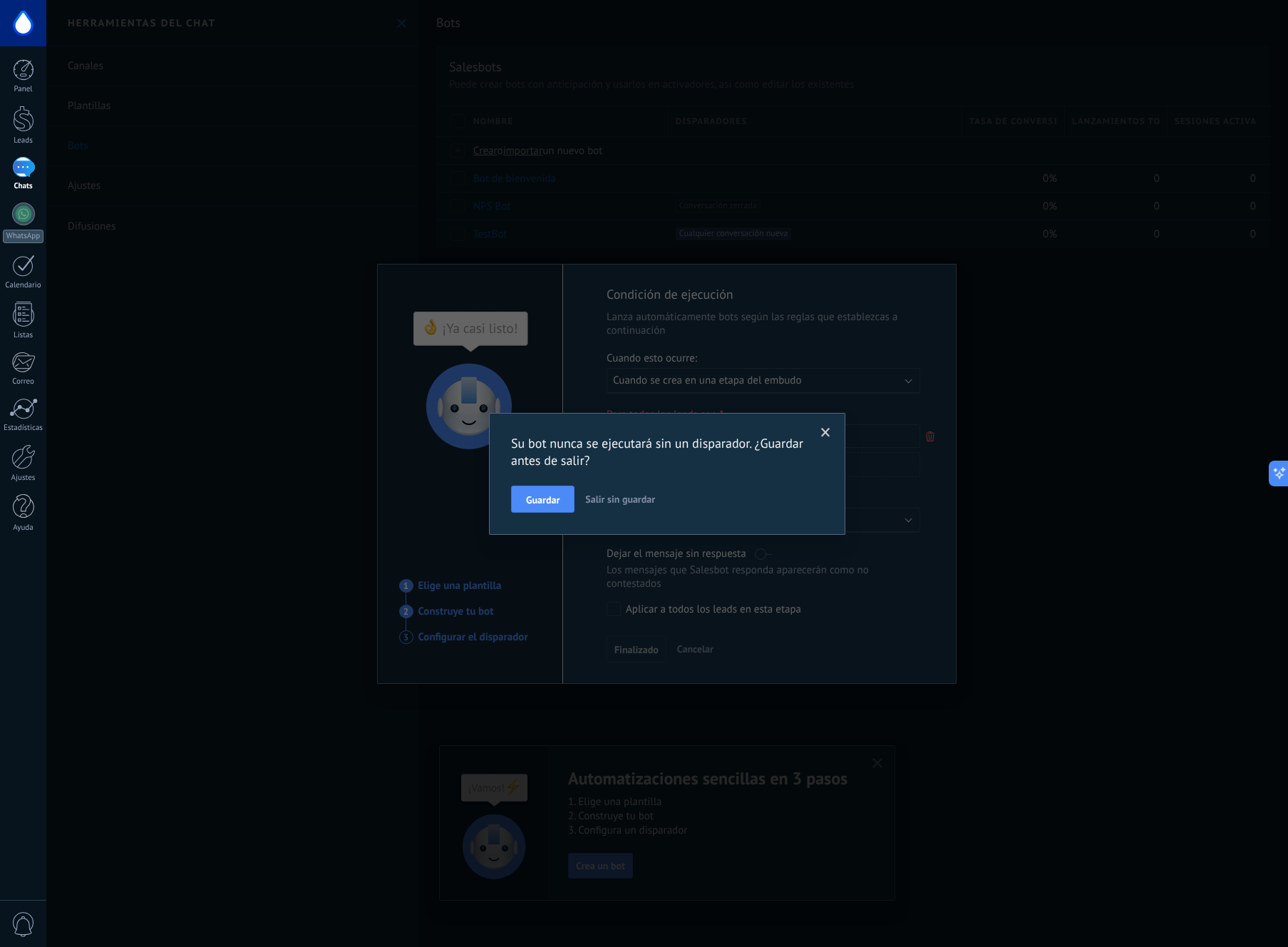
click at [605, 497] on span "Salir sin guardar" at bounding box center [620, 499] width 70 height 13
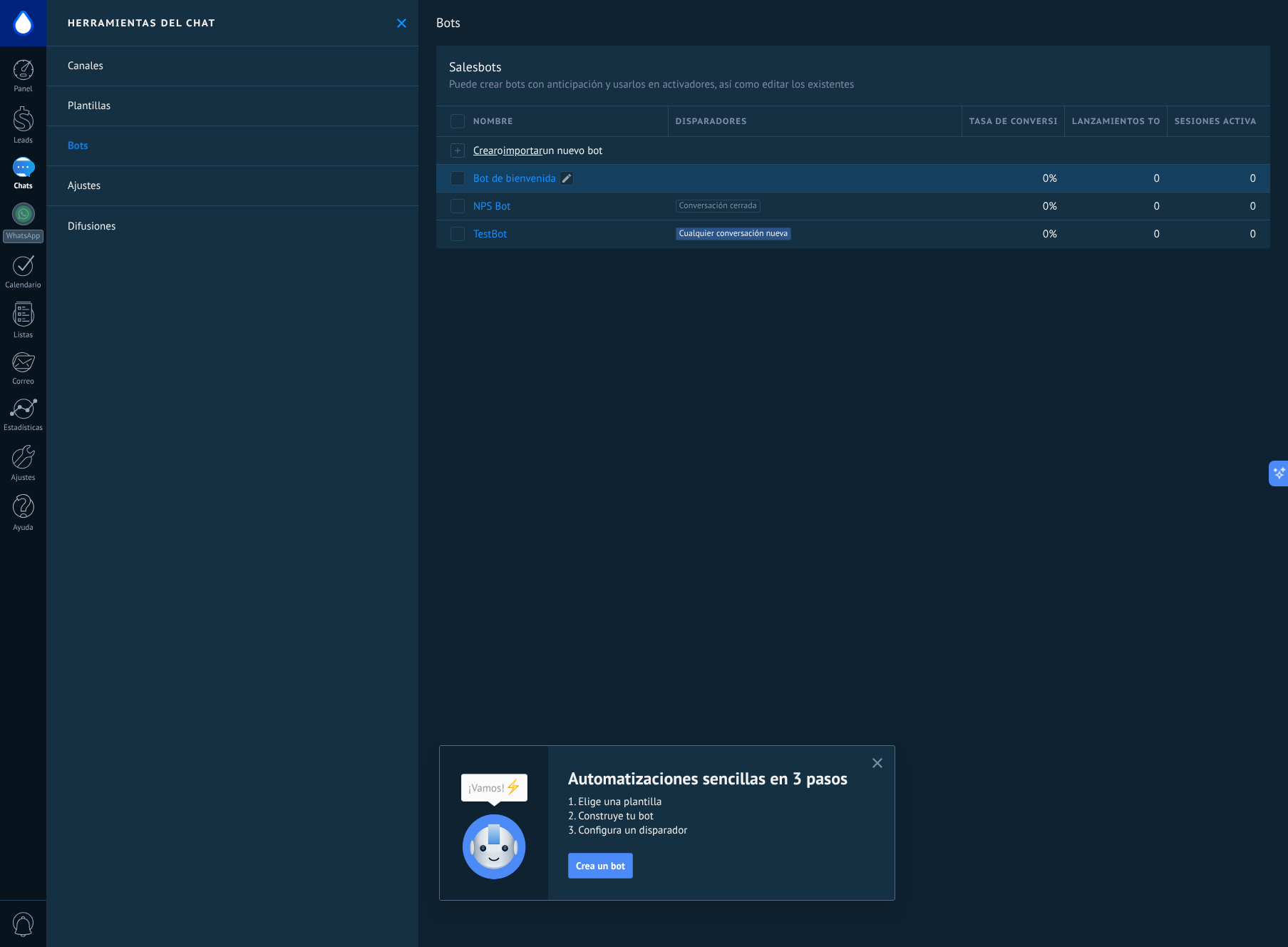
click at [522, 179] on link "Bot de bienvenida" at bounding box center [514, 178] width 82 height 13
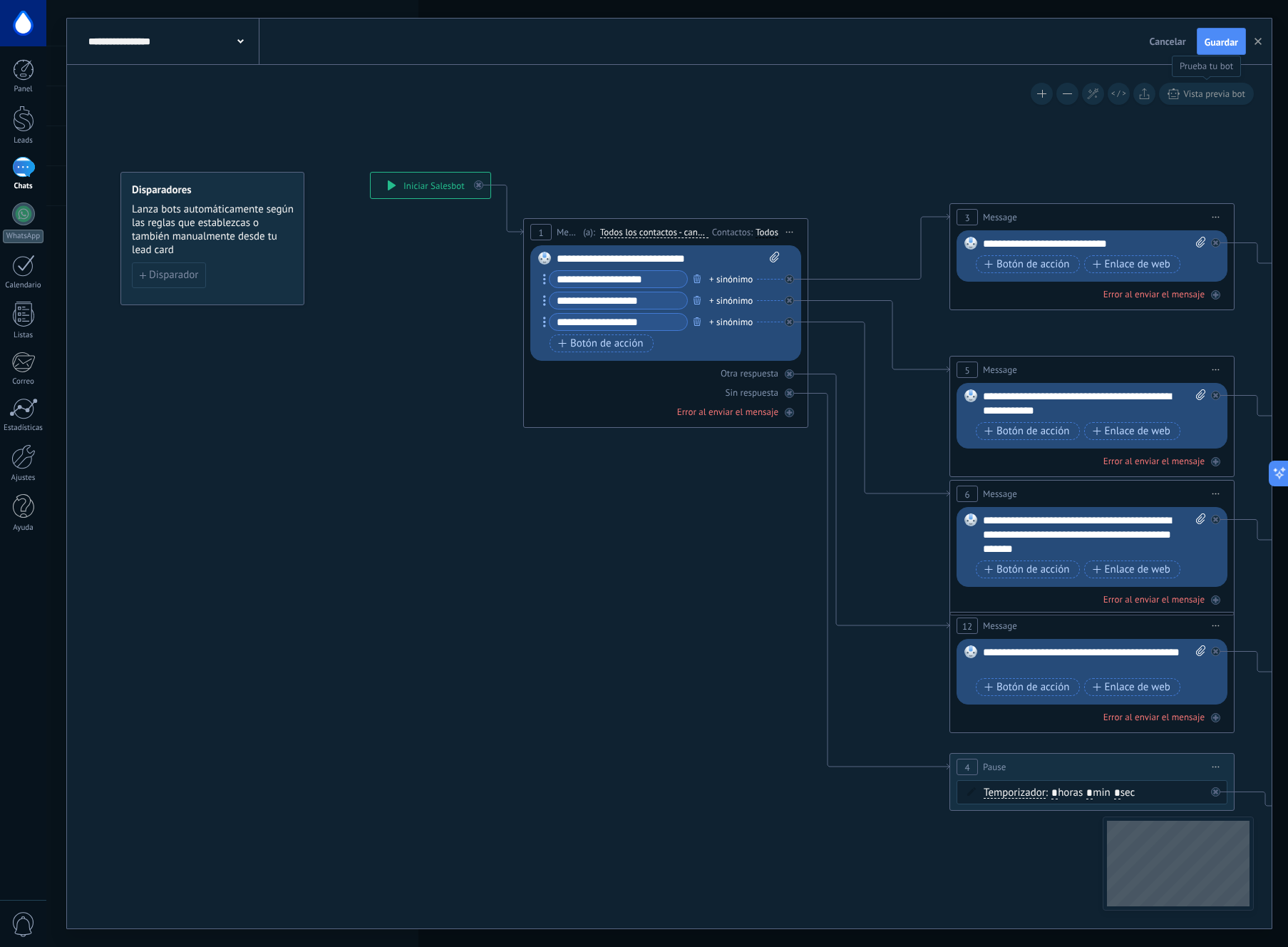
click at [1213, 92] on span "Vista previa bot" at bounding box center [1214, 94] width 62 height 13
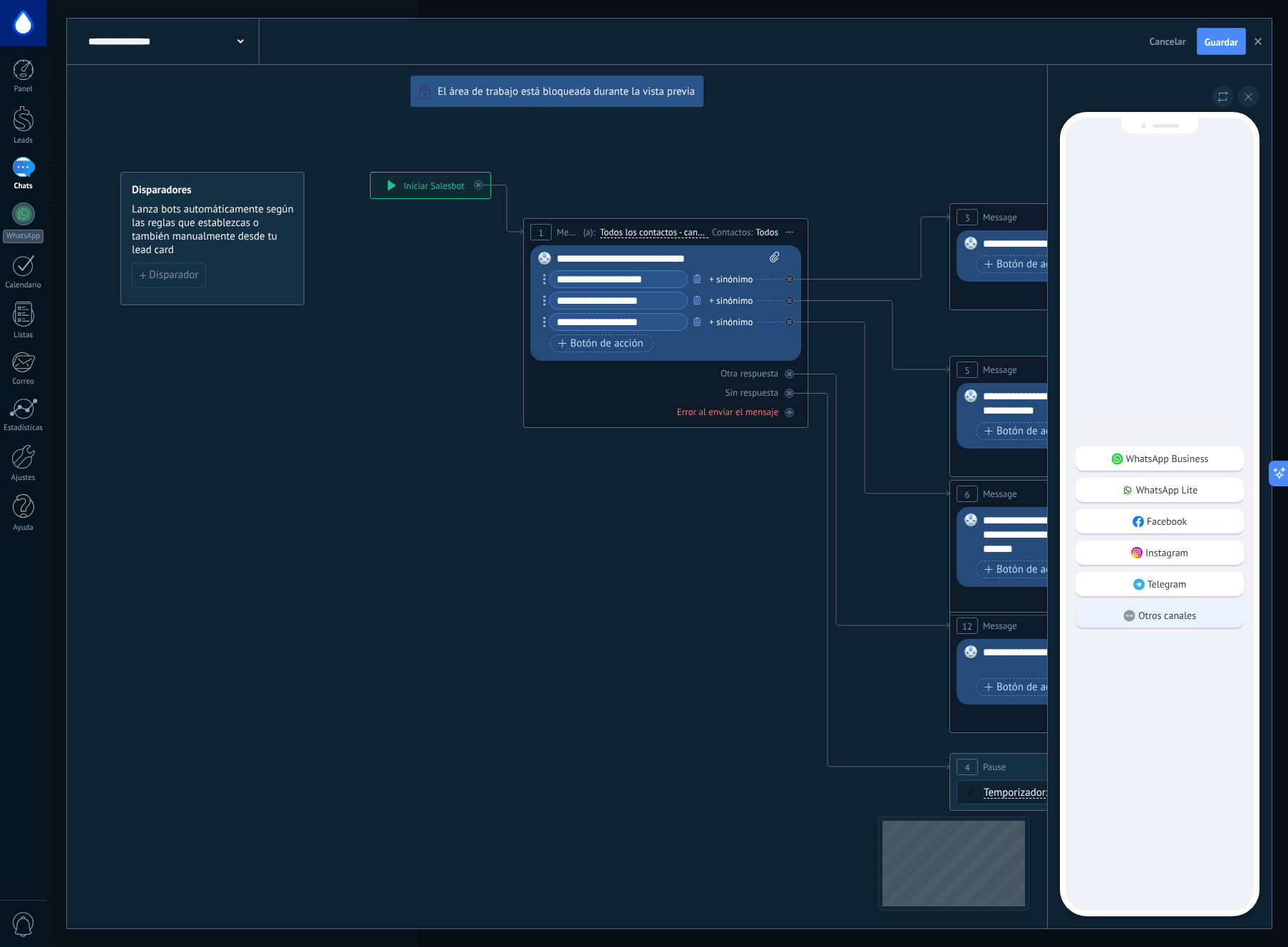
click at [1170, 616] on p "Otros canales" at bounding box center [1167, 616] width 57 height 13
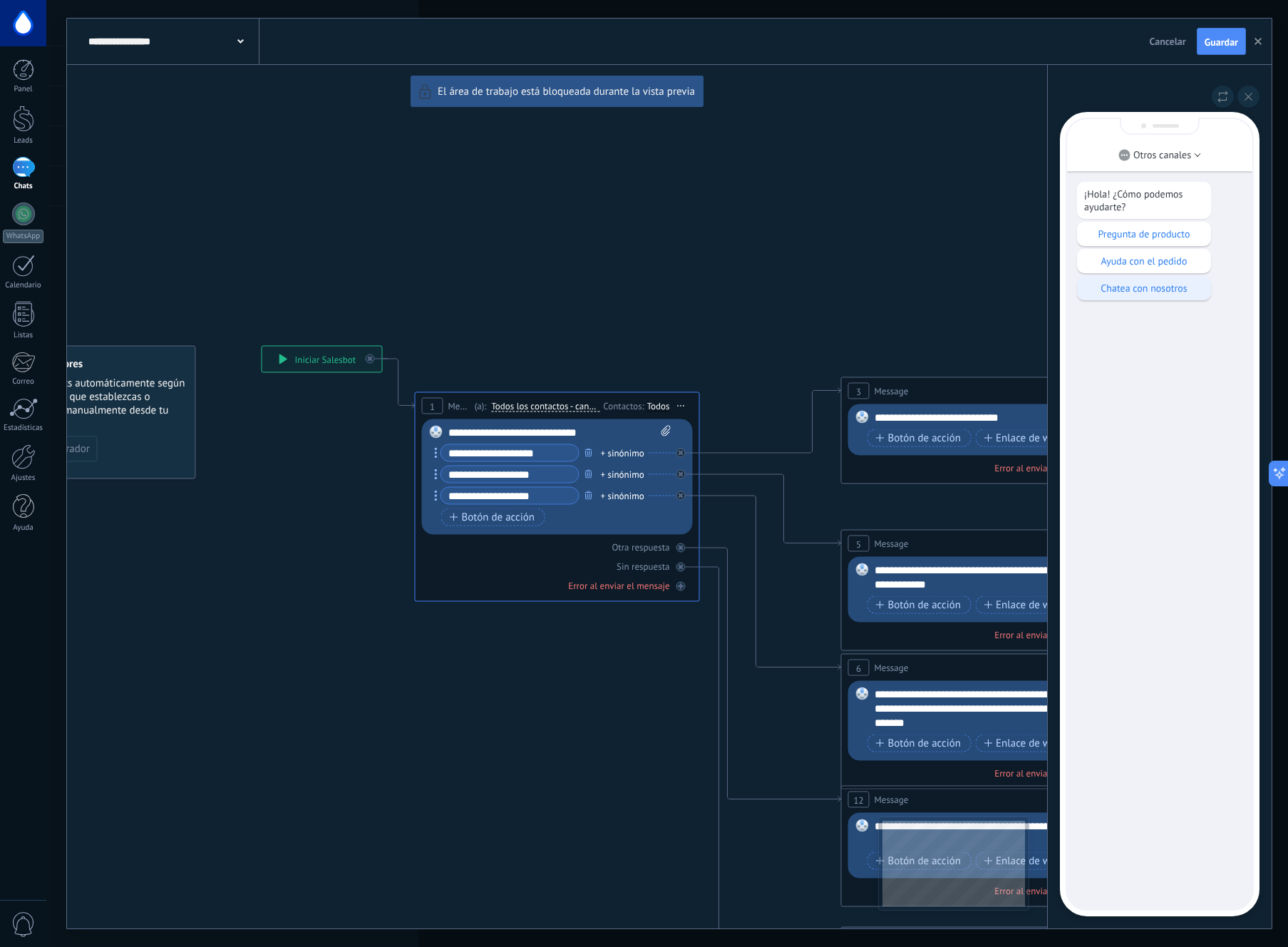
click at [1161, 288] on p "Chatea con nosotros" at bounding box center [1144, 288] width 120 height 13
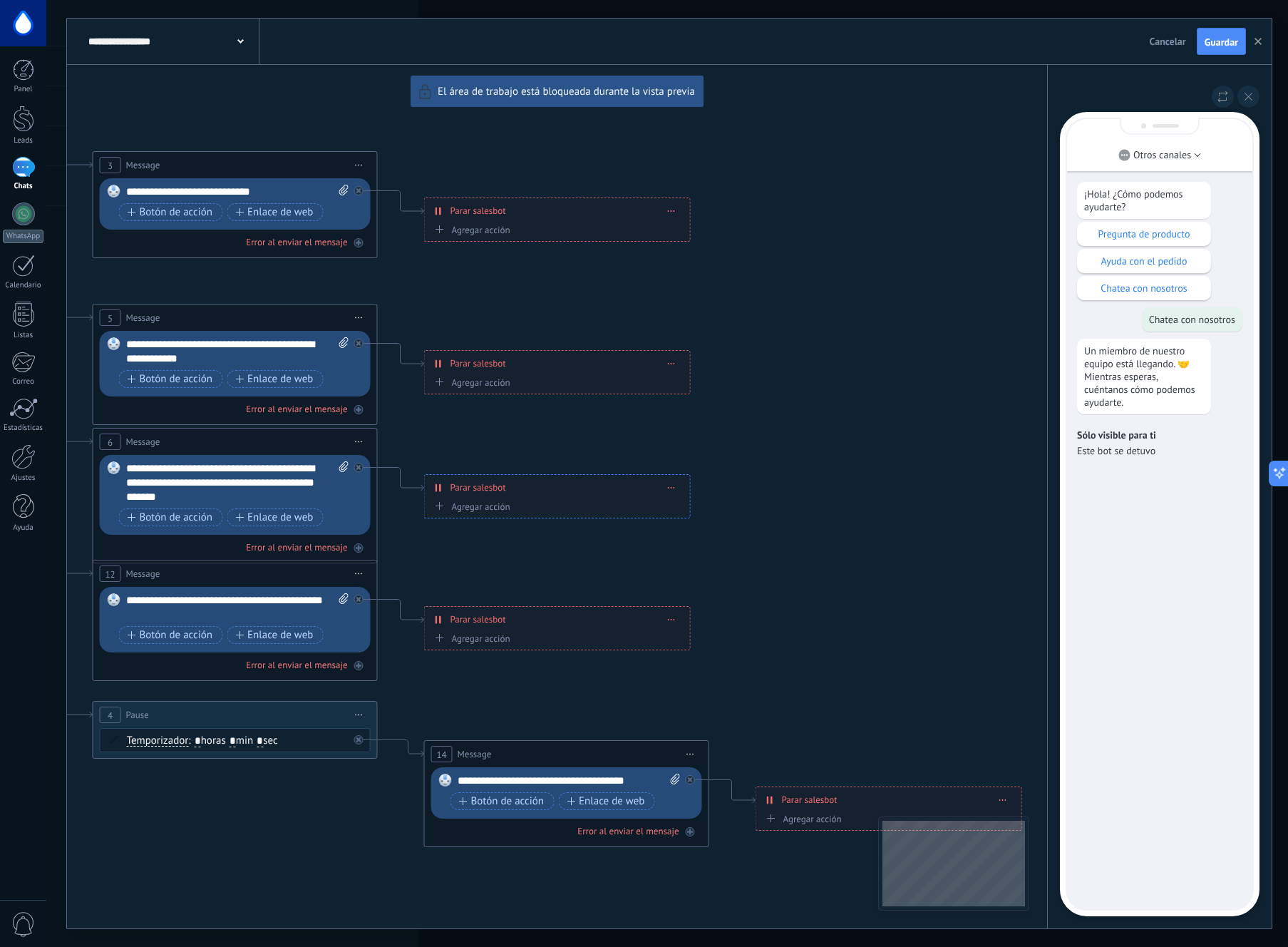
drag, startPoint x: 278, startPoint y: 777, endPoint x: 477, endPoint y: 698, distance: 214.1
click at [493, 703] on div "**********" at bounding box center [669, 473] width 1205 height 909
click at [1227, 99] on icon at bounding box center [1223, 97] width 11 height 13
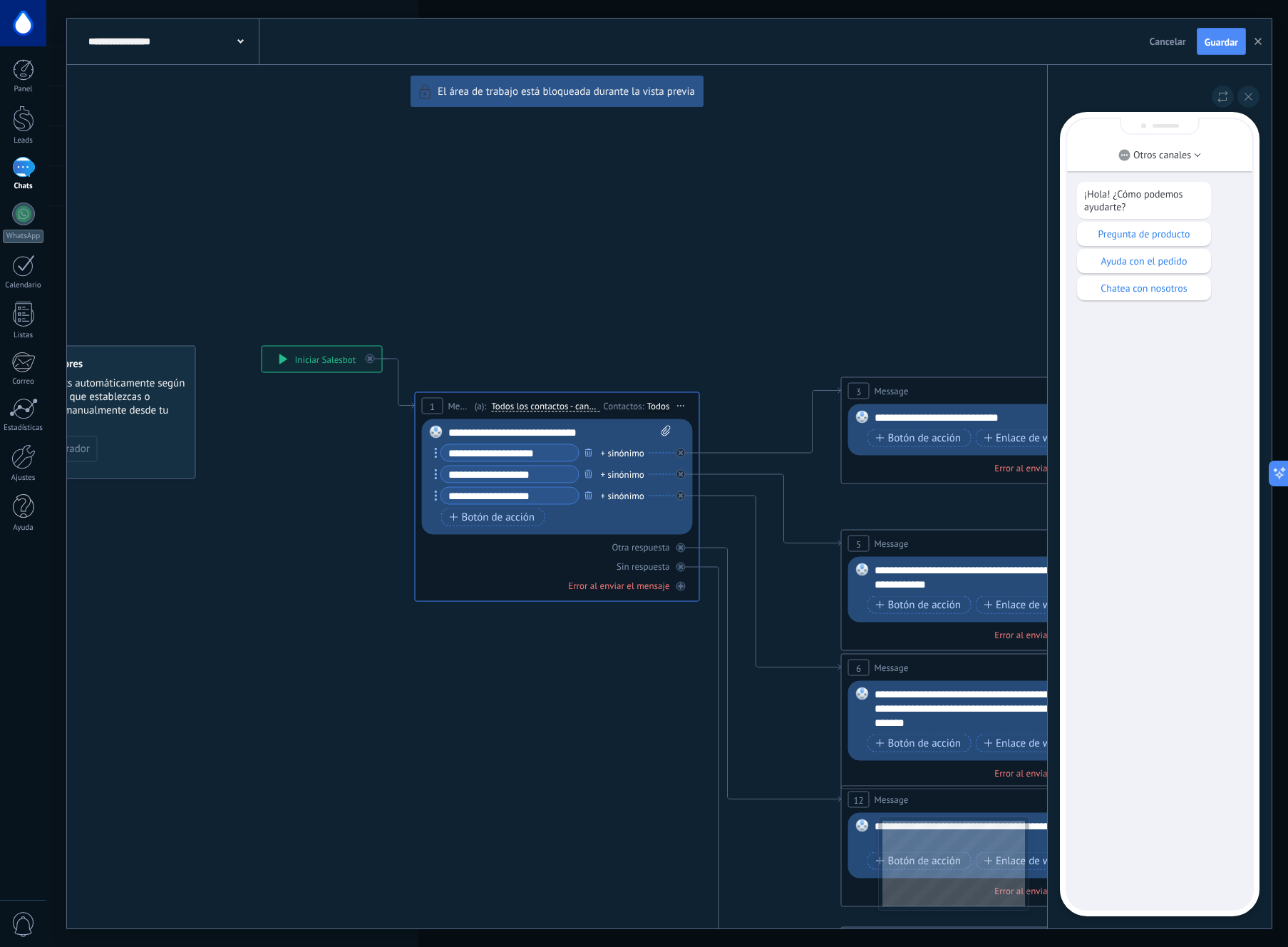
drag, startPoint x: 630, startPoint y: 814, endPoint x: 605, endPoint y: 641, distance: 174.8
click at [605, 641] on div "**********" at bounding box center [669, 473] width 1205 height 909
click at [1147, 240] on div "Pregunta de producto" at bounding box center [1144, 233] width 134 height 24
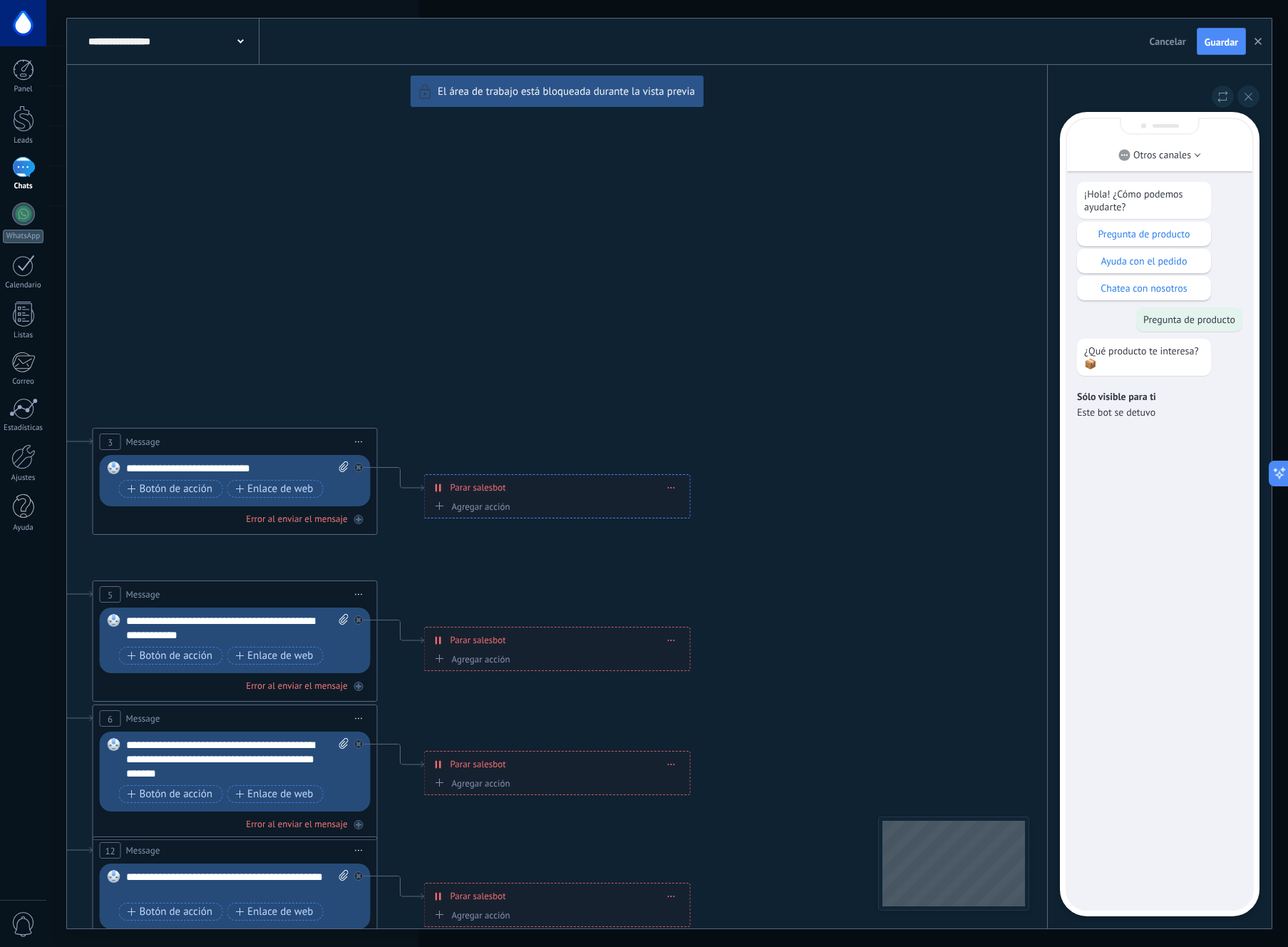
click at [641, 383] on div "**********" at bounding box center [669, 473] width 1205 height 909
drag, startPoint x: 778, startPoint y: 585, endPoint x: 787, endPoint y: 394, distance: 191.2
click at [787, 394] on div "**********" at bounding box center [669, 473] width 1205 height 909
drag, startPoint x: 797, startPoint y: 566, endPoint x: 797, endPoint y: 510, distance: 56.0
click at [797, 510] on div "**********" at bounding box center [669, 473] width 1205 height 909
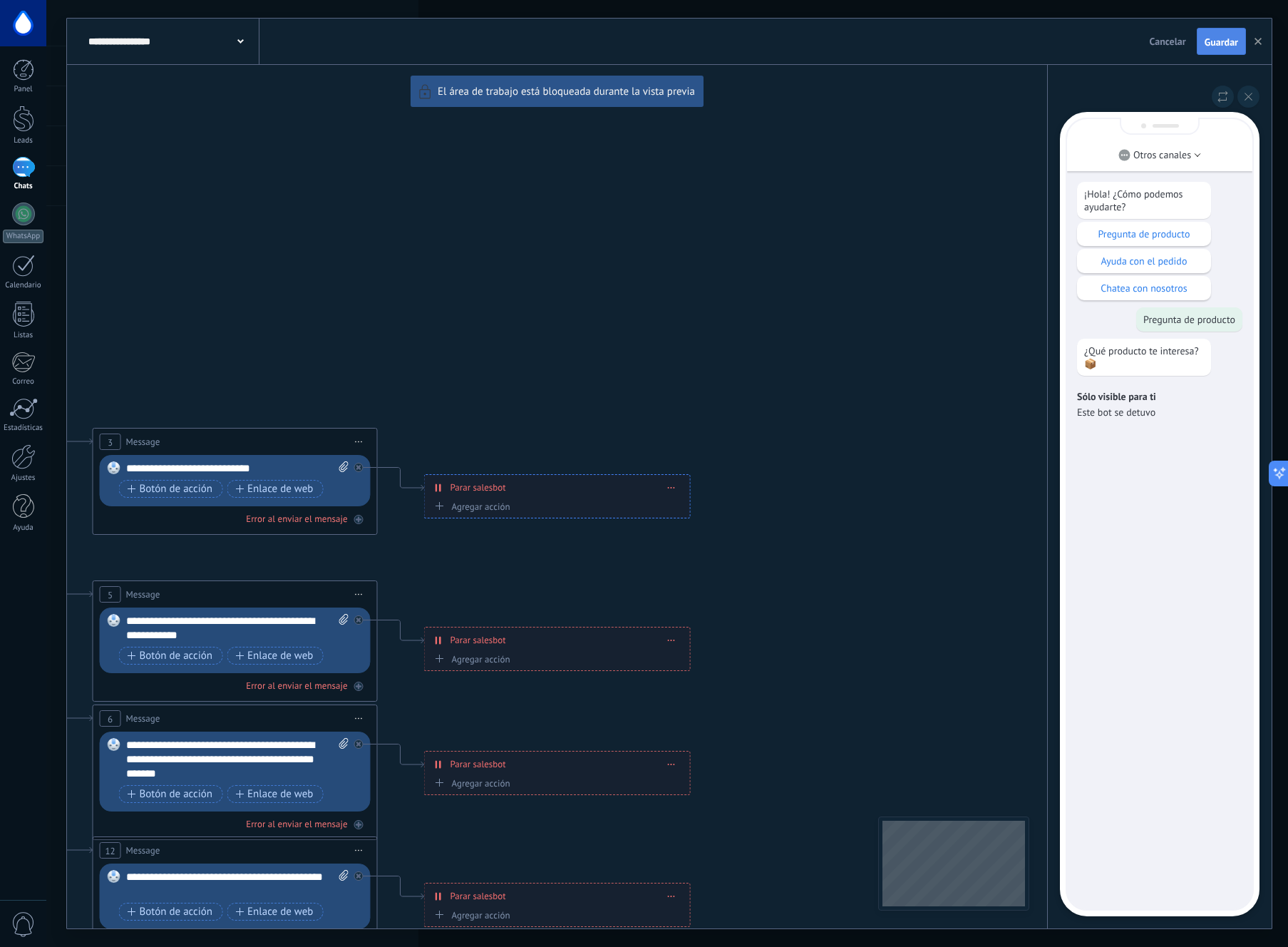
click at [1217, 40] on span "Guardar" at bounding box center [1221, 41] width 33 height 10
click at [1225, 41] on span "Guardar" at bounding box center [1221, 41] width 33 height 10
click at [1258, 38] on icon "button" at bounding box center [1258, 41] width 7 height 7
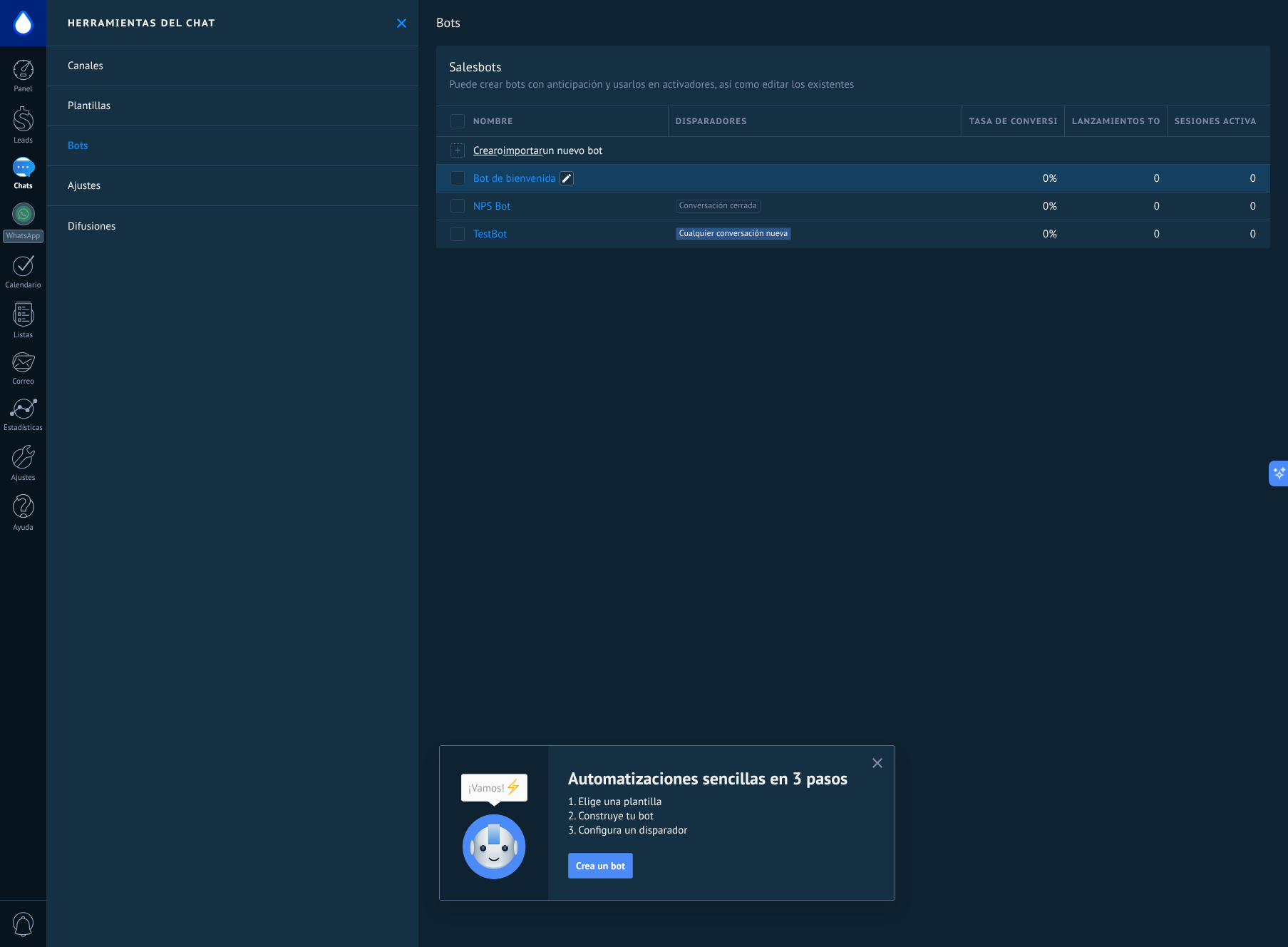
click at [567, 176] on span at bounding box center [567, 178] width 14 height 14
click at [578, 300] on div "**********" at bounding box center [853, 473] width 870 height 947
click at [602, 703] on span "Crea un bot" at bounding box center [600, 865] width 49 height 10
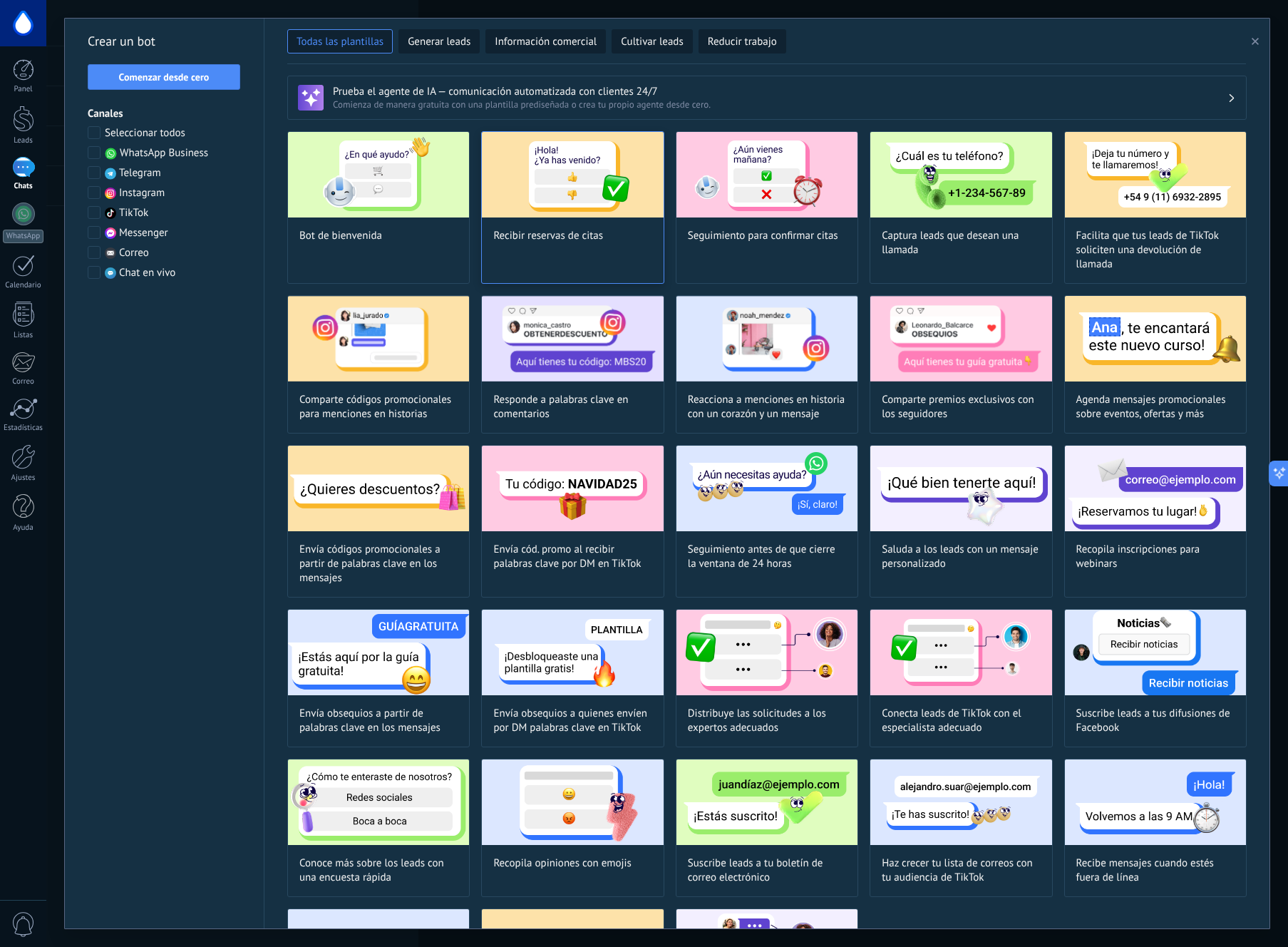
click at [540, 245] on div "Recibir reservas de citas" at bounding box center [572, 207] width 183 height 152
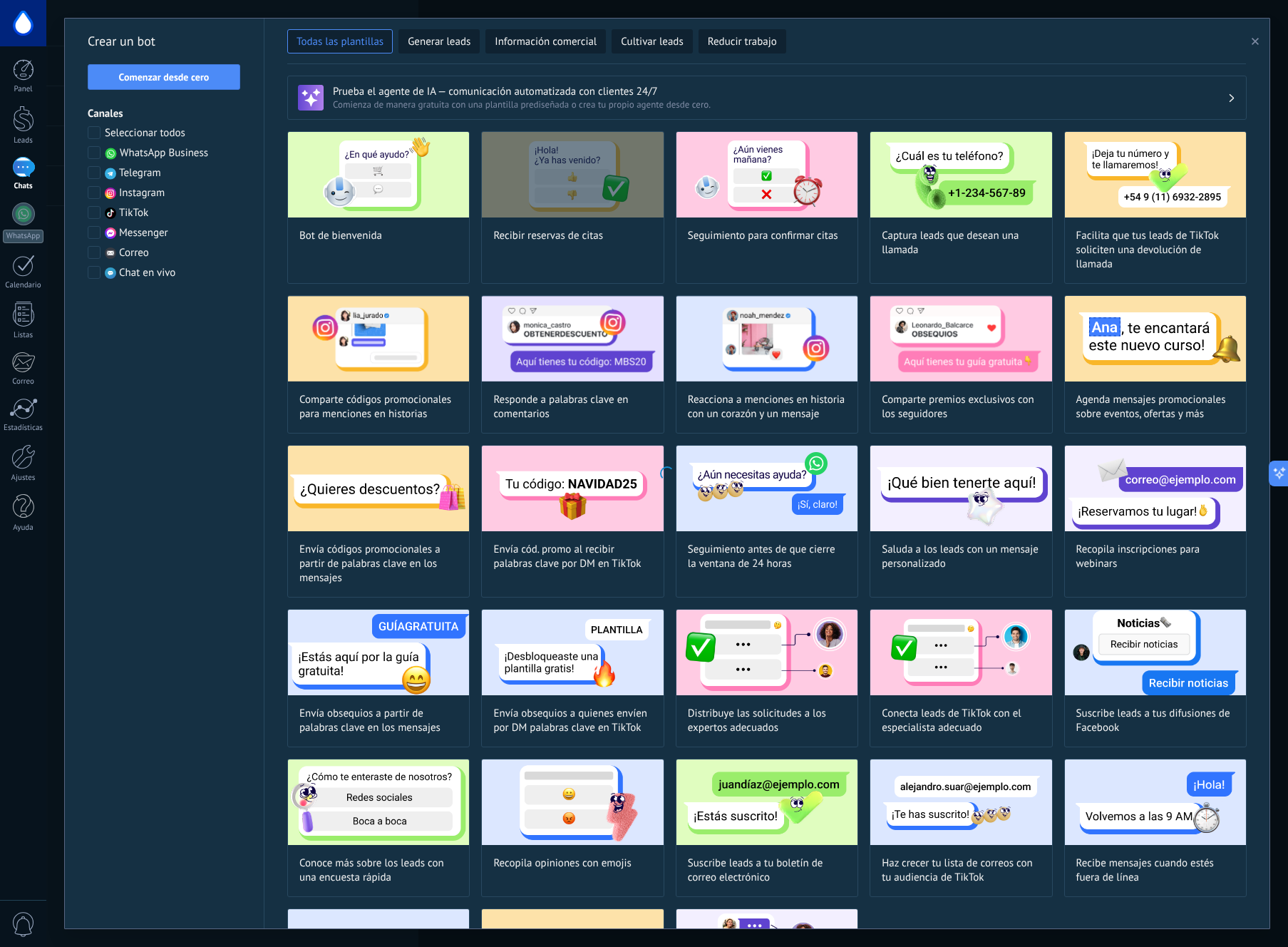
type input "**********"
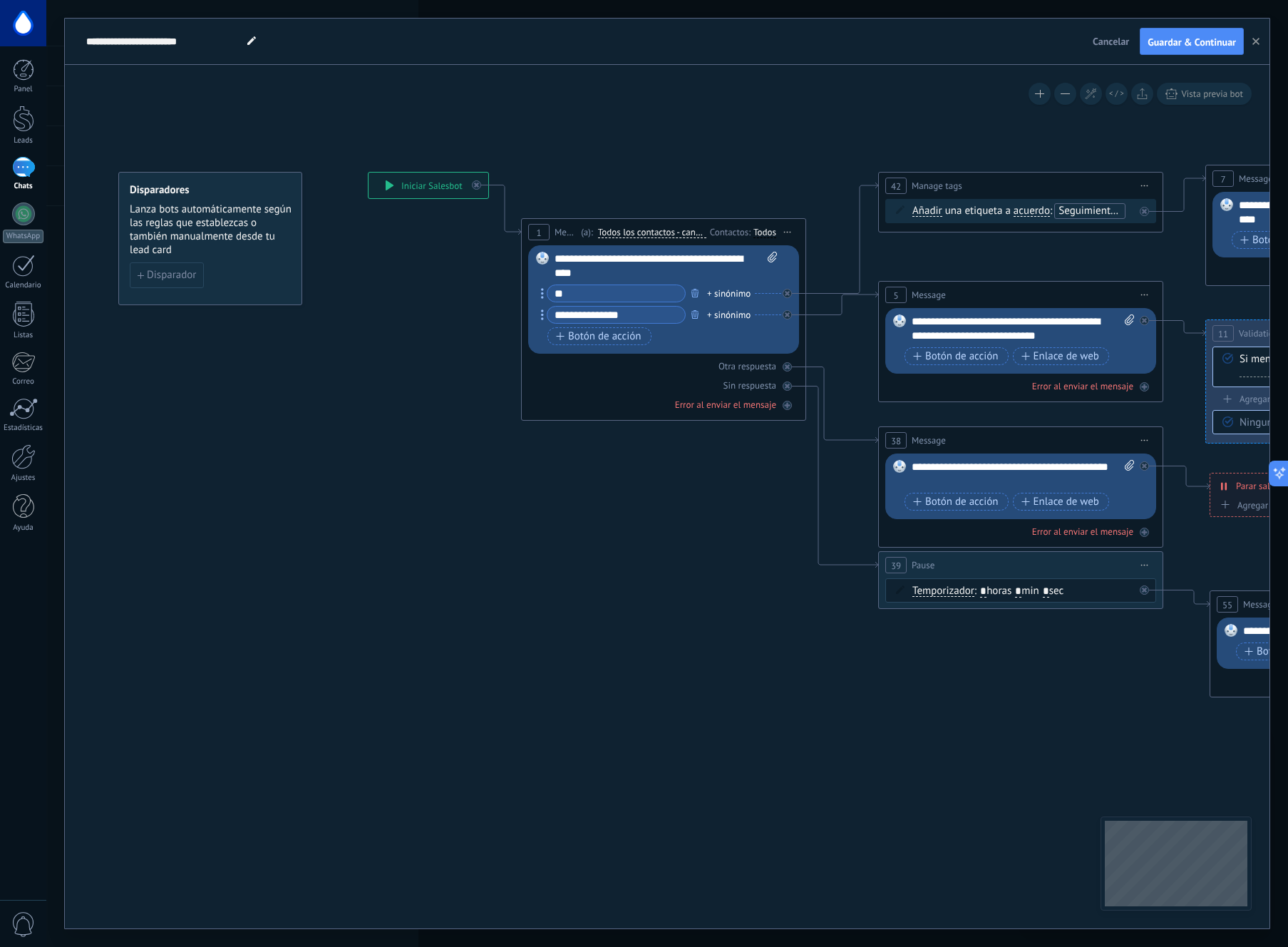
click at [1198, 85] on button "Vista previa bot" at bounding box center [1204, 93] width 95 height 22
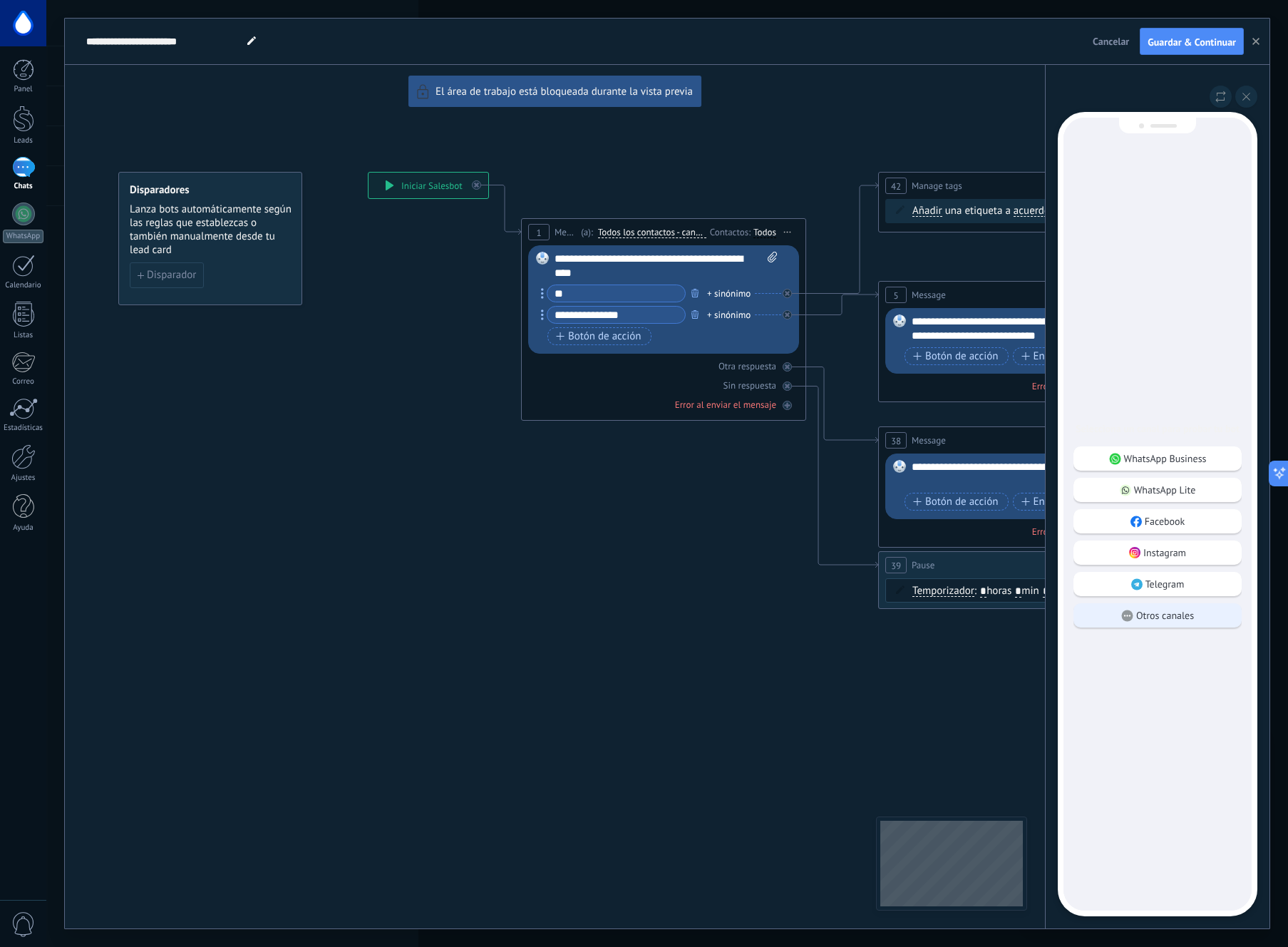
click at [1156, 610] on p "Otros canales" at bounding box center [1164, 616] width 57 height 13
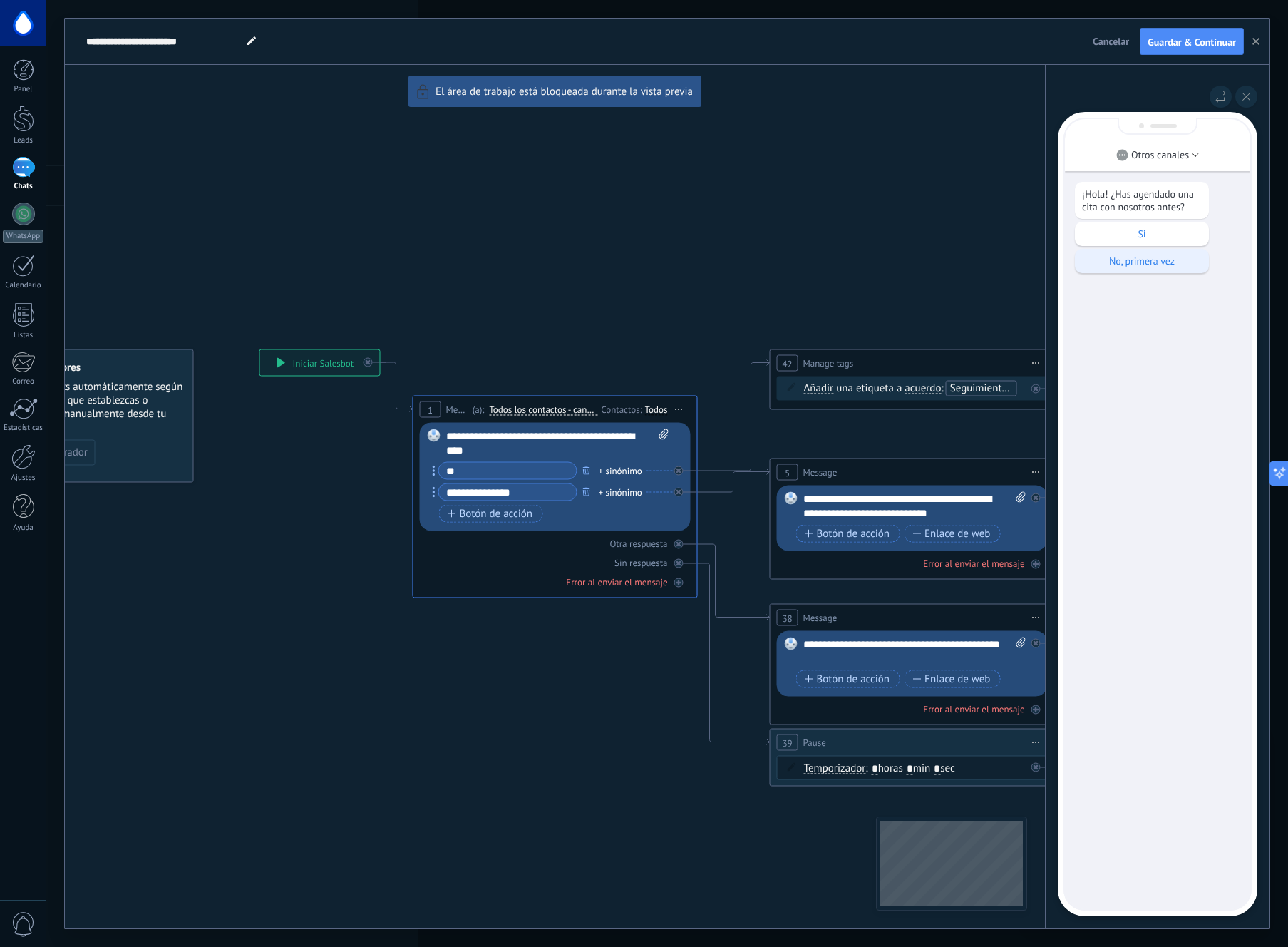
click at [1161, 256] on p "No, primera vez" at bounding box center [1142, 261] width 120 height 13
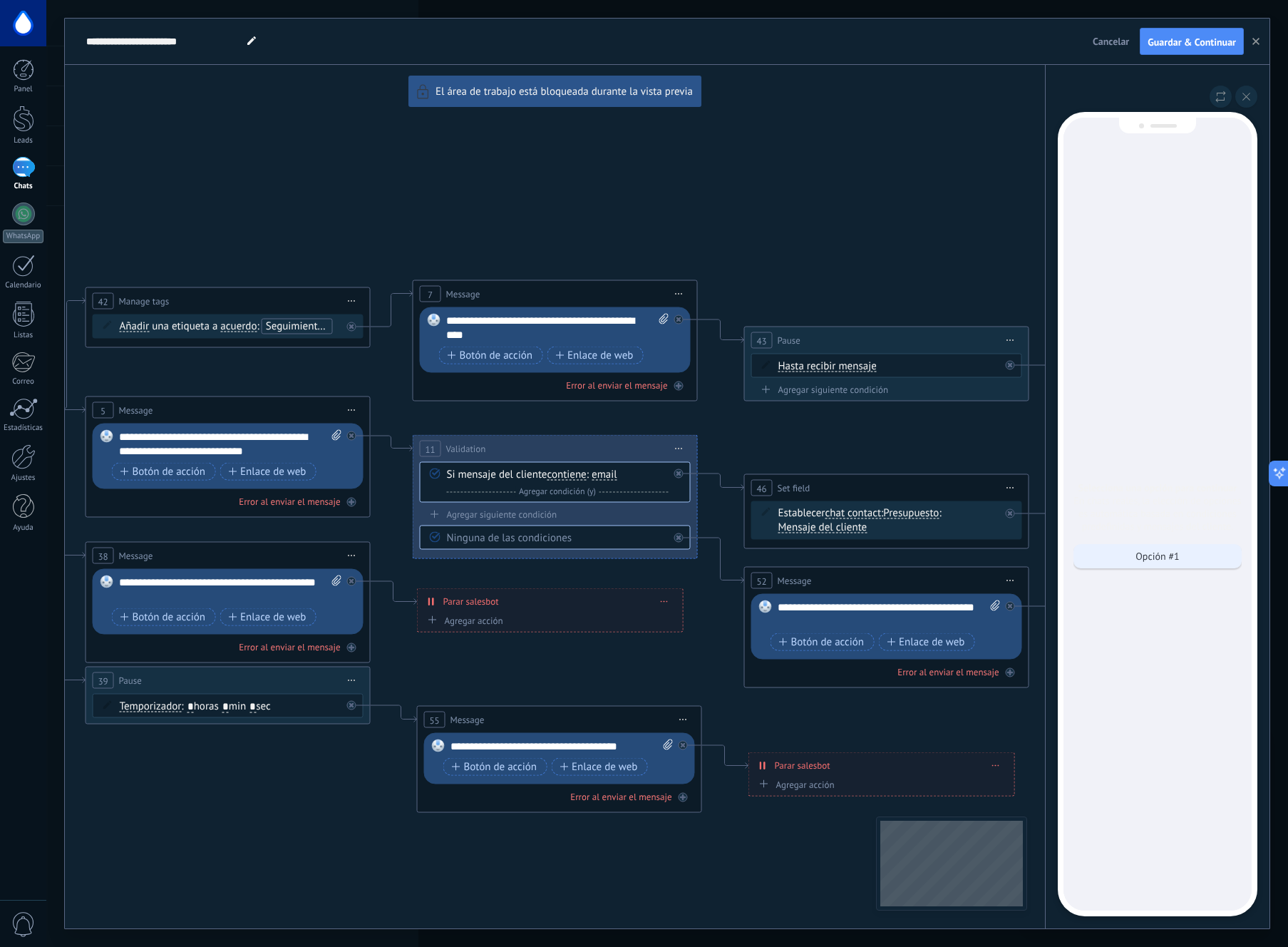
click at [1154, 559] on p "Opción #1" at bounding box center [1157, 555] width 44 height 13
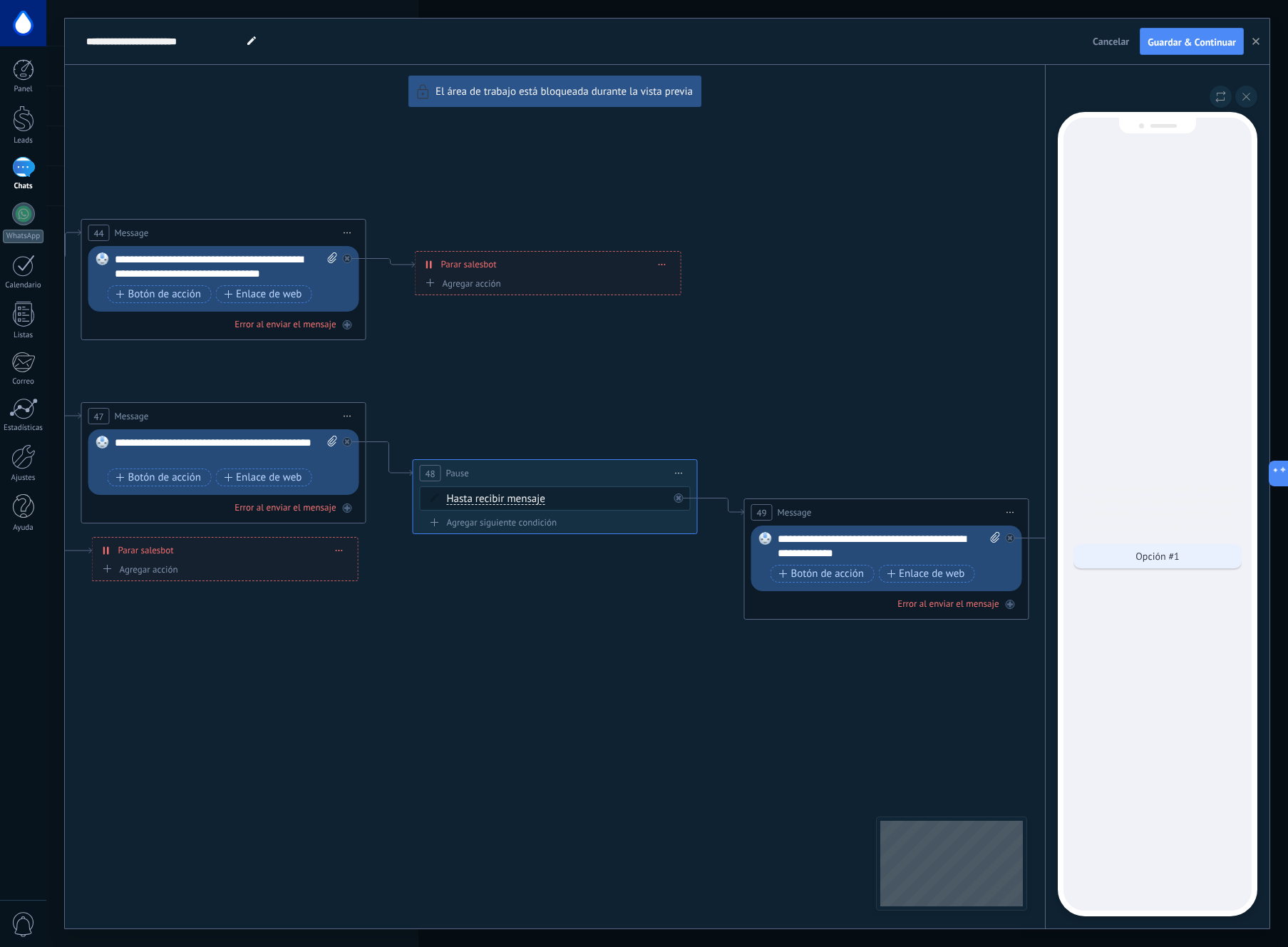
click at [1153, 549] on p "Opción #1" at bounding box center [1157, 555] width 44 height 13
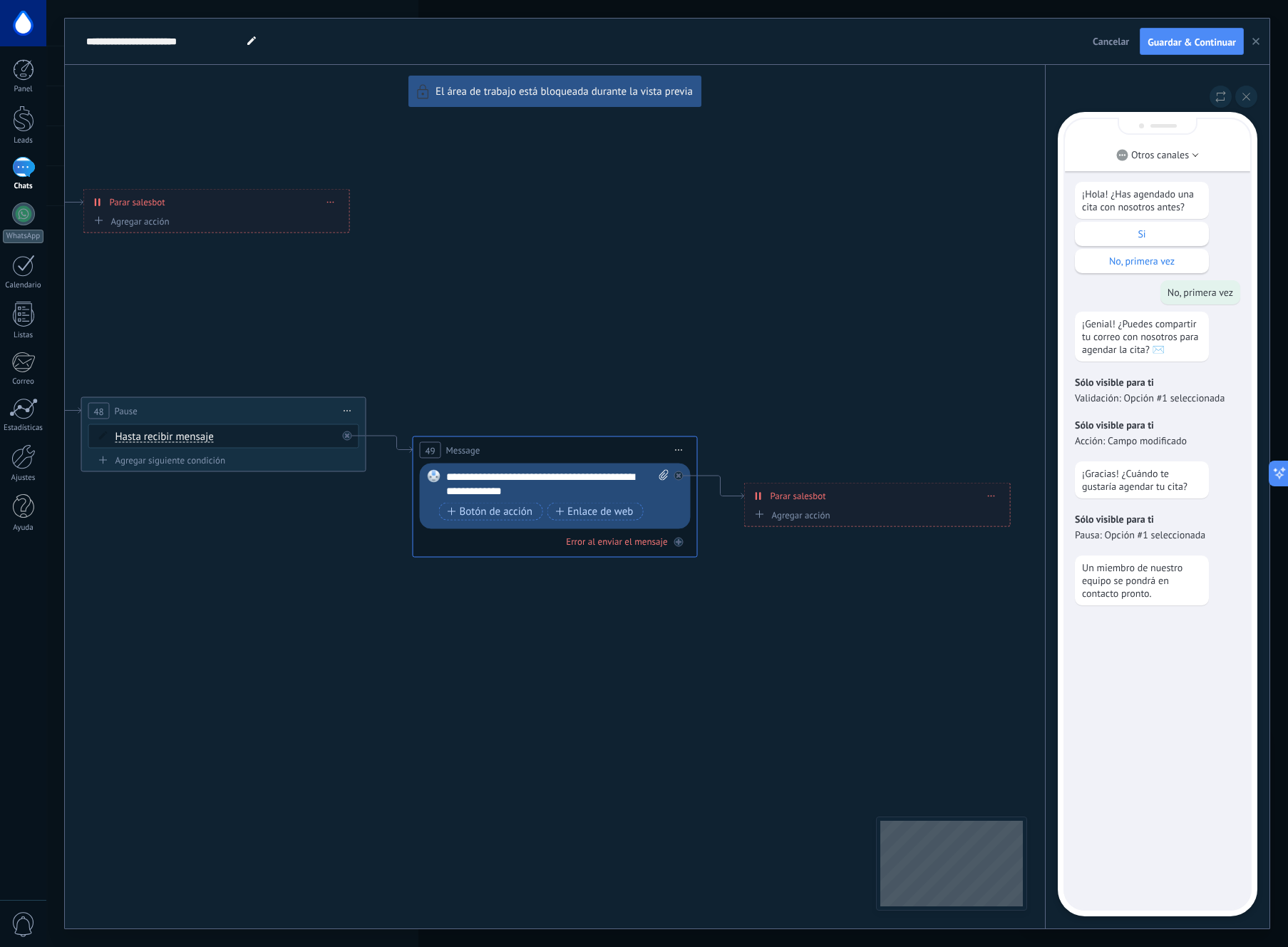
click at [1254, 37] on button "button" at bounding box center [1256, 41] width 21 height 27
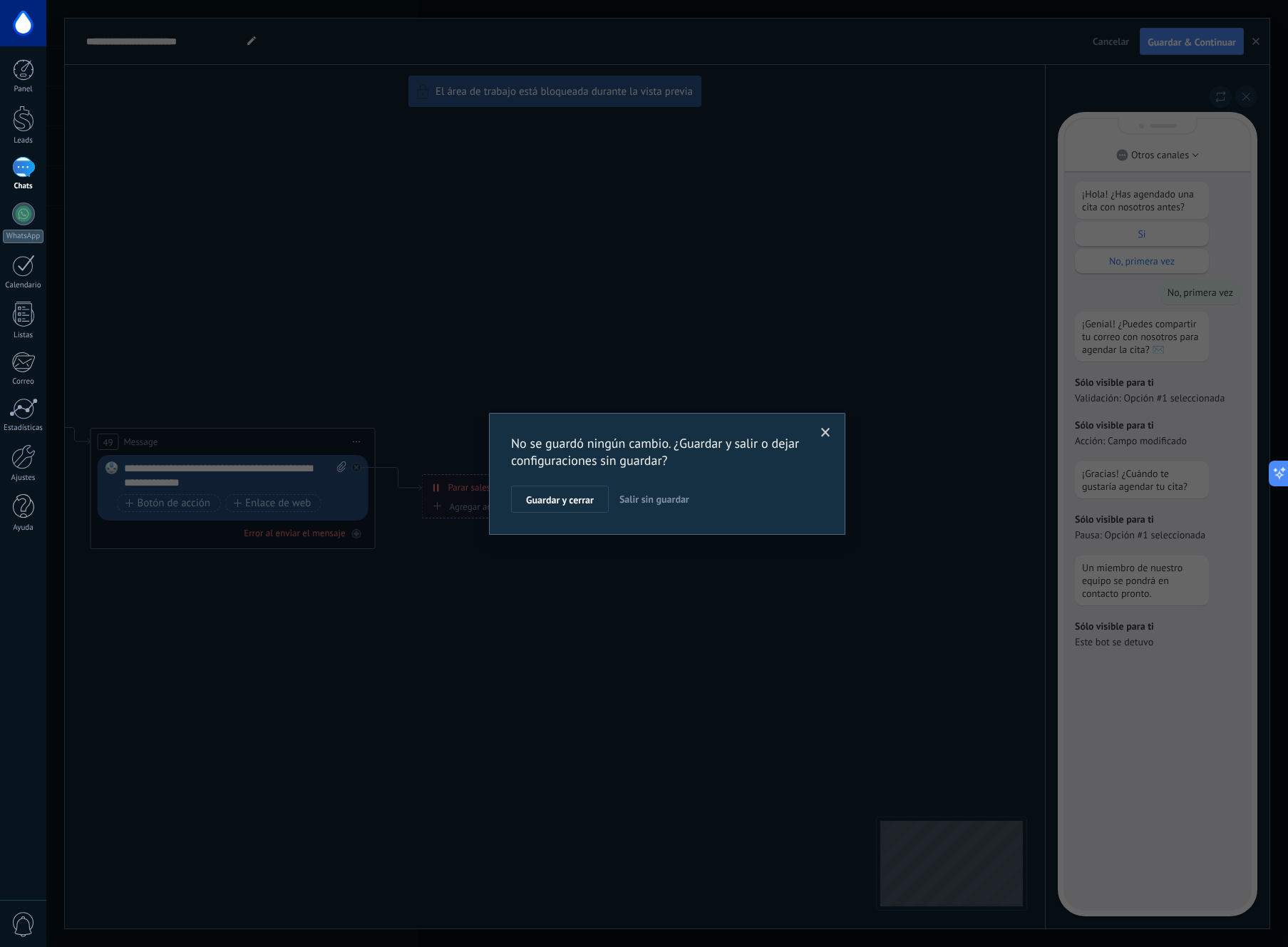
click at [655, 500] on span "Salir sin guardar" at bounding box center [654, 499] width 70 height 13
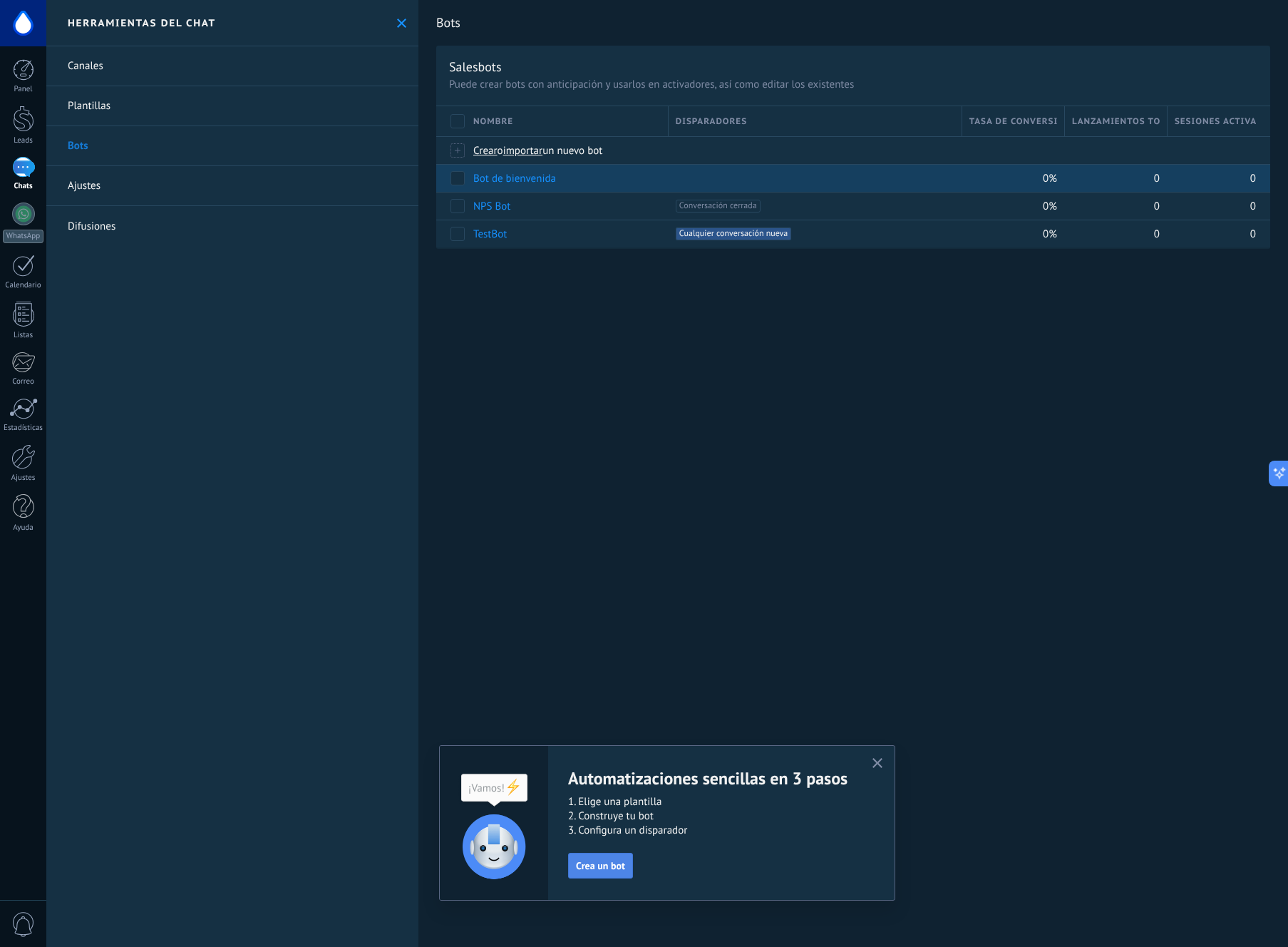
click at [602, 703] on button "Crea un bot" at bounding box center [600, 865] width 64 height 26
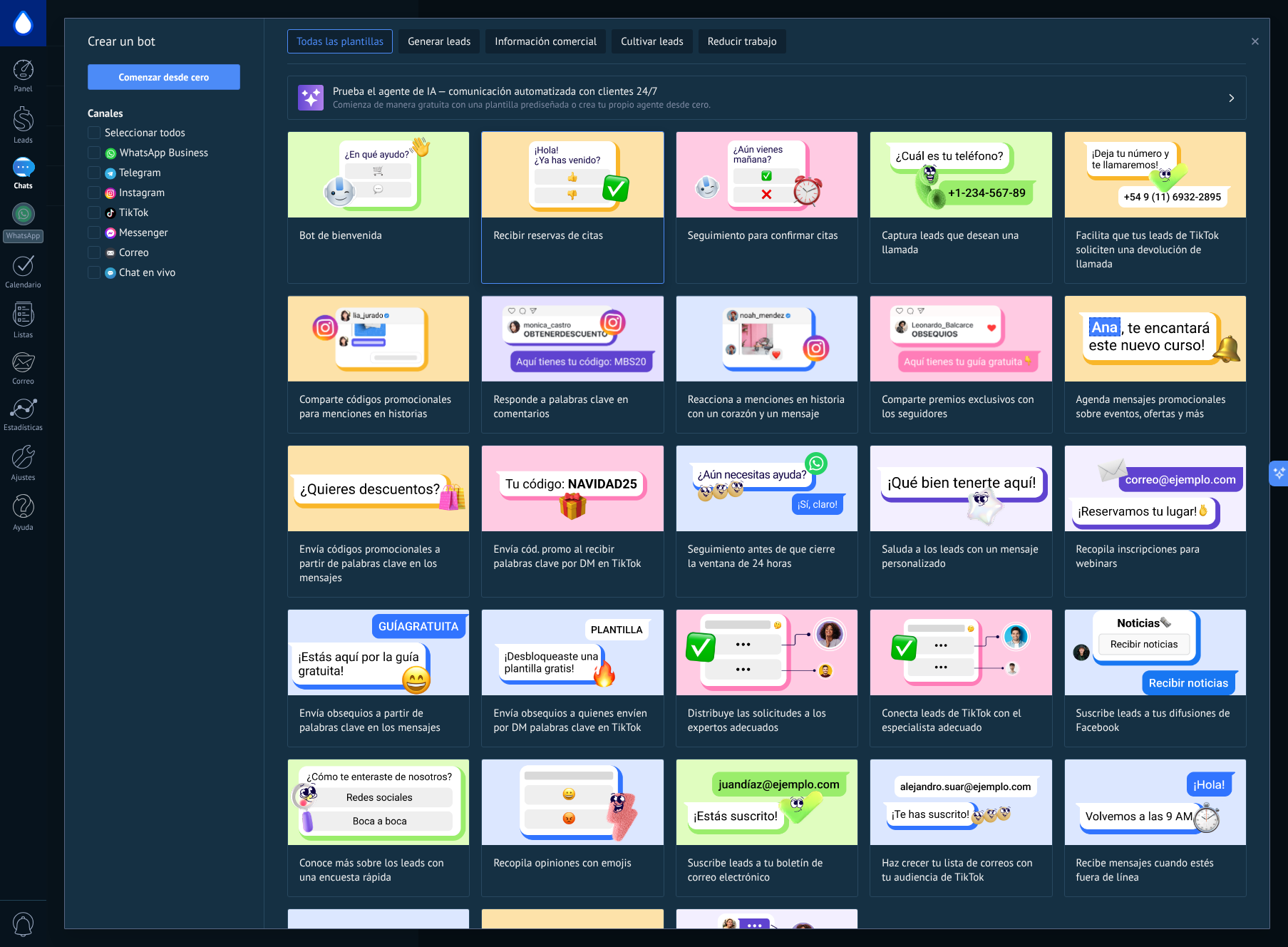
click at [625, 174] on img at bounding box center [572, 174] width 181 height 85
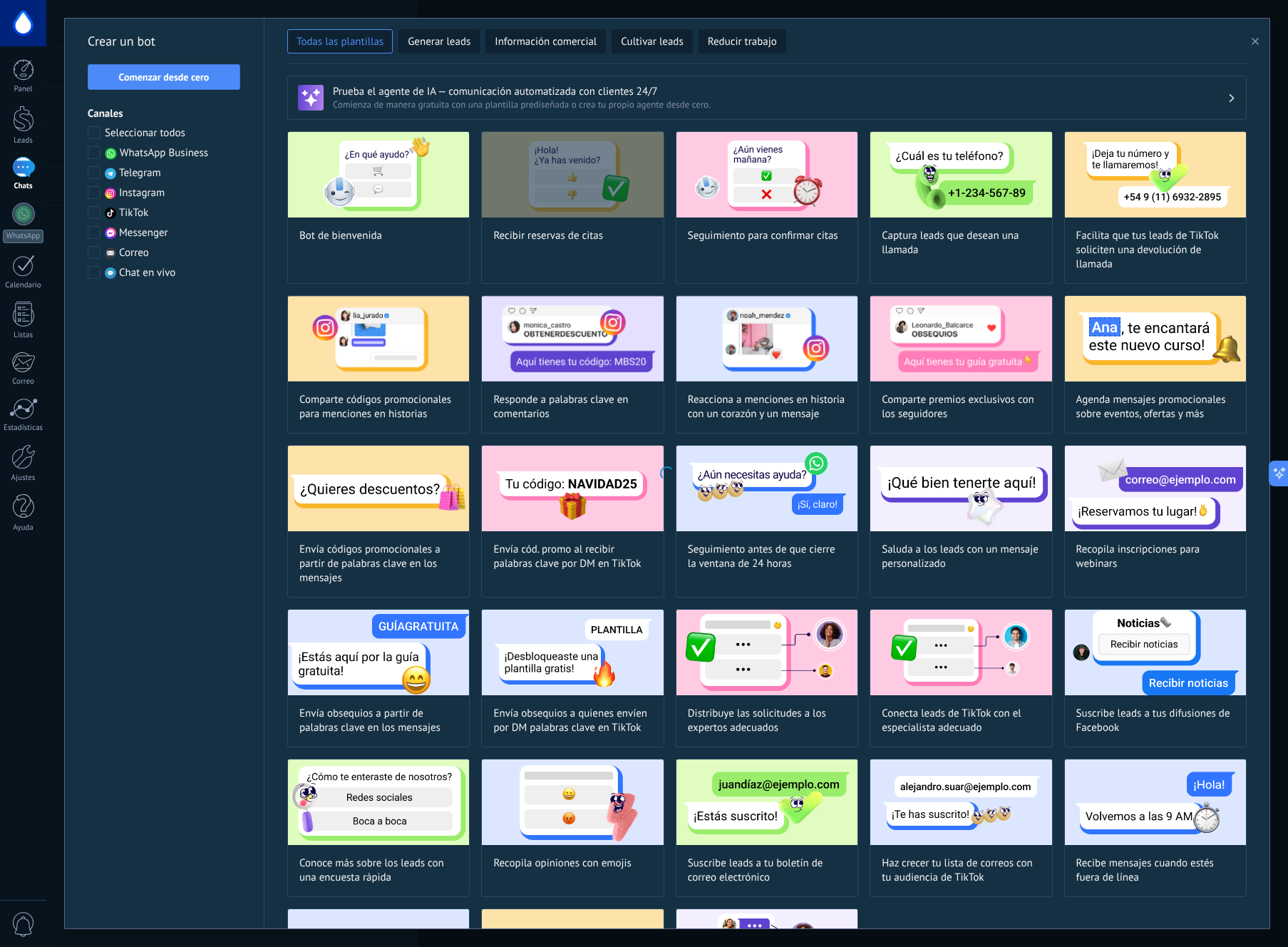
type input "**********"
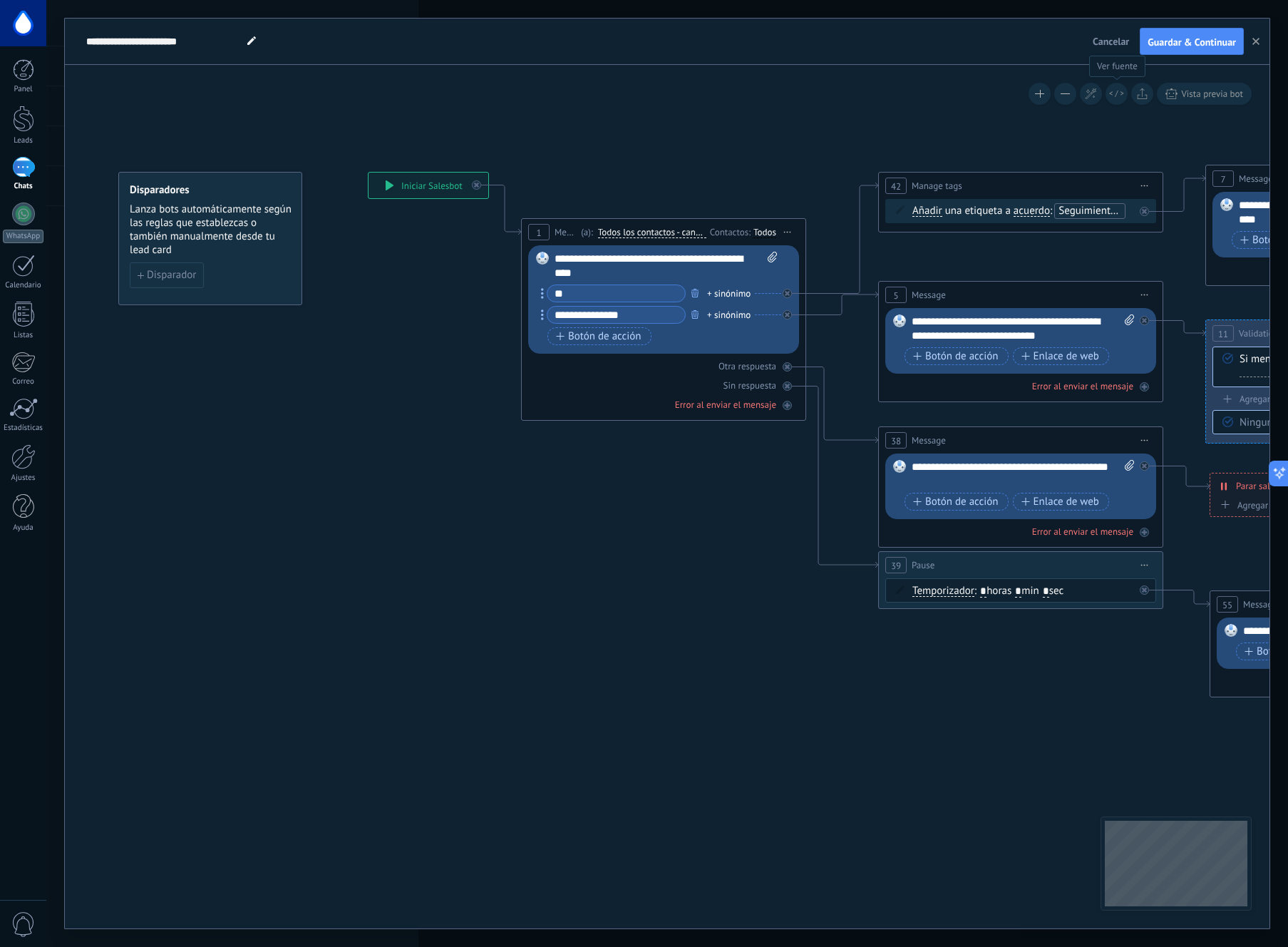
click at [1118, 92] on icon at bounding box center [1116, 93] width 15 height 8
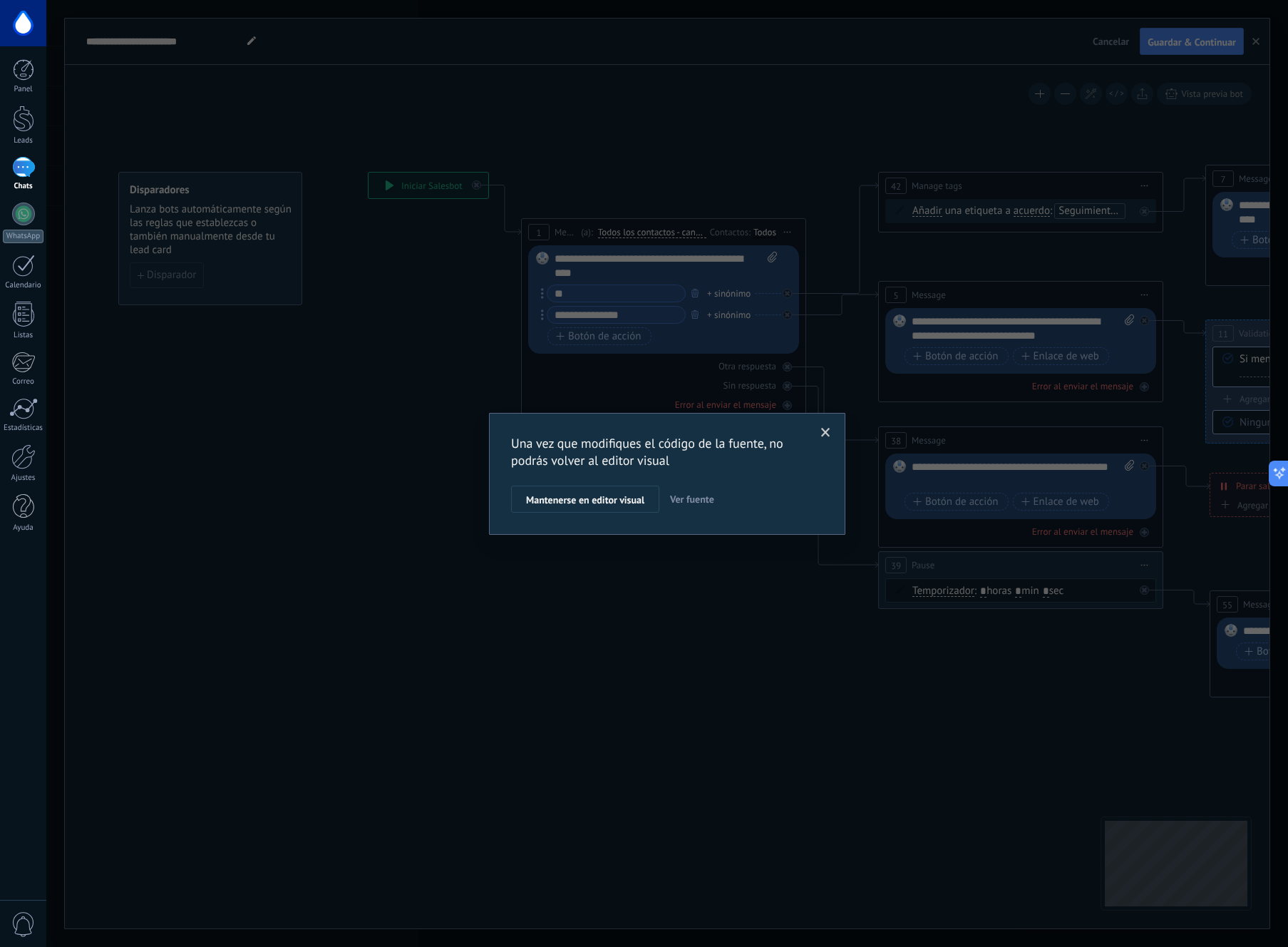
click at [683, 502] on span "Ver fuente" at bounding box center [691, 499] width 44 height 13
type textarea "**********"
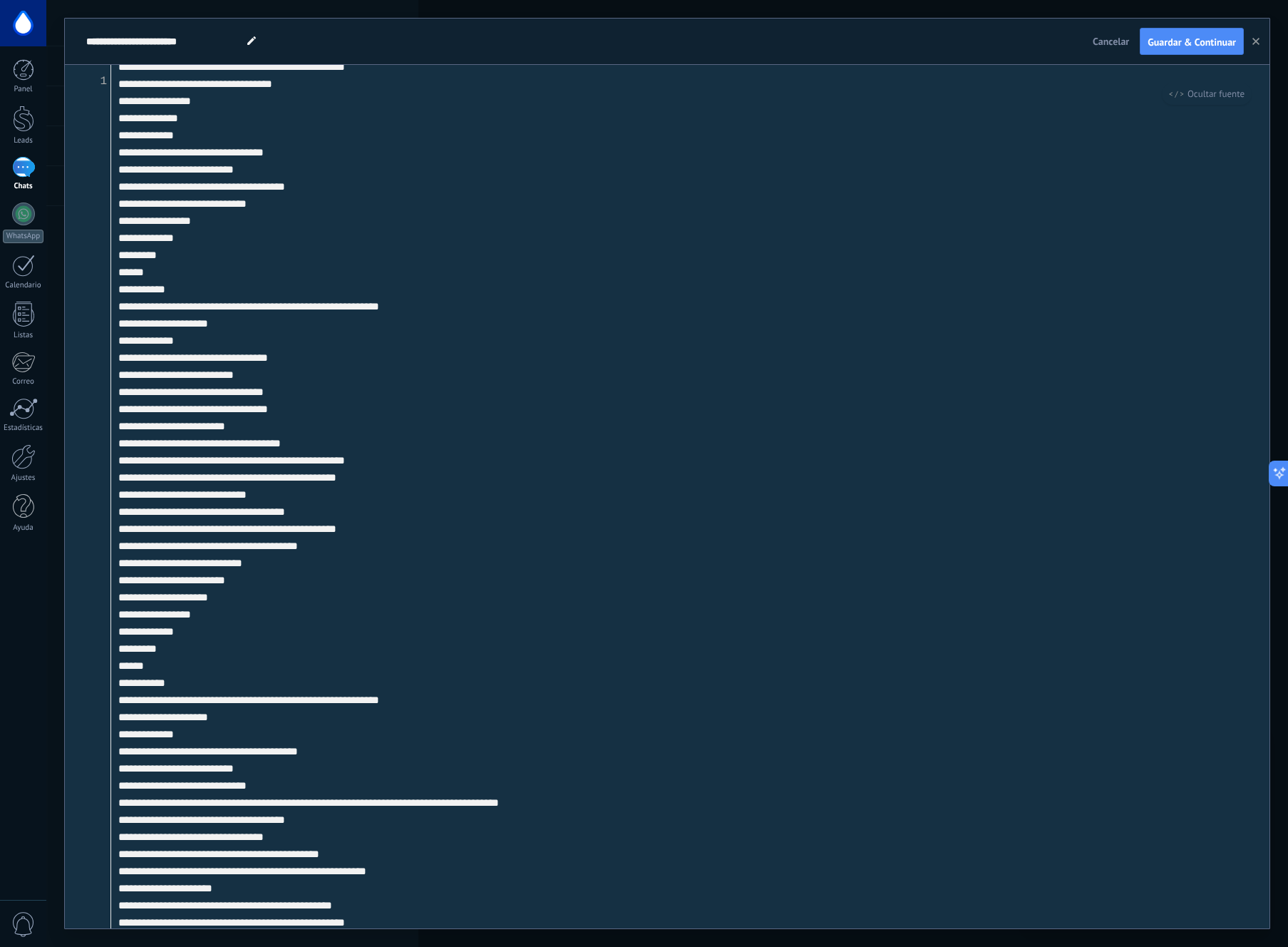
scroll to position [5518, 0]
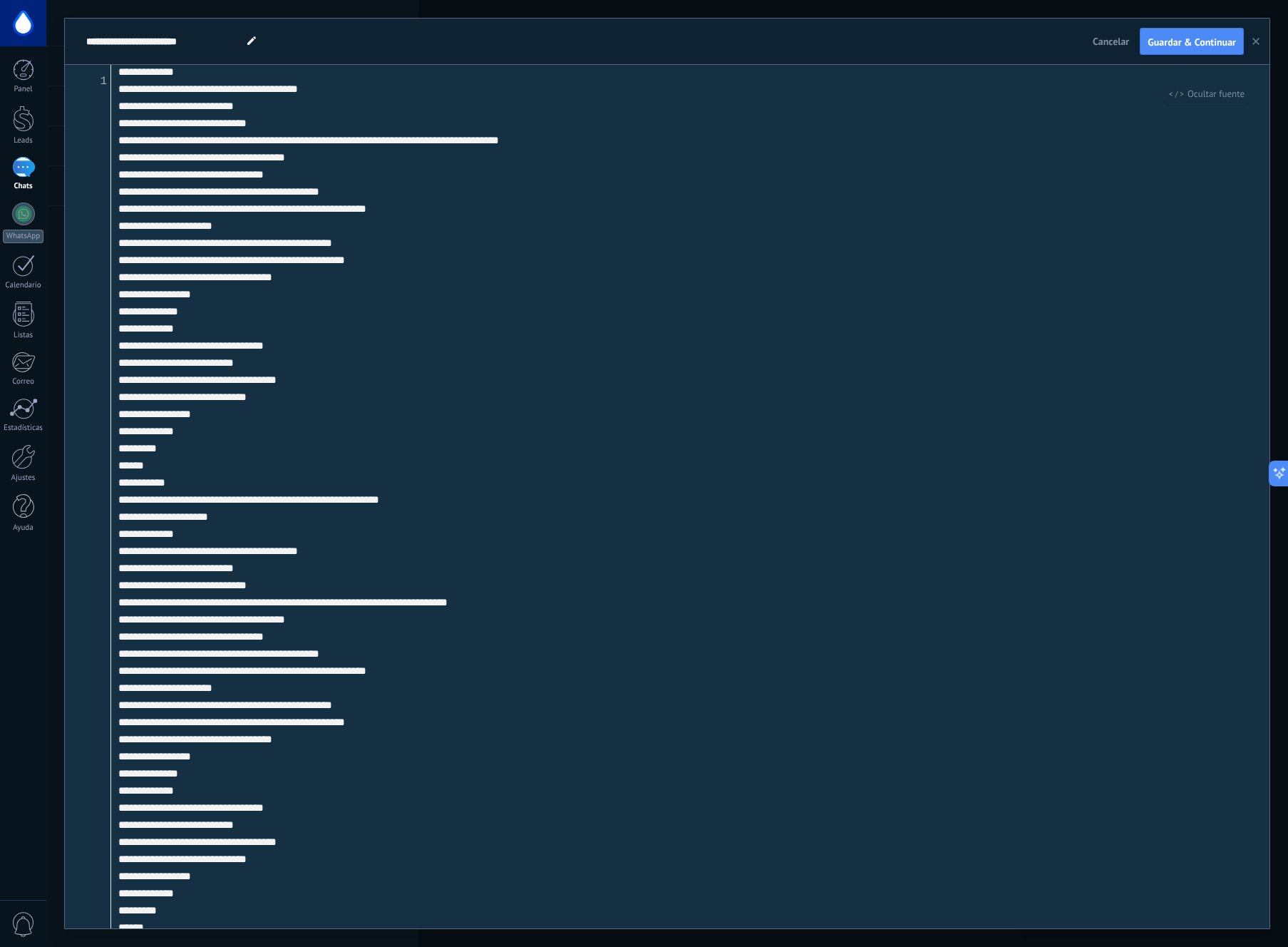
click at [1260, 40] on button "button" at bounding box center [1256, 41] width 21 height 27
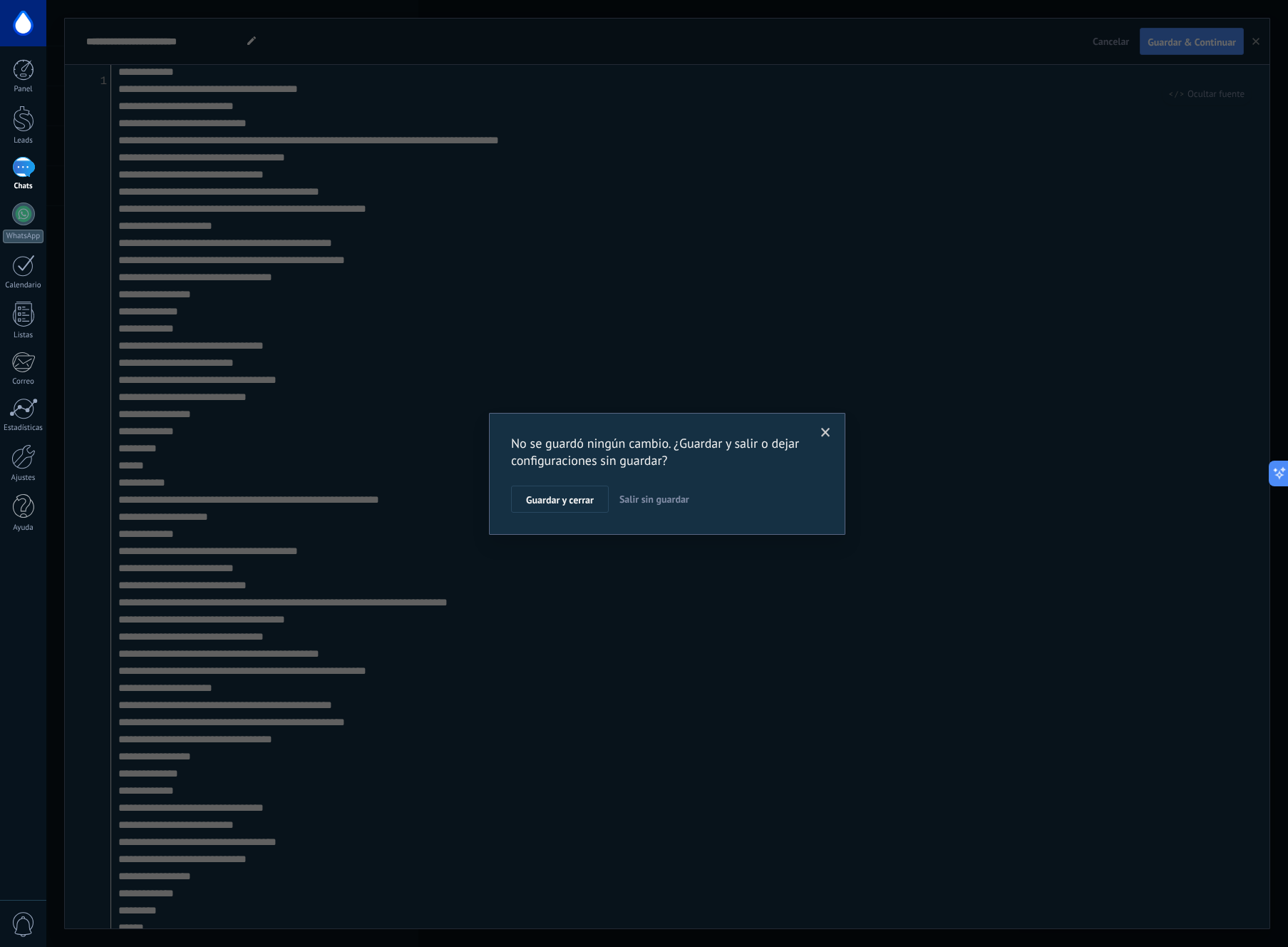
click at [657, 495] on span "Salir sin guardar" at bounding box center [654, 499] width 70 height 13
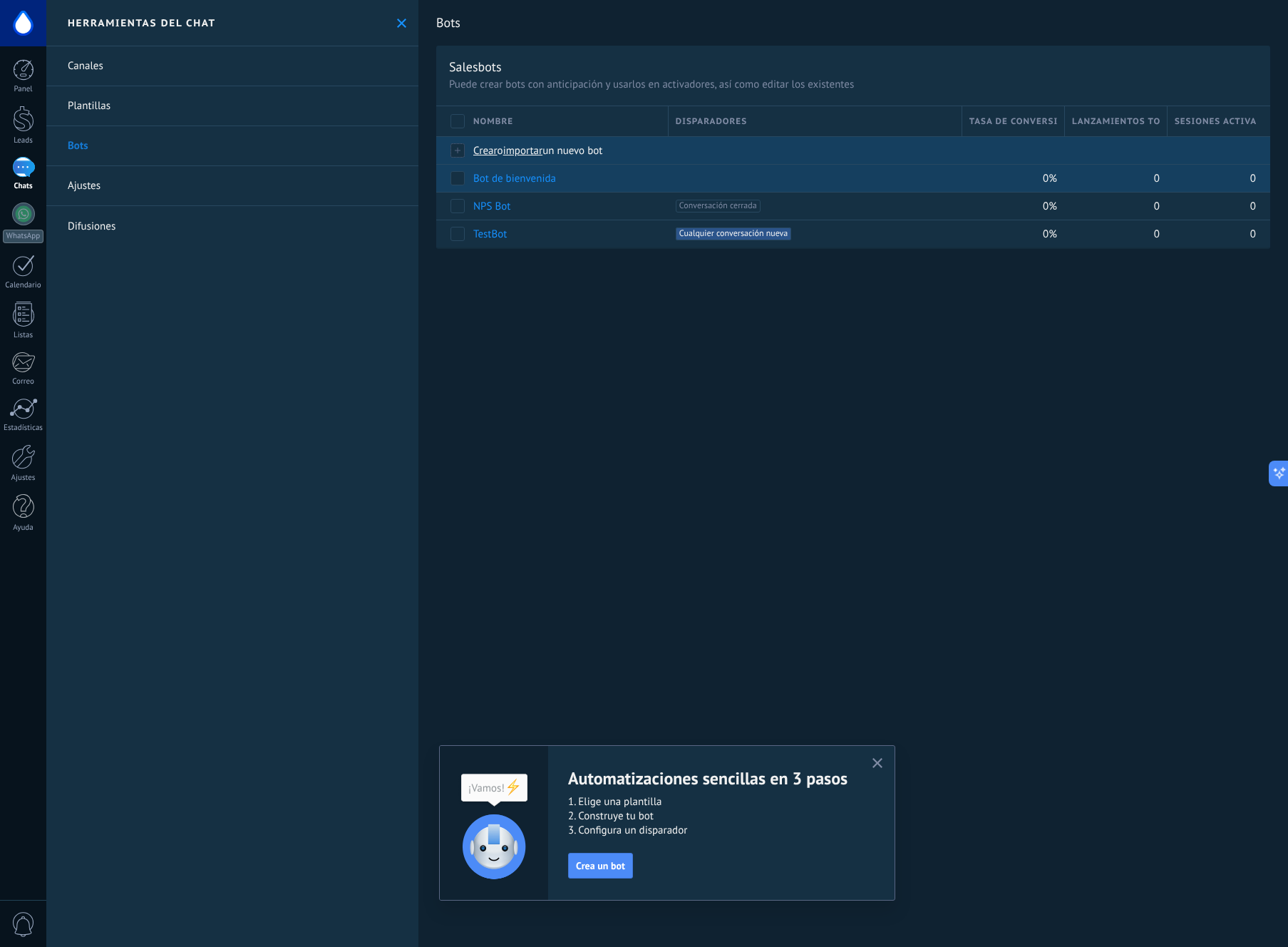
click at [486, 148] on span "Crear" at bounding box center [485, 151] width 24 height 13
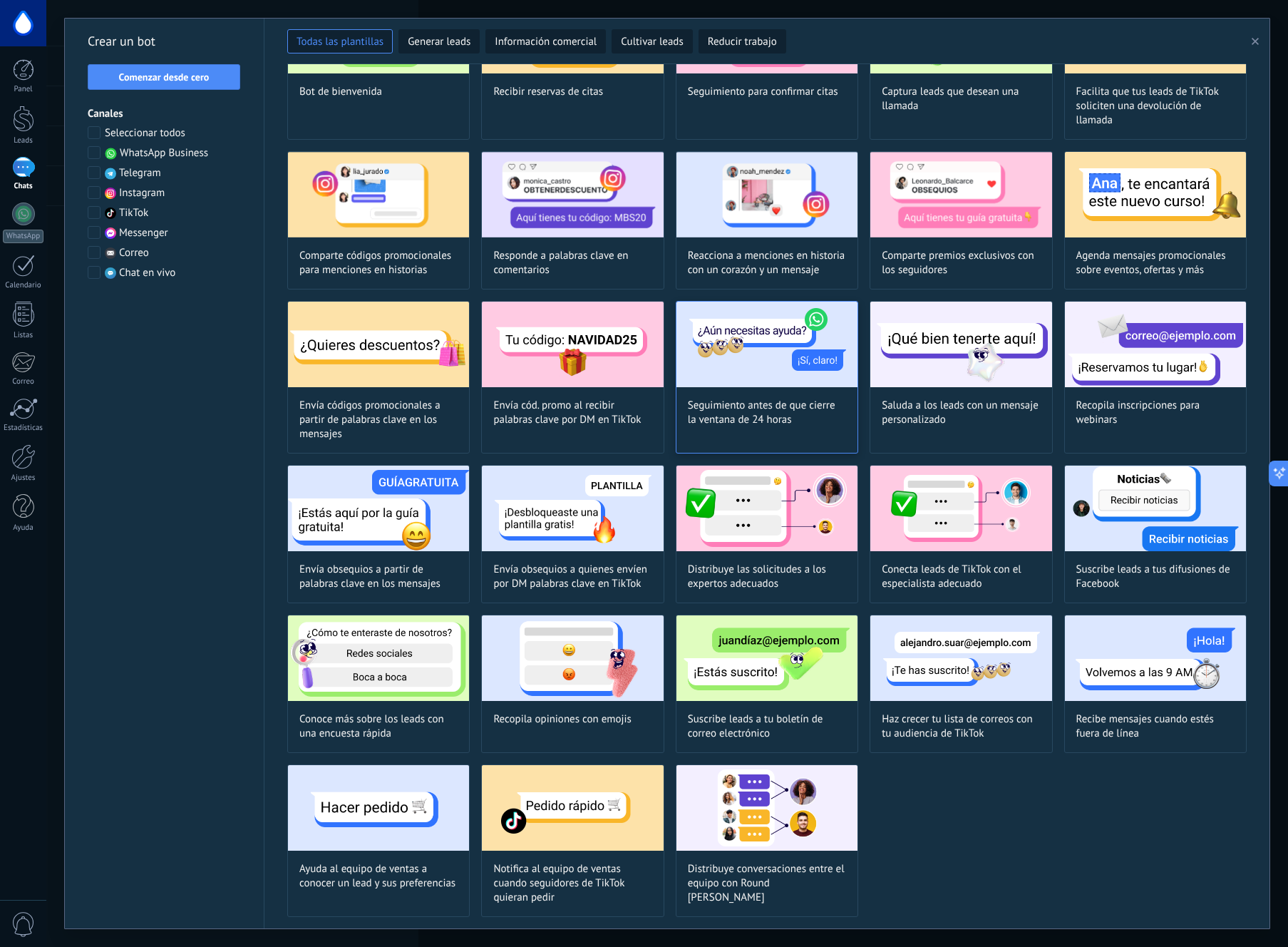
scroll to position [0, 0]
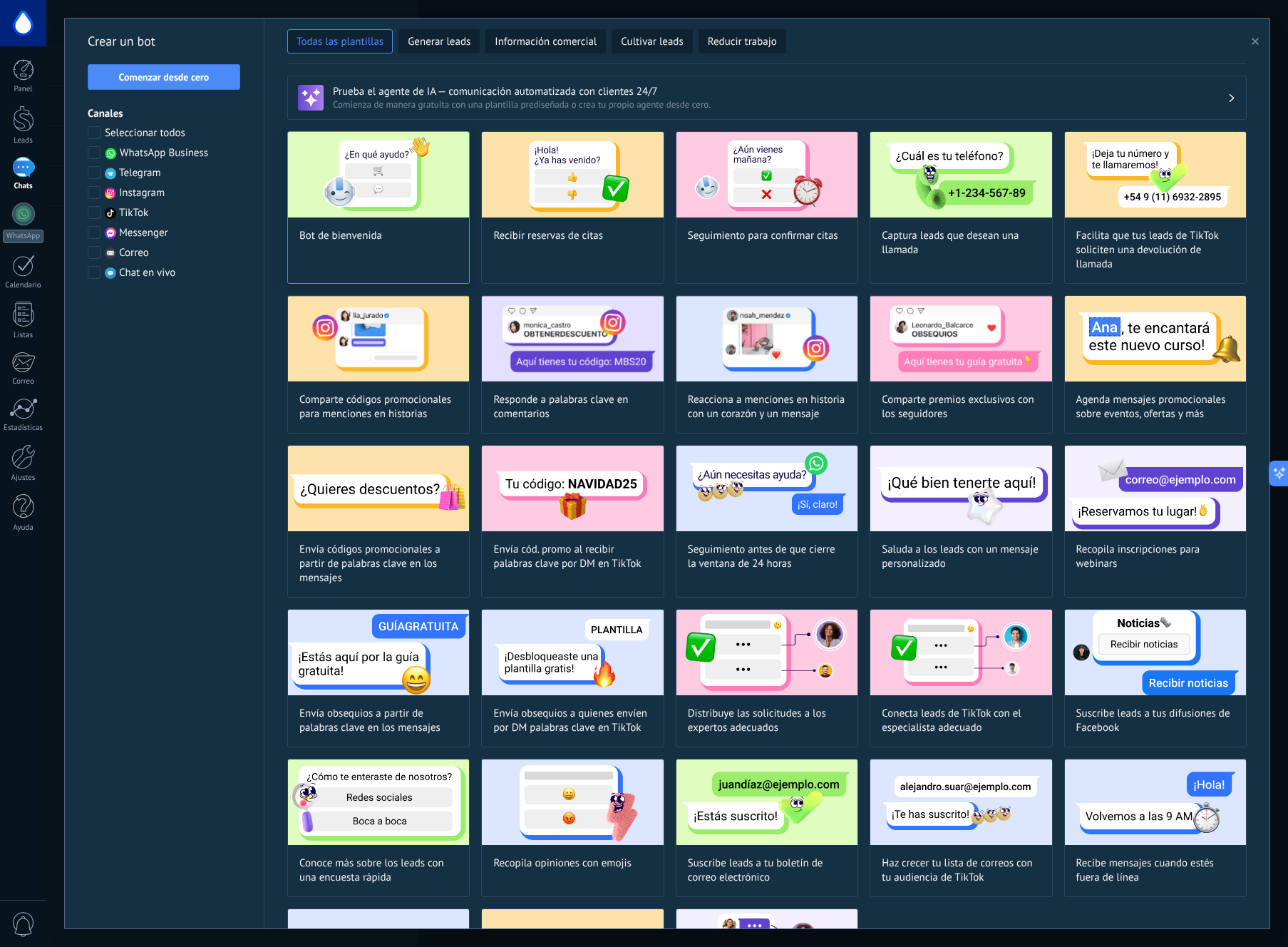
click at [374, 171] on img at bounding box center [378, 174] width 181 height 85
type input "**********"
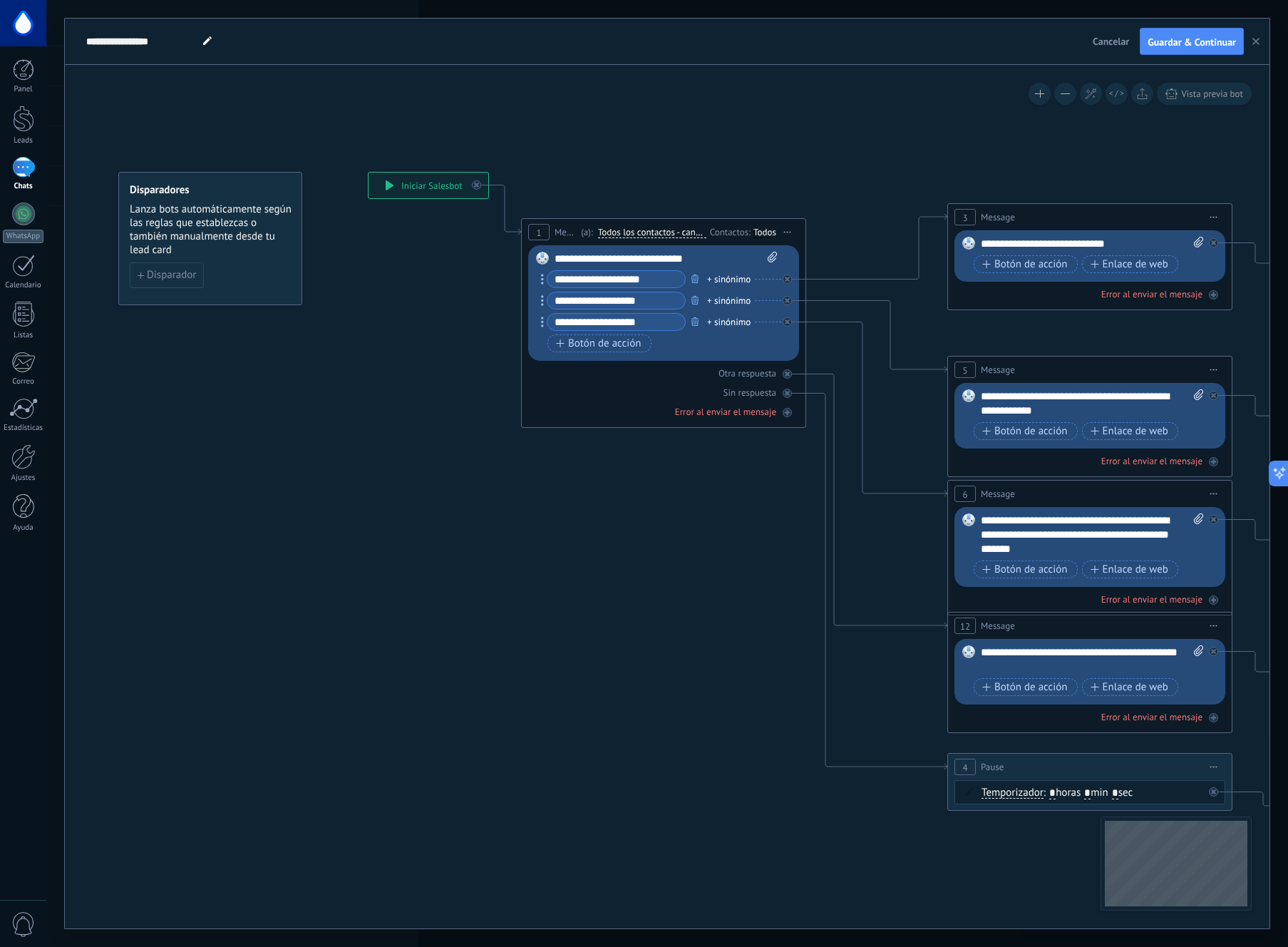
click at [1249, 37] on button "button" at bounding box center [1256, 41] width 21 height 27
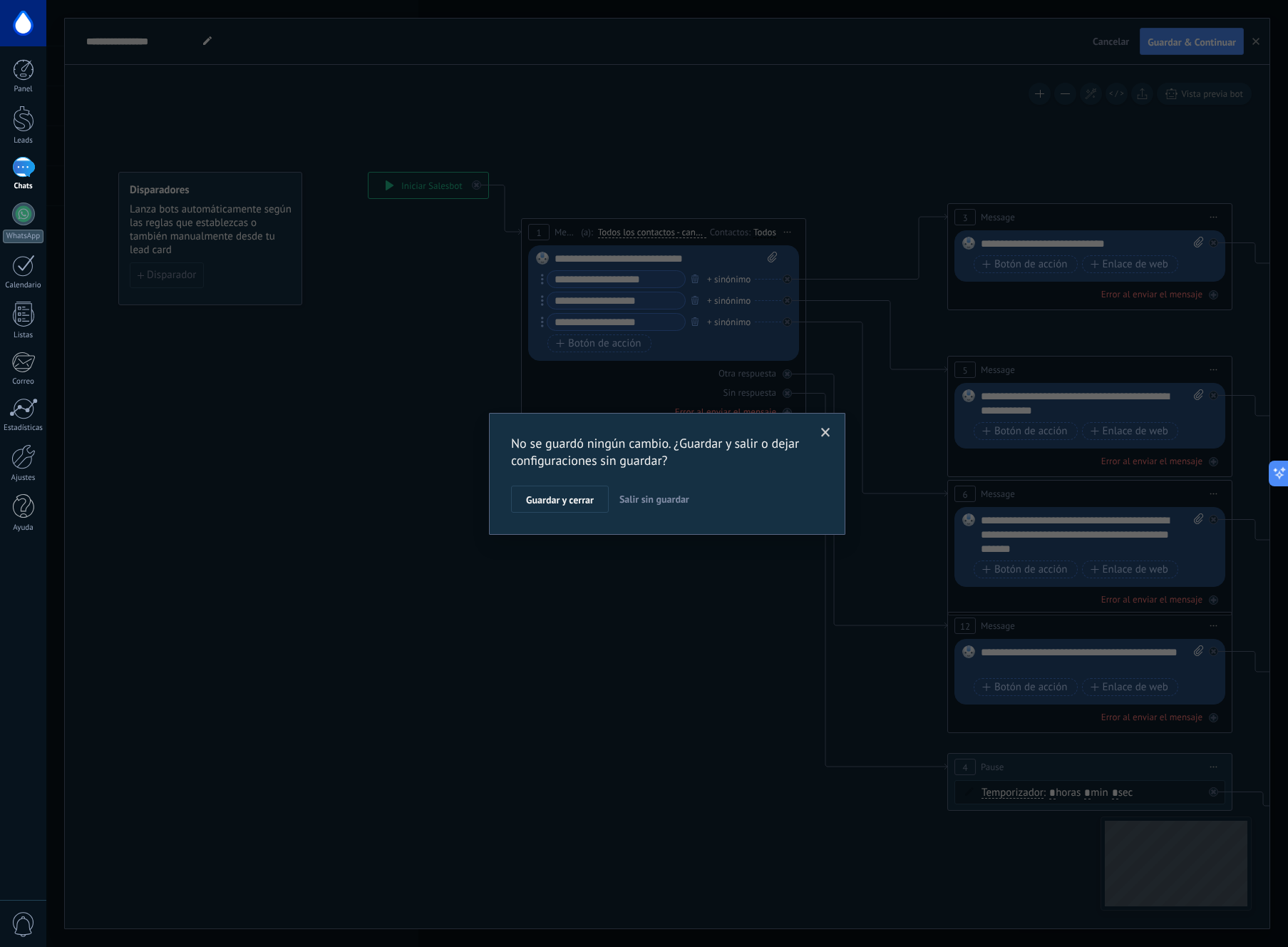
click at [669, 494] on span "Salir sin guardar" at bounding box center [654, 499] width 70 height 13
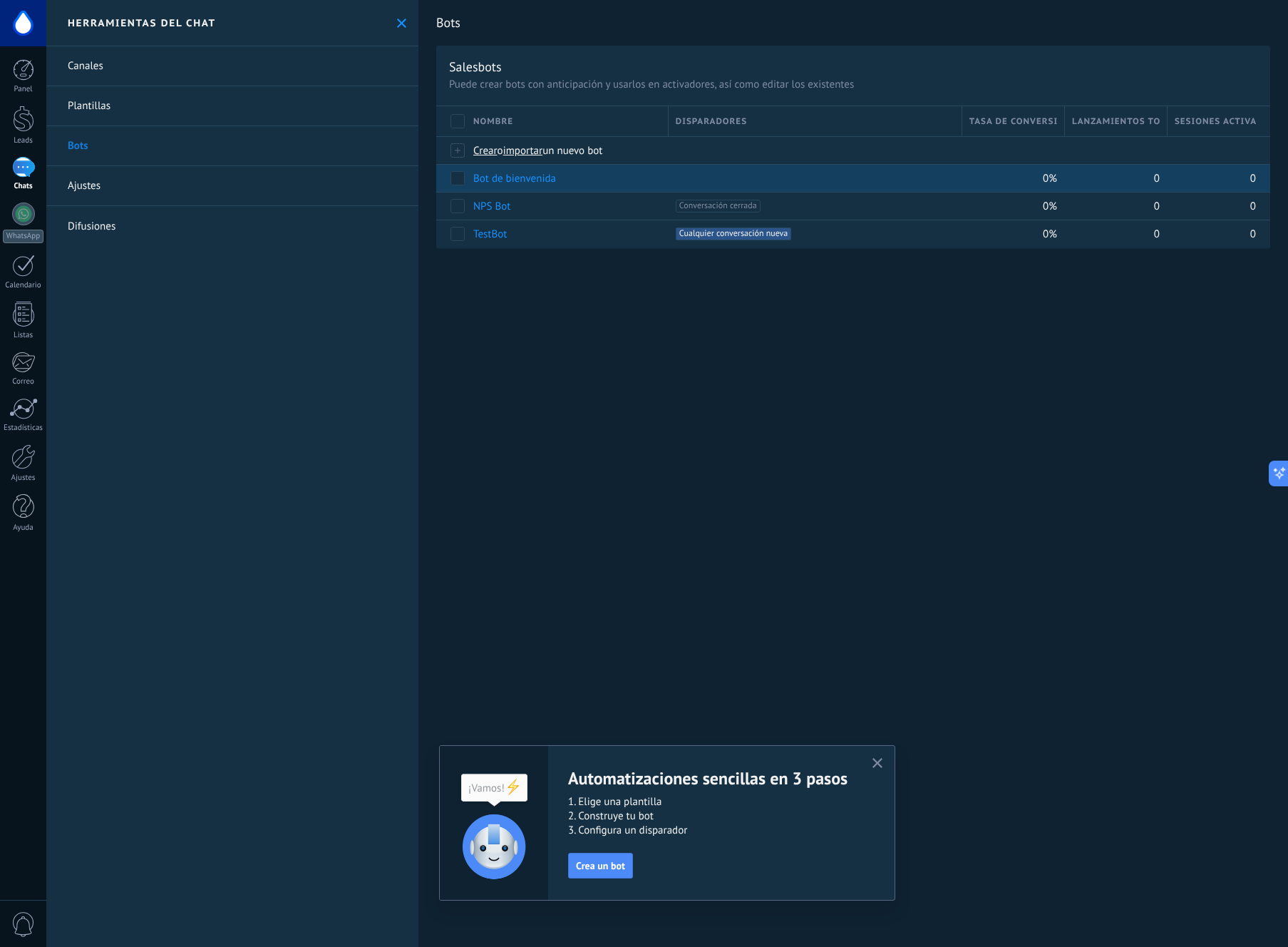
click at [213, 174] on link "Ajustes" at bounding box center [232, 185] width 372 height 40
